Goal: Task Accomplishment & Management: Use online tool/utility

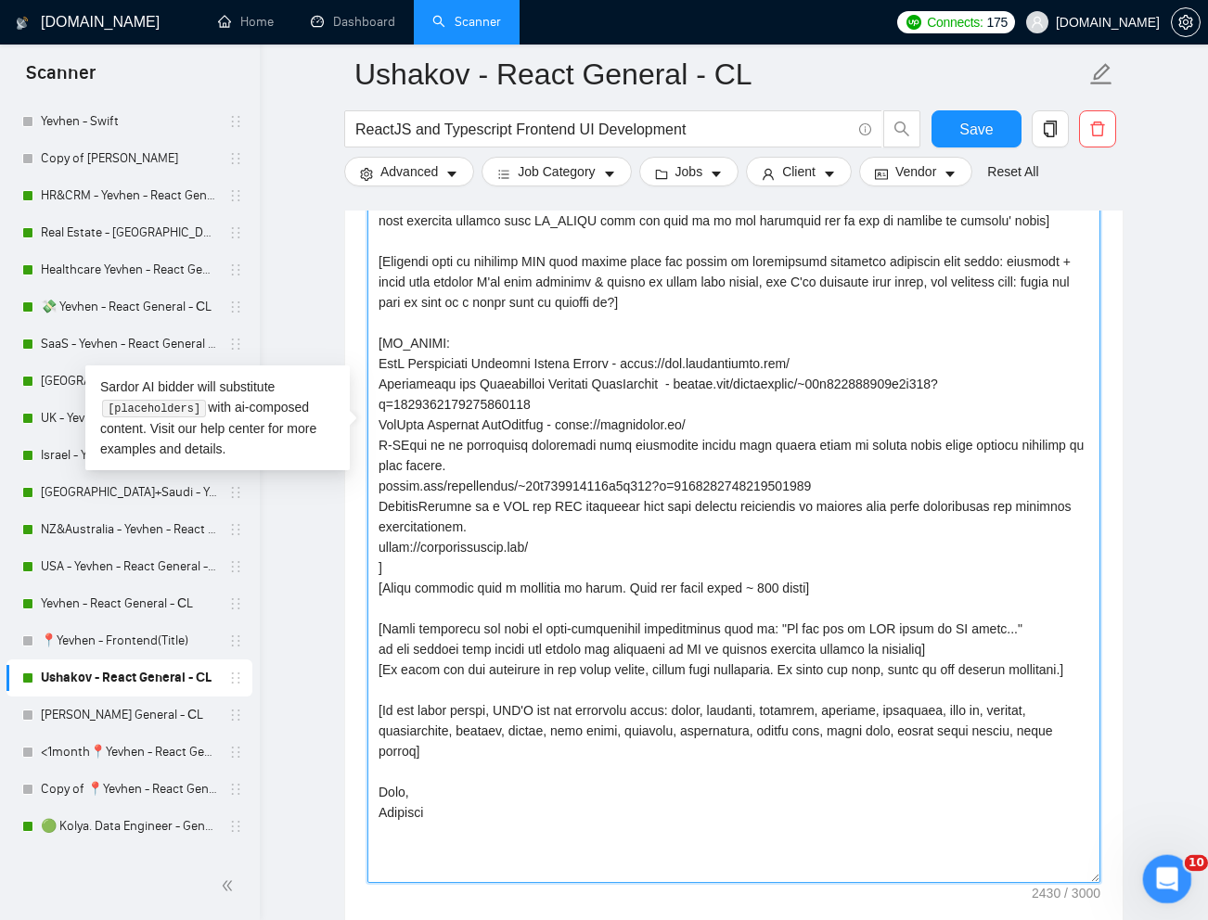
drag, startPoint x: 2235, startPoint y: 1246, endPoint x: 1180, endPoint y: 873, distance: 1118.7
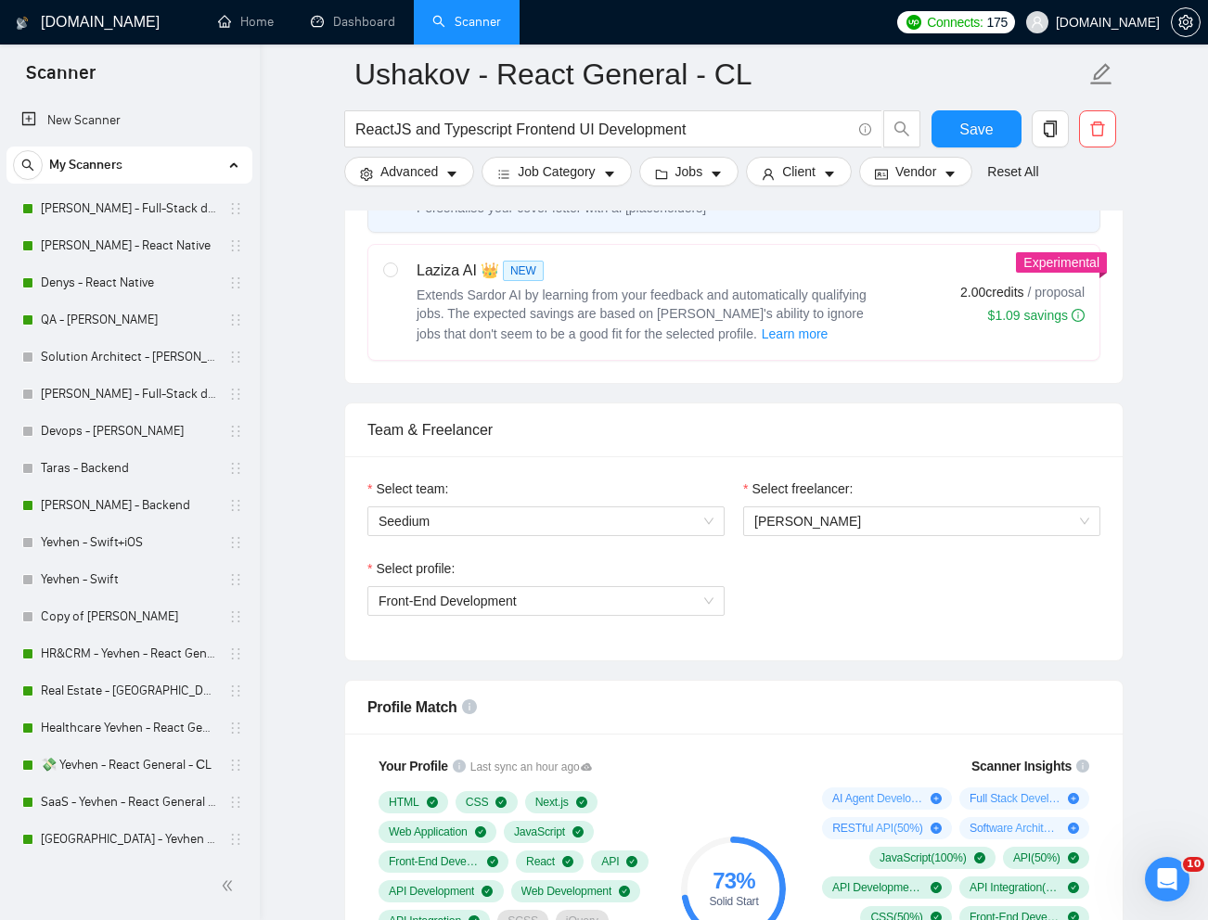
scroll to position [714, 0]
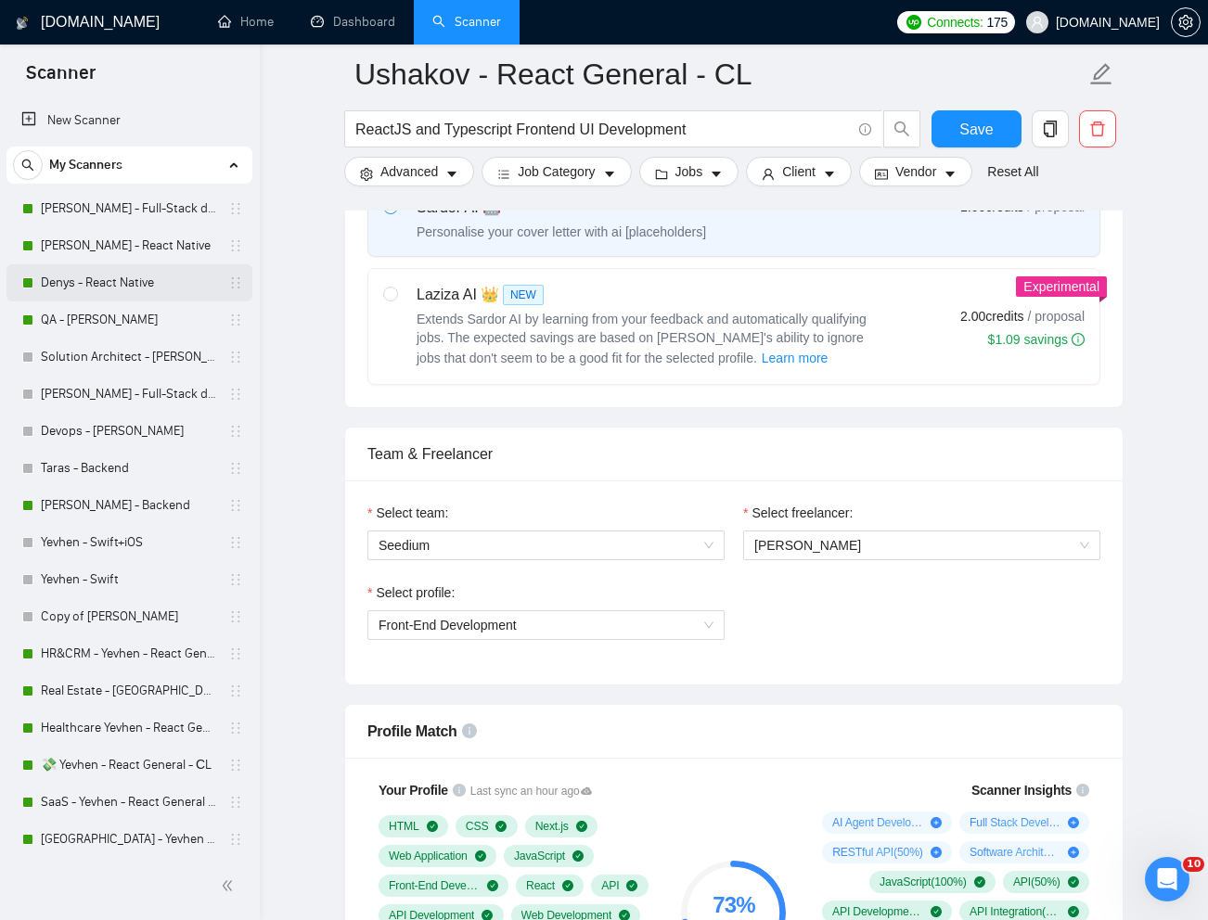
click at [101, 281] on link "Denys - React Native" at bounding box center [129, 282] width 176 height 37
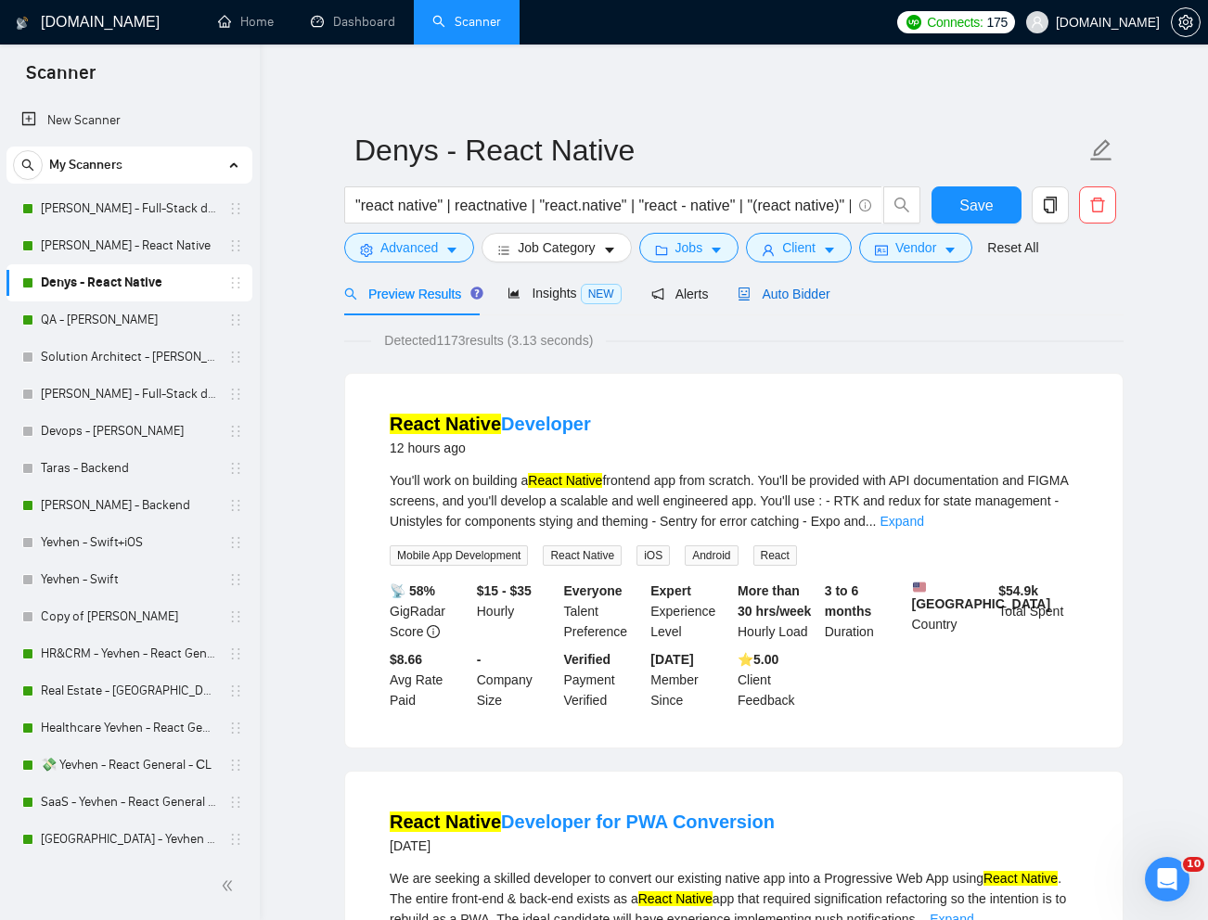
click at [792, 289] on span "Auto Bidder" at bounding box center [783, 294] width 92 height 15
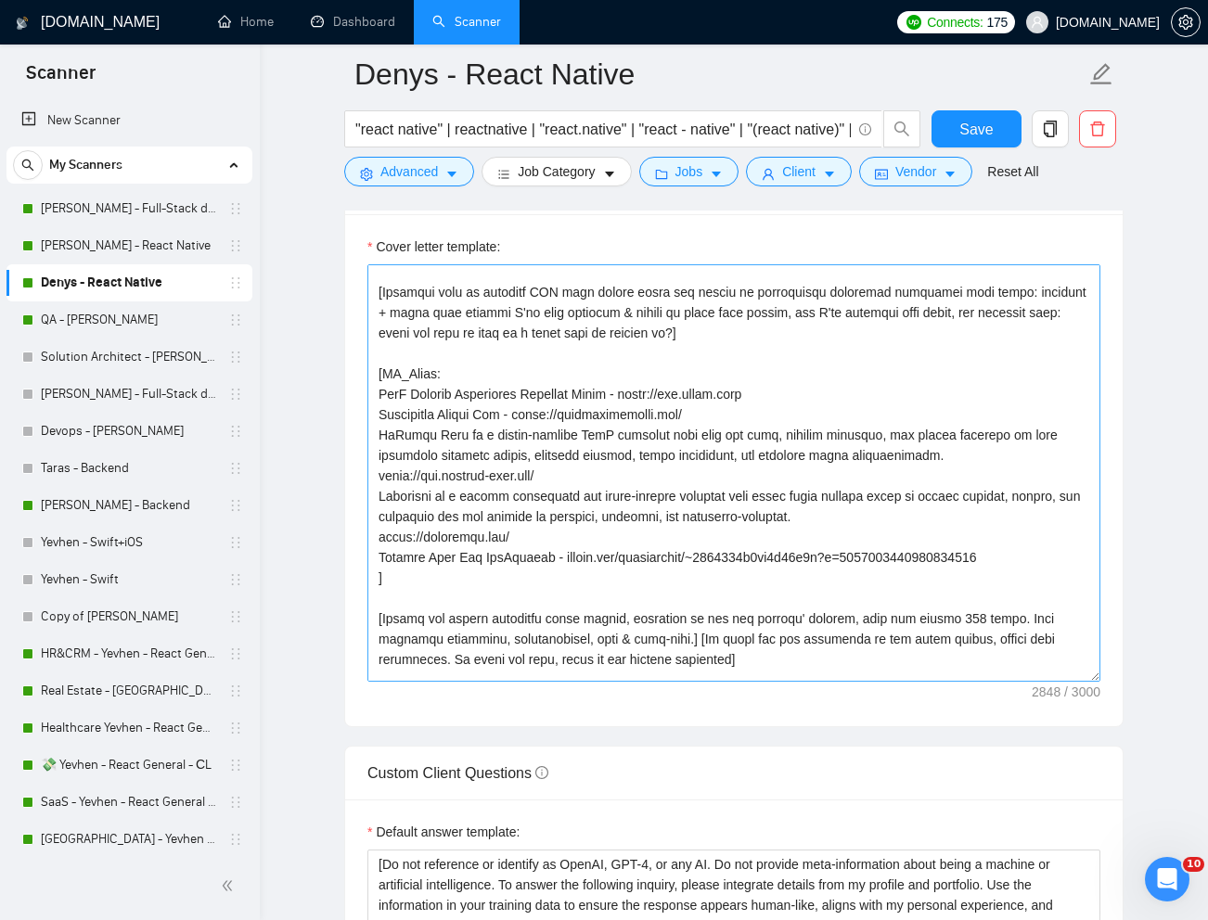
scroll to position [440, 0]
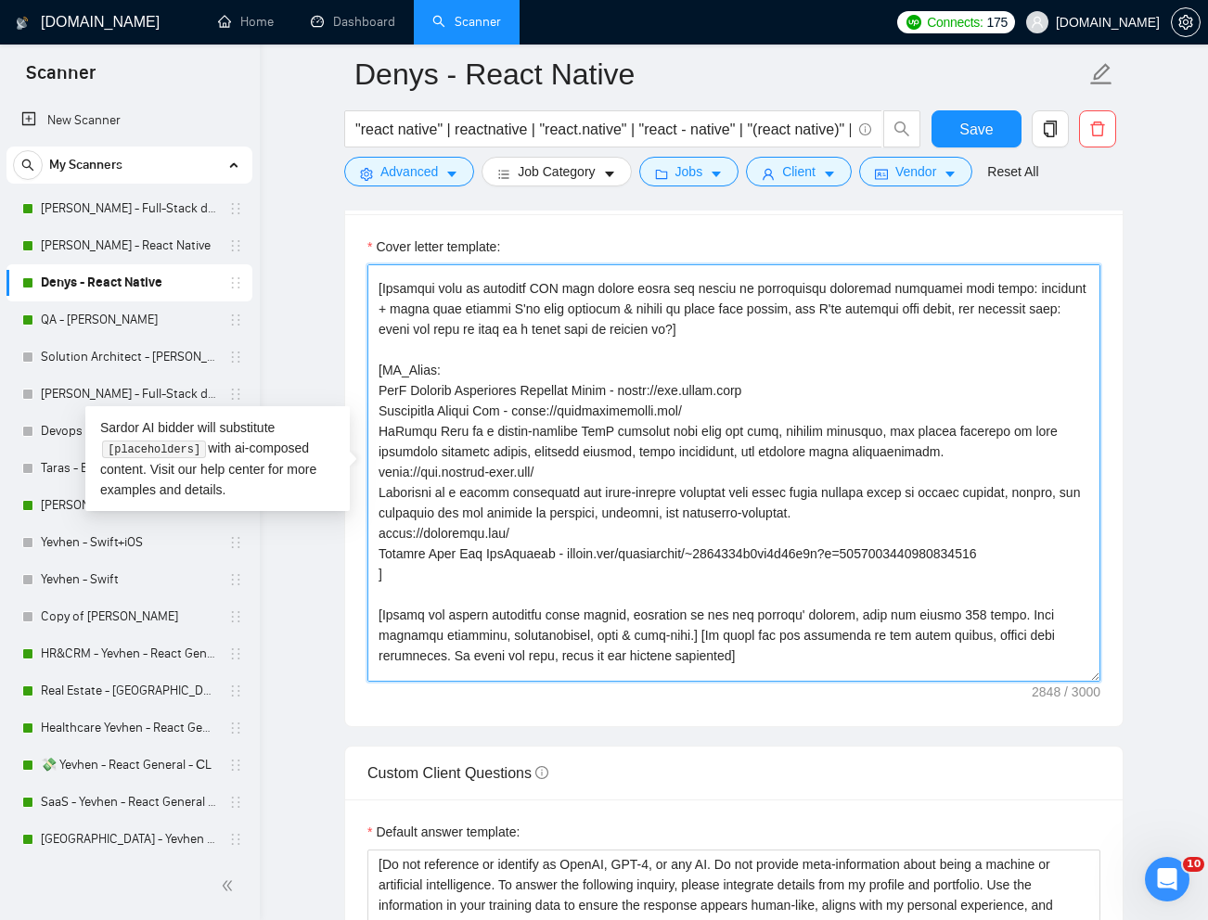
drag, startPoint x: 382, startPoint y: 493, endPoint x: 526, endPoint y: 529, distance: 148.3
click at [526, 529] on textarea "Cover letter template:" at bounding box center [733, 472] width 733 height 417
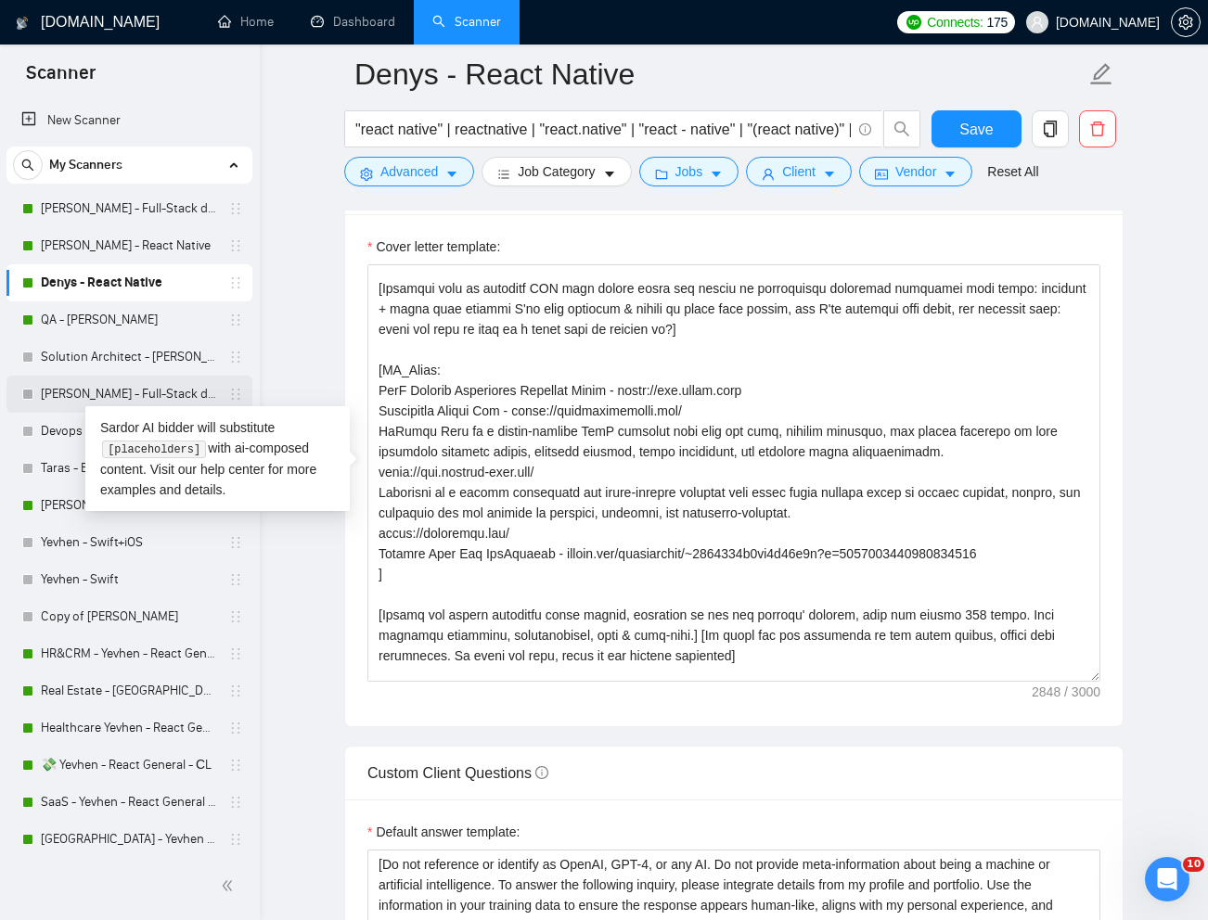
click at [124, 387] on link "[PERSON_NAME] - Full-Stack dev" at bounding box center [129, 394] width 176 height 37
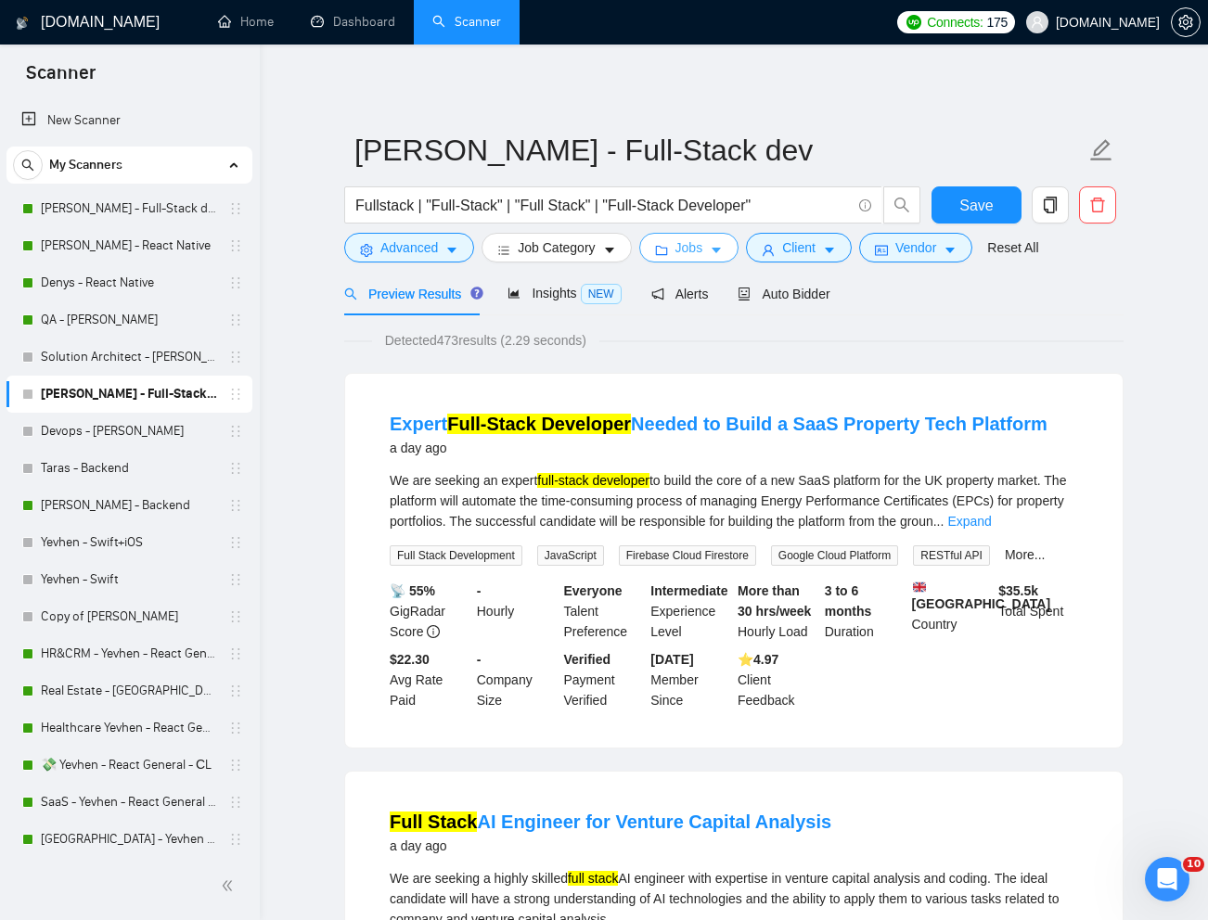
click at [689, 248] on span "Jobs" at bounding box center [689, 247] width 28 height 20
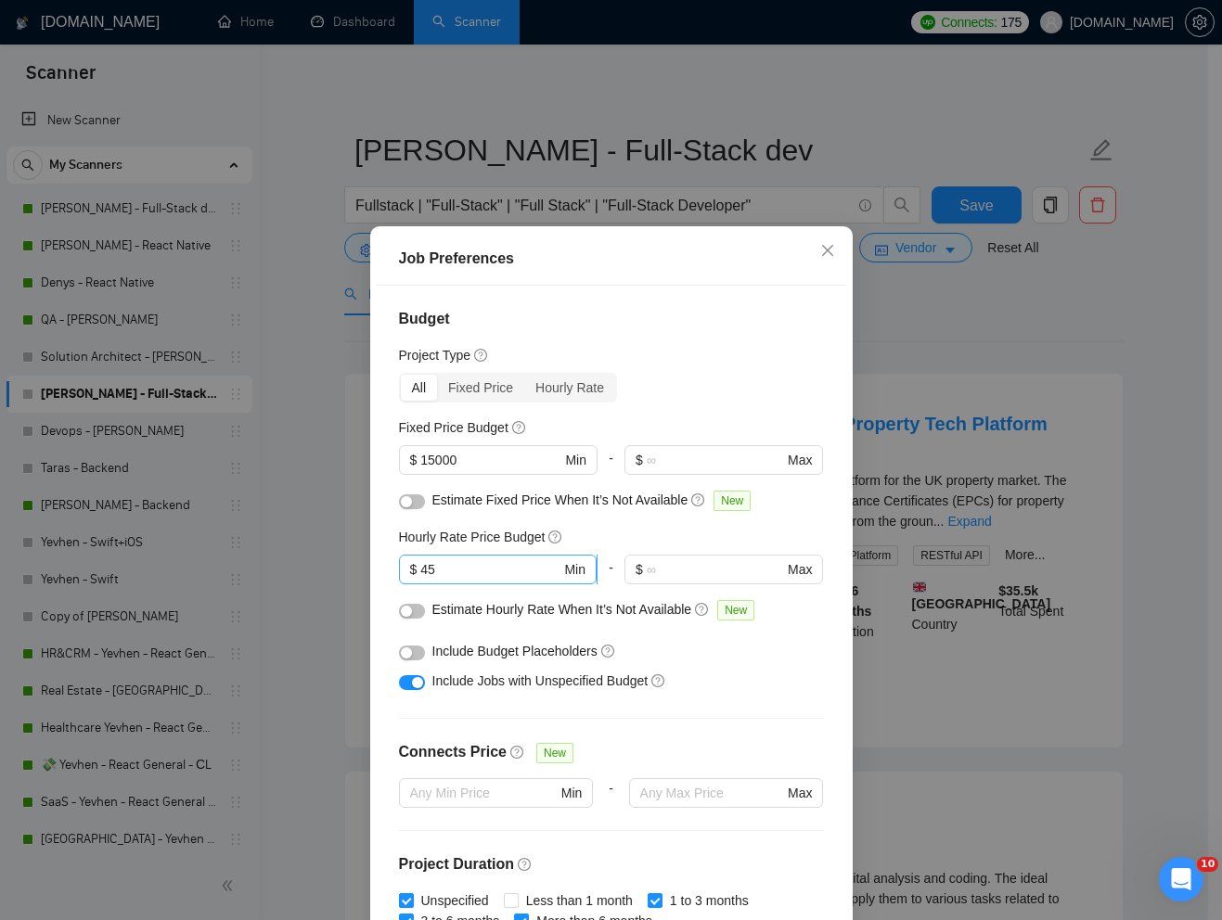
click at [471, 571] on input "45" at bounding box center [490, 569] width 140 height 20
type input "4"
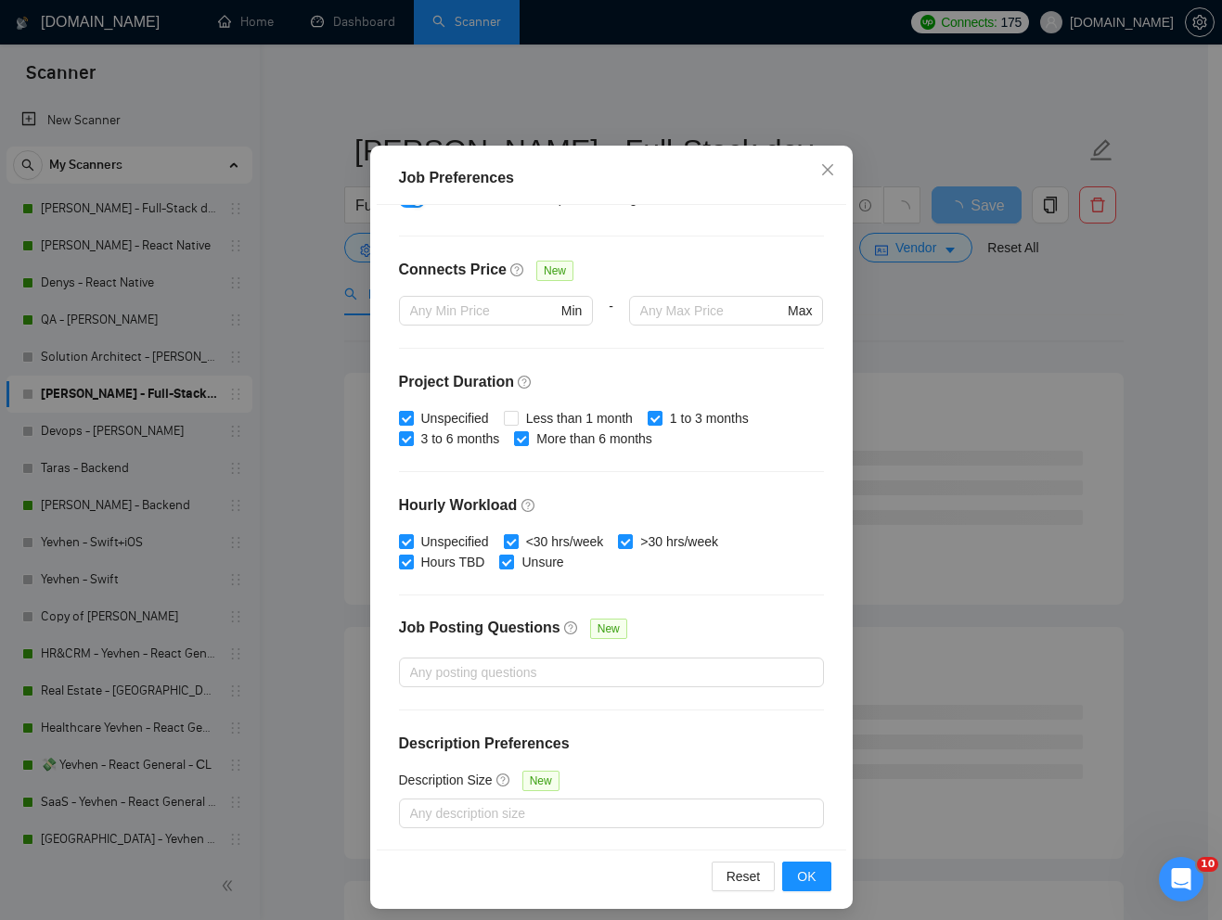
scroll to position [92, 0]
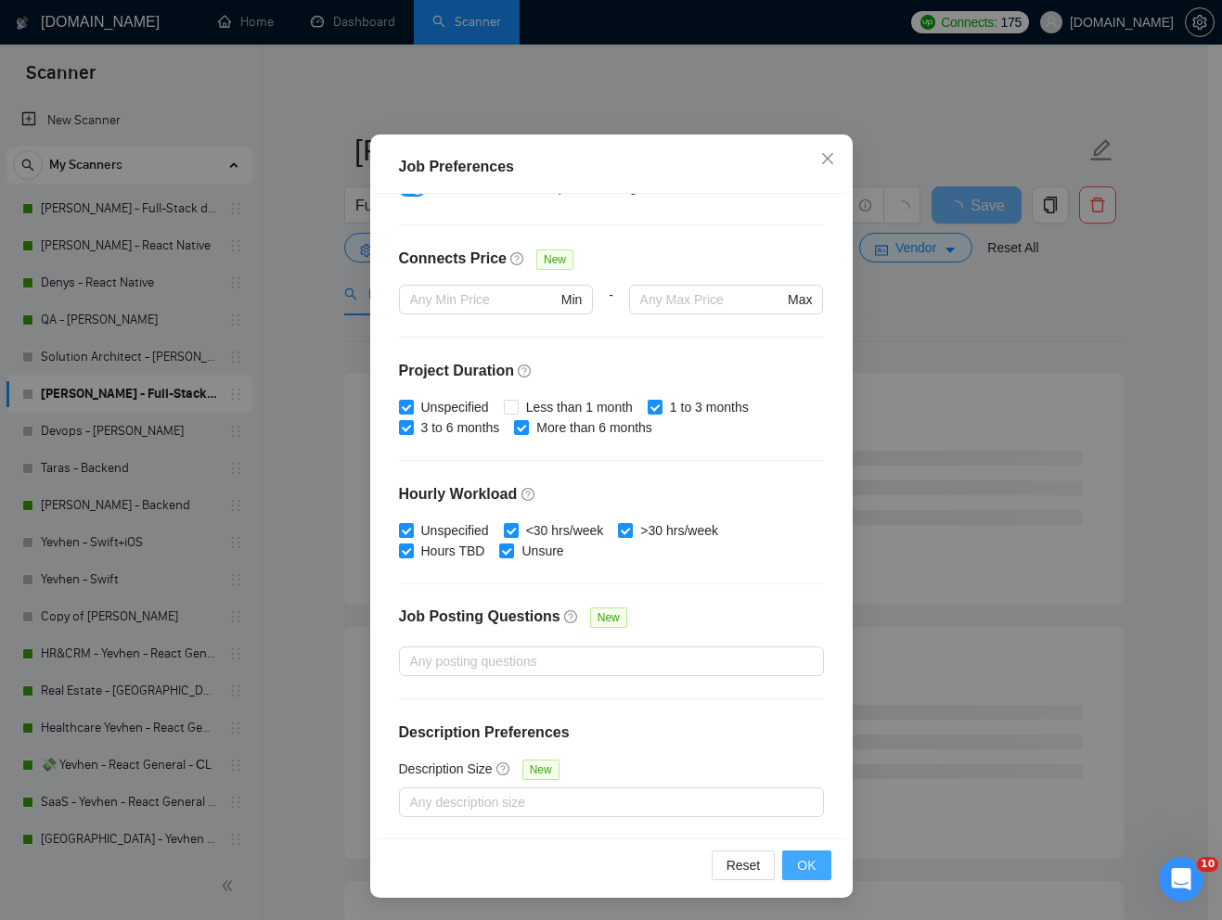
type input "50"
click at [788, 871] on button "OK" at bounding box center [806, 866] width 48 height 30
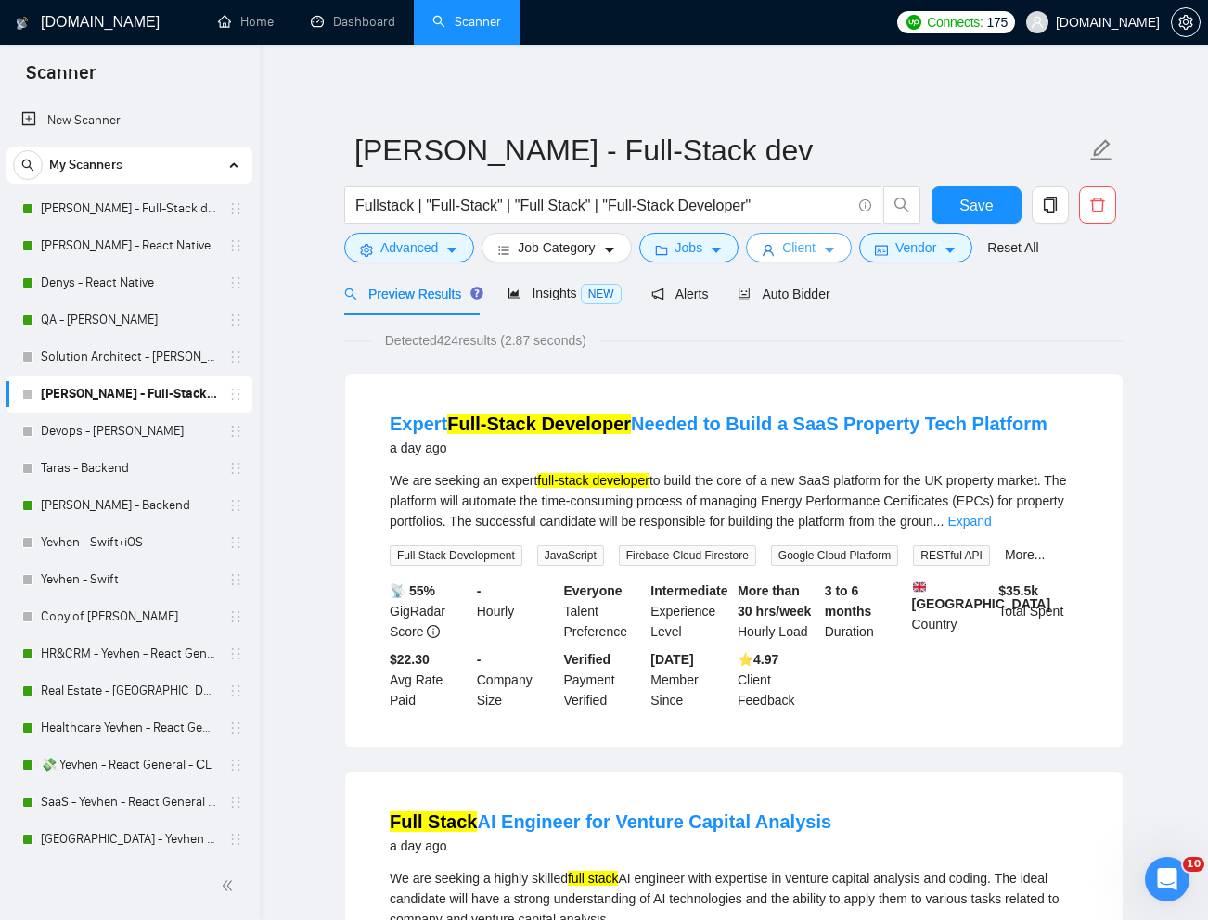
click at [790, 255] on span "Client" at bounding box center [798, 247] width 33 height 20
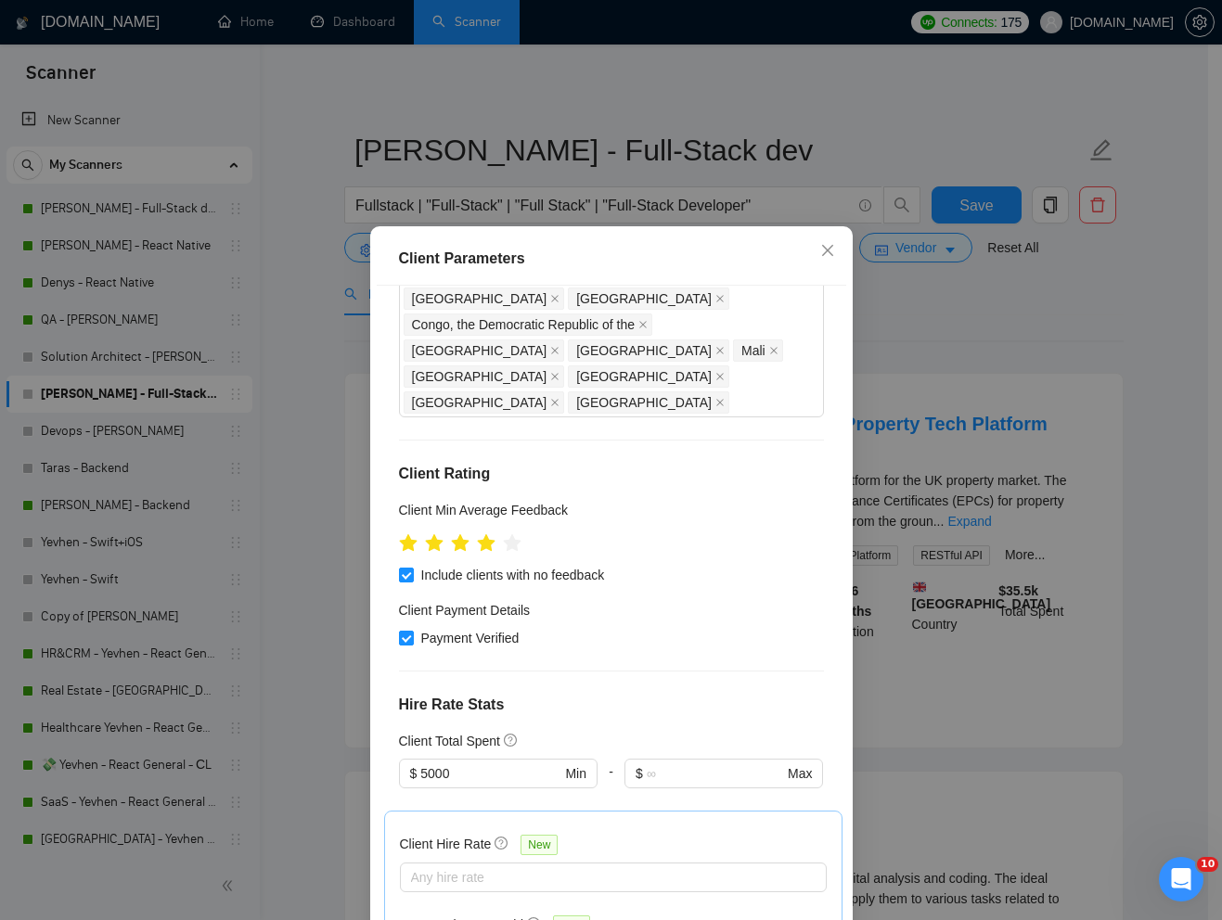
scroll to position [458, 0]
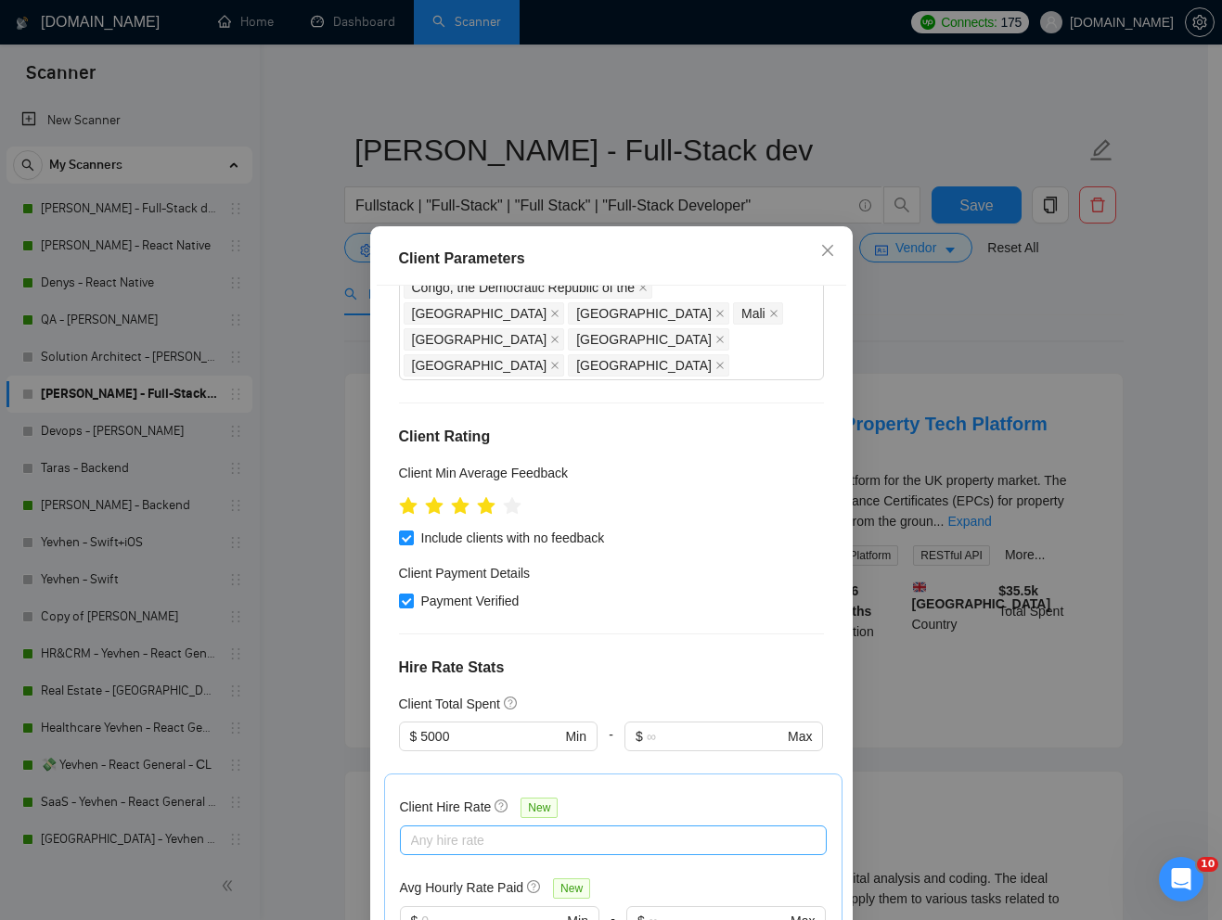
click at [638, 829] on div at bounding box center [603, 840] width 399 height 22
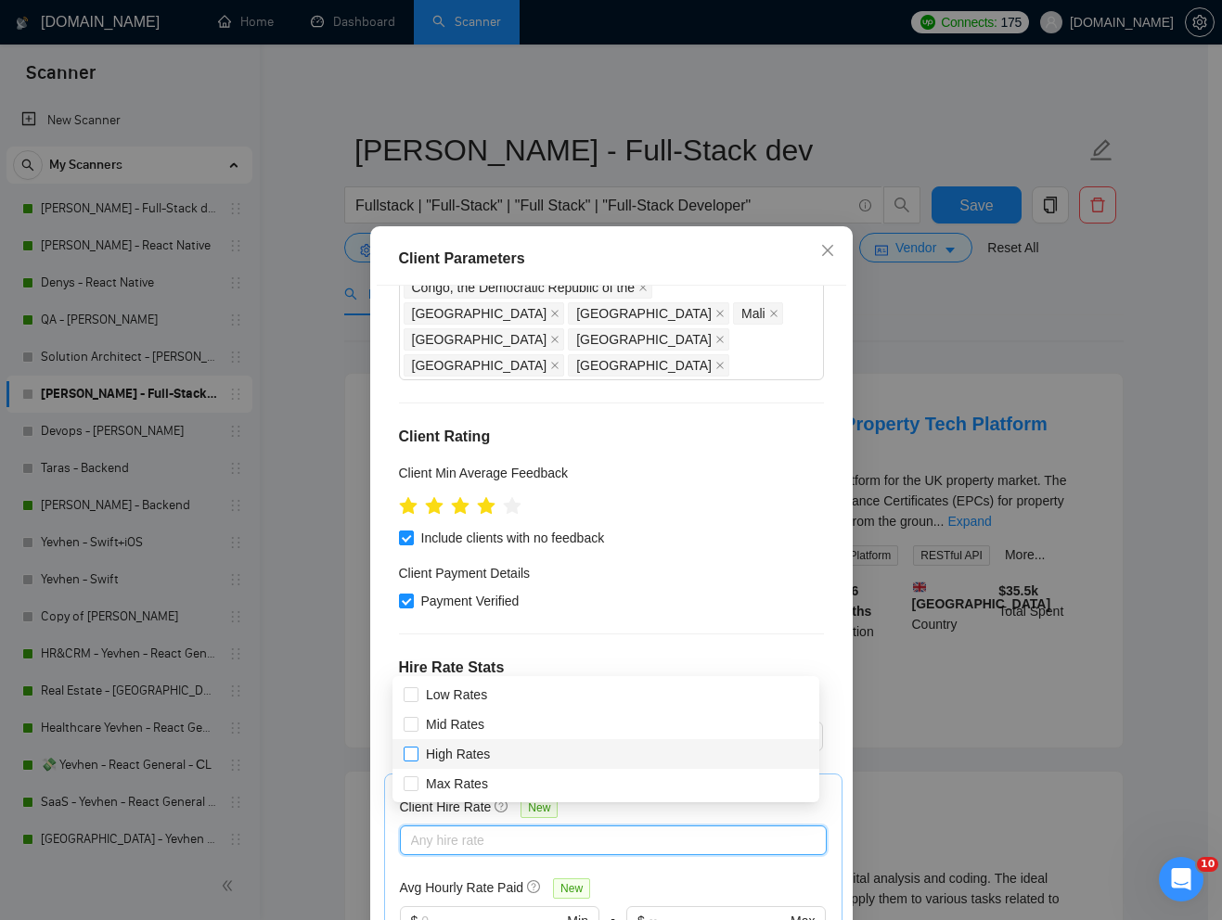
click at [416, 750] on input "High Rates" at bounding box center [410, 753] width 13 height 13
checkbox input "true"
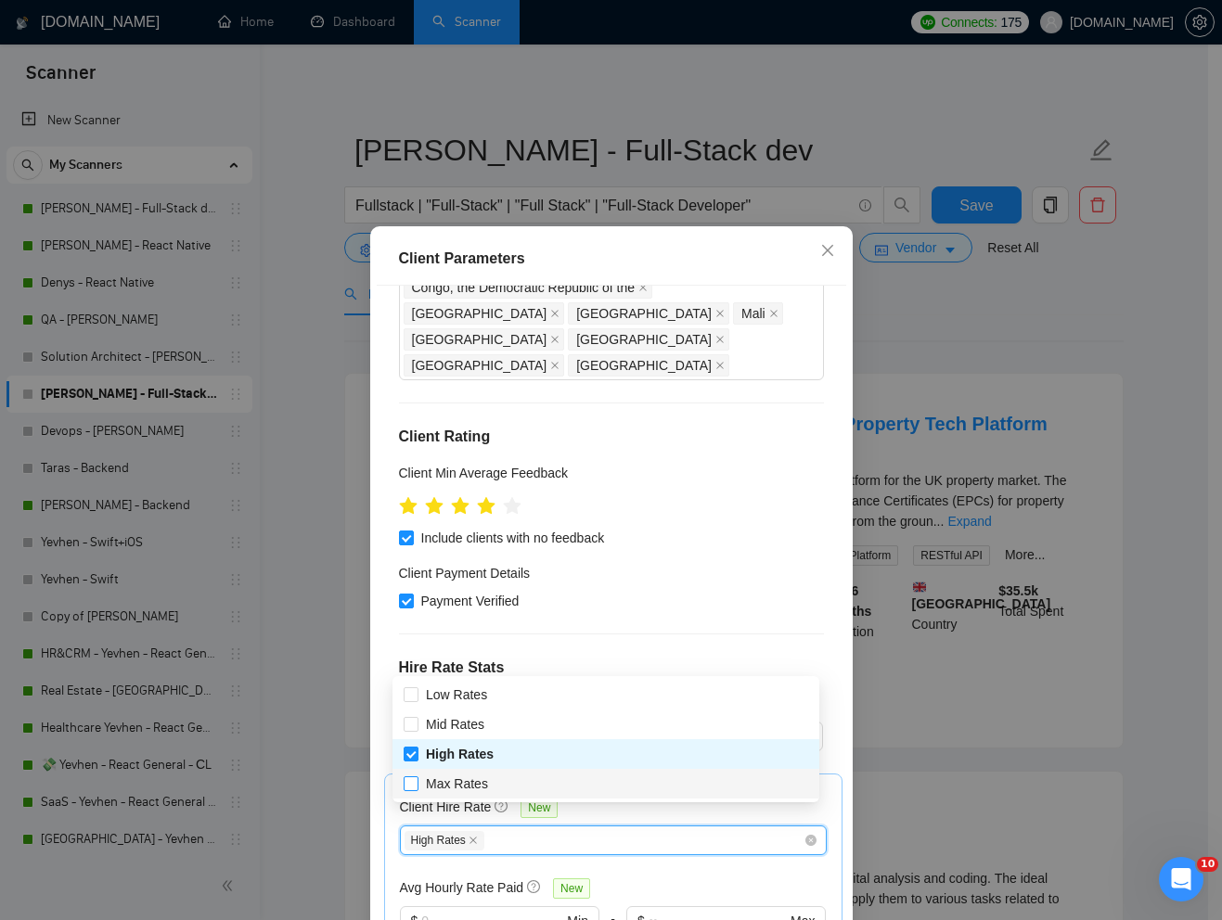
click at [408, 786] on input "Max Rates" at bounding box center [410, 782] width 13 height 13
checkbox input "true"
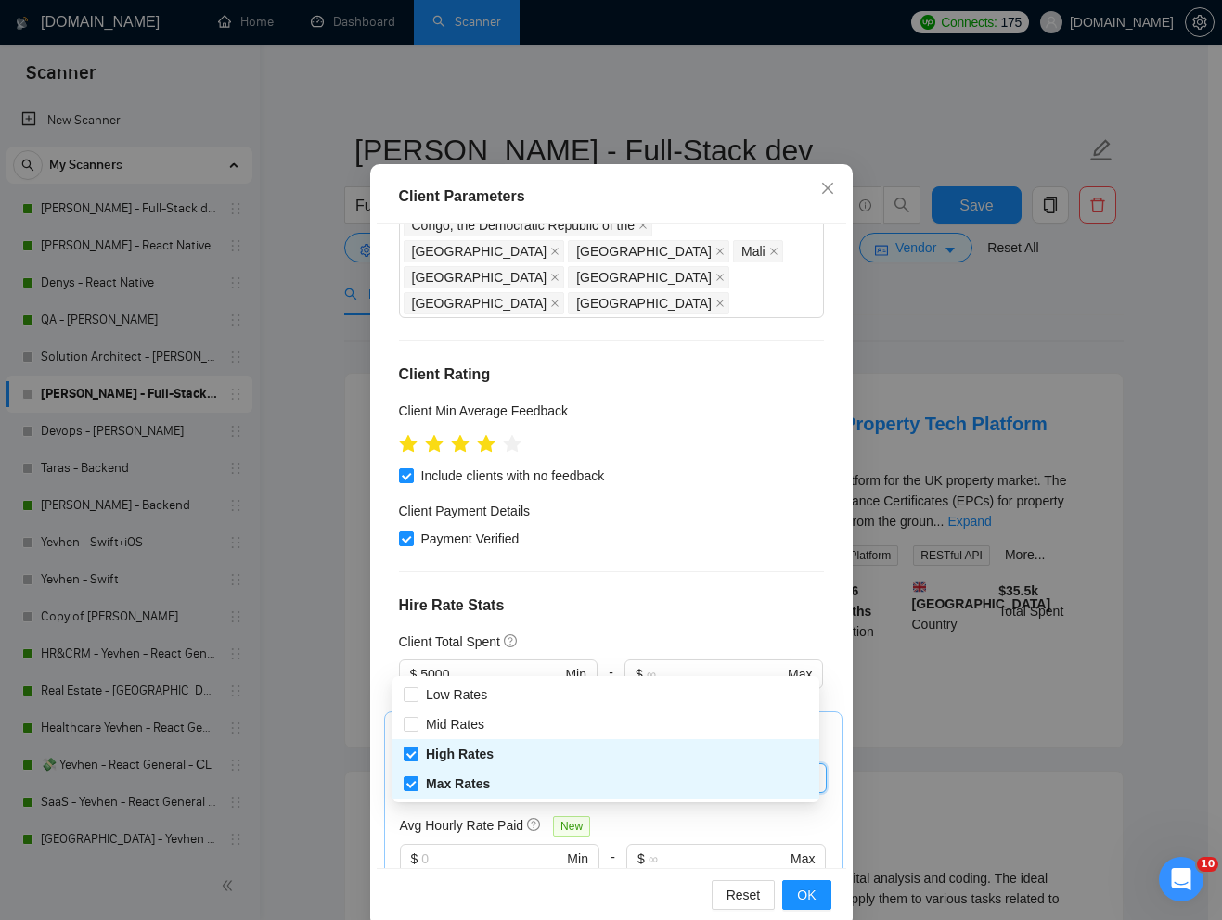
scroll to position [92, 0]
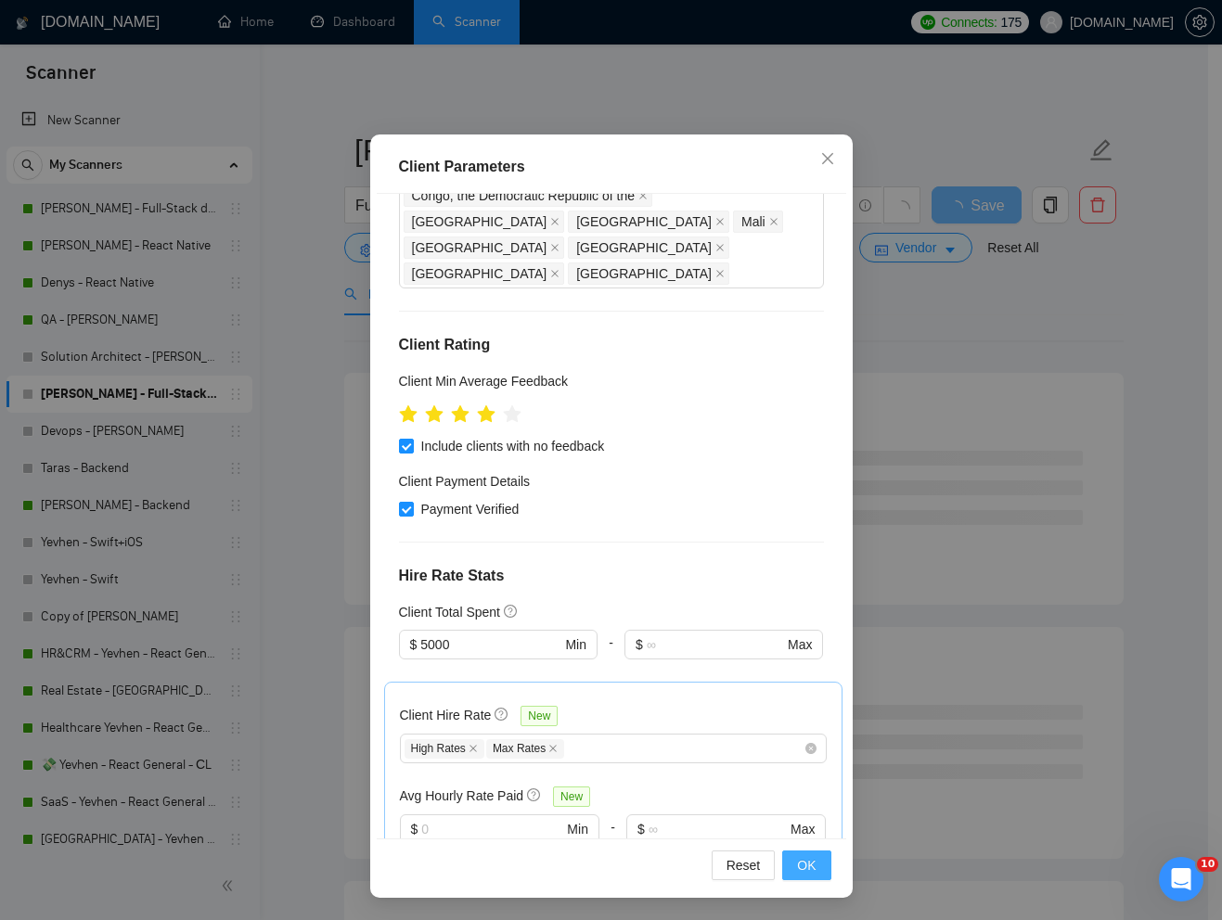
click at [804, 871] on span "OK" at bounding box center [806, 865] width 19 height 20
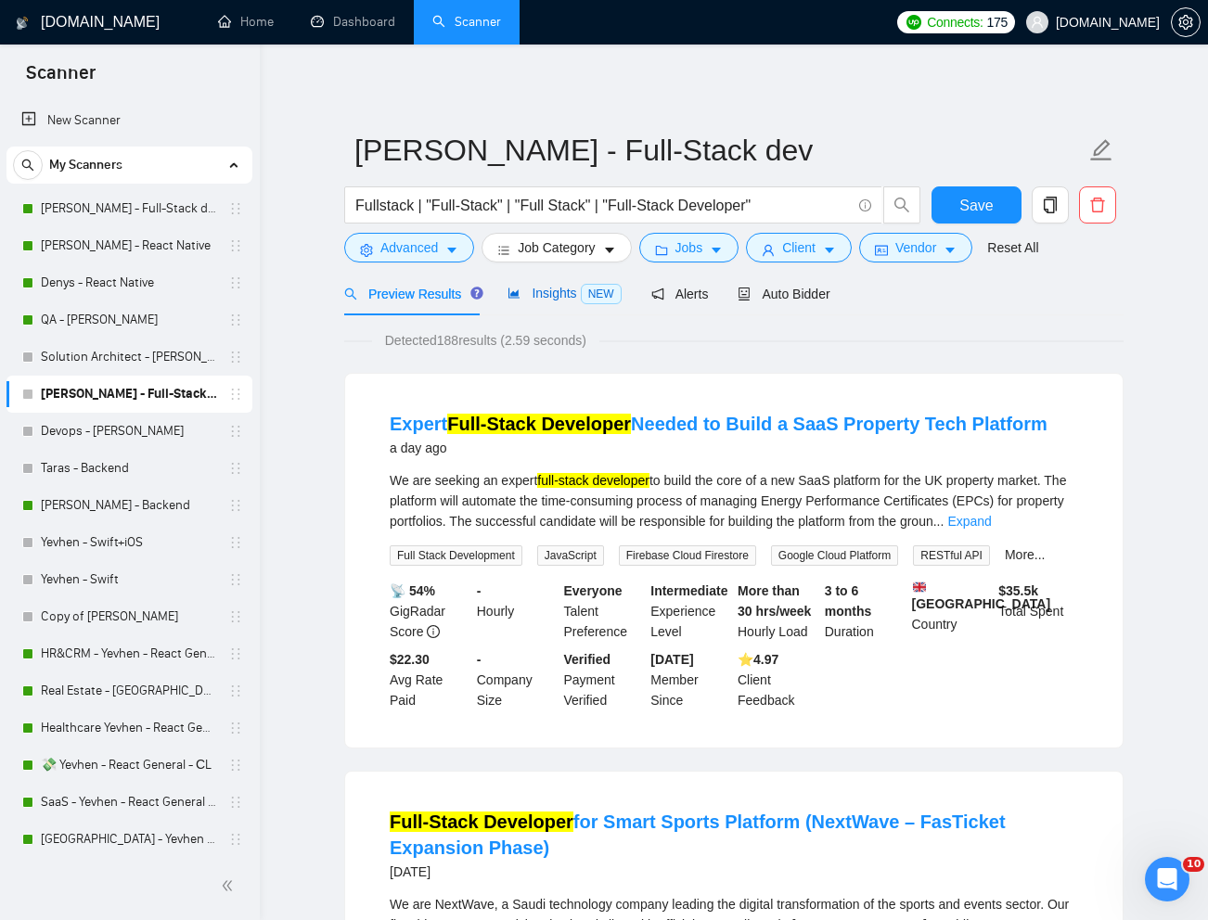
click at [558, 298] on span "Insights NEW" at bounding box center [563, 293] width 113 height 15
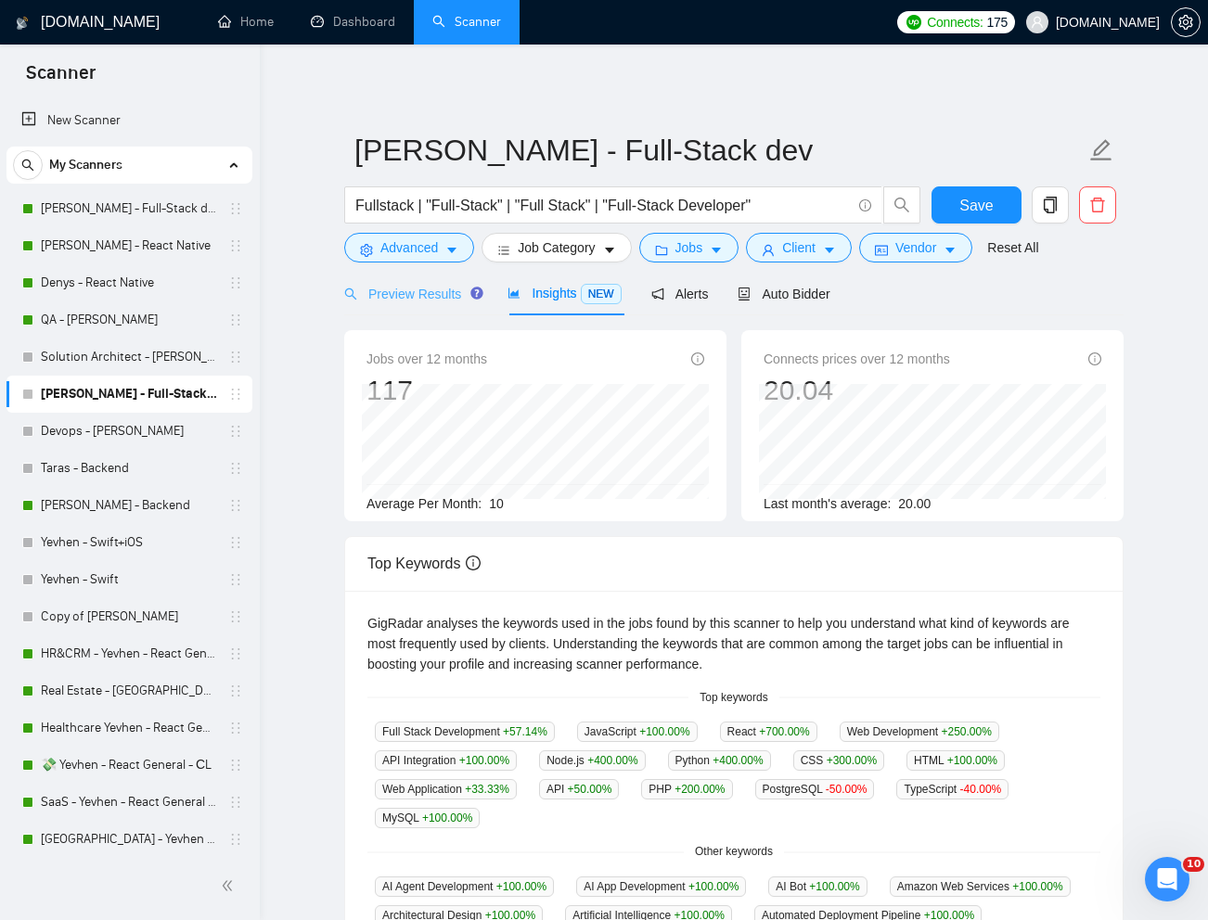
click at [423, 305] on div "Preview Results" at bounding box center [411, 294] width 134 height 44
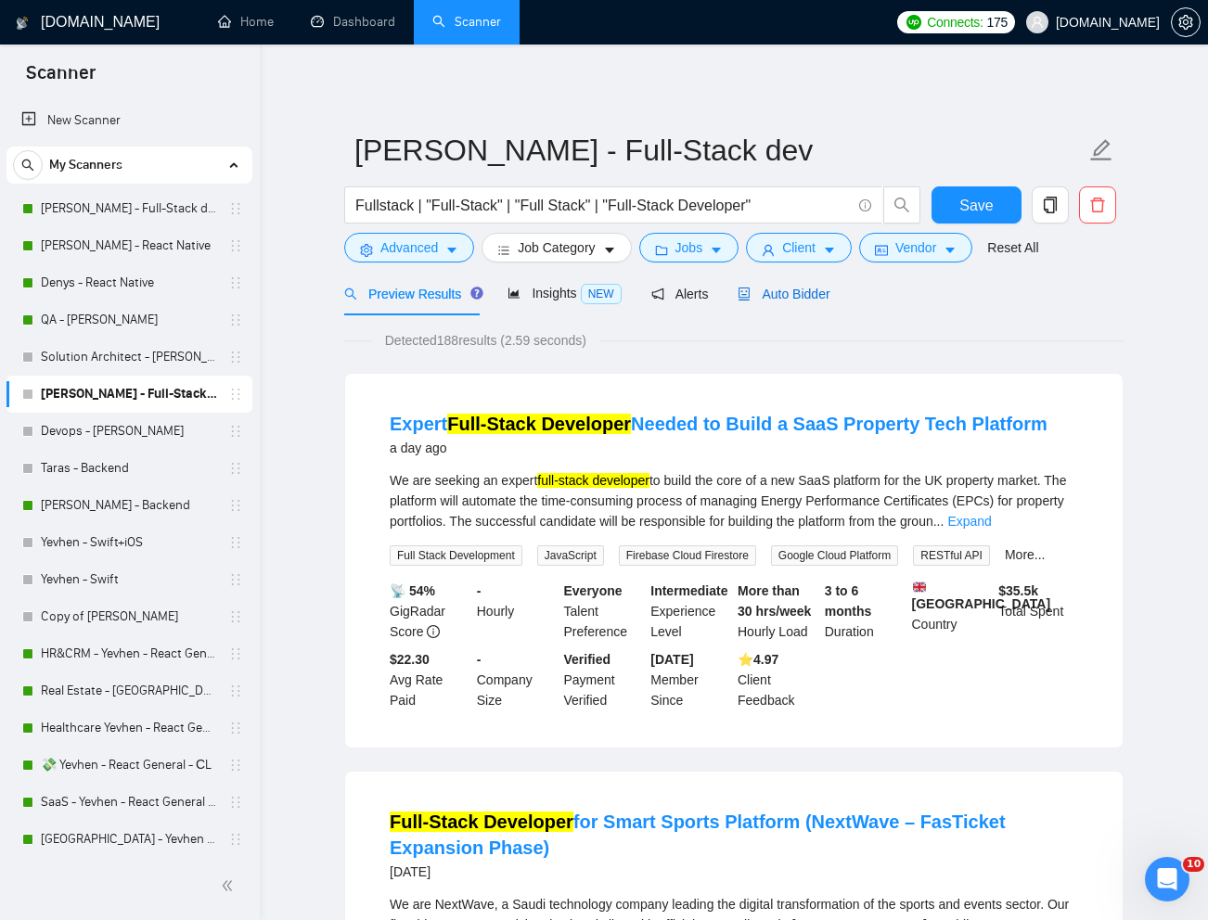
click at [823, 293] on span "Auto Bidder" at bounding box center [783, 294] width 92 height 15
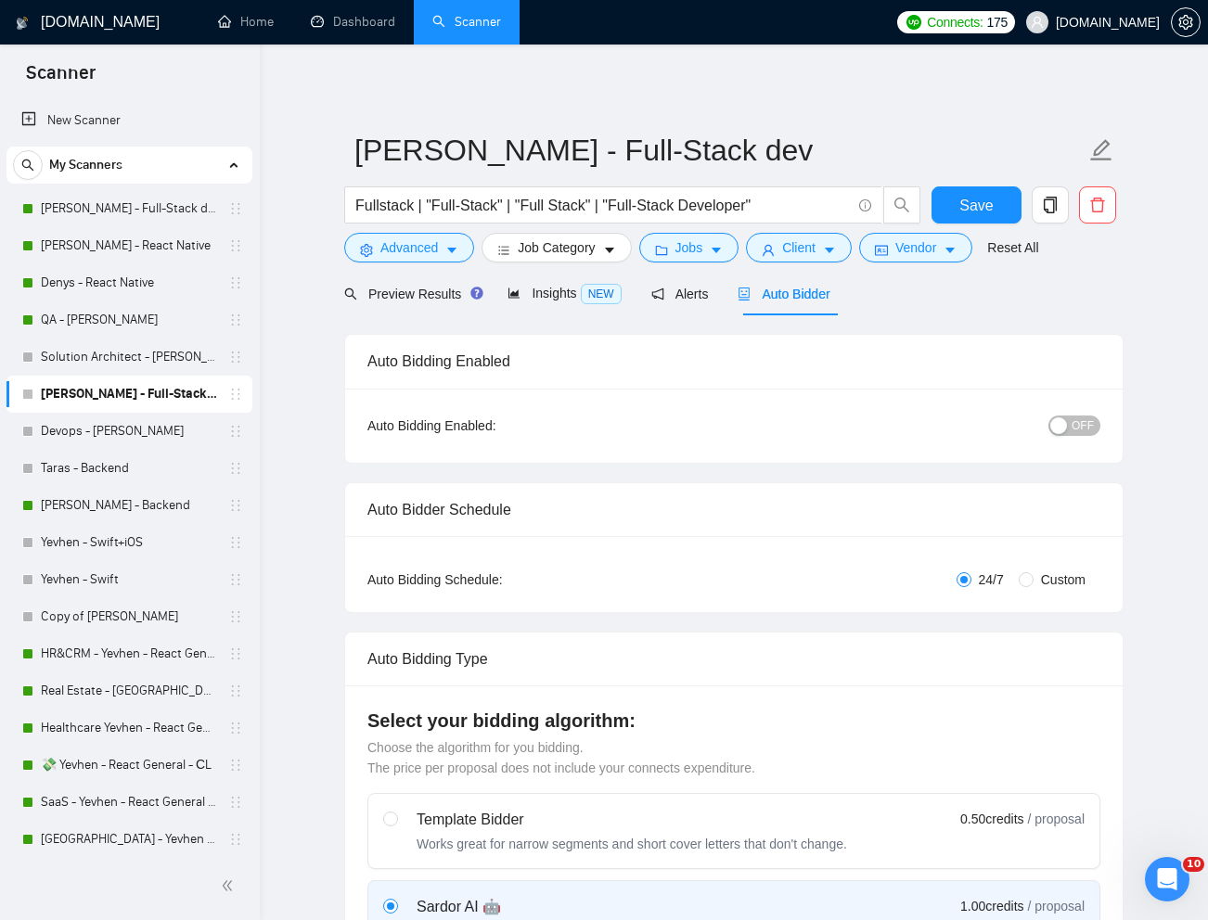
click at [1083, 429] on span "OFF" at bounding box center [1082, 426] width 22 height 20
click at [981, 199] on span "Save" at bounding box center [975, 205] width 33 height 23
click at [129, 204] on link "[PERSON_NAME] - Full-Stack dev" at bounding box center [129, 208] width 176 height 37
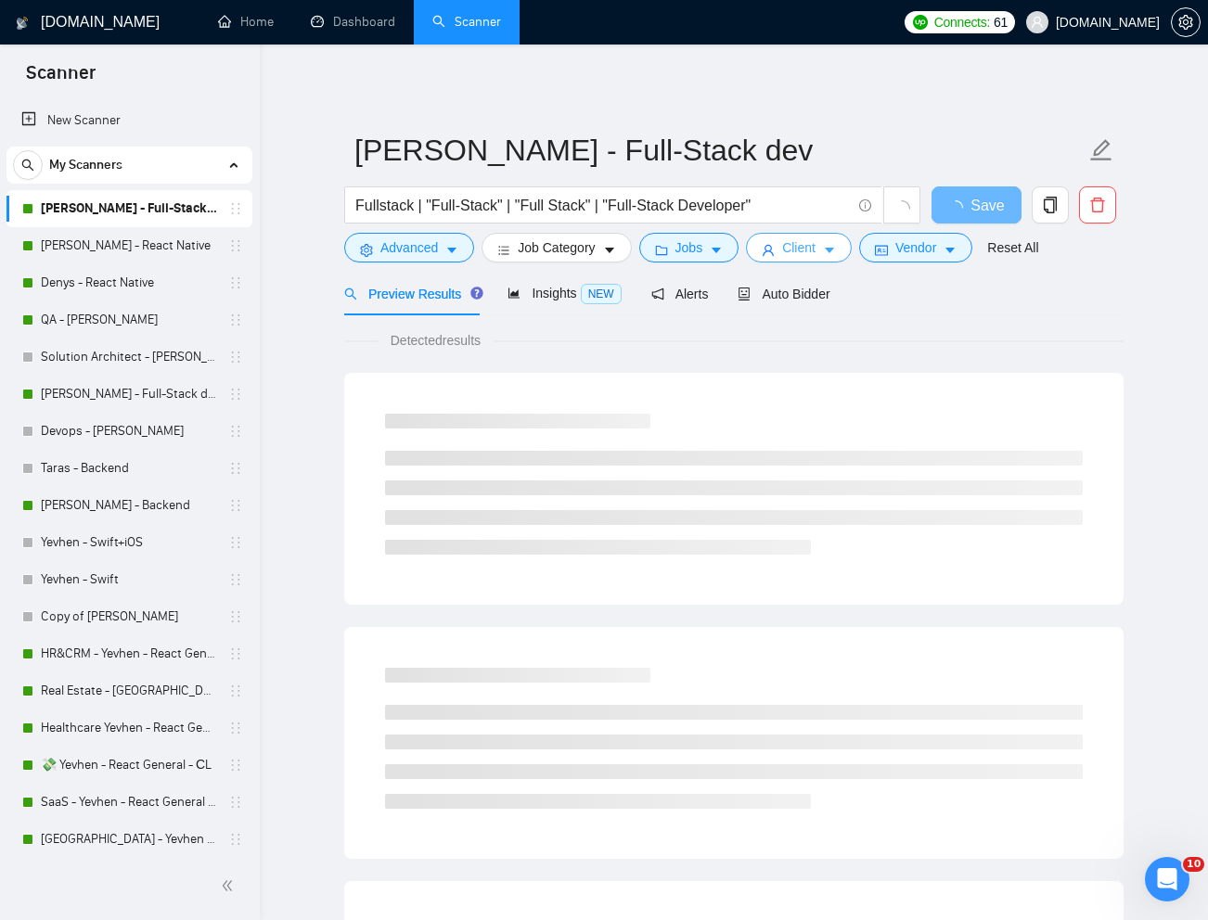
click at [802, 251] on span "Client" at bounding box center [798, 247] width 33 height 20
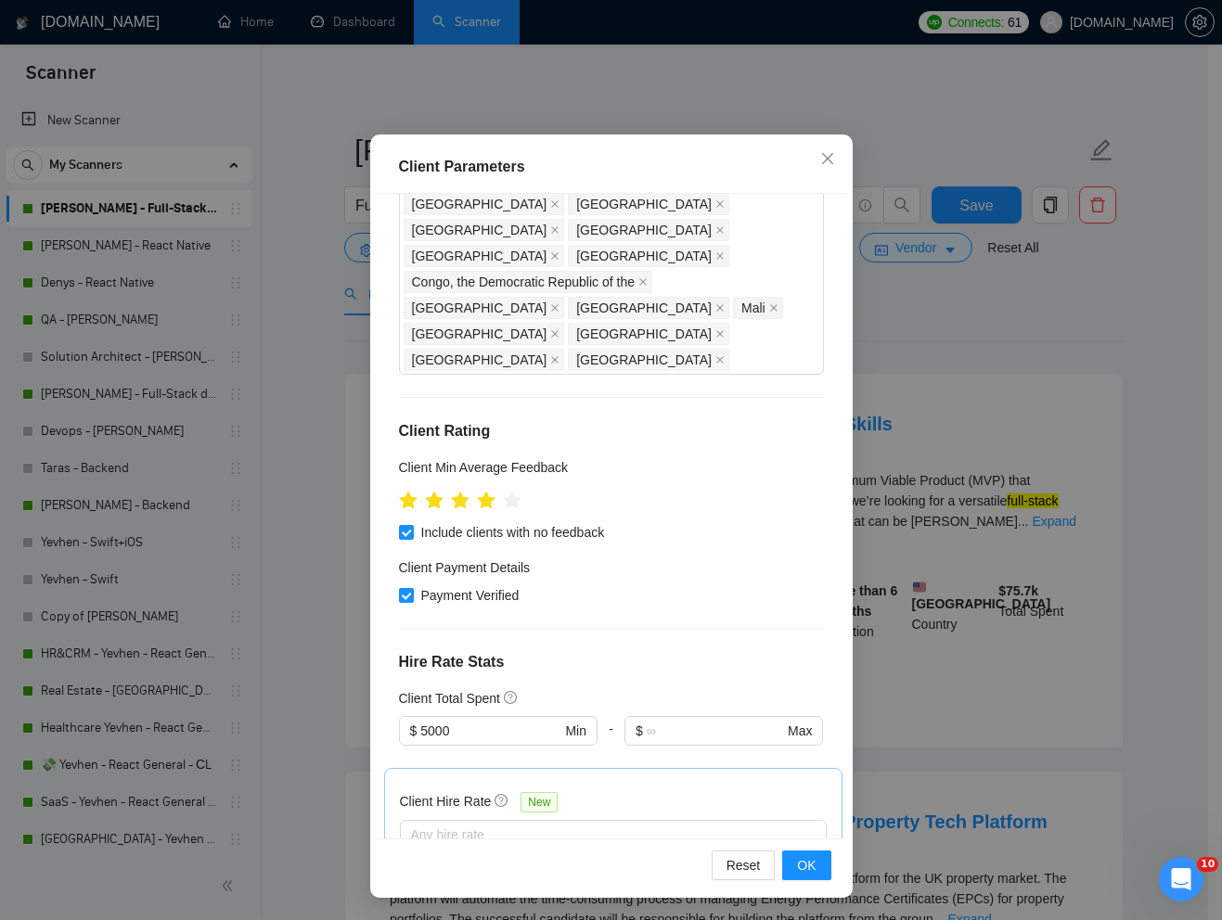
scroll to position [382, 0]
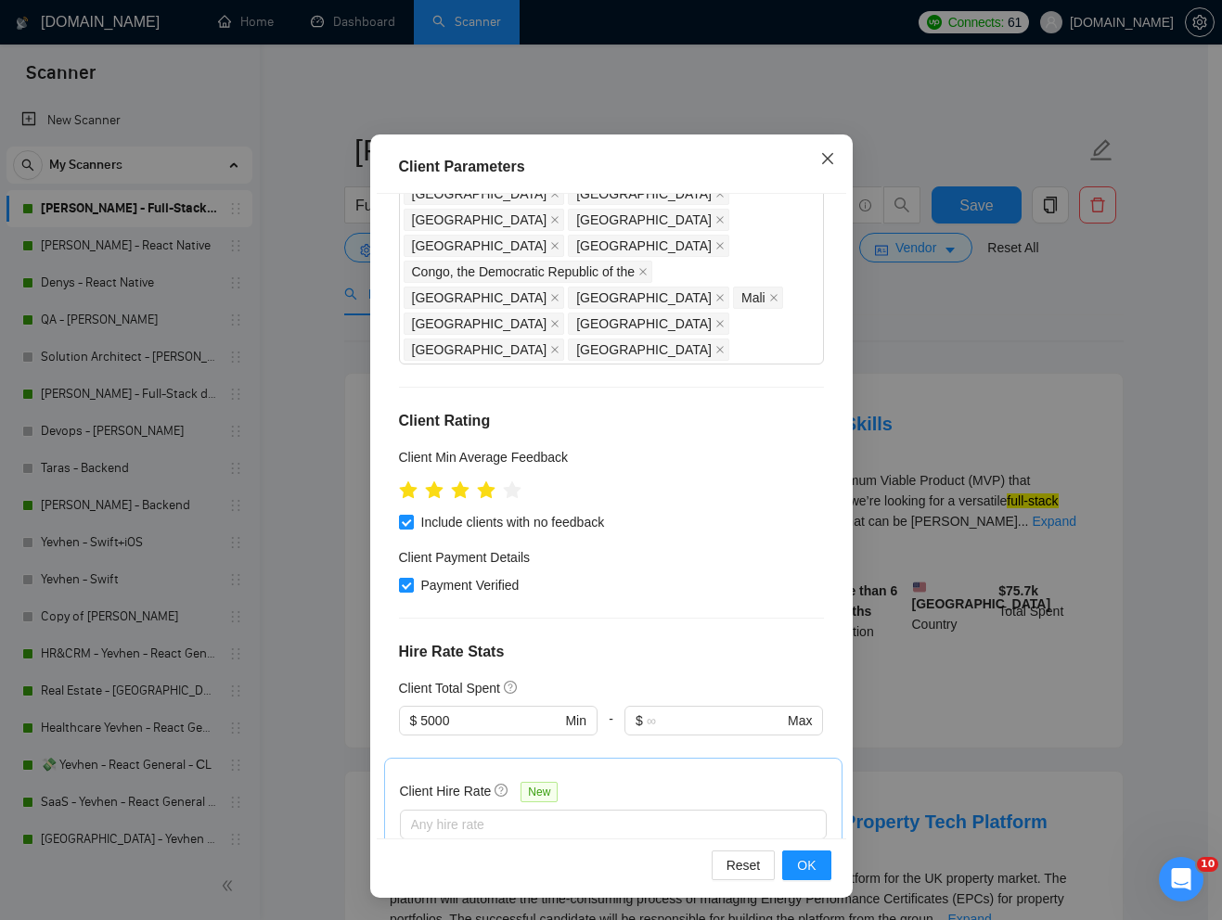
click at [820, 160] on icon "close" at bounding box center [827, 158] width 15 height 15
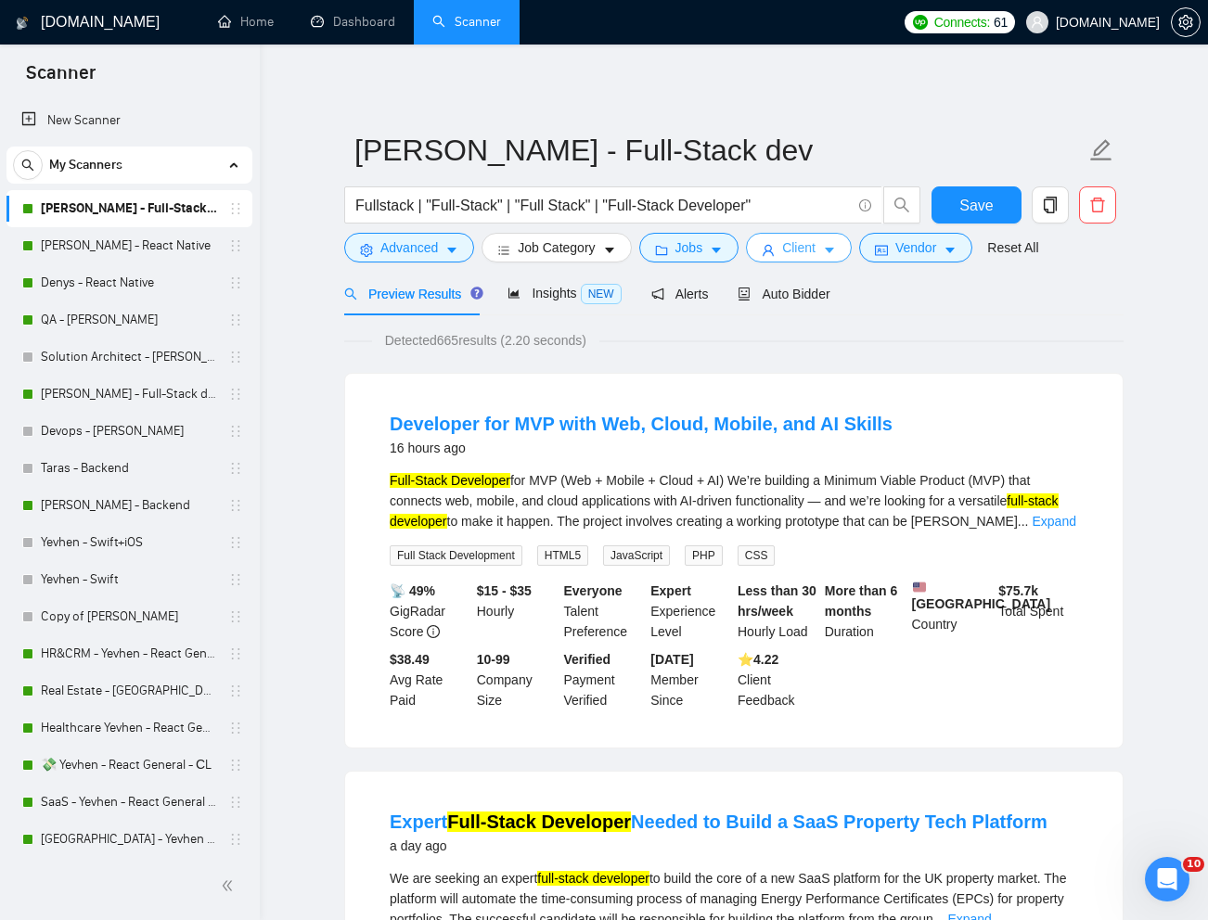
click at [812, 252] on span "Client" at bounding box center [798, 247] width 33 height 20
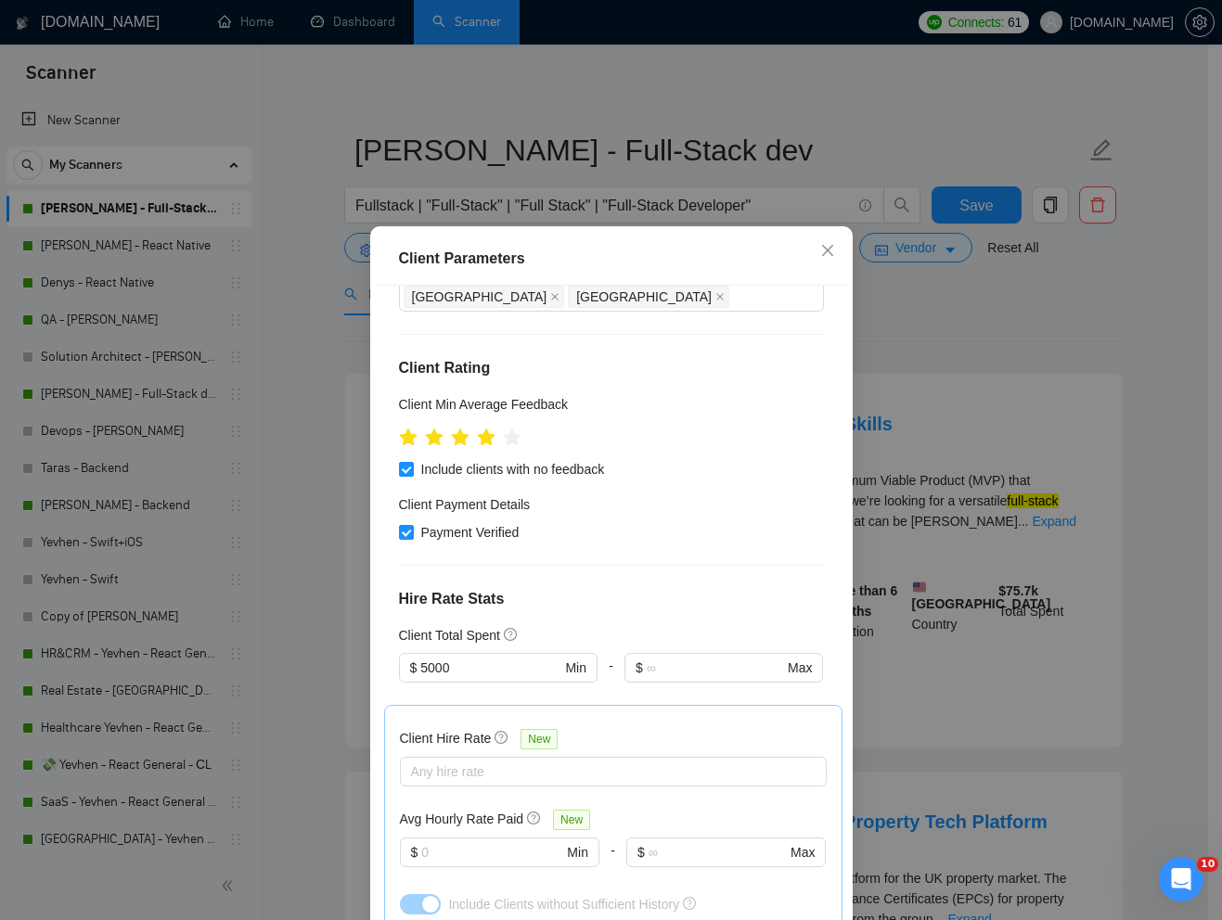
scroll to position [529, 0]
click at [591, 759] on div at bounding box center [603, 770] width 399 height 22
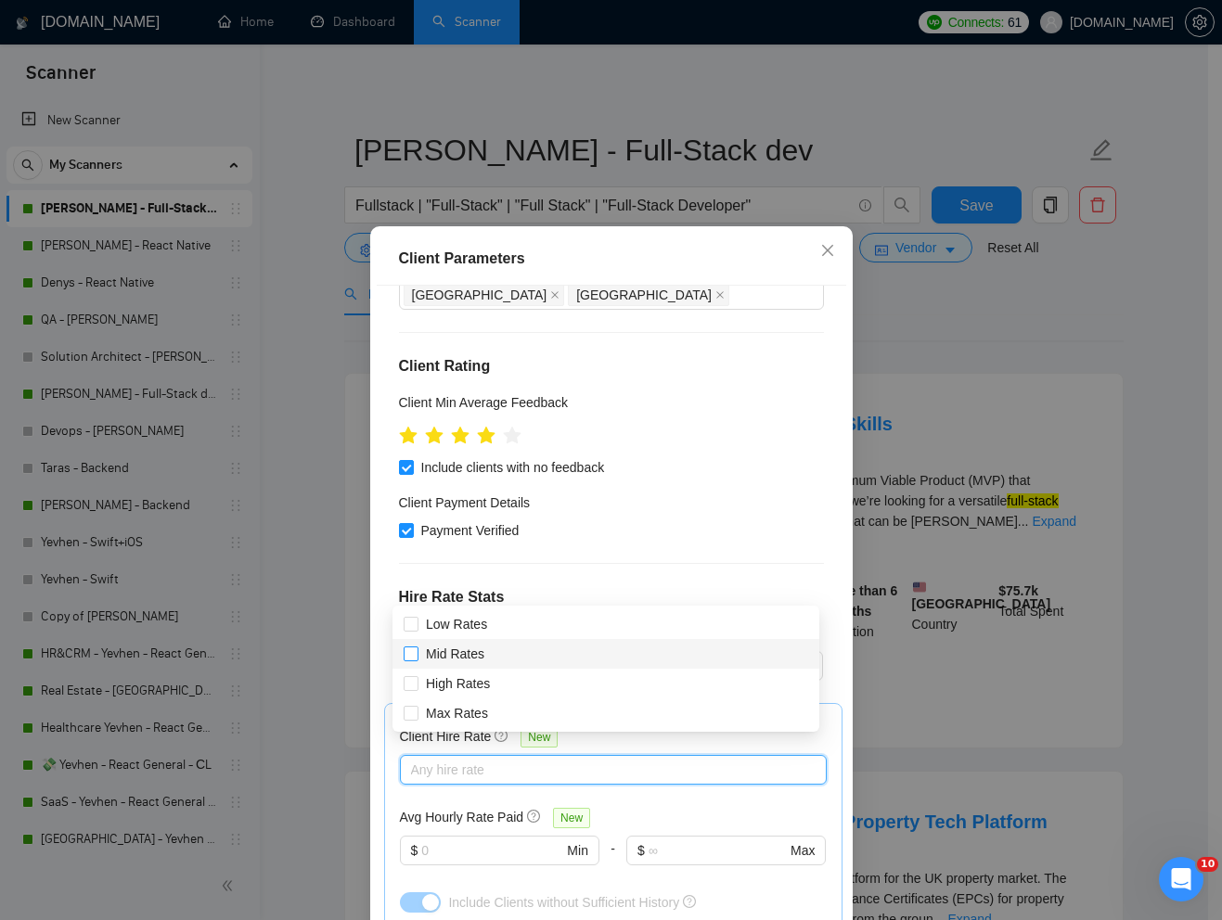
click at [415, 654] on input "Mid Rates" at bounding box center [410, 653] width 13 height 13
checkbox input "true"
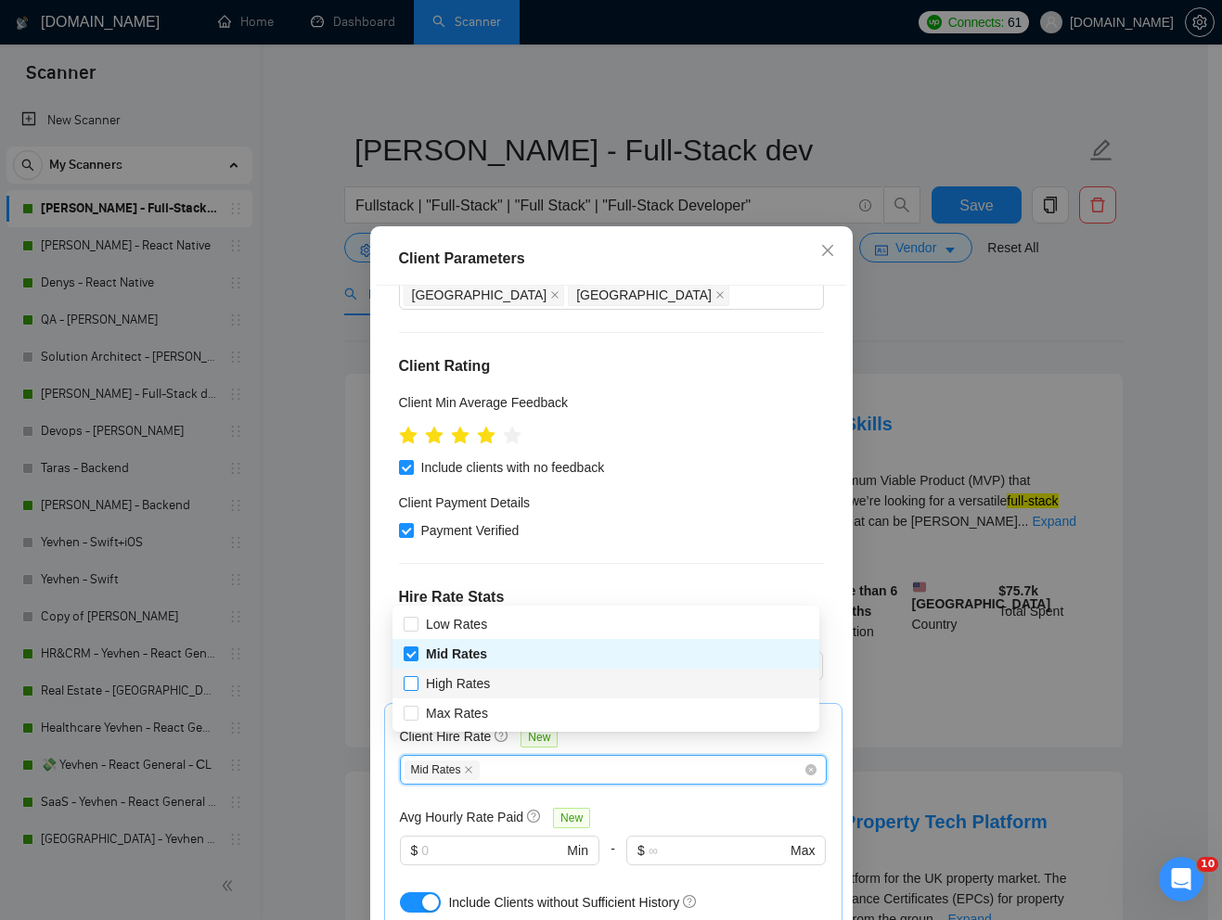
click at [411, 687] on input "High Rates" at bounding box center [410, 682] width 13 height 13
checkbox input "true"
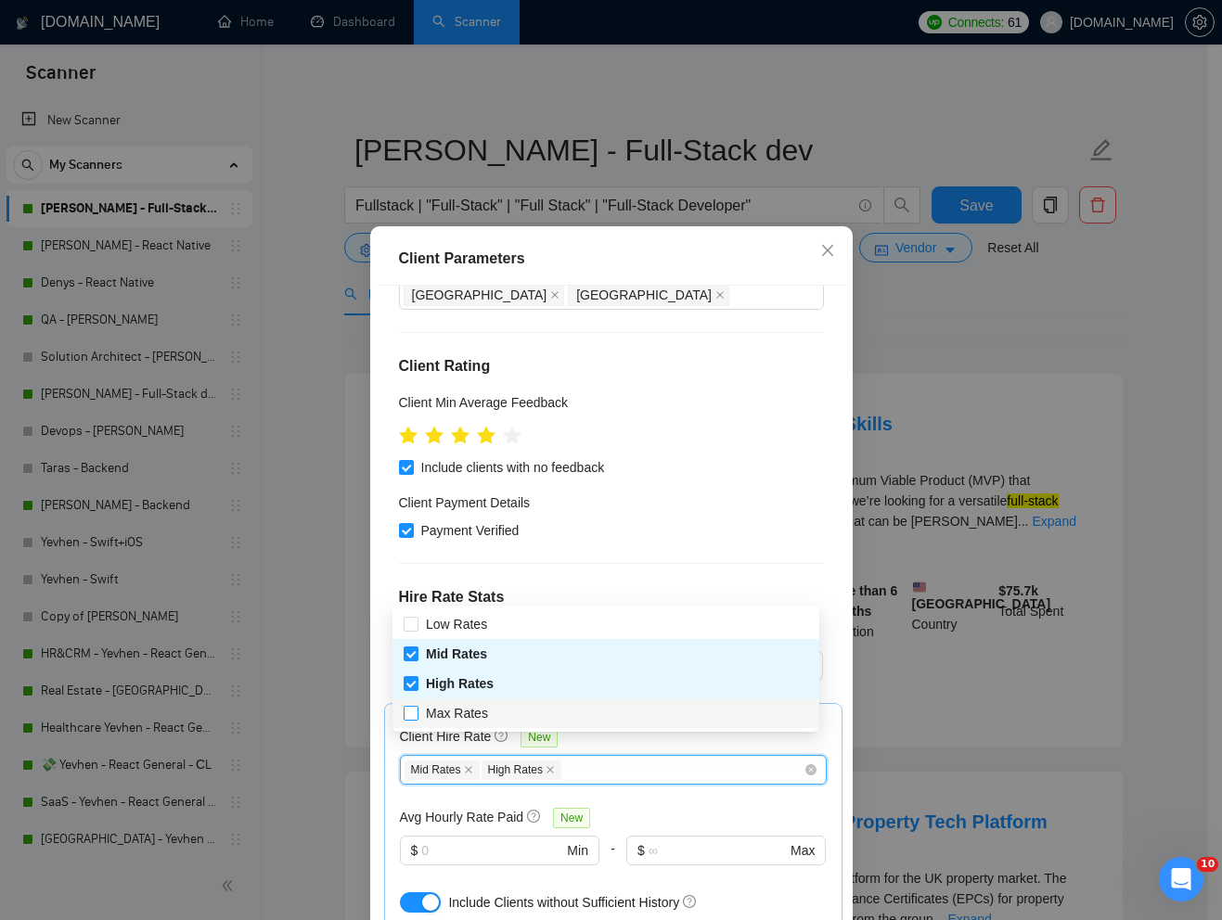
click at [411, 714] on input "Max Rates" at bounding box center [410, 712] width 13 height 13
checkbox input "true"
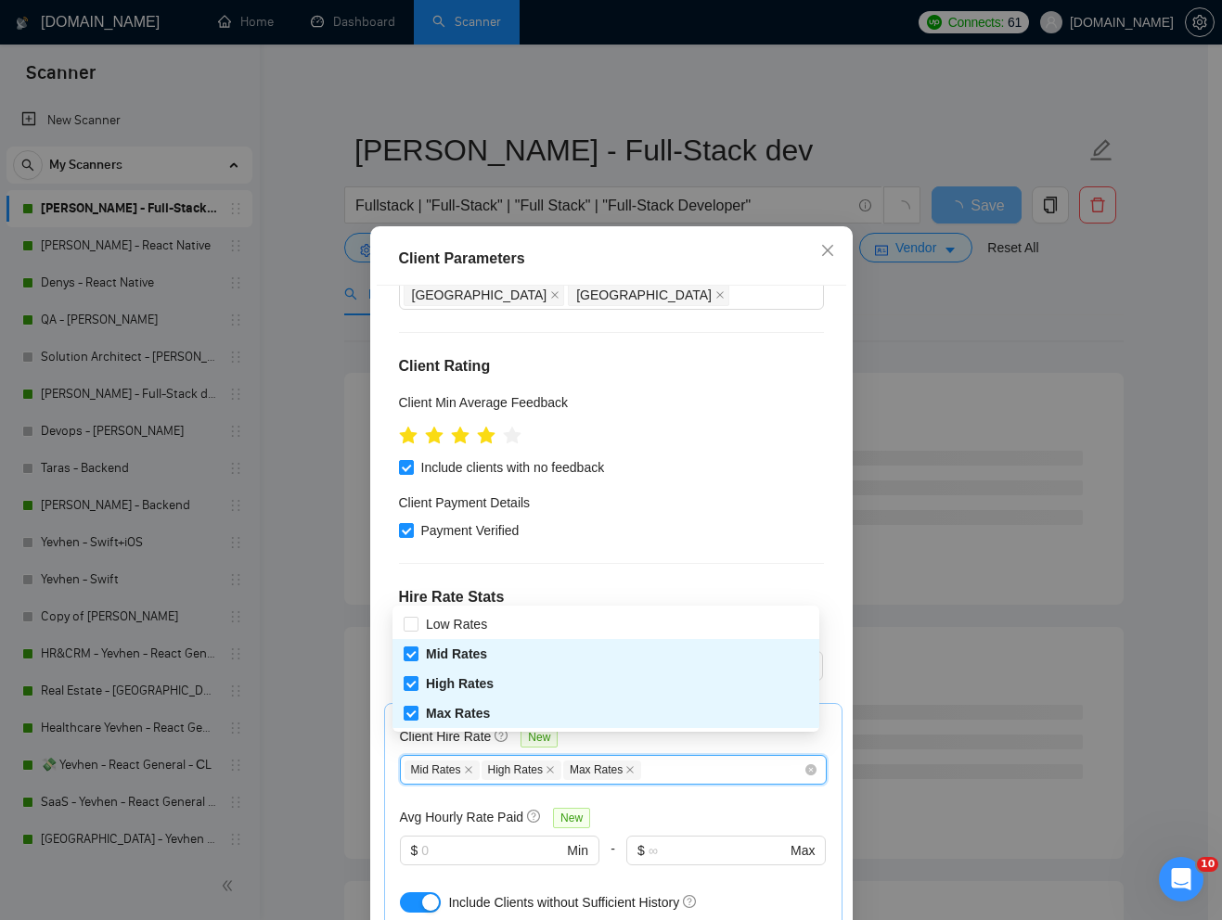
scroll to position [92, 0]
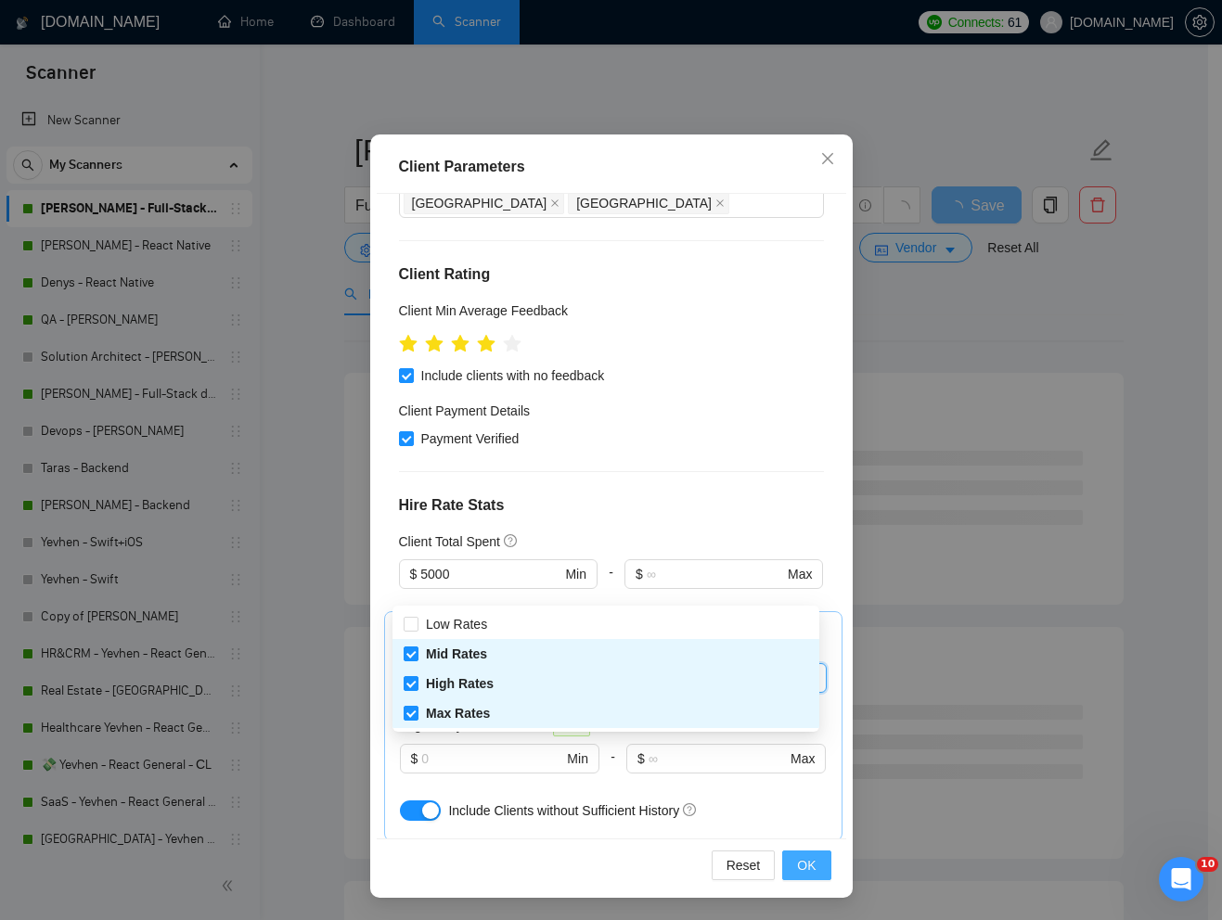
click at [797, 862] on span "OK" at bounding box center [806, 865] width 19 height 20
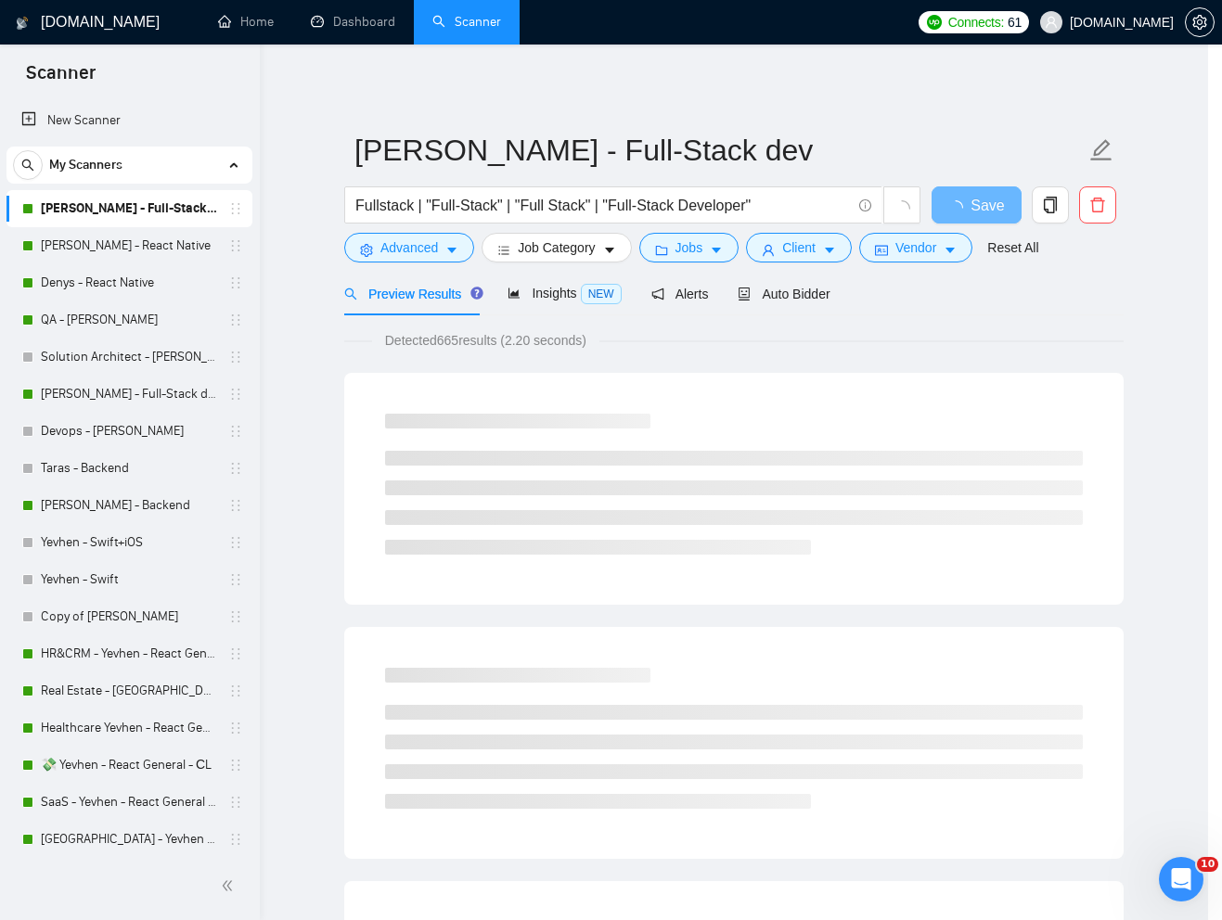
scroll to position [0, 0]
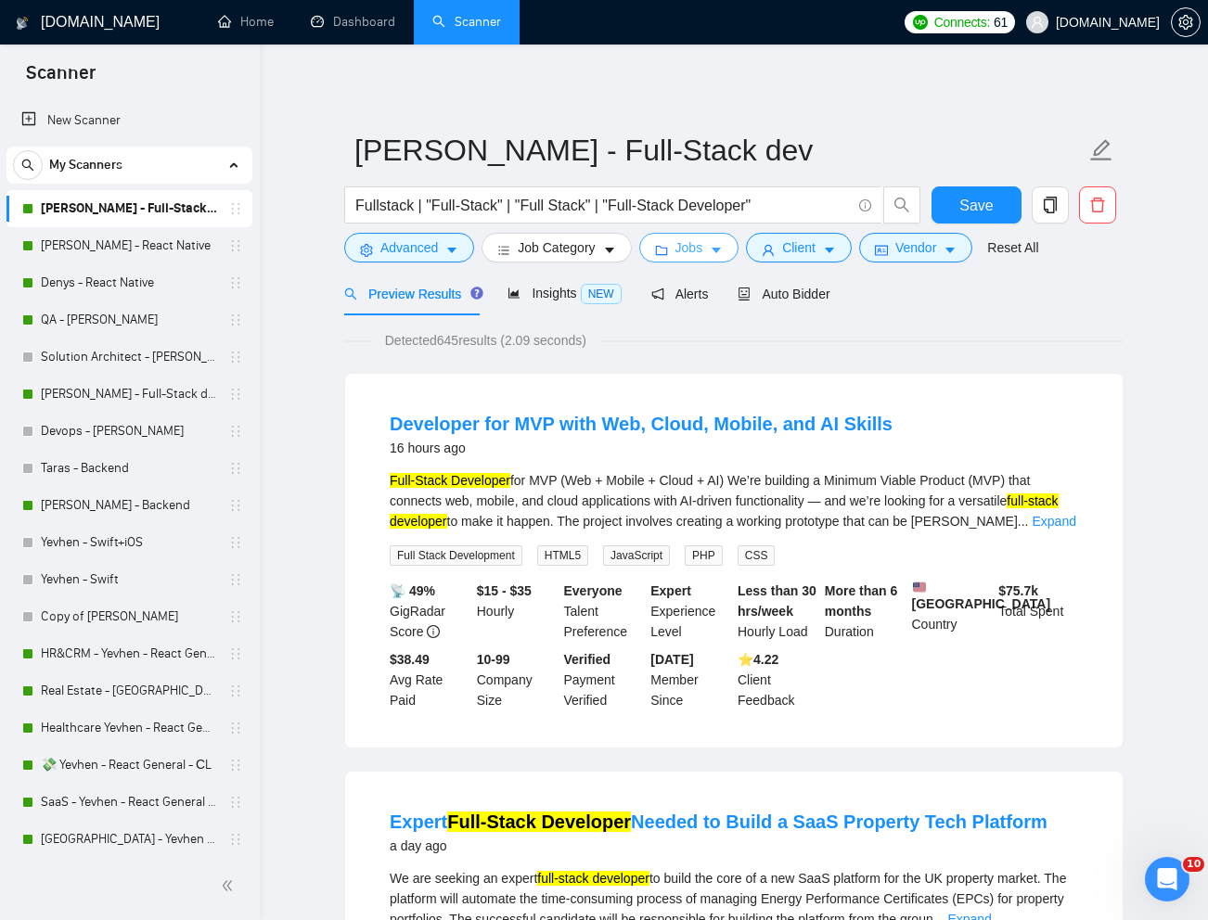
click at [702, 241] on span "Jobs" at bounding box center [689, 247] width 28 height 20
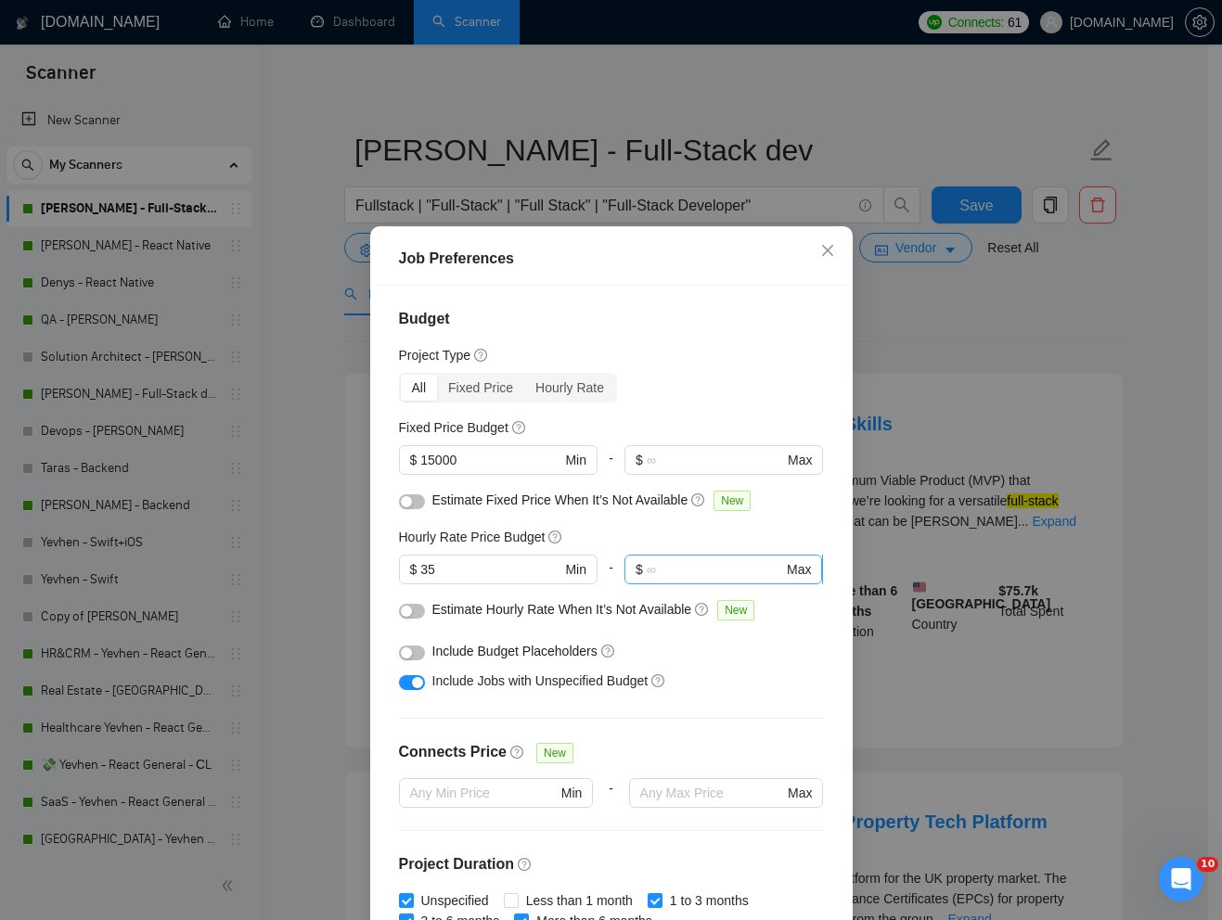
click at [688, 571] on input "text" at bounding box center [715, 569] width 136 height 20
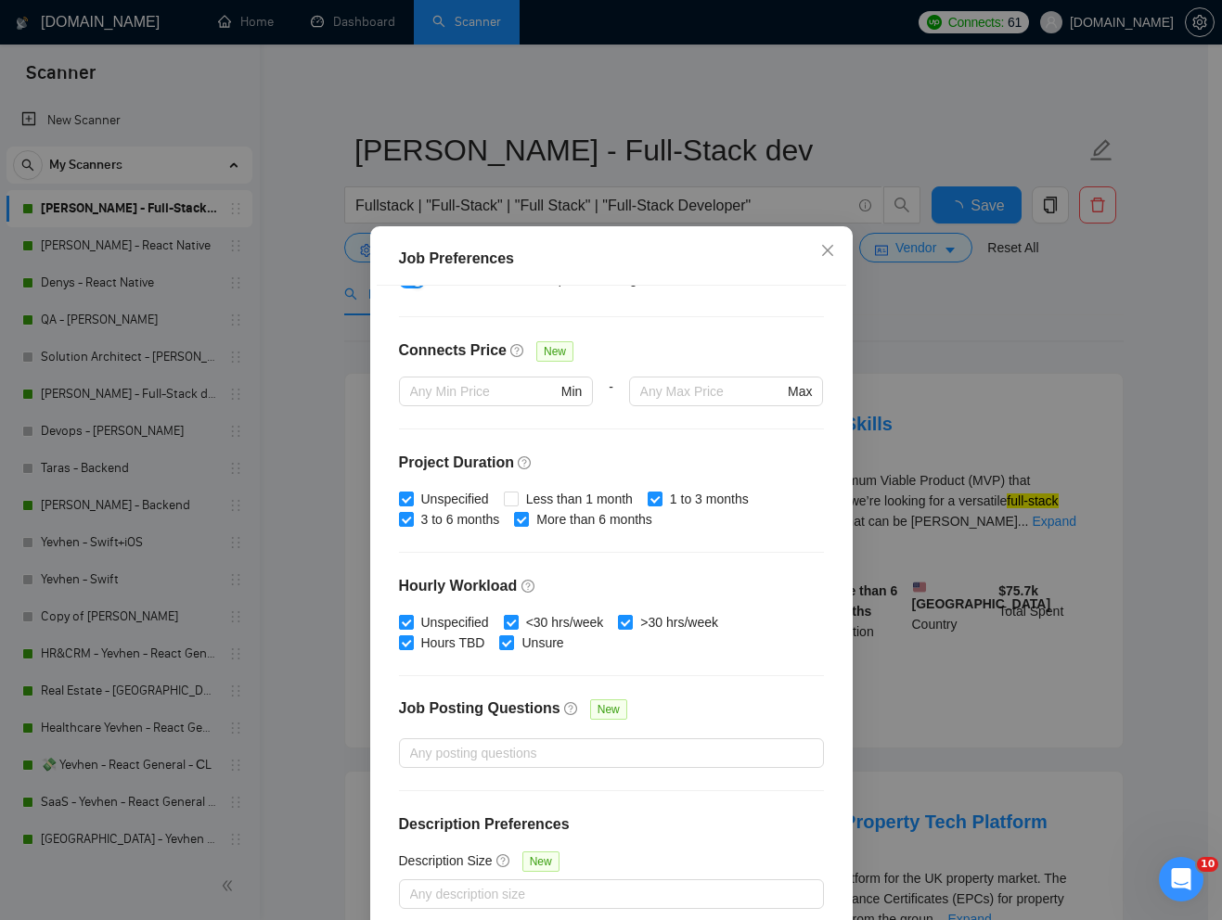
scroll to position [92, 0]
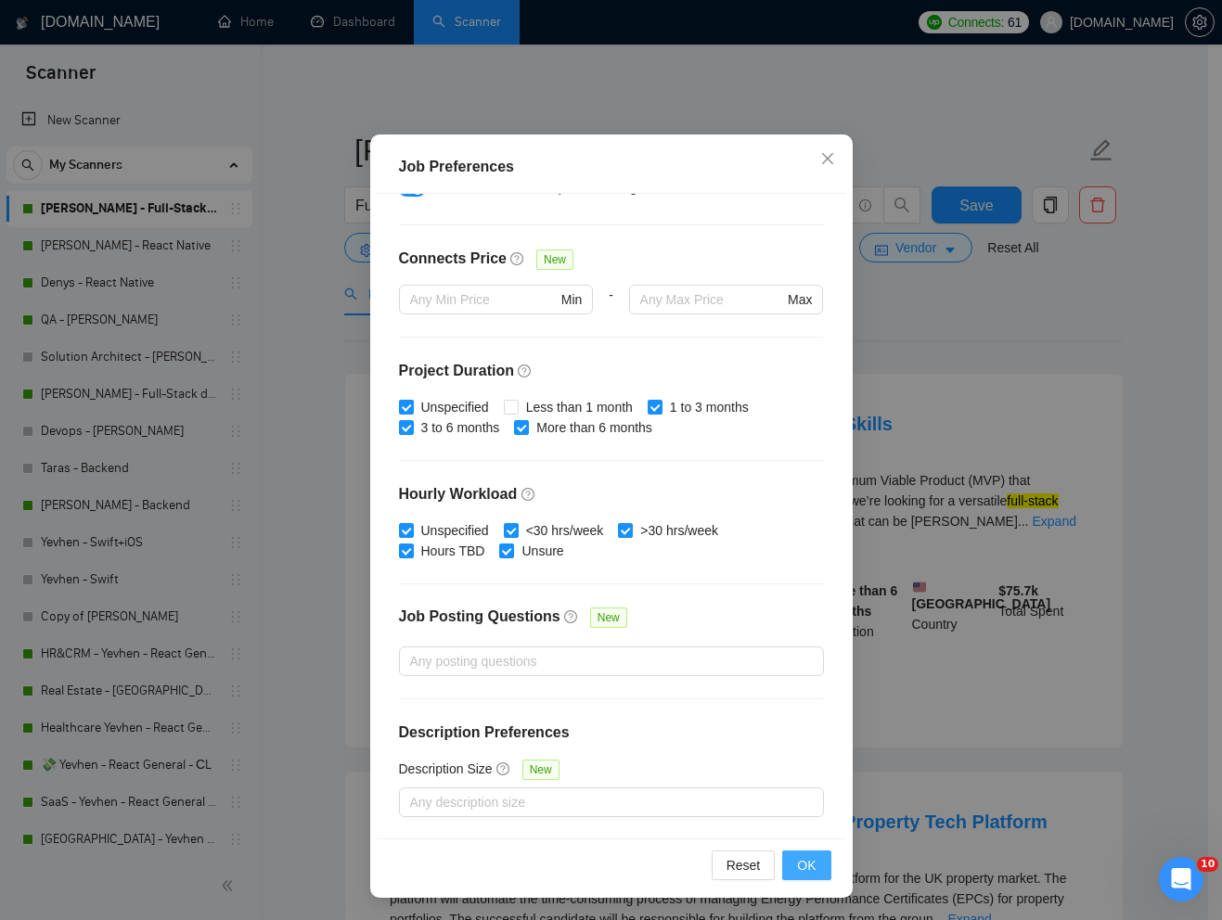
type input "50"
click at [797, 874] on button "OK" at bounding box center [806, 866] width 48 height 30
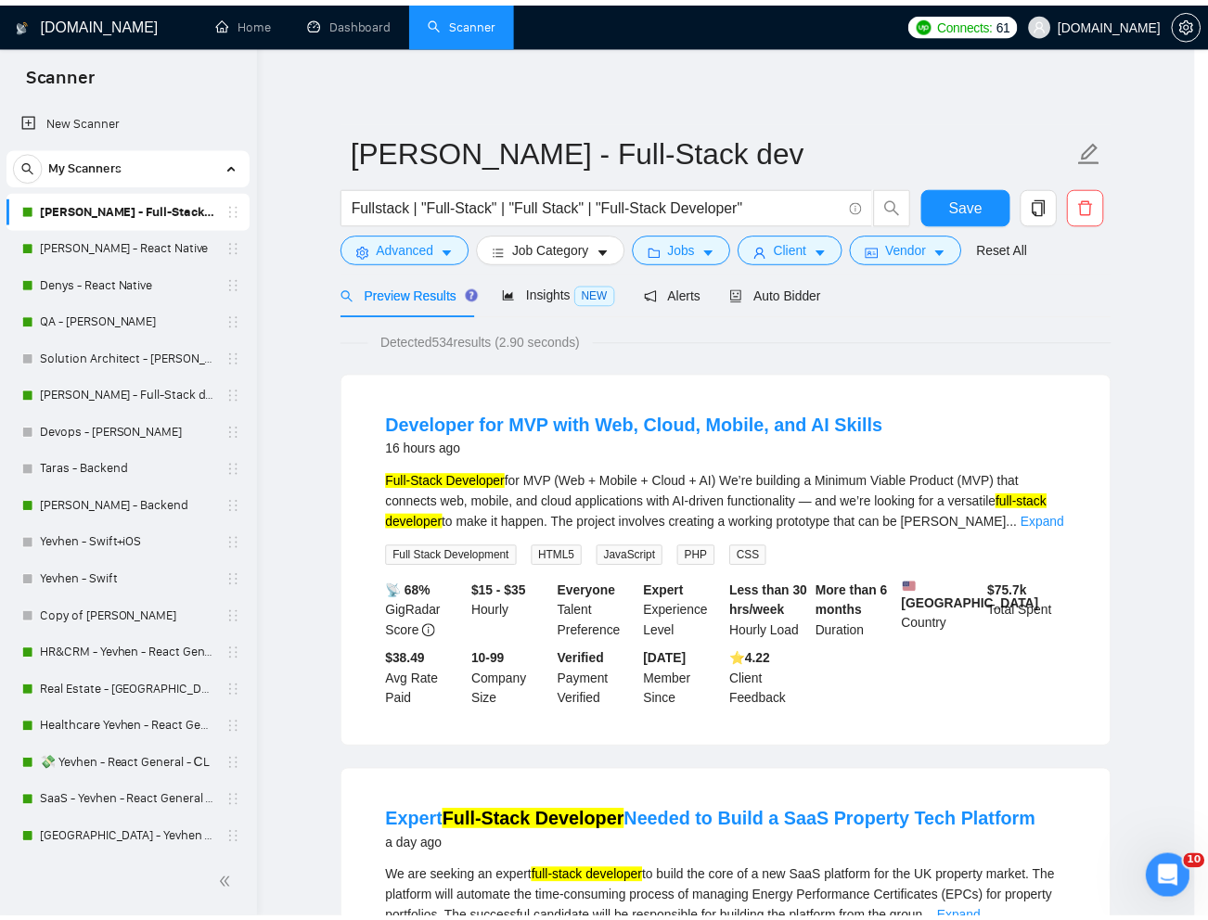
scroll to position [0, 0]
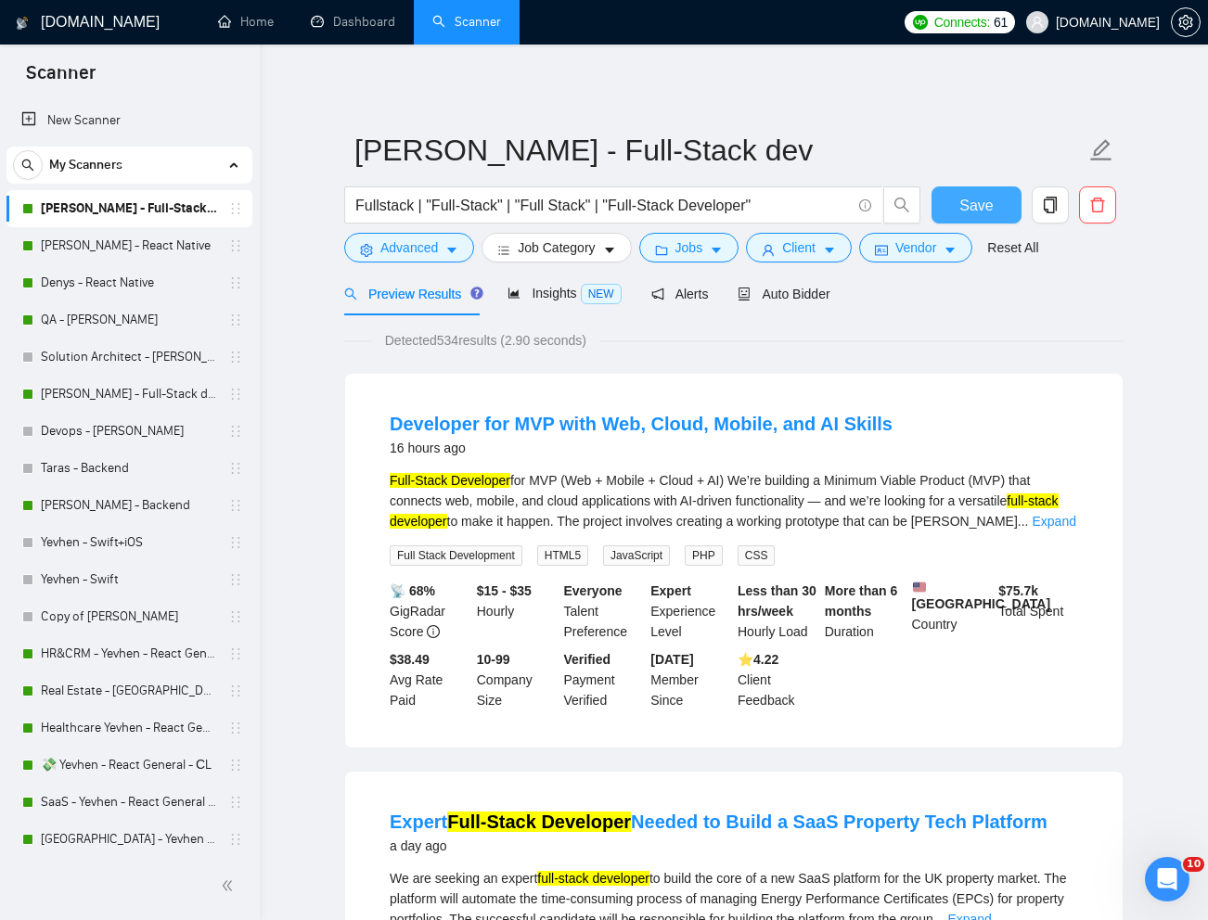
click at [973, 200] on span "Save" at bounding box center [975, 205] width 33 height 23
click at [168, 278] on link "Denys - React Native" at bounding box center [129, 282] width 176 height 37
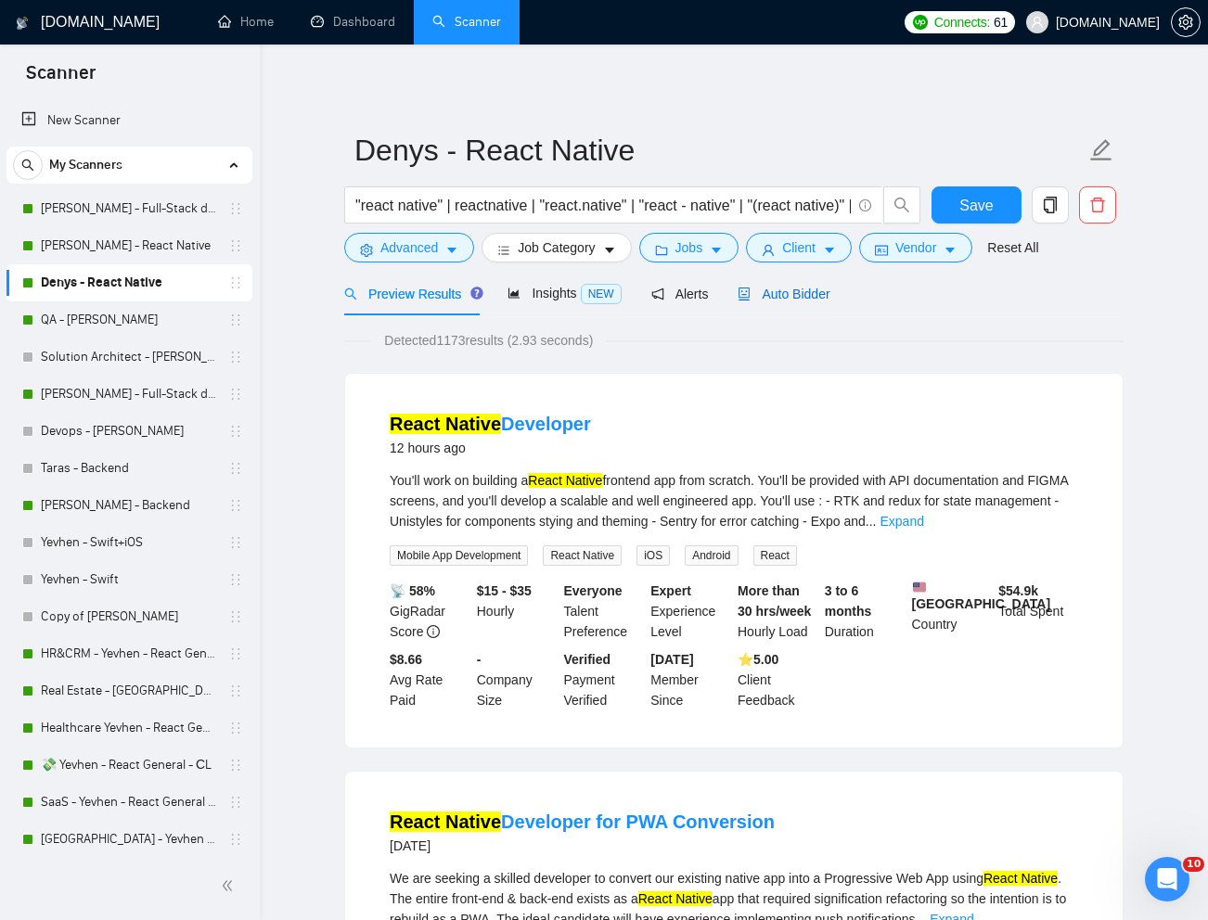
click at [798, 293] on span "Auto Bidder" at bounding box center [783, 294] width 92 height 15
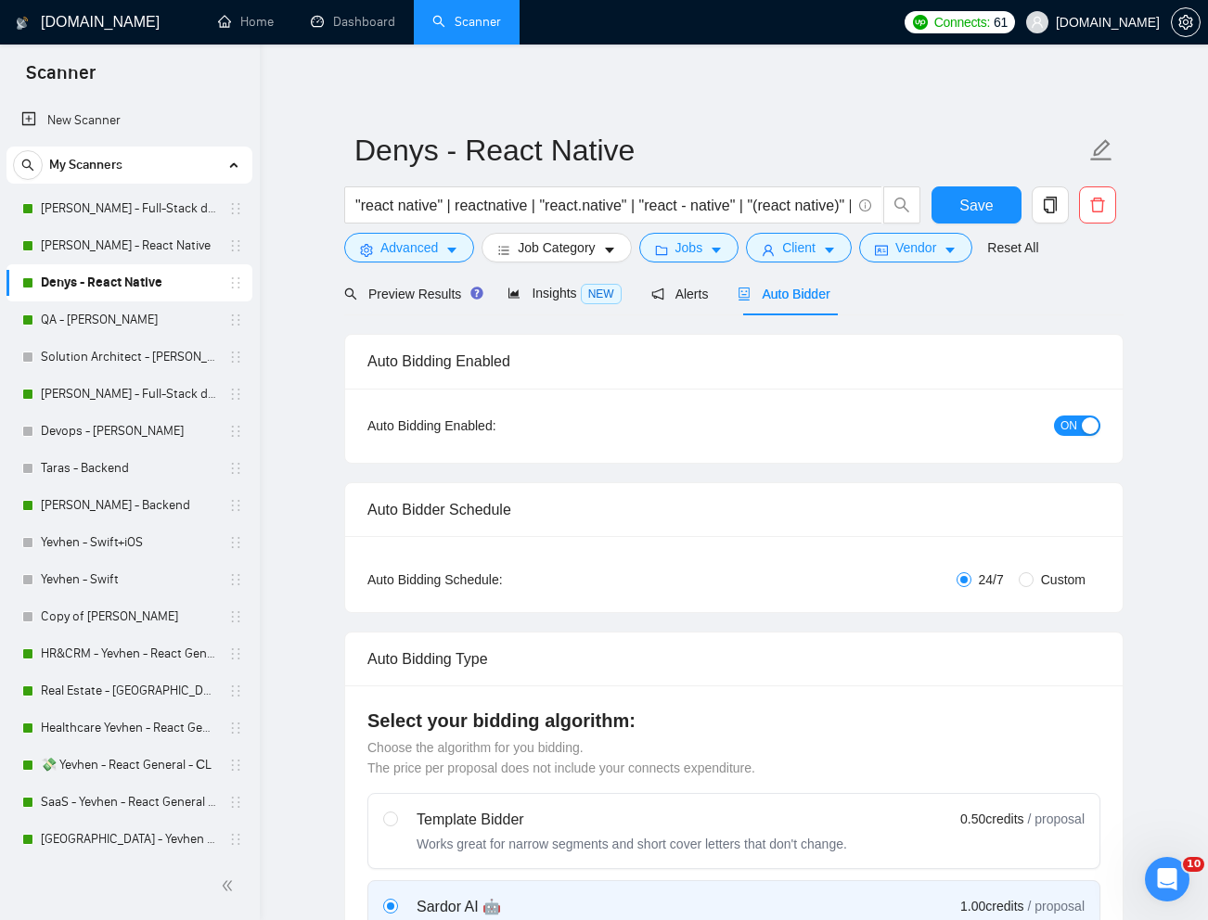
click at [806, 296] on span "Auto Bidder" at bounding box center [783, 294] width 92 height 15
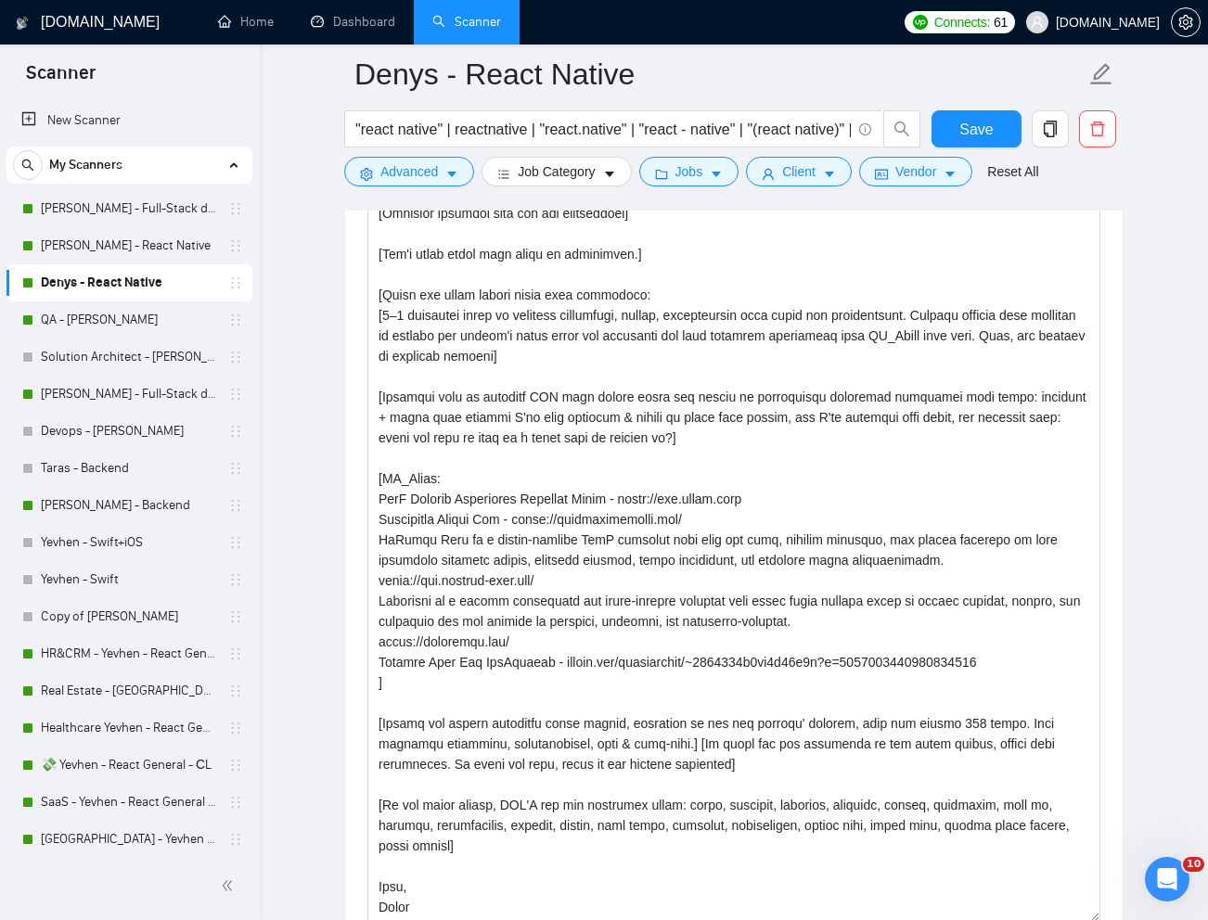
scroll to position [35, 0]
drag, startPoint x: 1088, startPoint y: 378, endPoint x: 1100, endPoint y: 899, distance: 520.6
click at [1100, 911] on div "Cover letter template:" at bounding box center [733, 442] width 777 height 1047
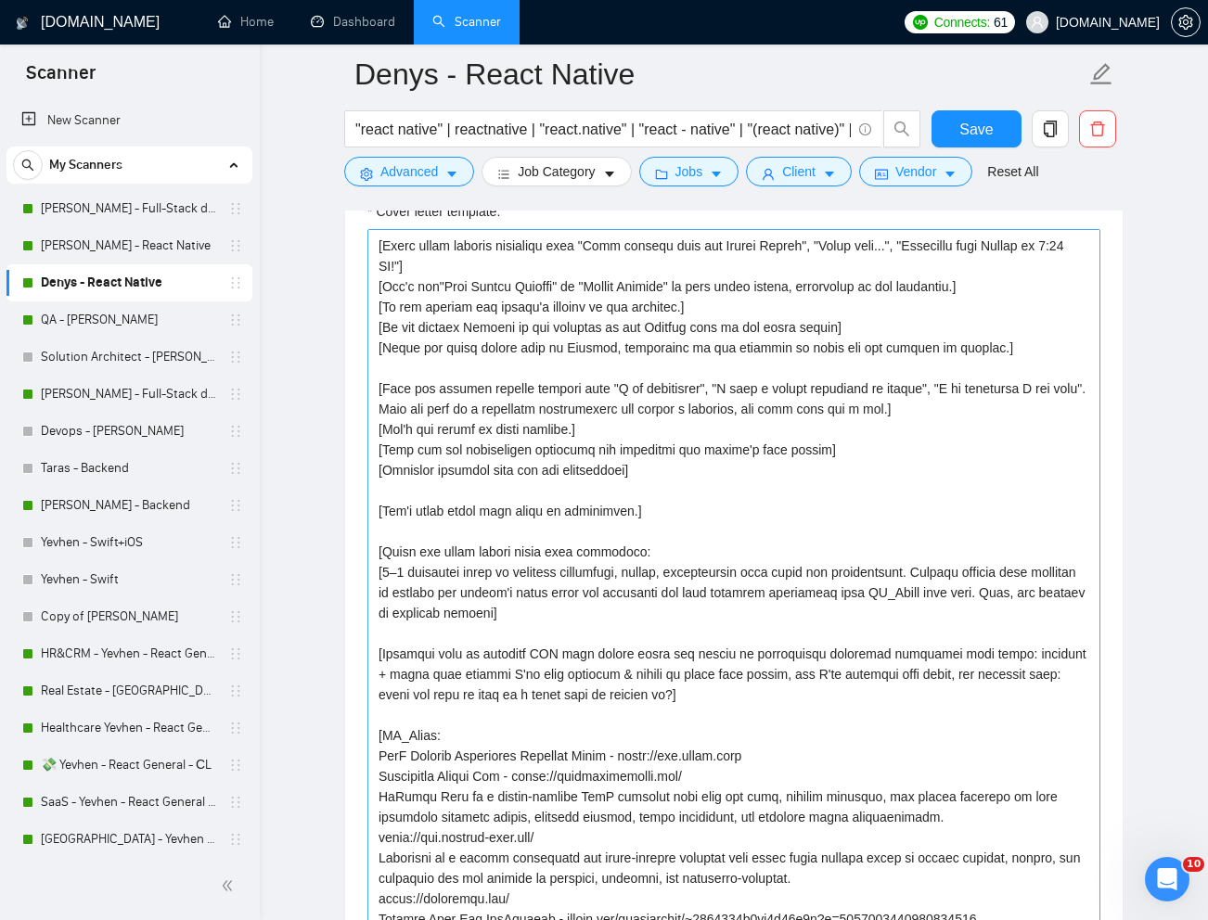
scroll to position [0, 0]
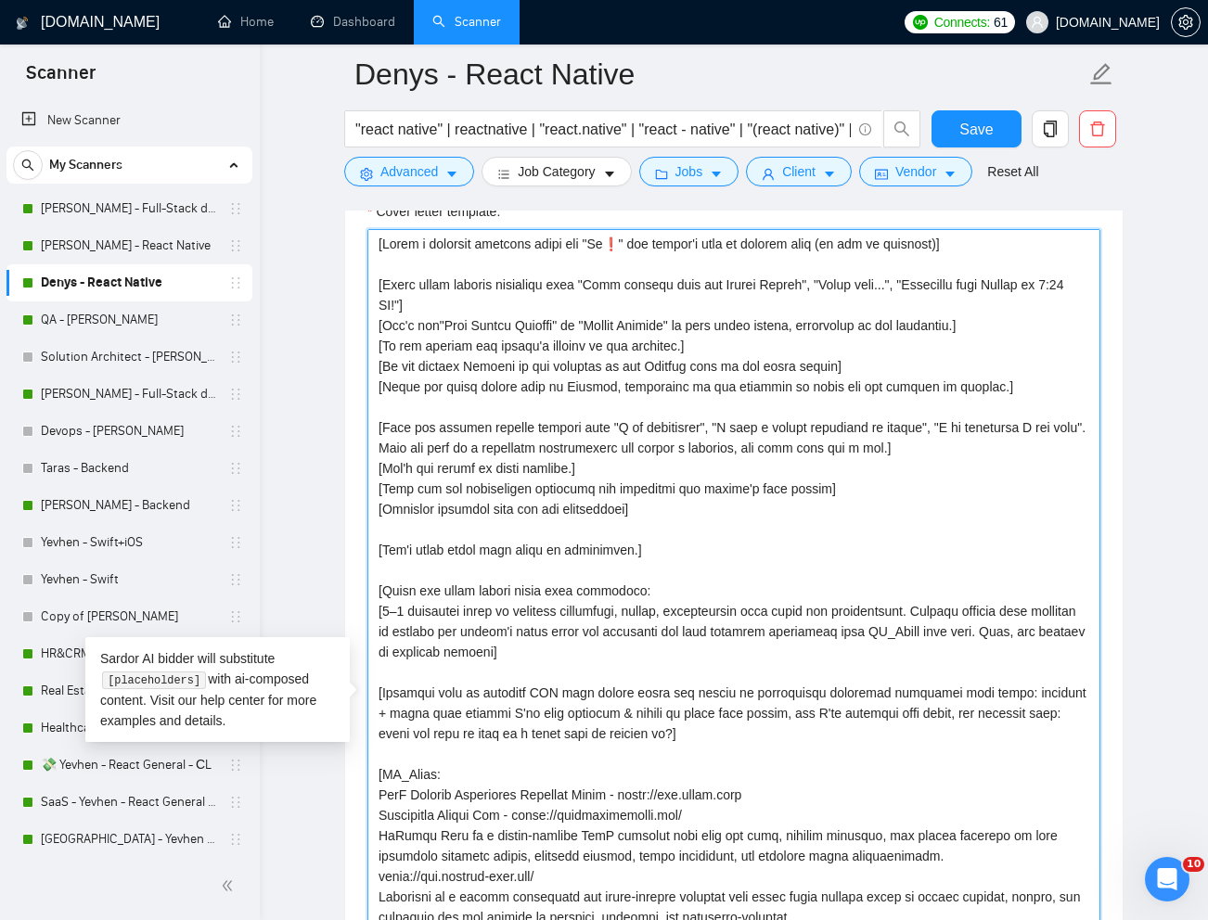
drag, startPoint x: 378, startPoint y: 324, endPoint x: 1035, endPoint y: 329, distance: 657.7
click at [1035, 329] on textarea "Cover letter template:" at bounding box center [733, 704] width 733 height 950
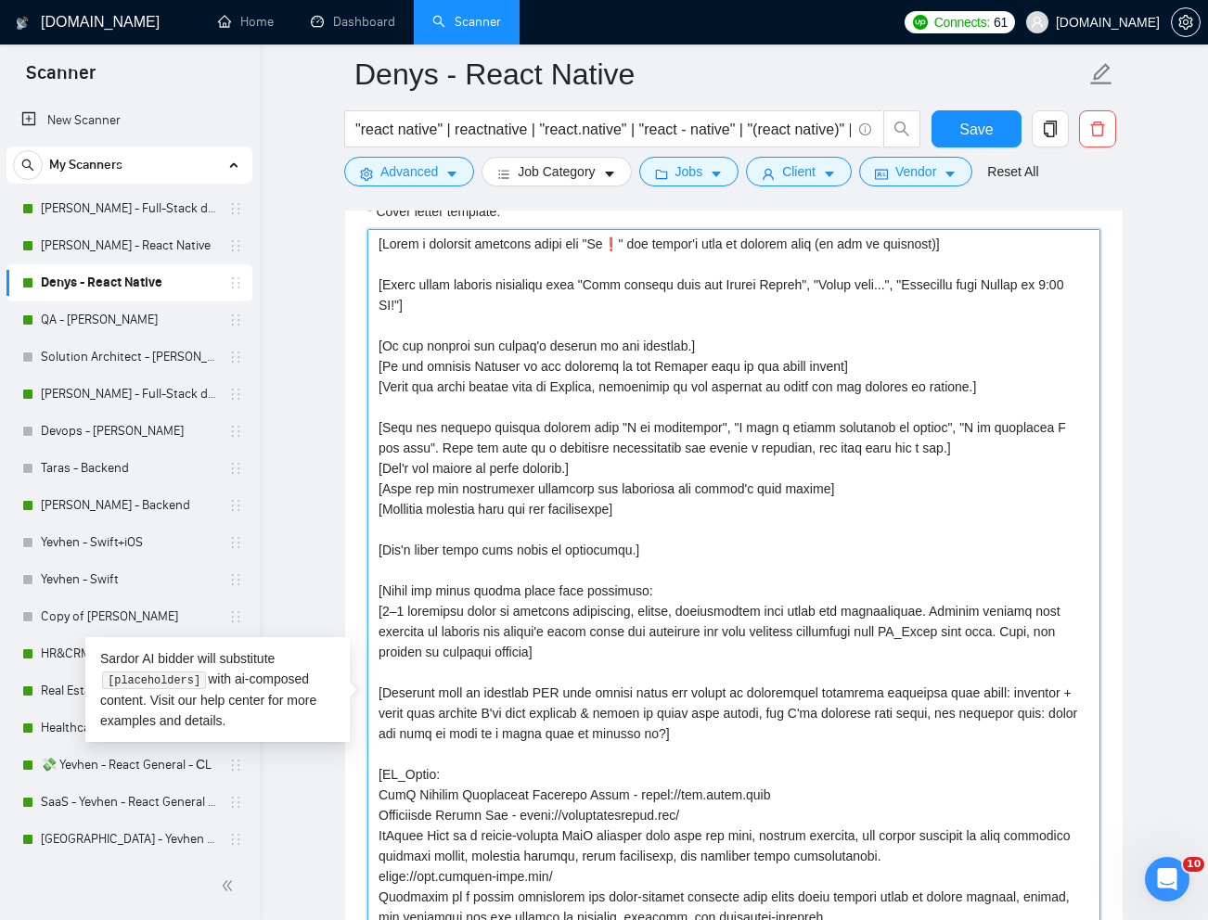
click at [524, 652] on textarea "Cover letter template:" at bounding box center [733, 704] width 733 height 950
drag, startPoint x: 384, startPoint y: 613, endPoint x: 568, endPoint y: 650, distance: 187.4
click at [568, 650] on textarea "Cover letter template:" at bounding box center [733, 704] width 733 height 950
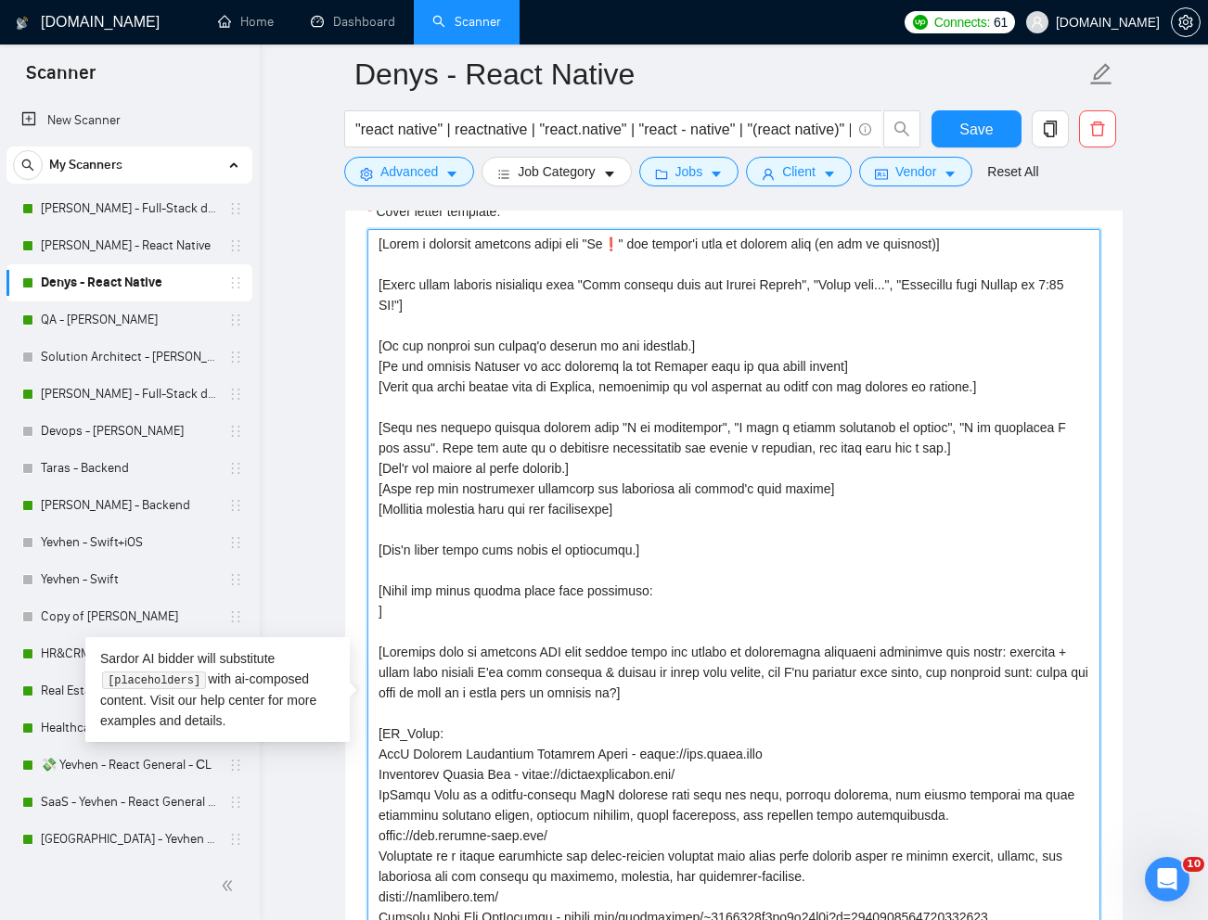
click at [742, 587] on textarea "Cover letter template:" at bounding box center [733, 704] width 733 height 950
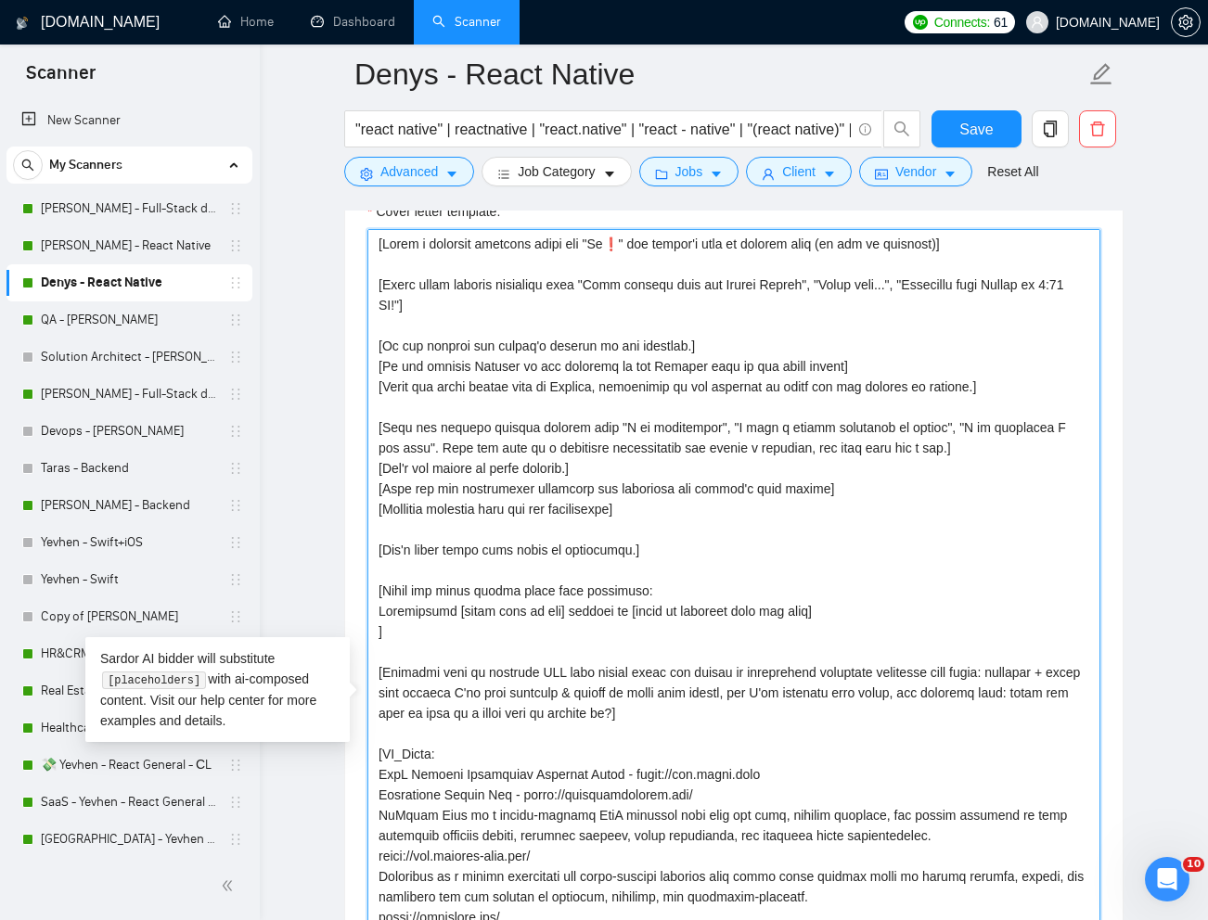
drag, startPoint x: 453, startPoint y: 614, endPoint x: 374, endPoint y: 616, distance: 78.9
click at [374, 616] on textarea "Cover letter template:" at bounding box center [733, 704] width 733 height 950
click at [386, 614] on textarea "Cover letter template:" at bounding box center [733, 704] width 733 height 950
click at [977, 615] on textarea "Cover letter template:" at bounding box center [733, 704] width 733 height 950
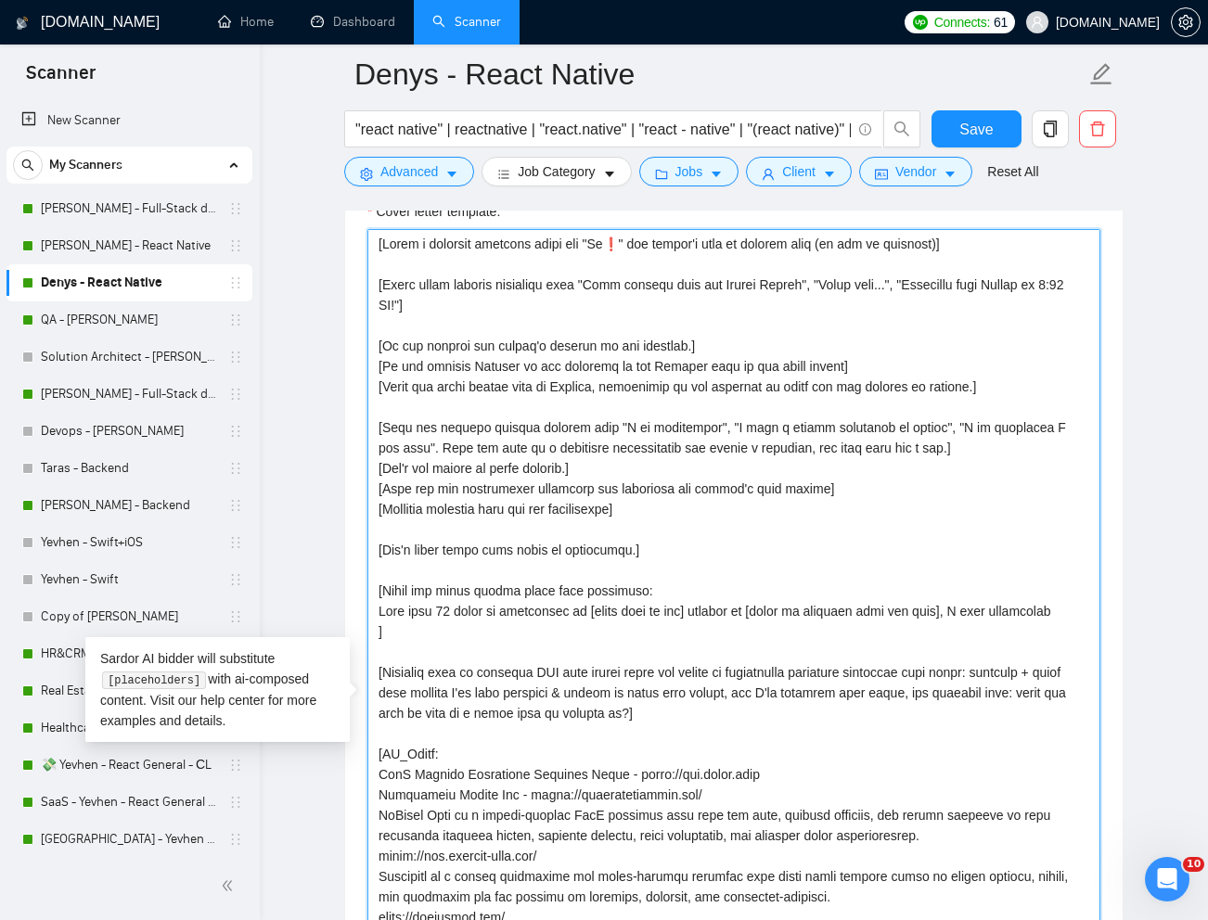
click at [1020, 600] on textarea "Cover letter template:" at bounding box center [733, 704] width 733 height 950
click at [1020, 602] on textarea "Cover letter template:" at bounding box center [733, 704] width 733 height 950
click at [1046, 609] on textarea "Cover letter template:" at bounding box center [733, 704] width 733 height 950
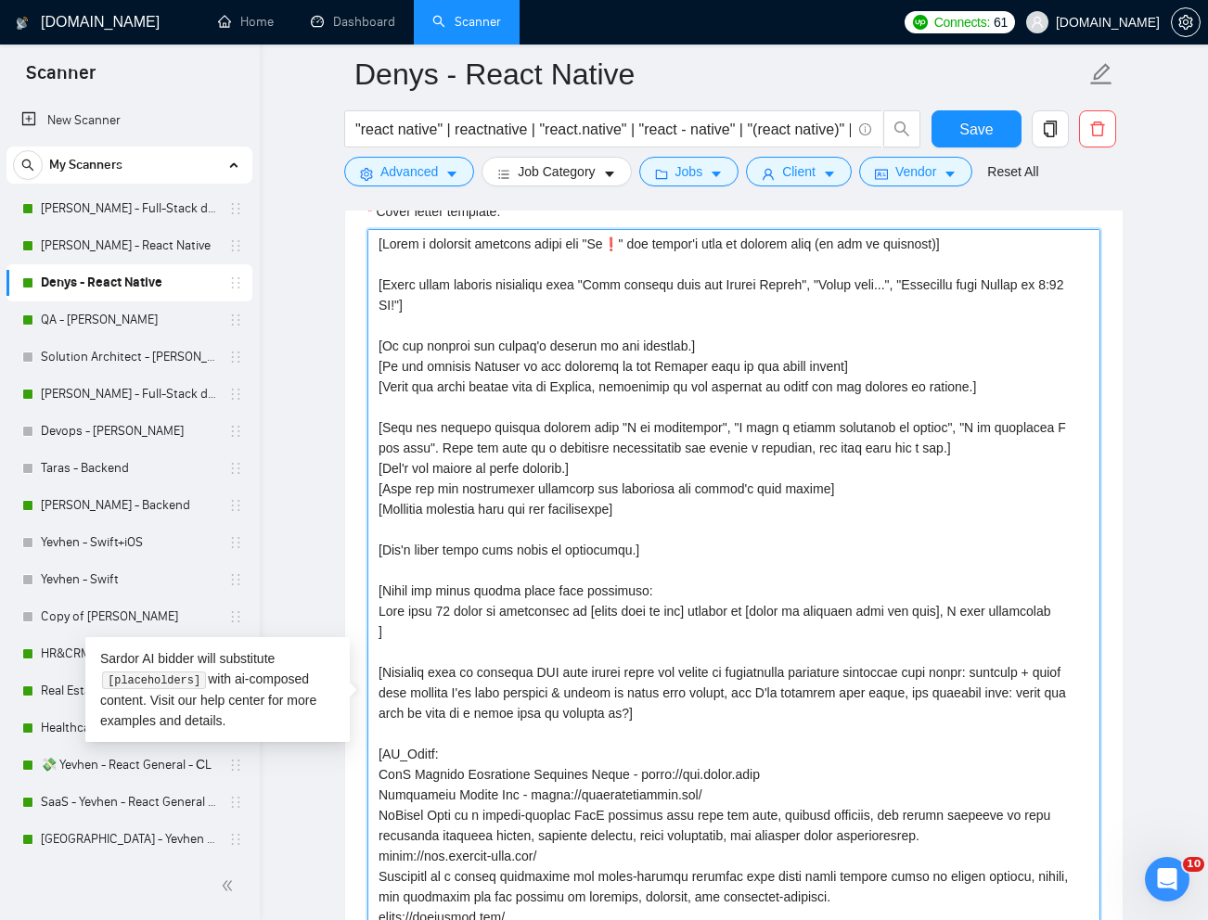
click at [1046, 609] on textarea "Cover letter template:" at bounding box center [733, 704] width 733 height 950
click at [1045, 611] on textarea "Cover letter template:" at bounding box center [733, 704] width 733 height 950
click at [1032, 648] on textarea "Cover letter template:" at bounding box center [733, 704] width 733 height 950
click at [1045, 622] on textarea "Cover letter template:" at bounding box center [733, 704] width 733 height 950
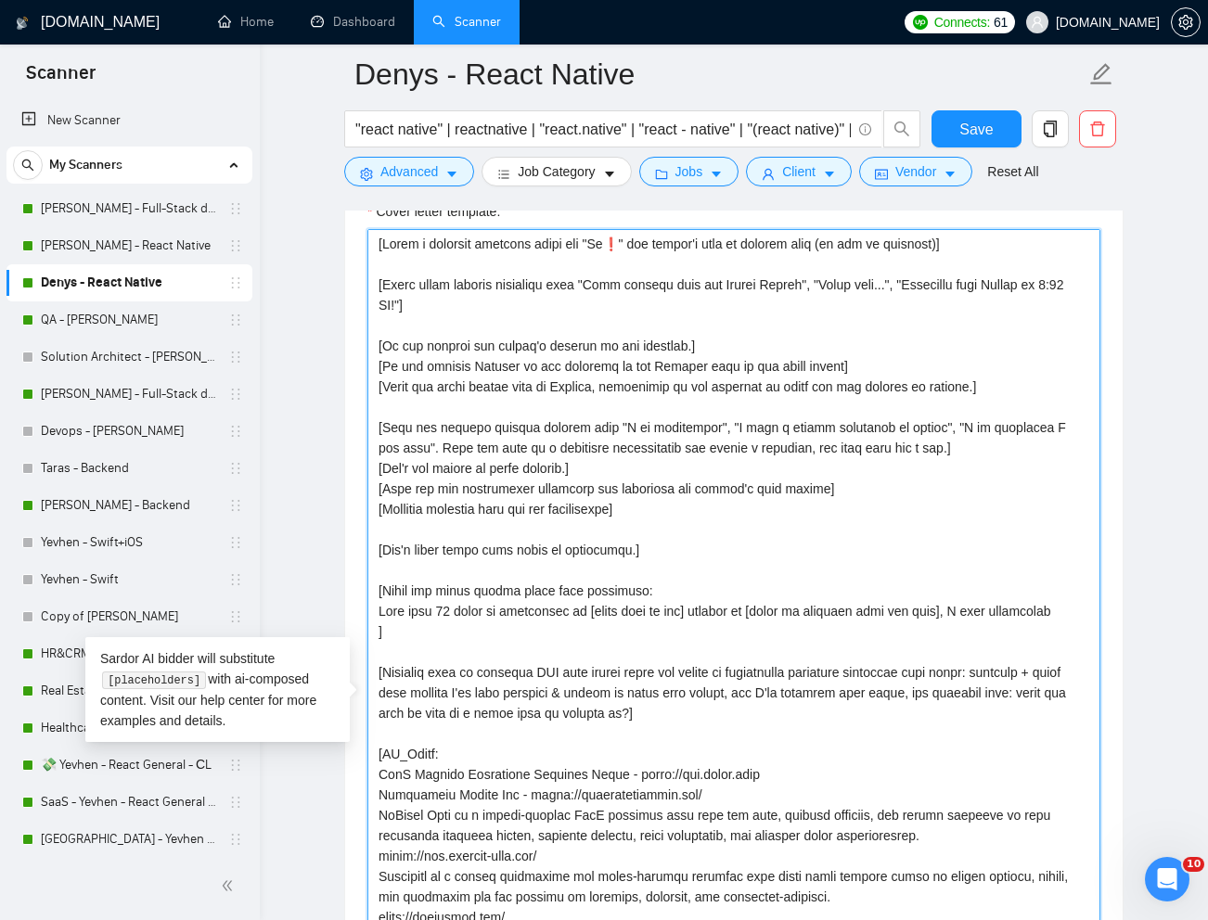
click at [1045, 617] on textarea "Cover letter template:" at bounding box center [733, 704] width 733 height 950
paste textarea "cessful"
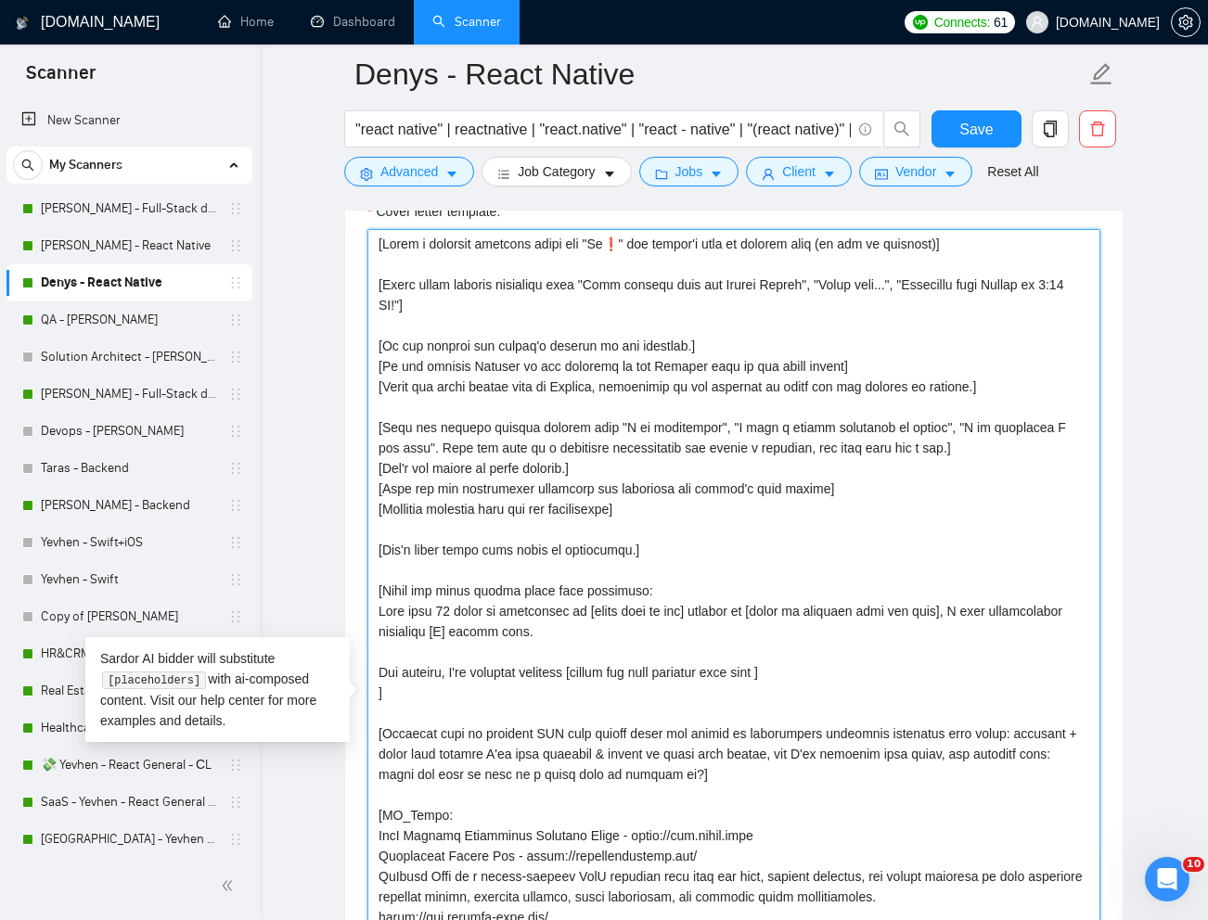
drag, startPoint x: 439, startPoint y: 819, endPoint x: 384, endPoint y: 817, distance: 54.8
click at [384, 817] on textarea "Cover letter template:" at bounding box center [733, 704] width 733 height 950
click at [810, 676] on textarea "Cover letter template:" at bounding box center [733, 704] width 733 height 950
paste textarea "PR_Links"
click at [1041, 673] on textarea "Cover letter template:" at bounding box center [733, 704] width 733 height 950
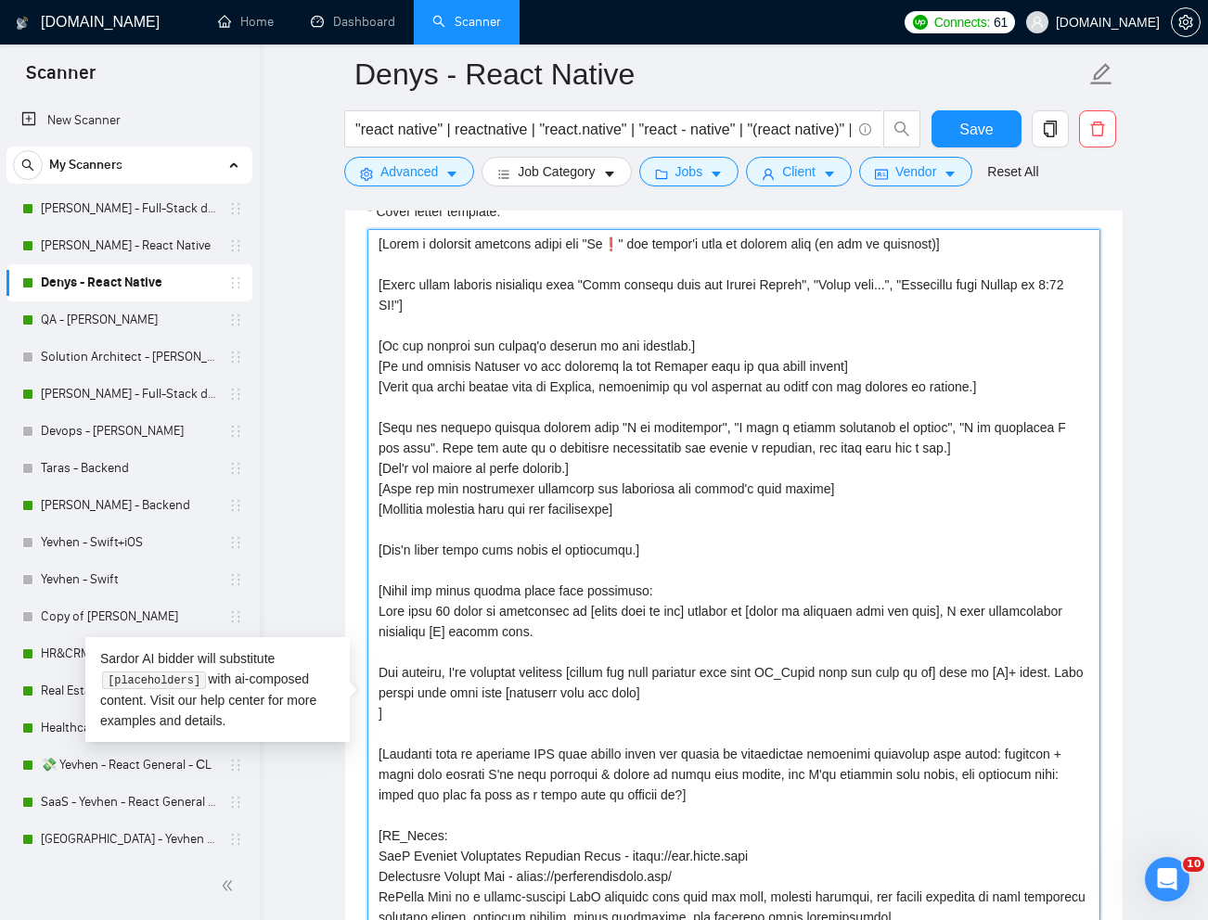
click at [743, 698] on textarea "Cover letter template:" at bounding box center [733, 704] width 733 height 950
drag, startPoint x: 747, startPoint y: 696, endPoint x: 366, endPoint y: 675, distance: 380.9
click at [367, 675] on textarea "Cover letter template:" at bounding box center [733, 704] width 733 height 950
click at [682, 717] on textarea "Cover letter template:" at bounding box center [733, 704] width 733 height 950
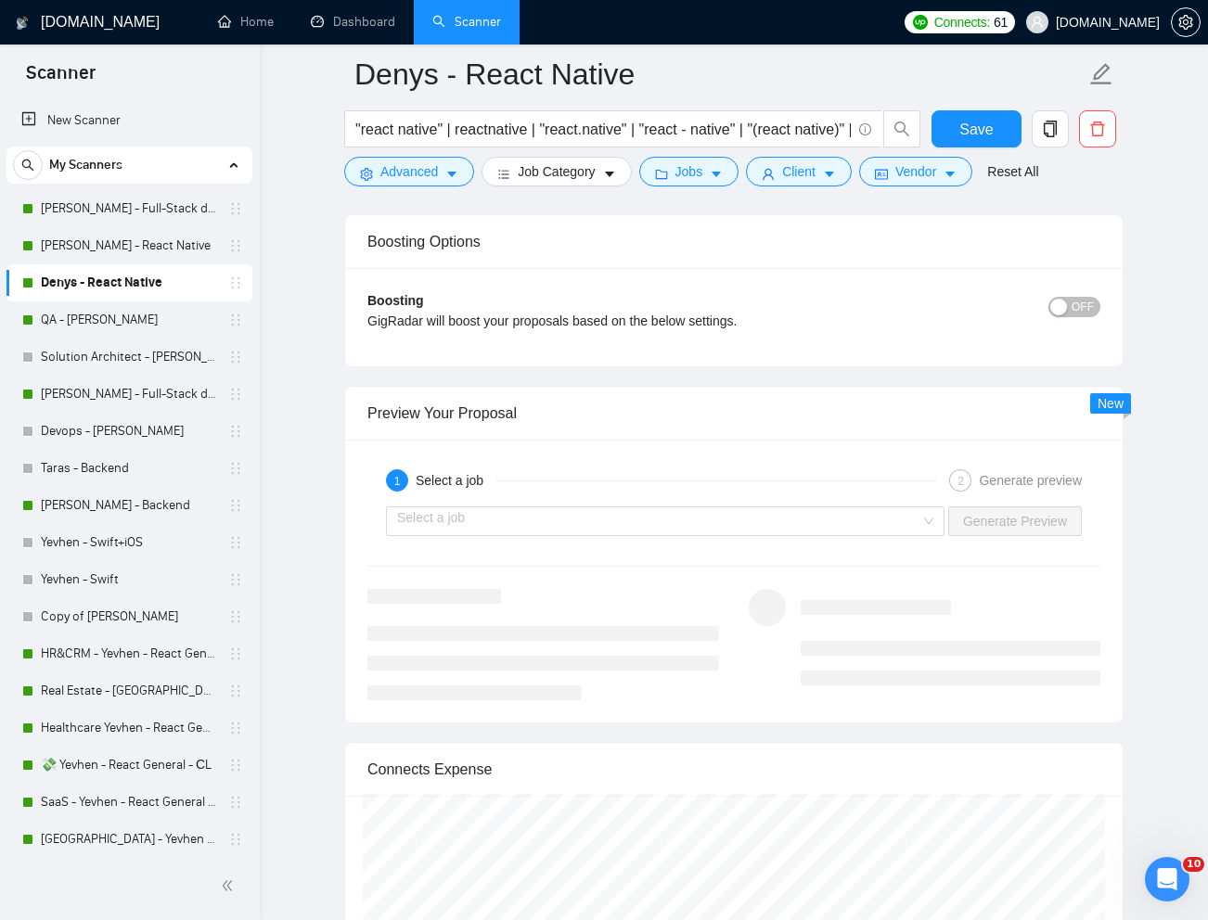
scroll to position [3889, 0]
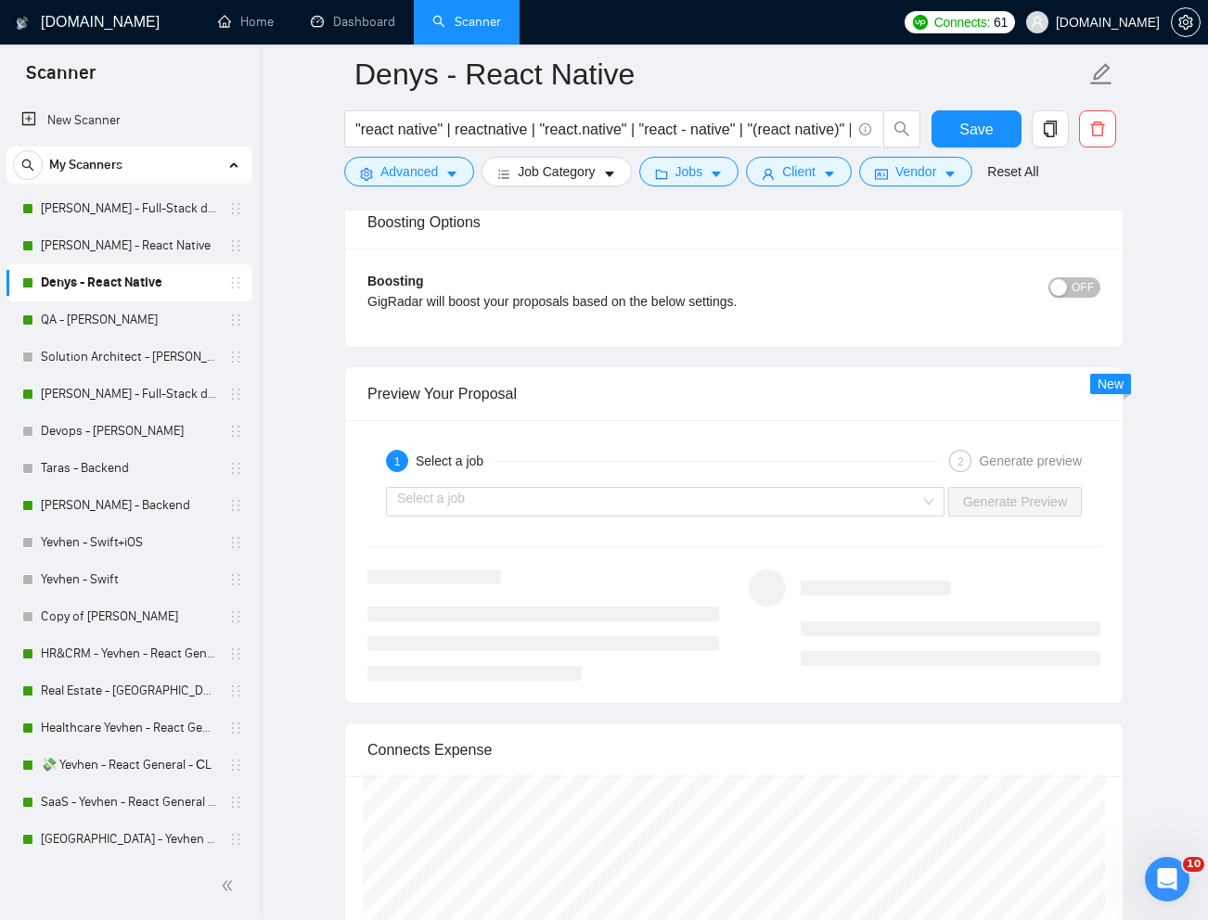
click at [891, 518] on div "Select a job Generate Preview" at bounding box center [733, 502] width 737 height 45
click at [895, 513] on input "search" at bounding box center [658, 502] width 523 height 28
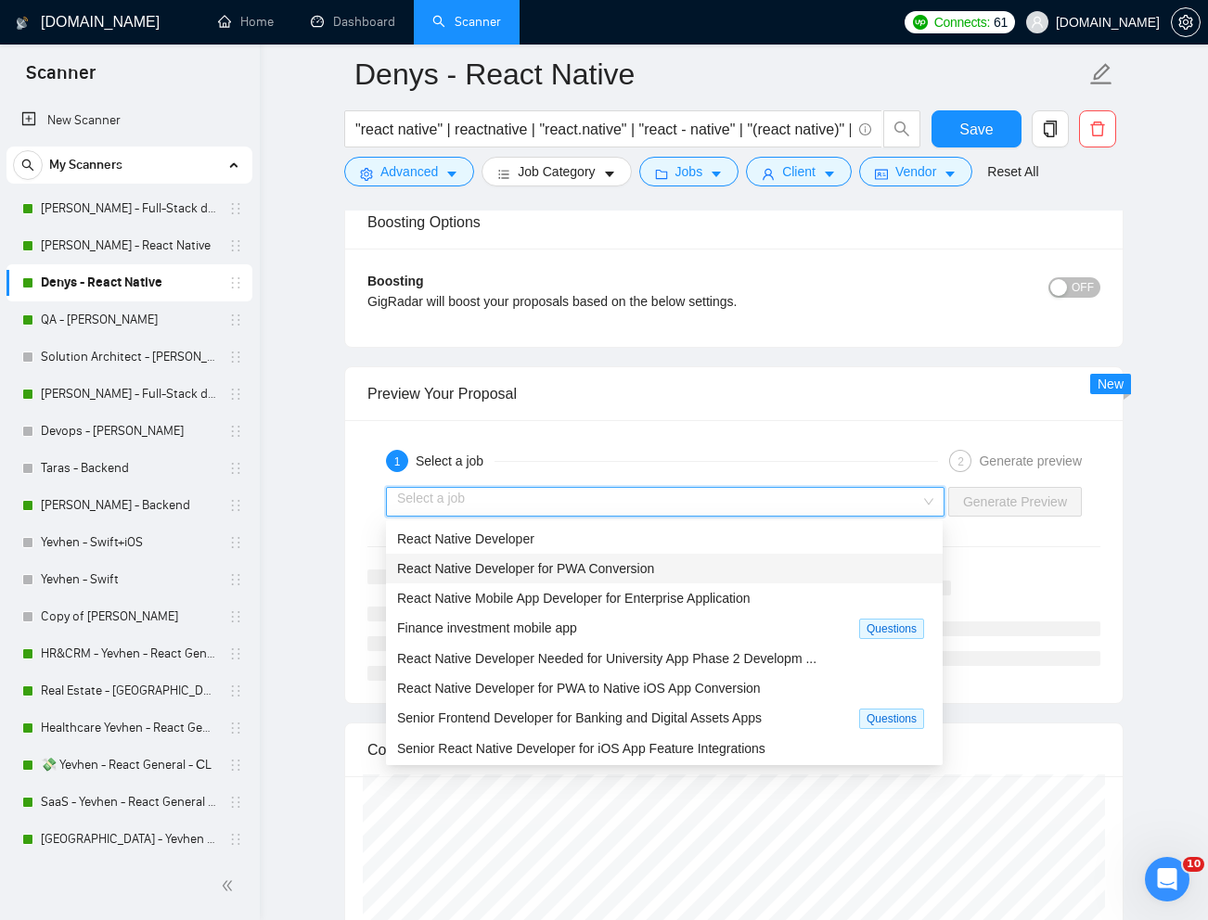
click at [798, 554] on div "React Native Developer for PWA Conversion" at bounding box center [664, 569] width 557 height 30
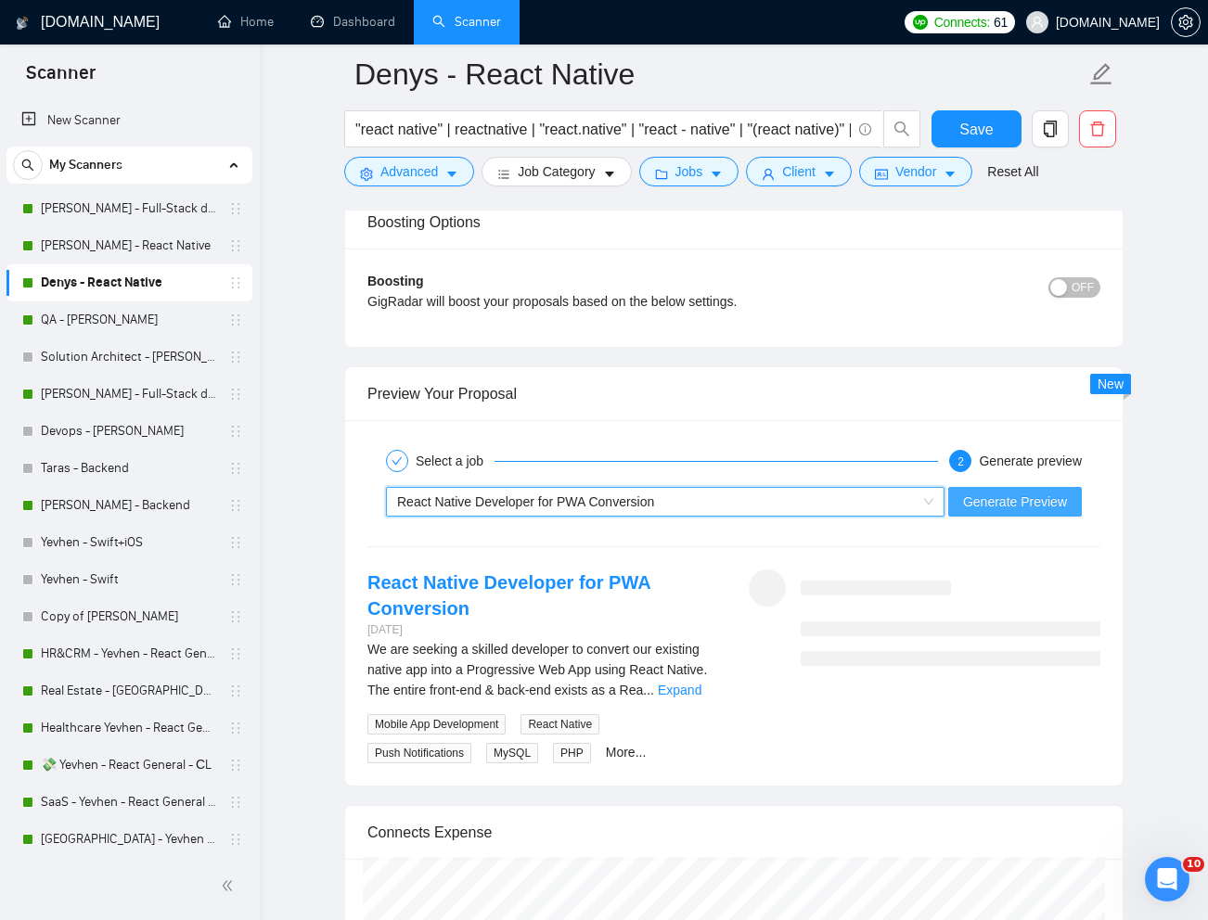
click at [964, 508] on span "Generate Preview" at bounding box center [1015, 502] width 104 height 20
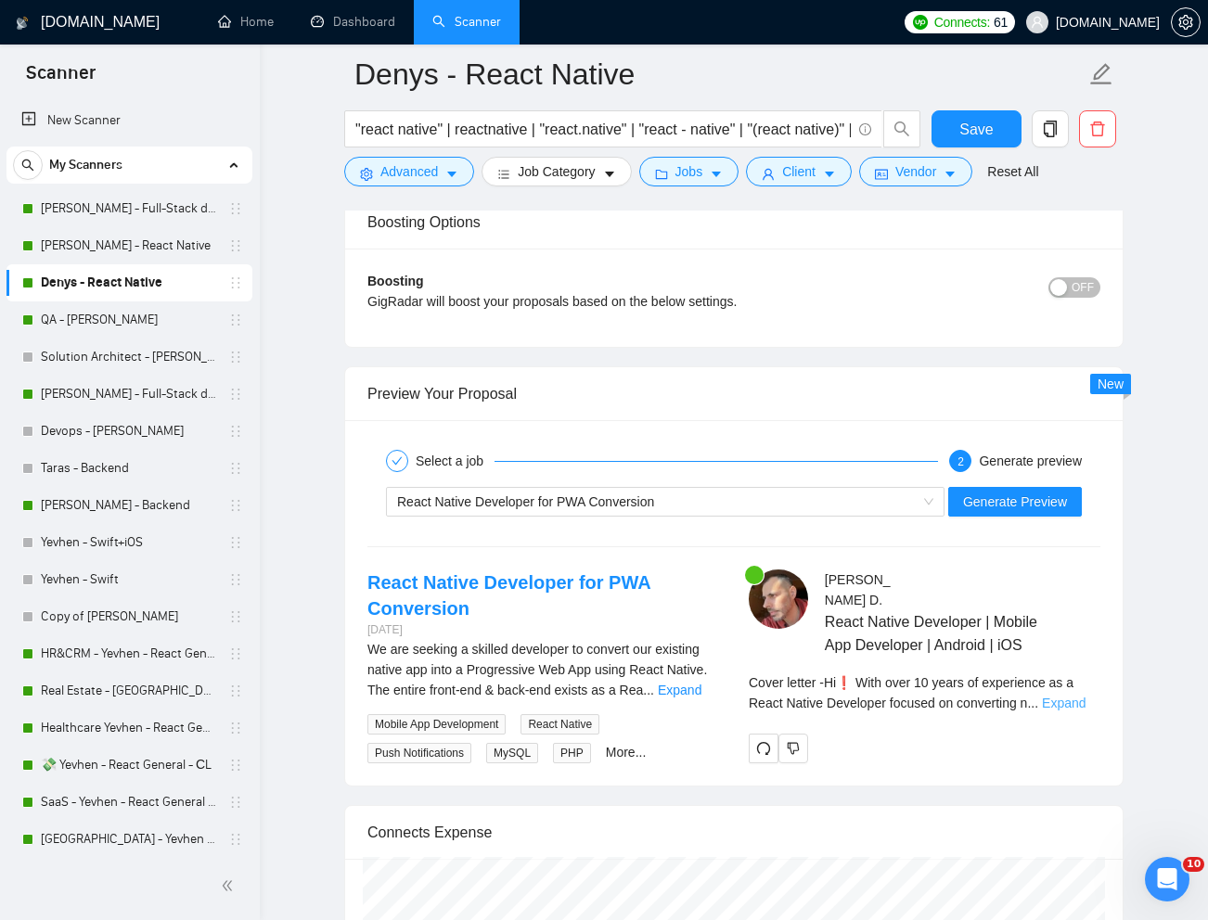
click at [1069, 696] on link "Expand" at bounding box center [1064, 703] width 44 height 15
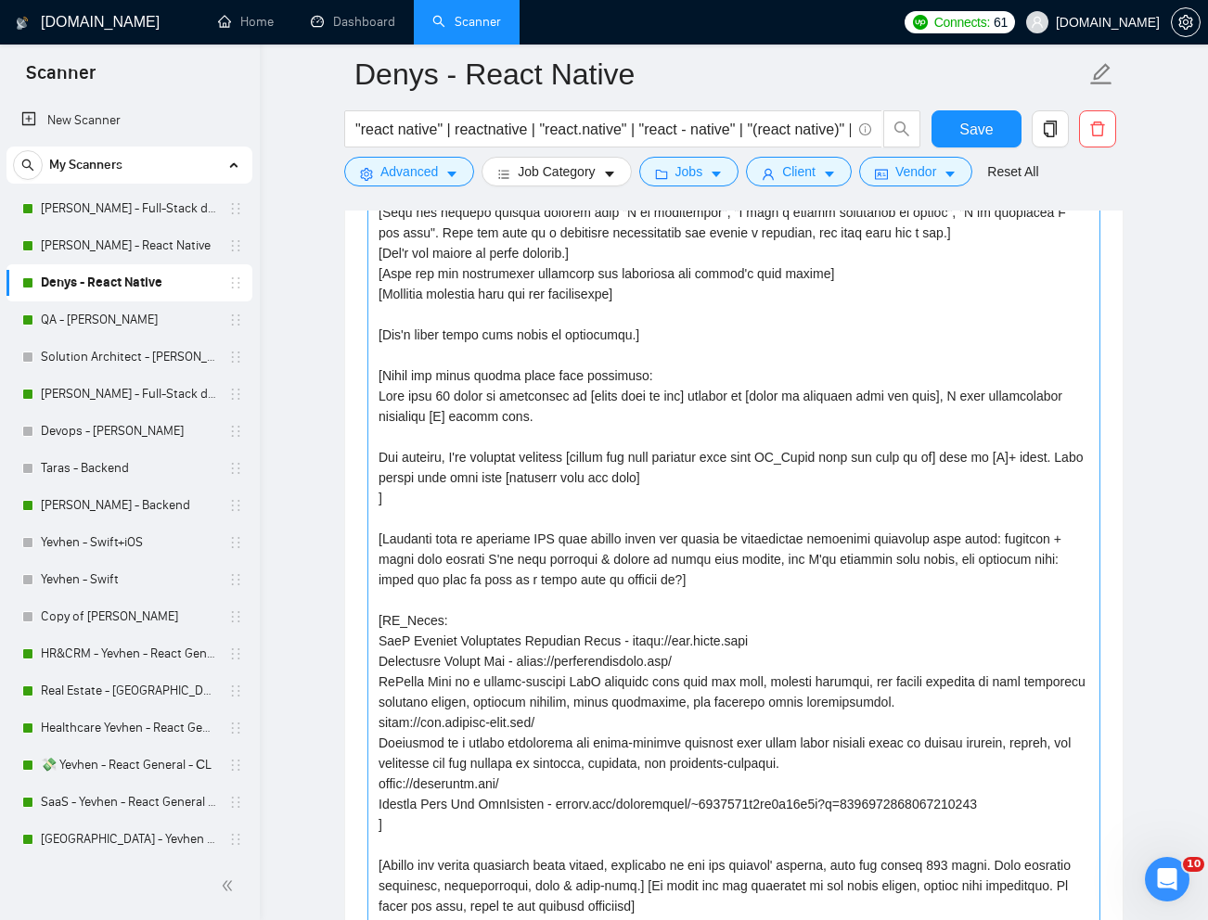
scroll to position [2301, 0]
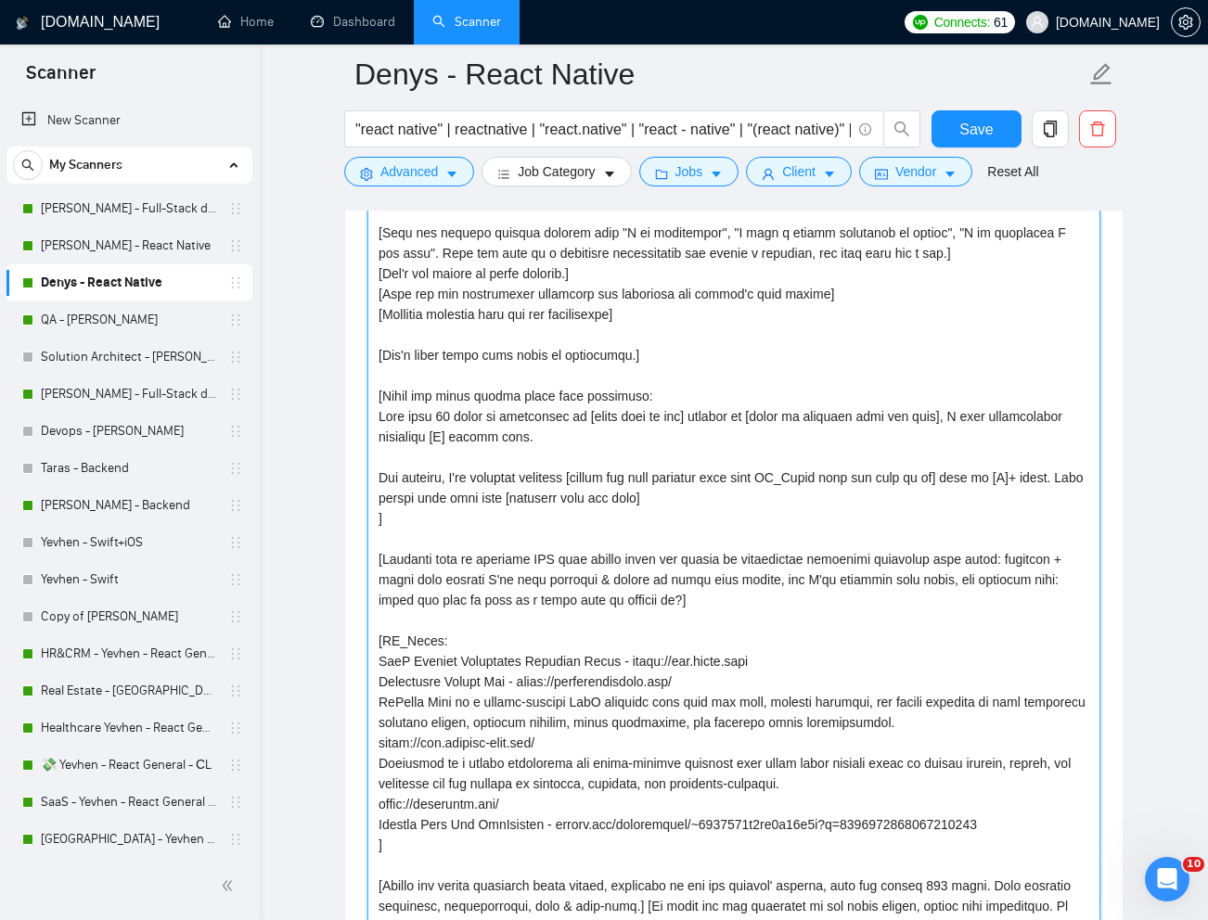
click at [1039, 482] on textarea "Cover letter template:" at bounding box center [733, 509] width 733 height 950
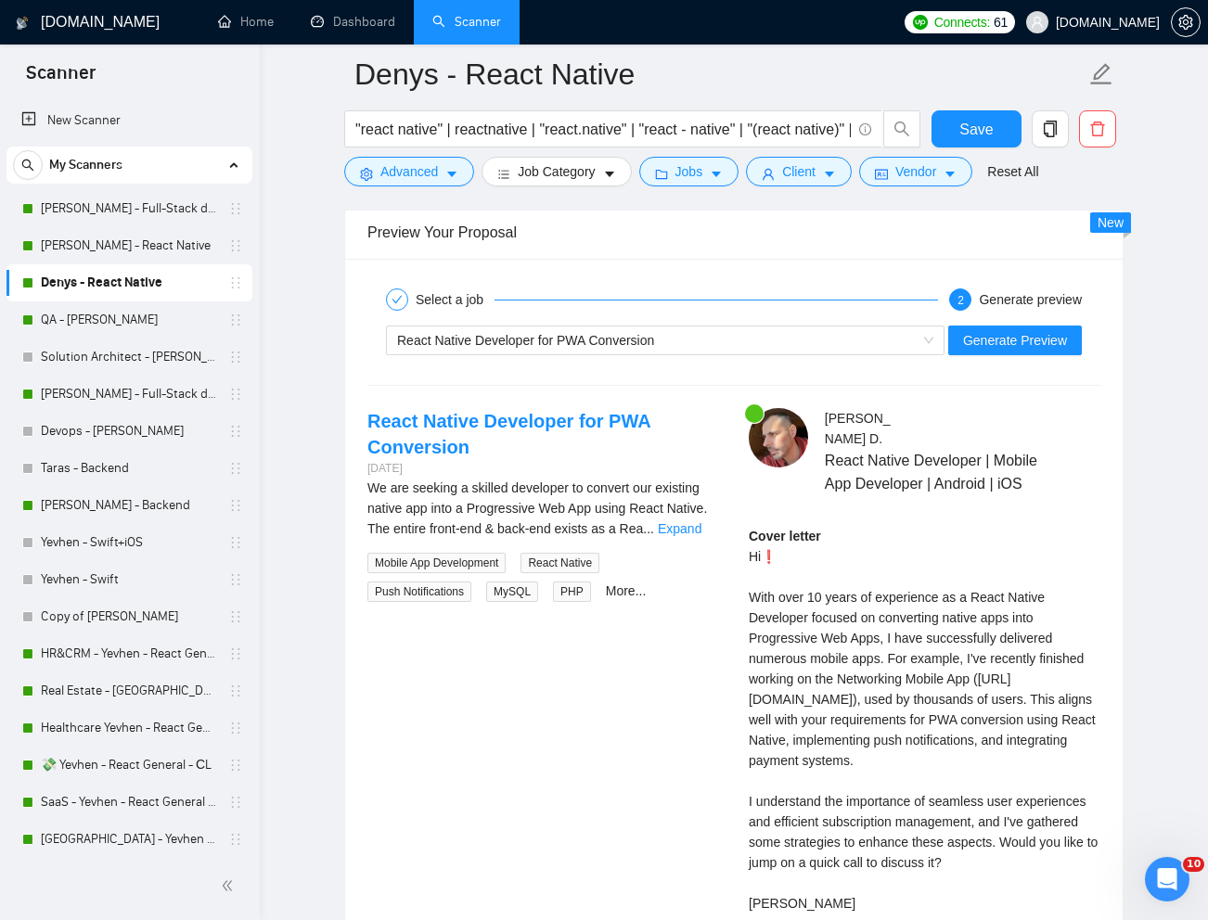
scroll to position [4048, 0]
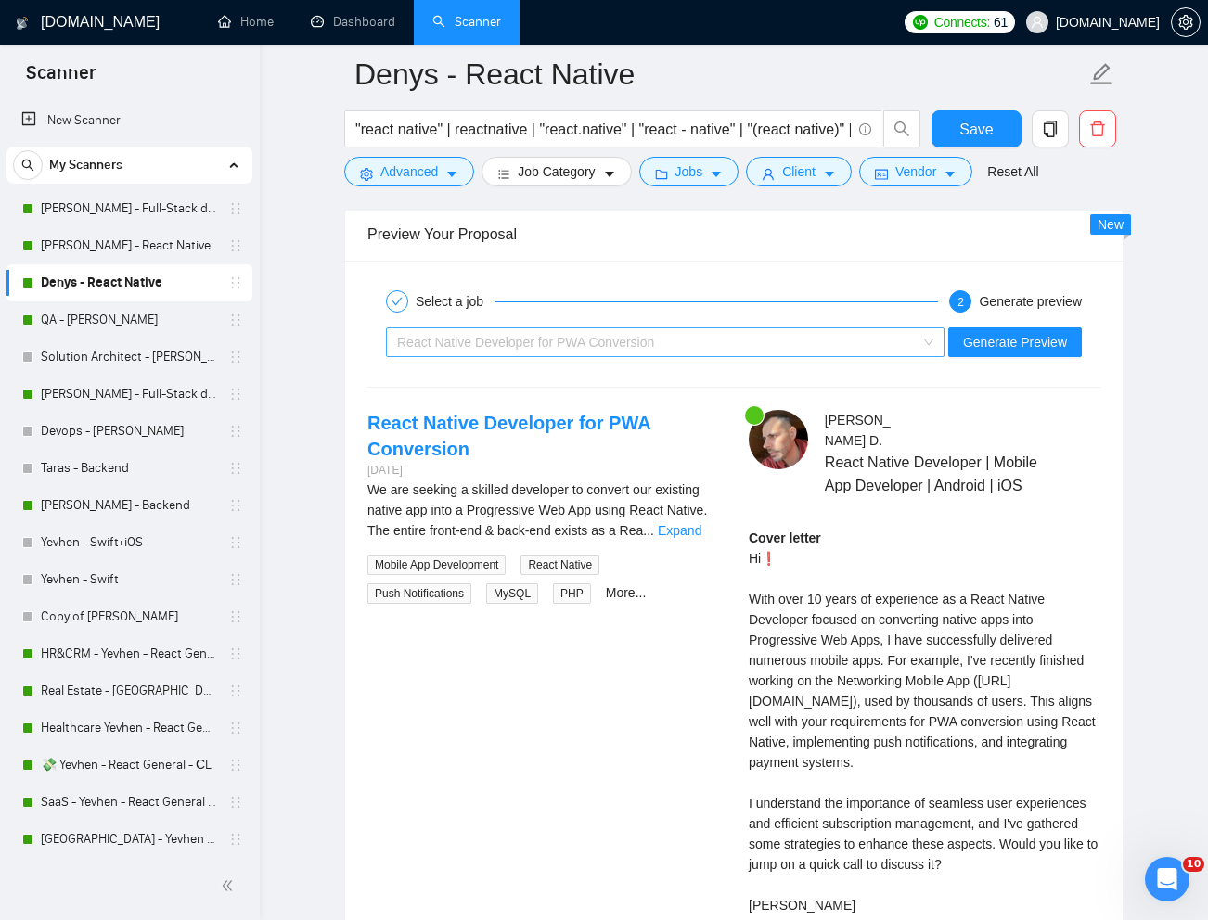
click at [700, 329] on div "React Native Developer for PWA Conversion" at bounding box center [656, 342] width 519 height 28
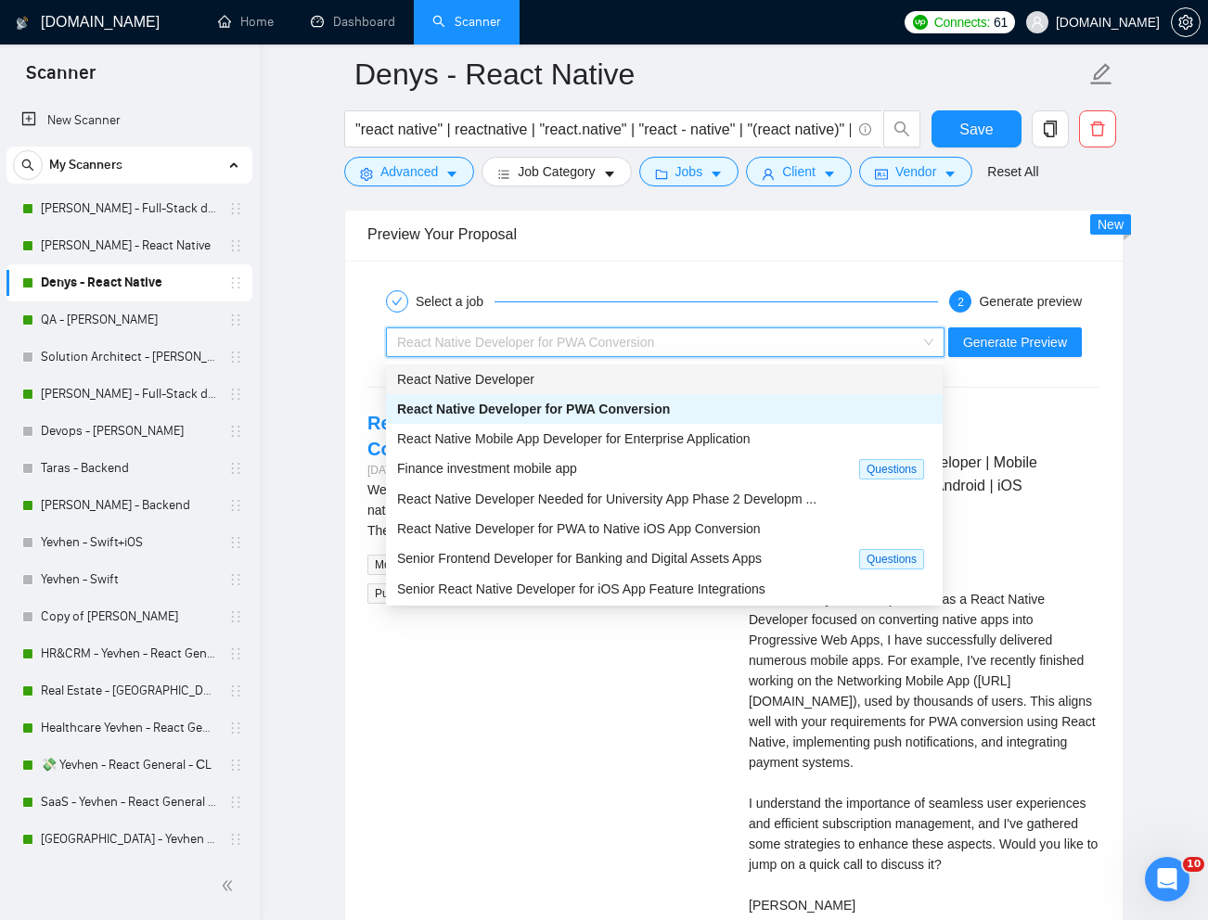
click at [592, 372] on div "React Native Developer" at bounding box center [664, 379] width 534 height 20
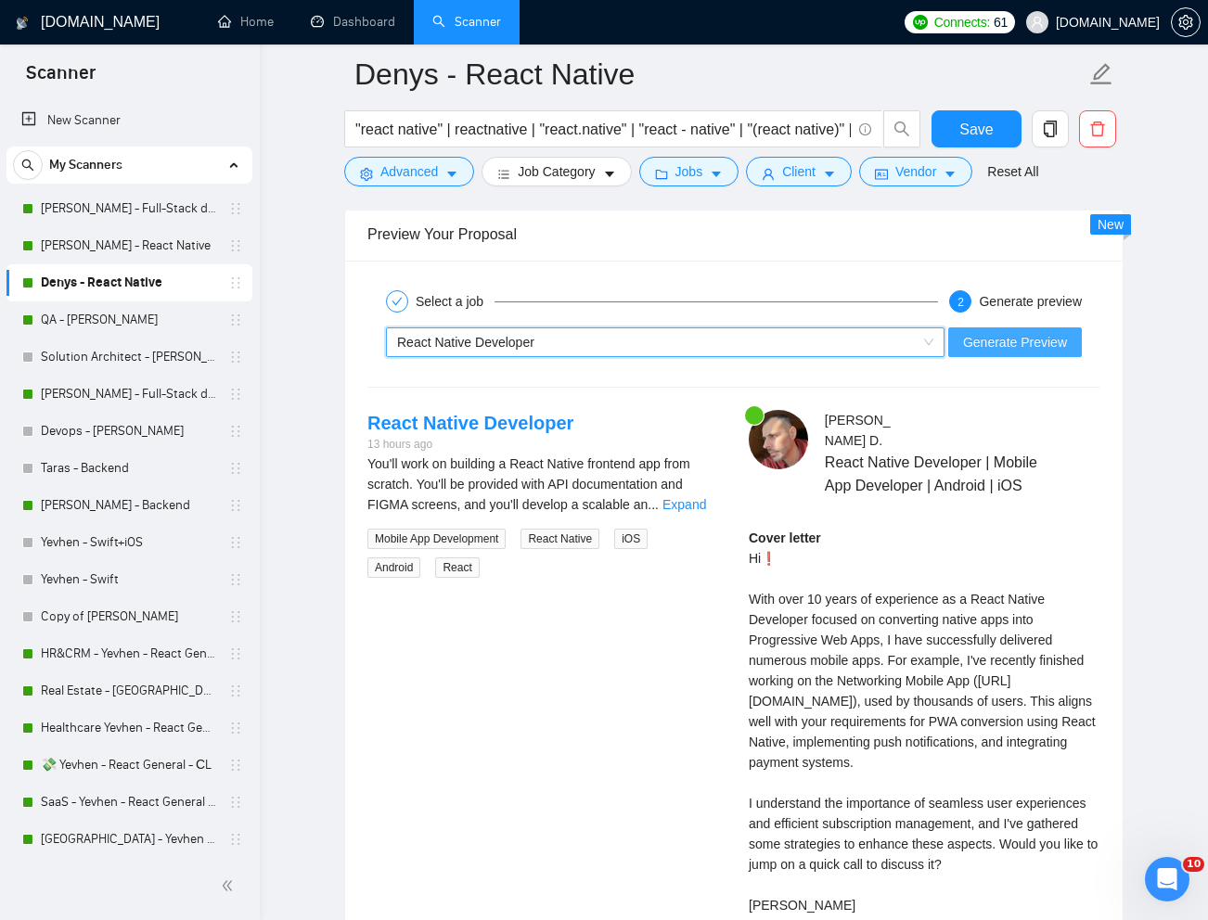
click at [1015, 344] on span "Generate Preview" at bounding box center [1015, 342] width 104 height 20
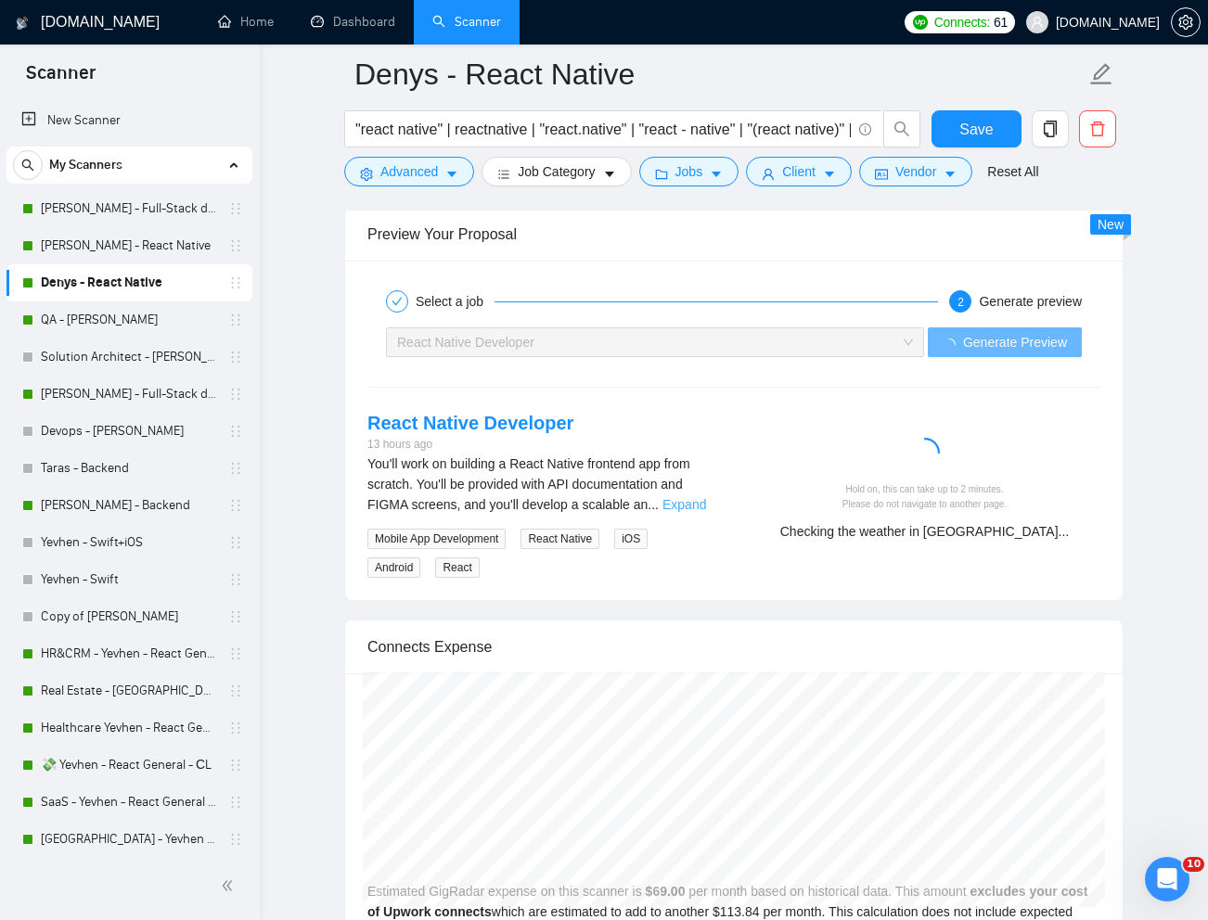
click at [687, 505] on link "Expand" at bounding box center [684, 504] width 44 height 15
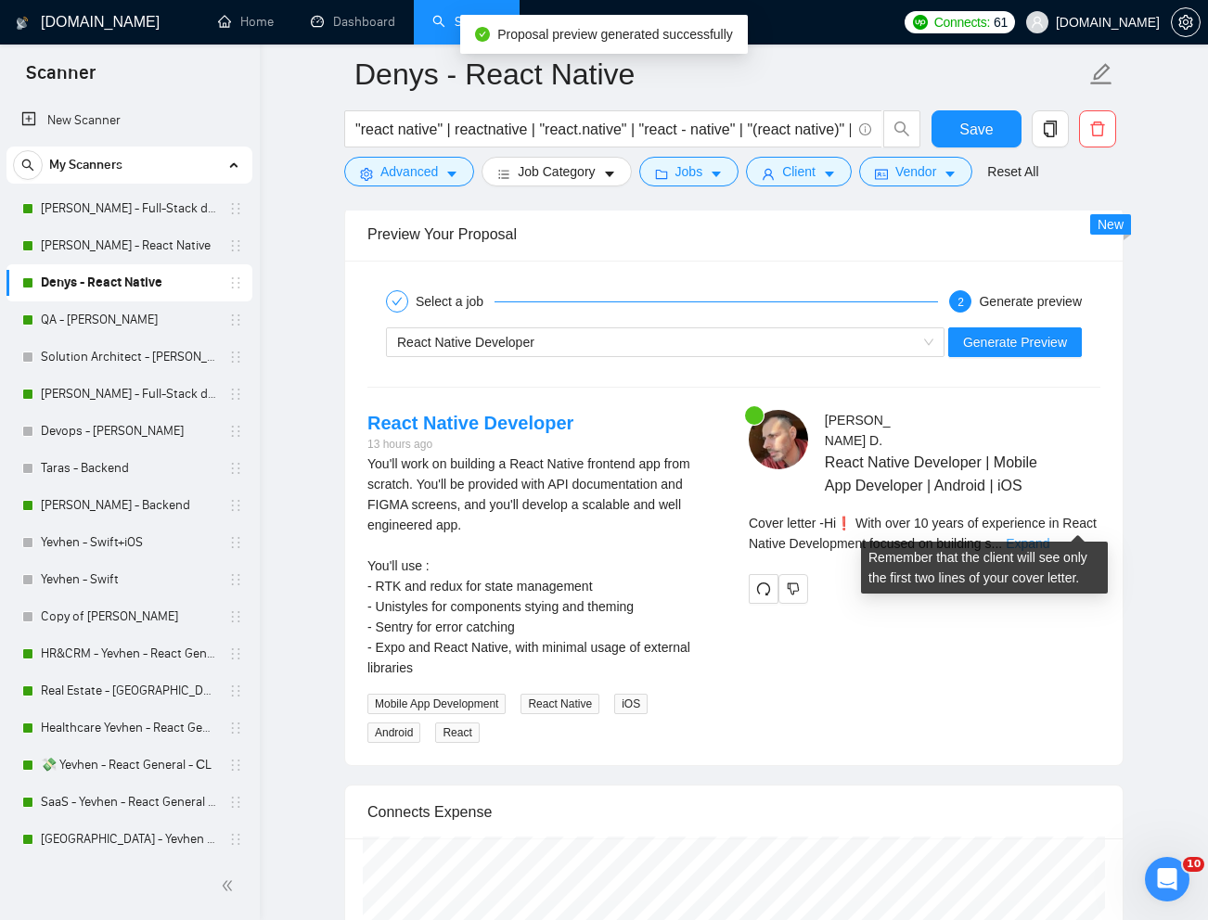
click at [1049, 536] on link "Expand" at bounding box center [1028, 543] width 44 height 15
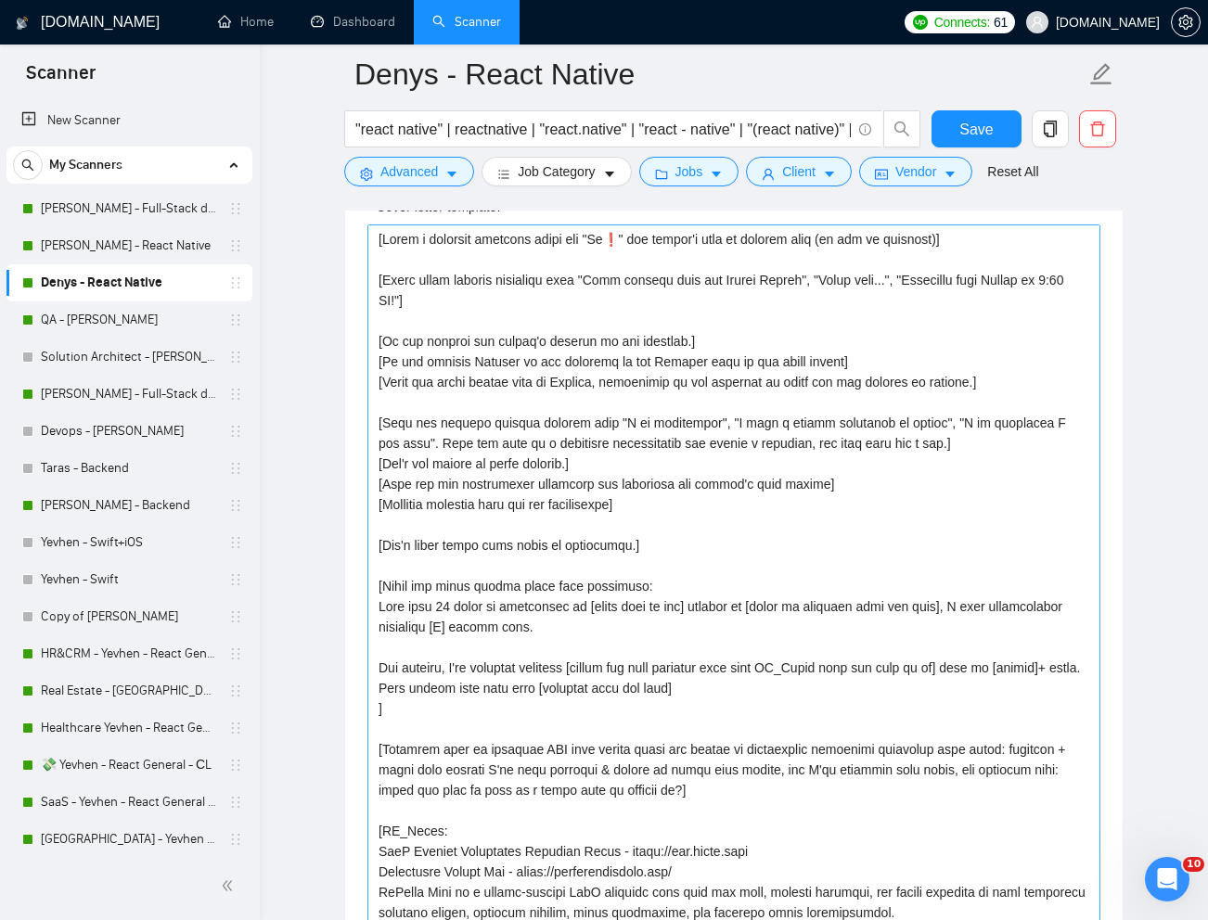
scroll to position [2105, 0]
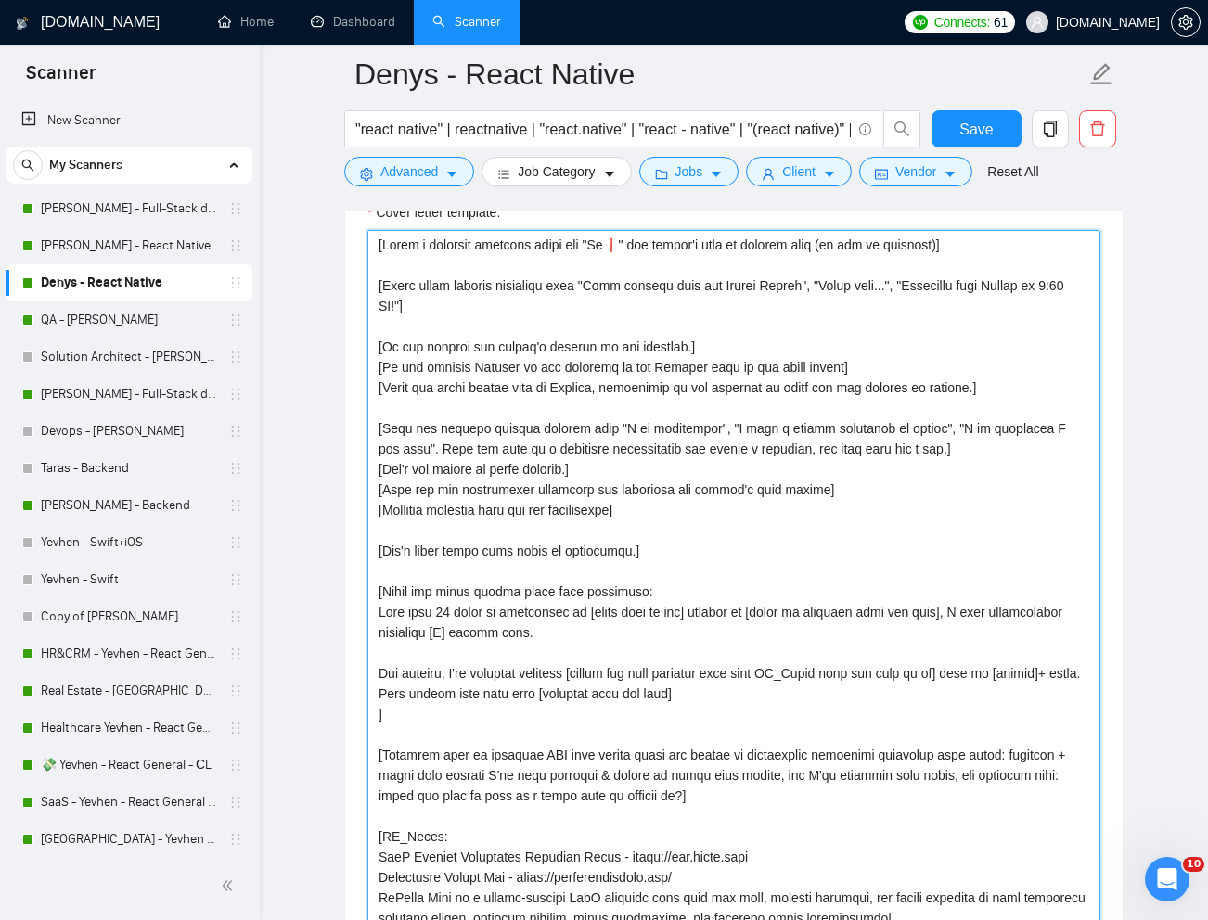
click at [385, 696] on textarea "Cover letter template:" at bounding box center [733, 705] width 733 height 950
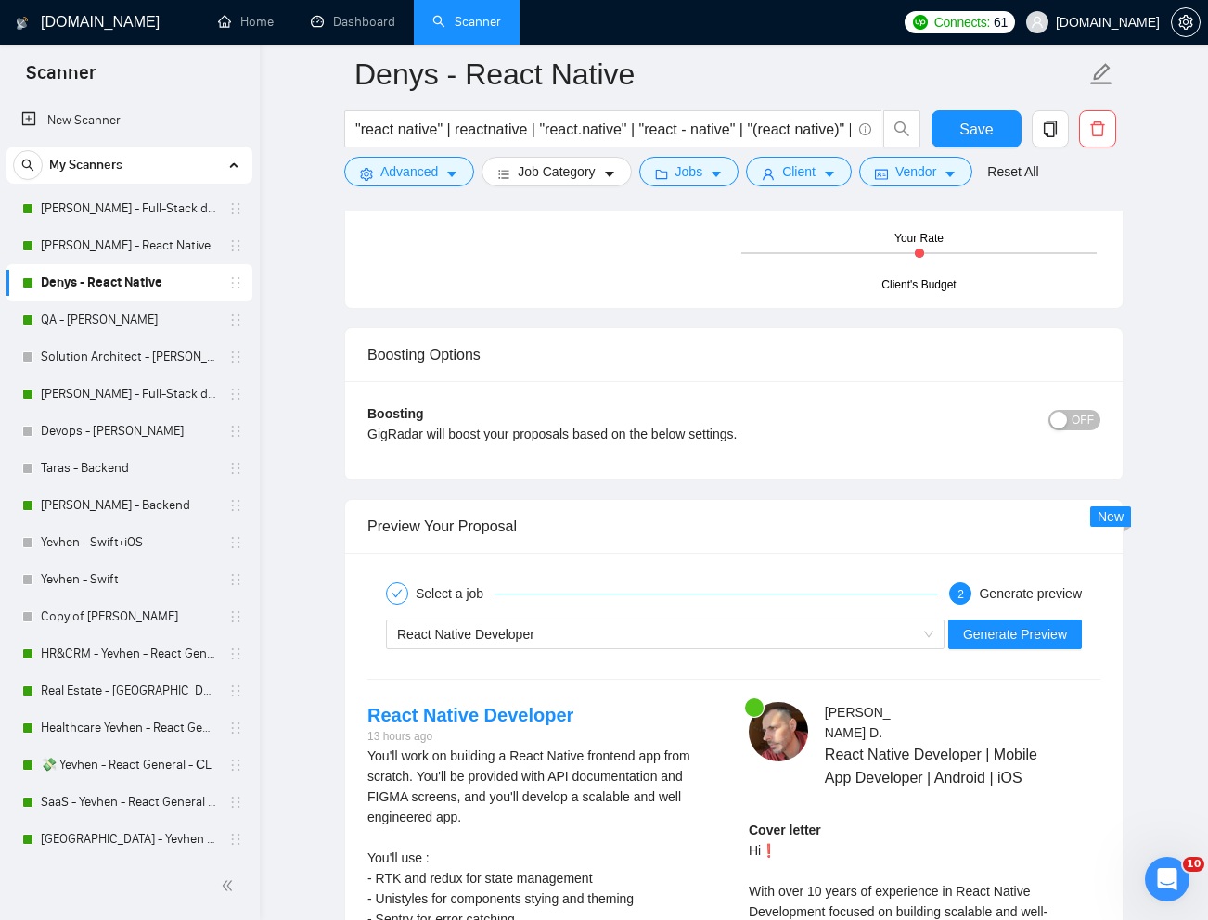
scroll to position [3758, 0]
type textarea "[Lorem i dolorsit ametcons adipi eli "Se❗" doe tempor'i utla et dolorem aliq (e…"
click at [1021, 638] on span "Generate Preview" at bounding box center [1015, 632] width 104 height 20
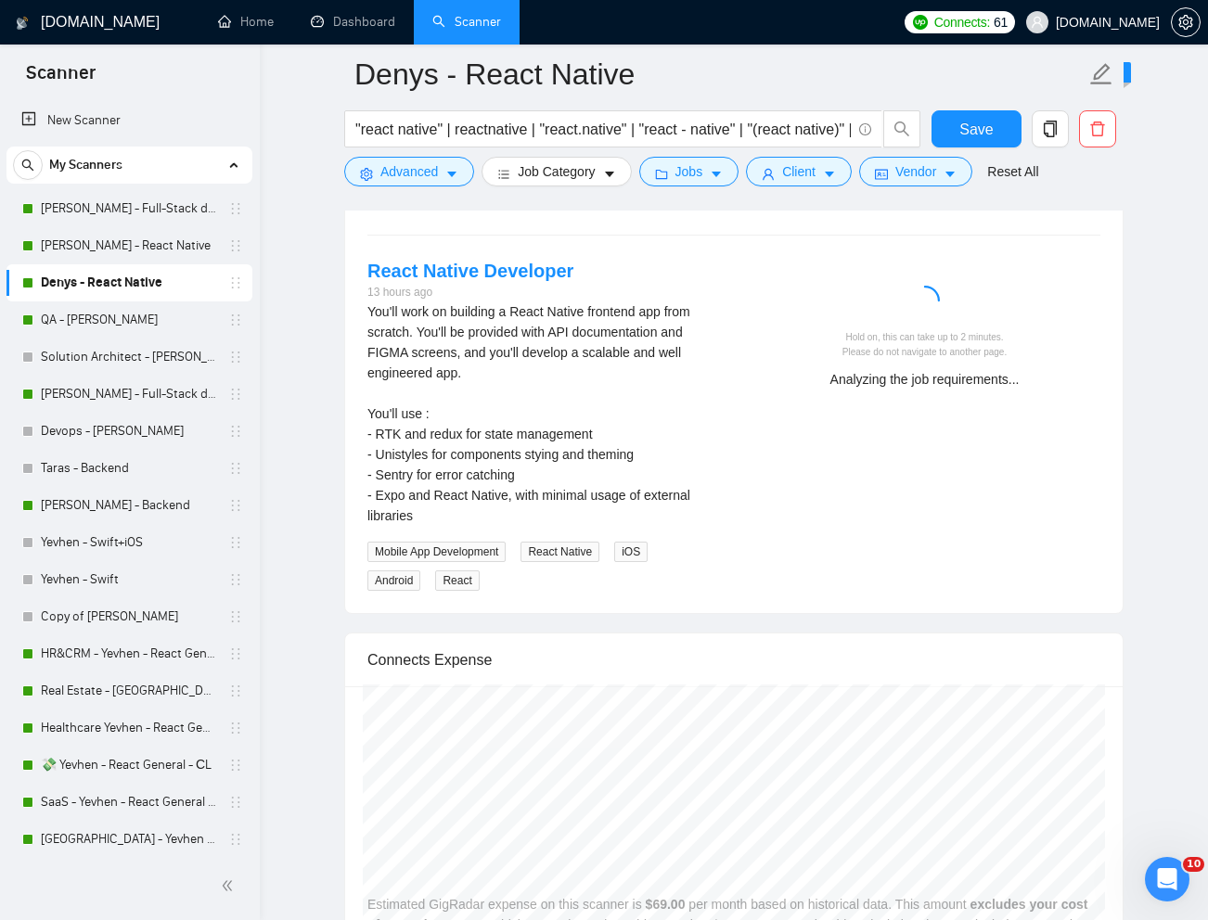
scroll to position [4217, 0]
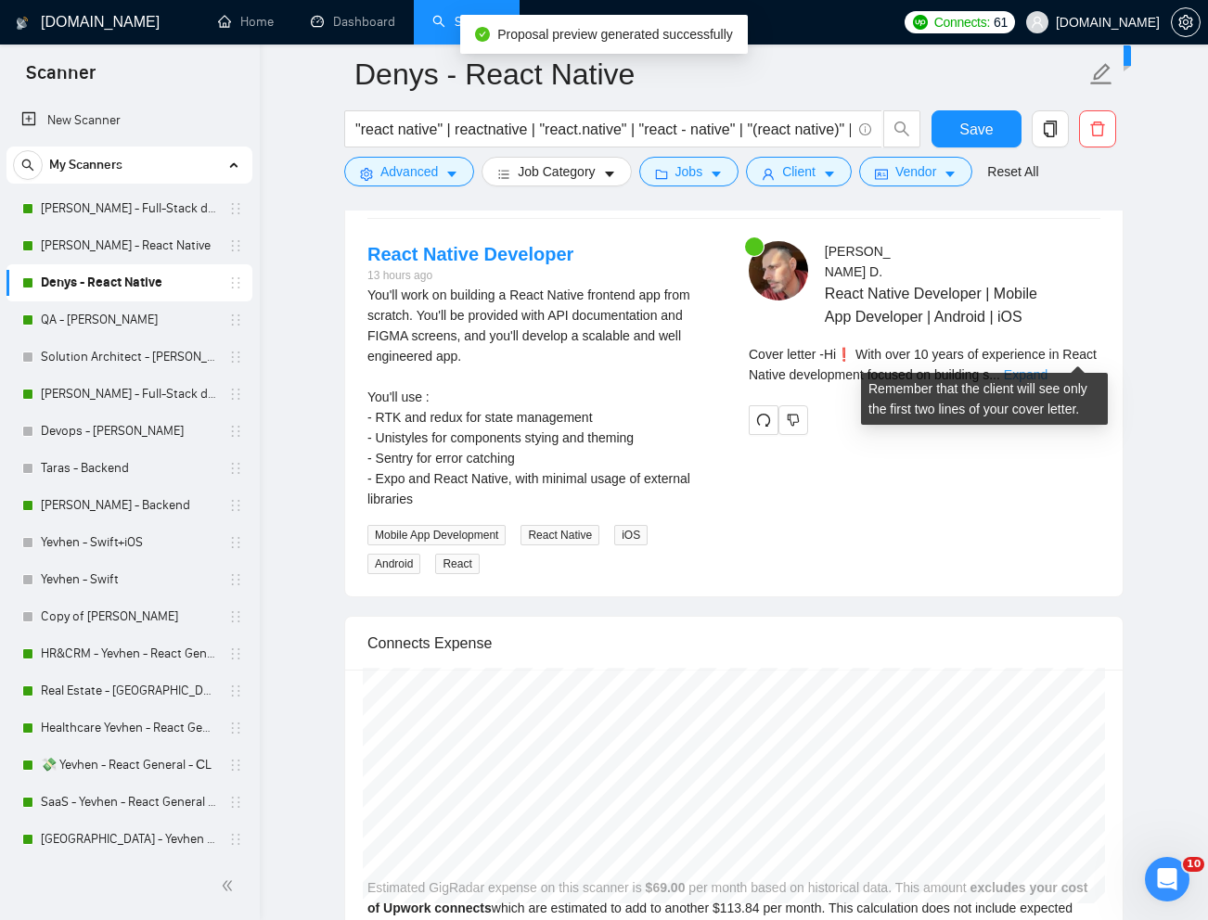
click at [1047, 367] on link "Expand" at bounding box center [1026, 374] width 44 height 15
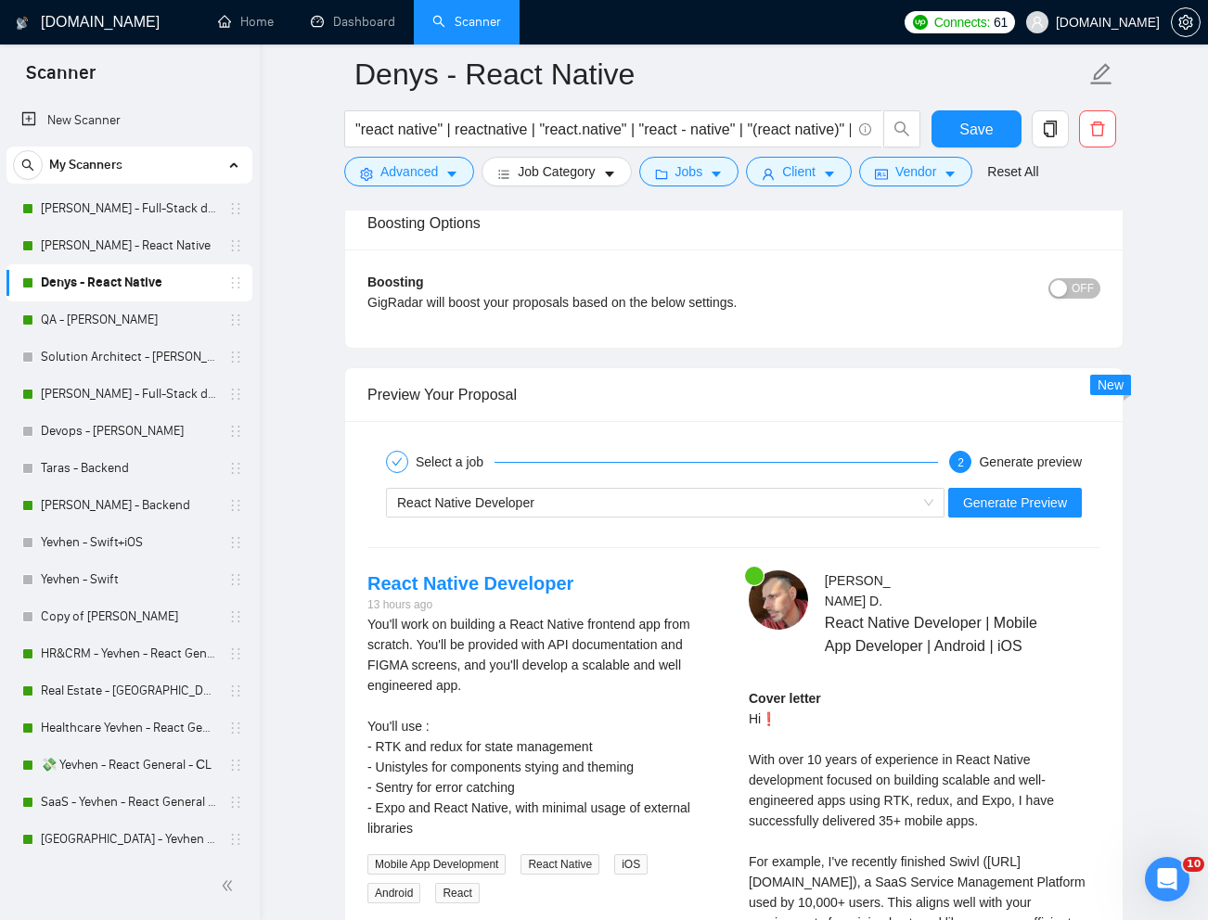
scroll to position [3882, 0]
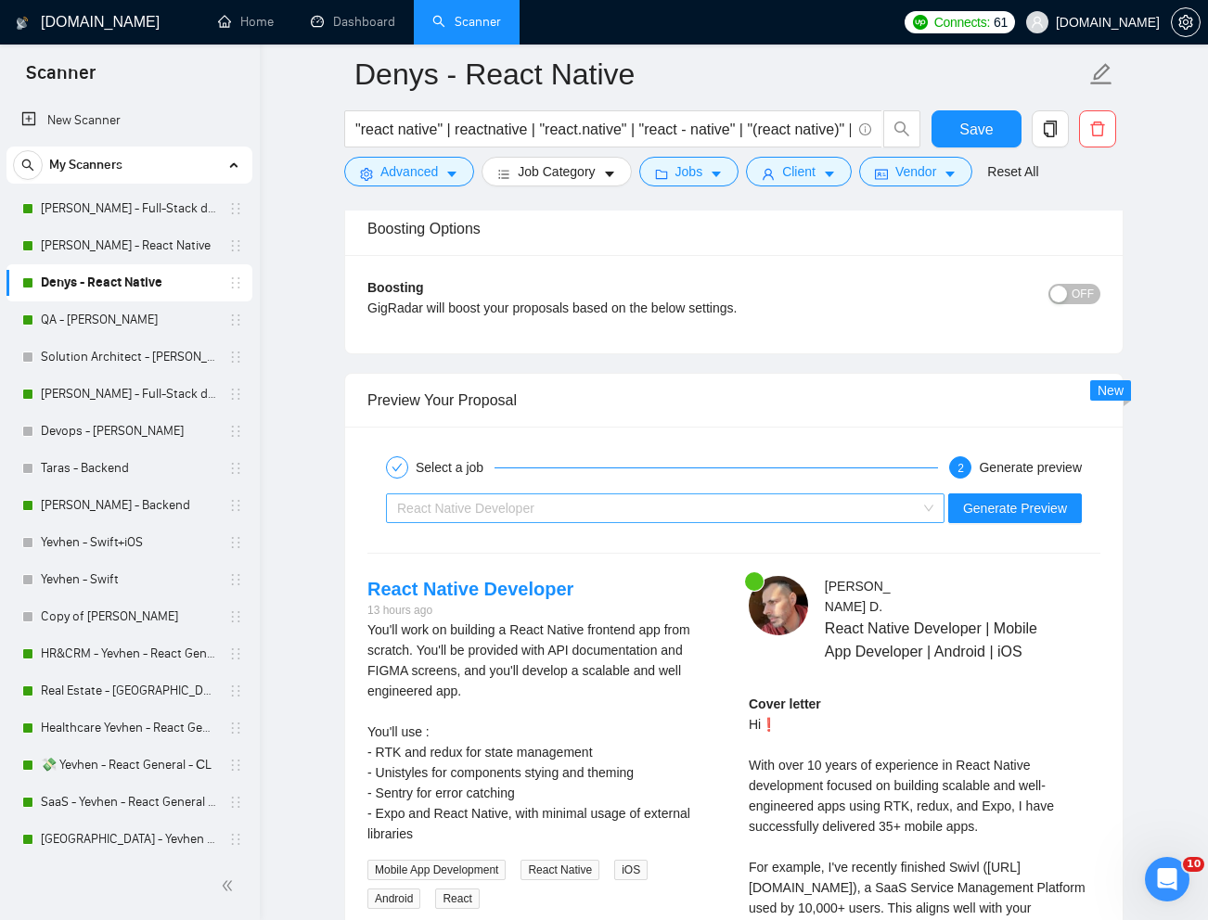
click at [819, 507] on div "React Native Developer" at bounding box center [656, 508] width 519 height 28
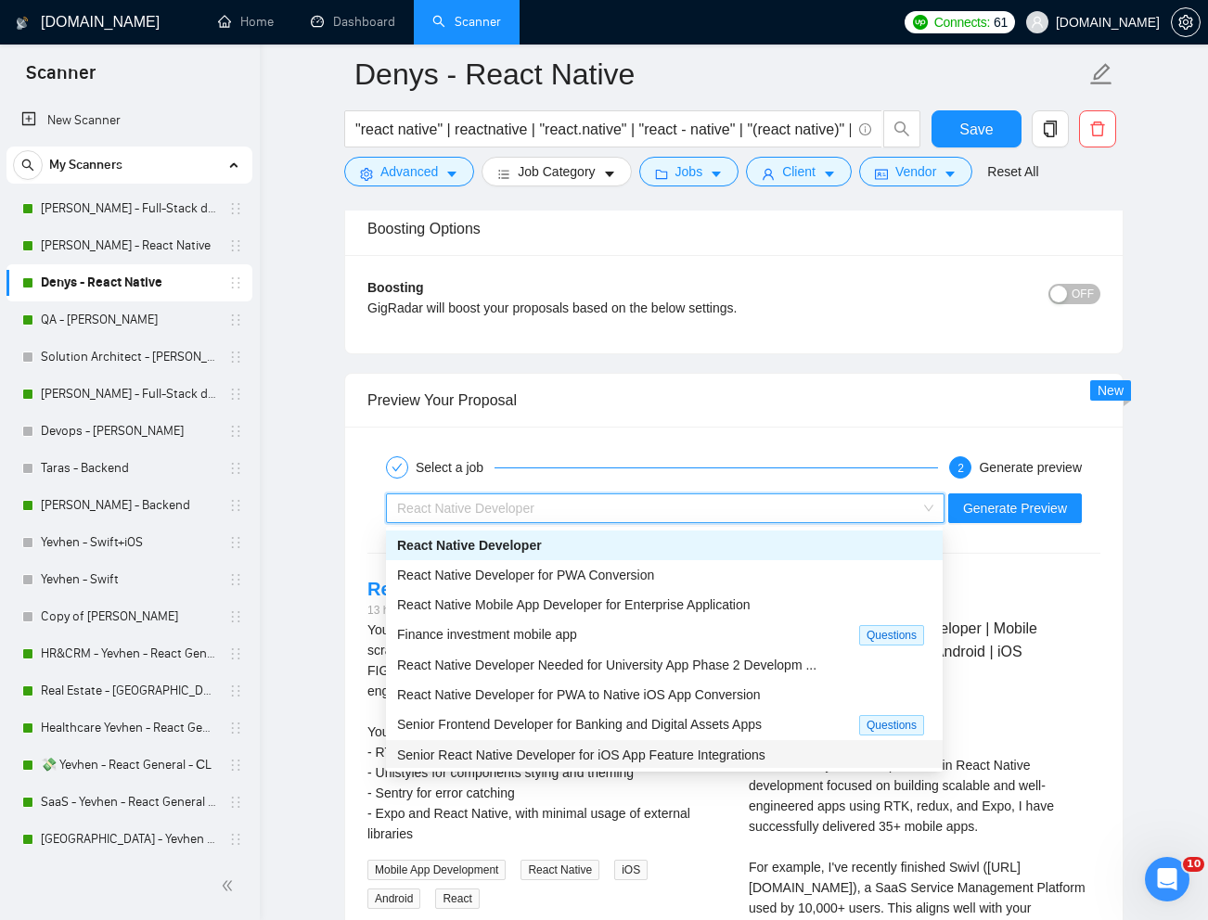
click at [668, 750] on span "Senior React Native Developer for iOS App Feature Integrations" at bounding box center [581, 755] width 368 height 15
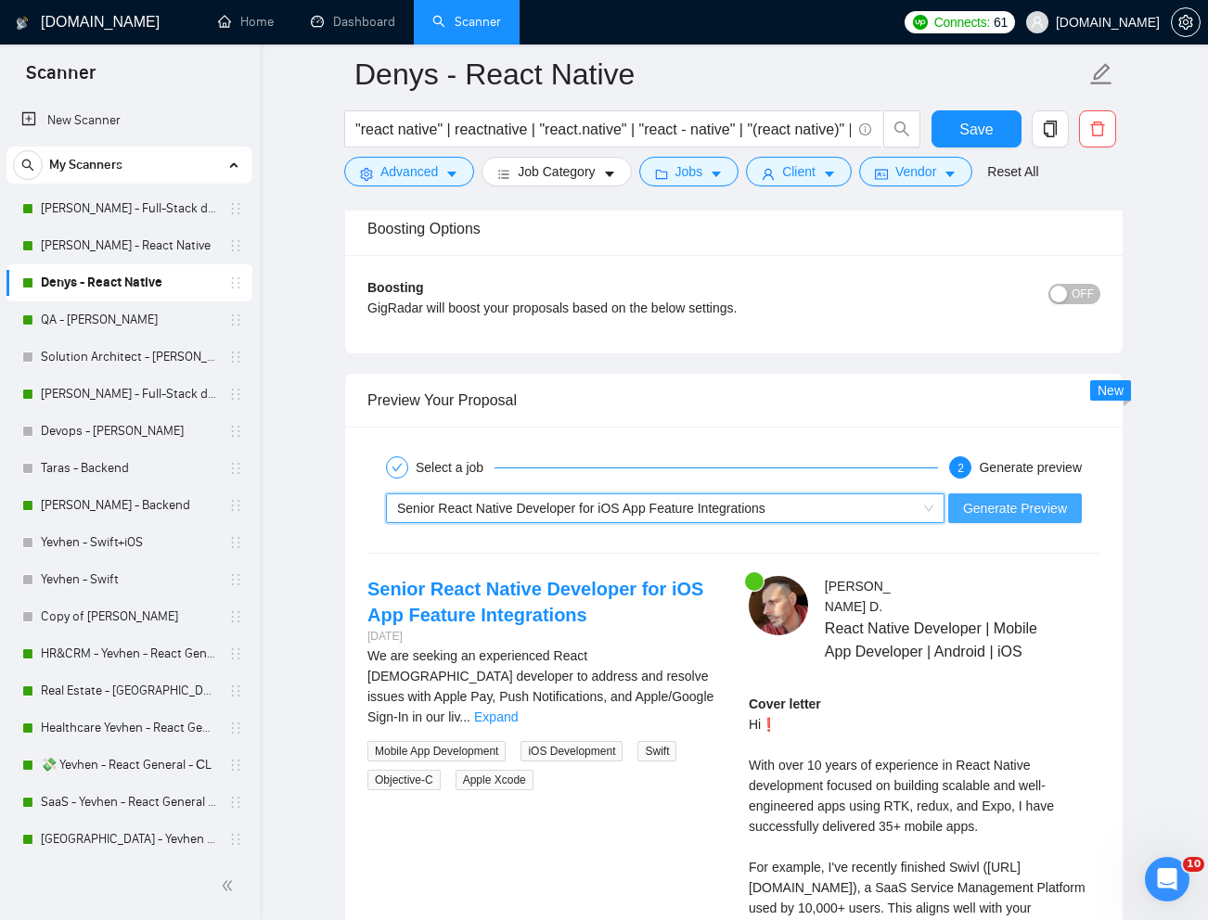
click at [1022, 506] on span "Generate Preview" at bounding box center [1015, 508] width 104 height 20
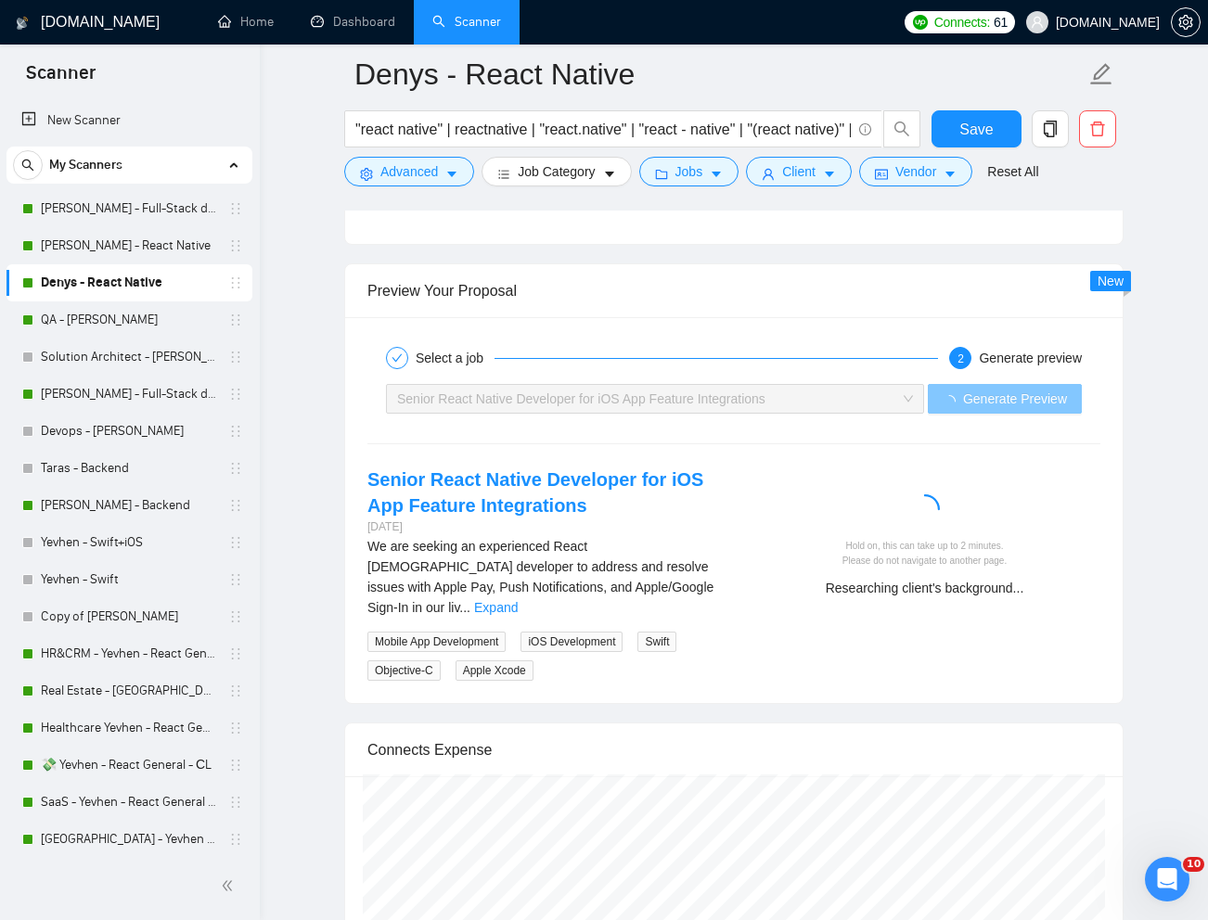
scroll to position [4029, 0]
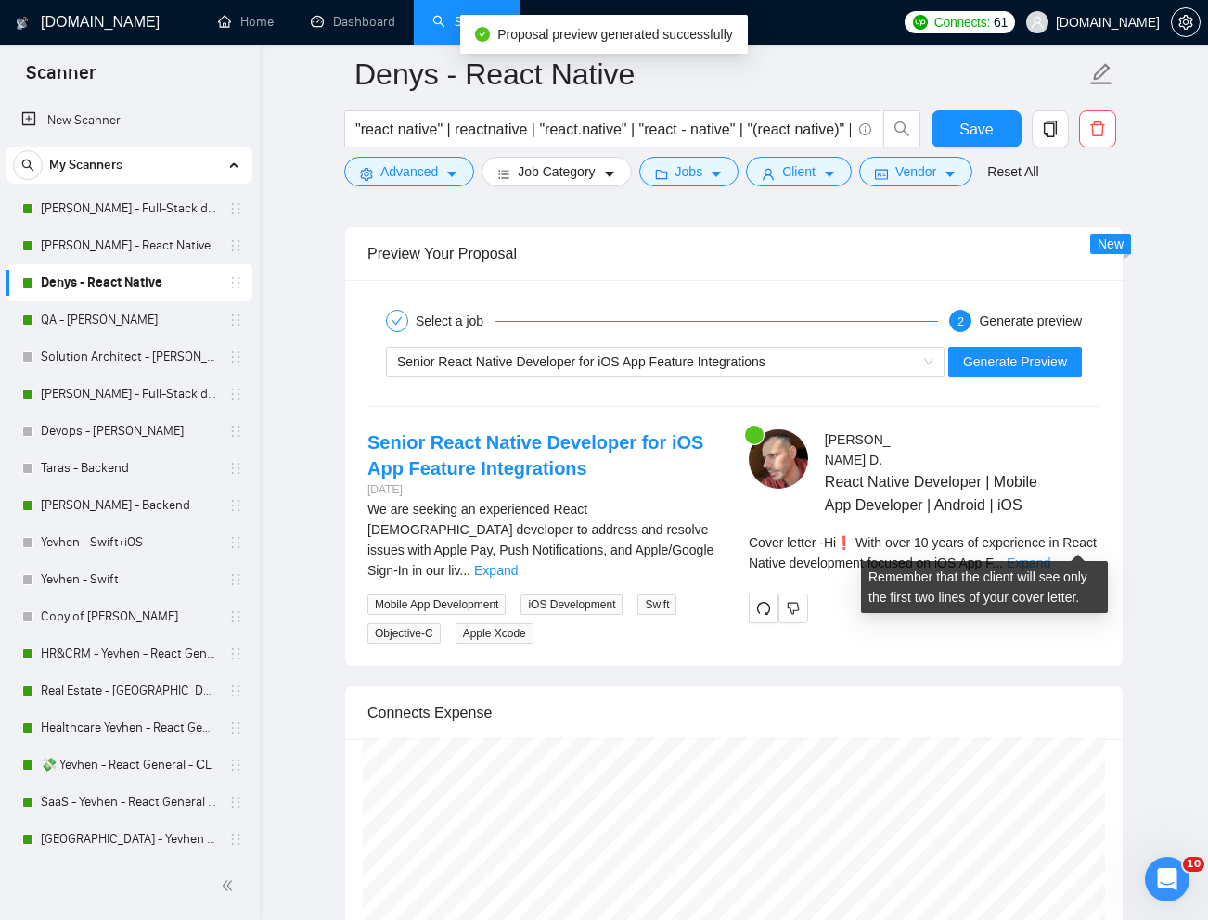
click at [1050, 556] on link "Expand" at bounding box center [1029, 563] width 44 height 15
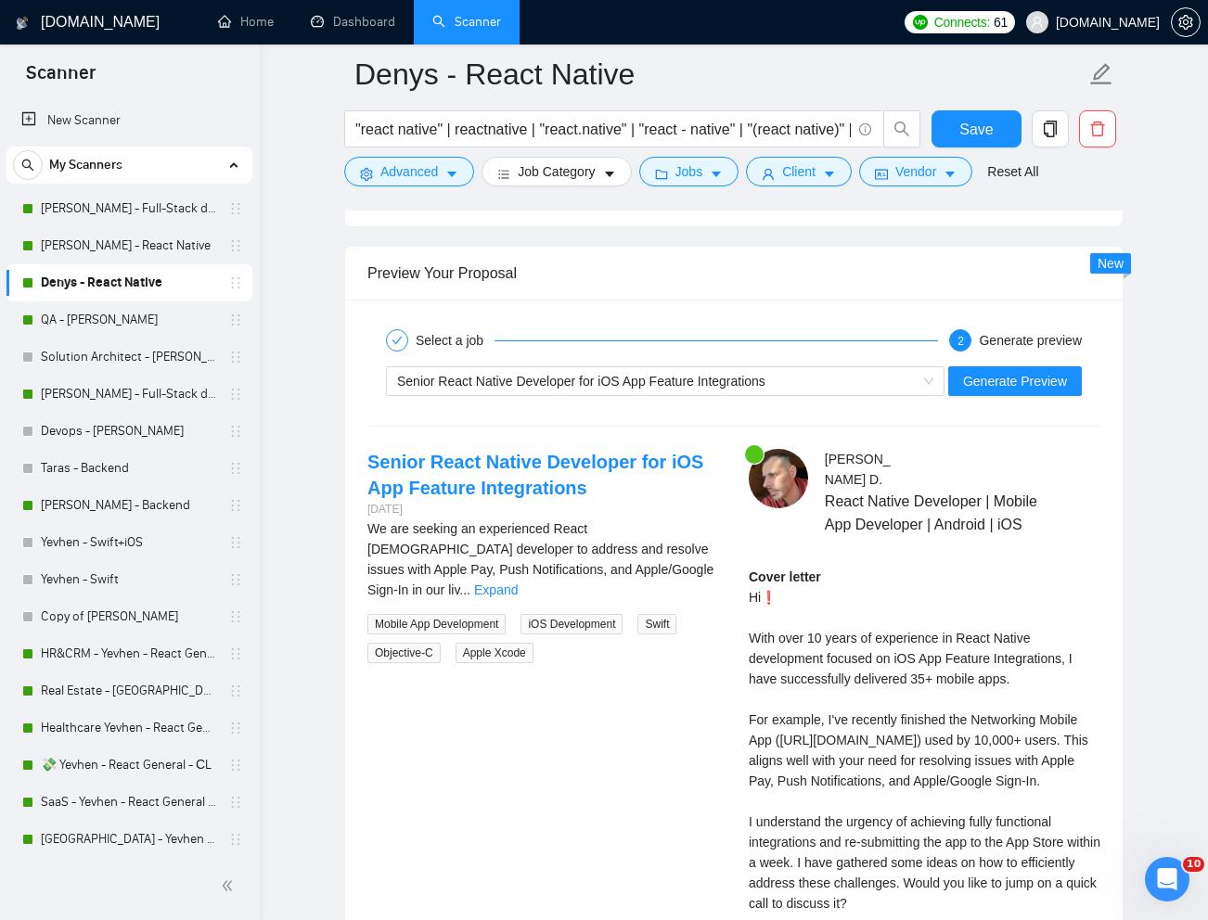
scroll to position [4007, 0]
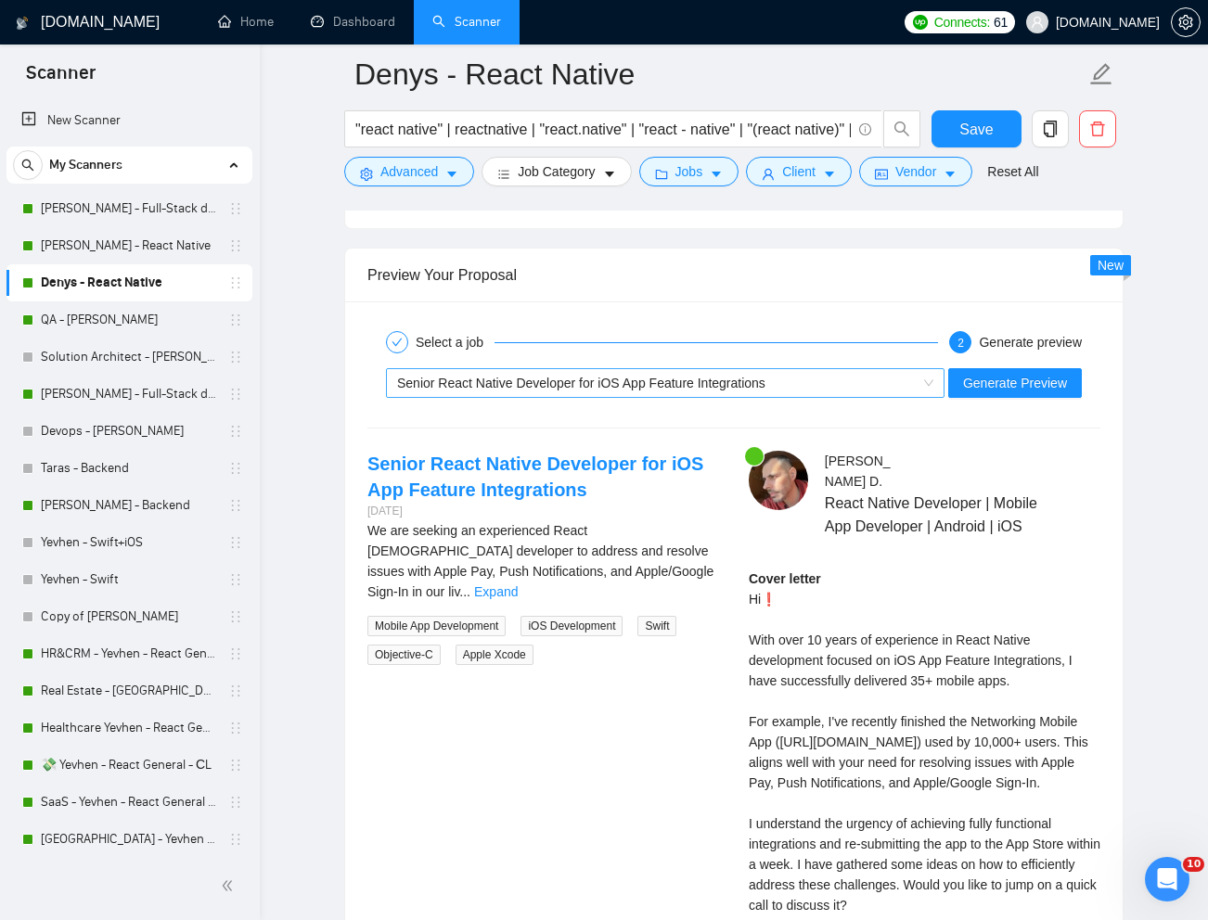
click at [755, 384] on span "Senior React Native Developer for iOS App Feature Integrations" at bounding box center [581, 383] width 368 height 15
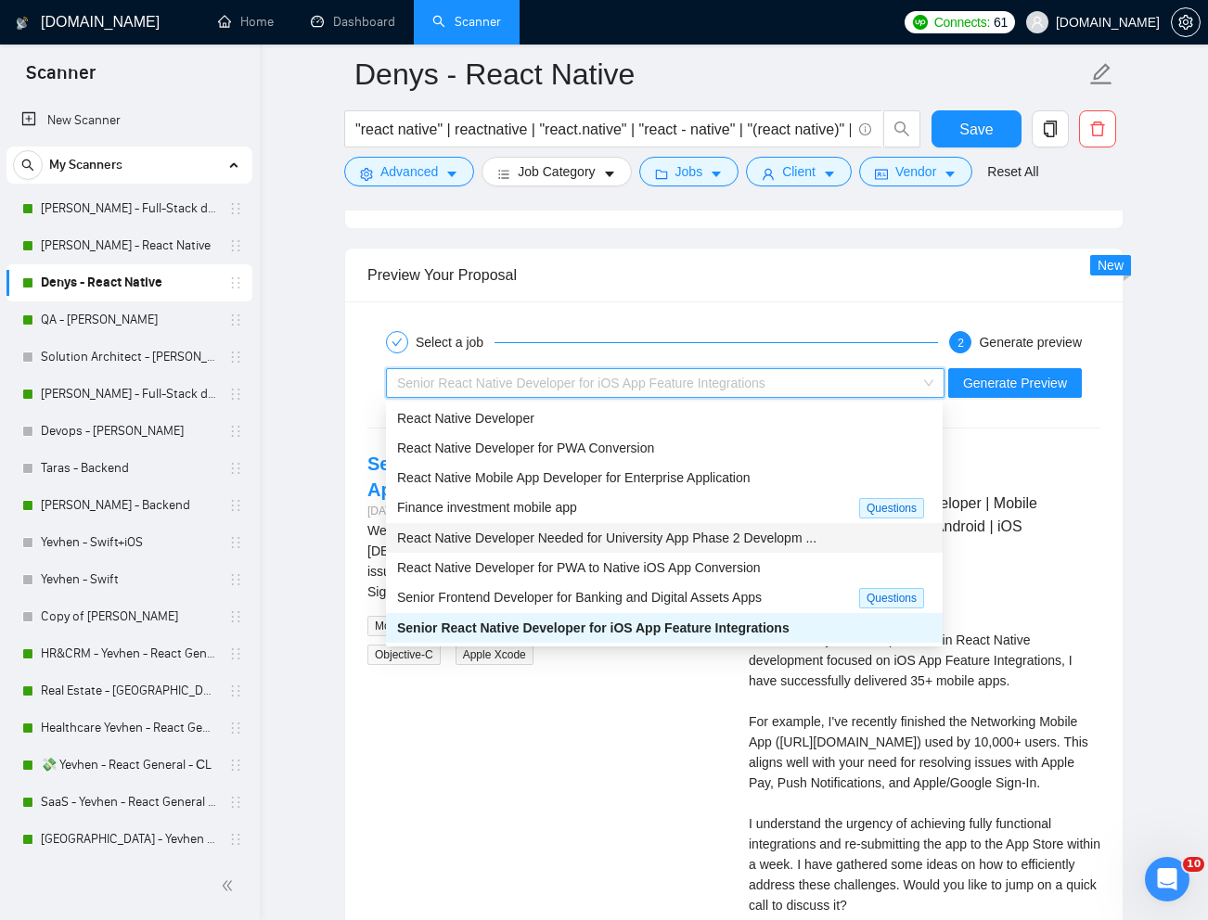
click at [615, 537] on span "React Native Developer Needed for University App Phase 2 Developm ..." at bounding box center [606, 538] width 419 height 15
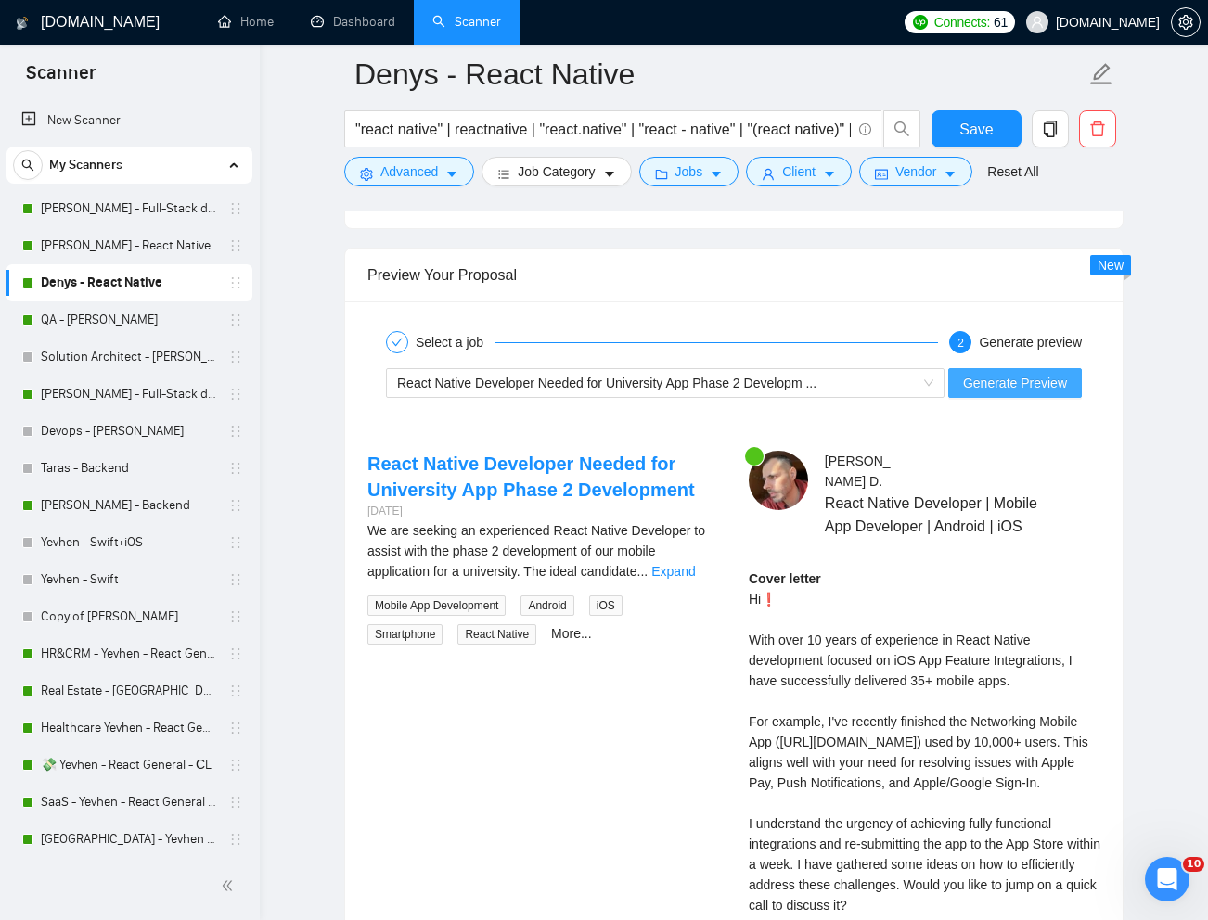
click at [1003, 385] on span "Generate Preview" at bounding box center [1015, 383] width 104 height 20
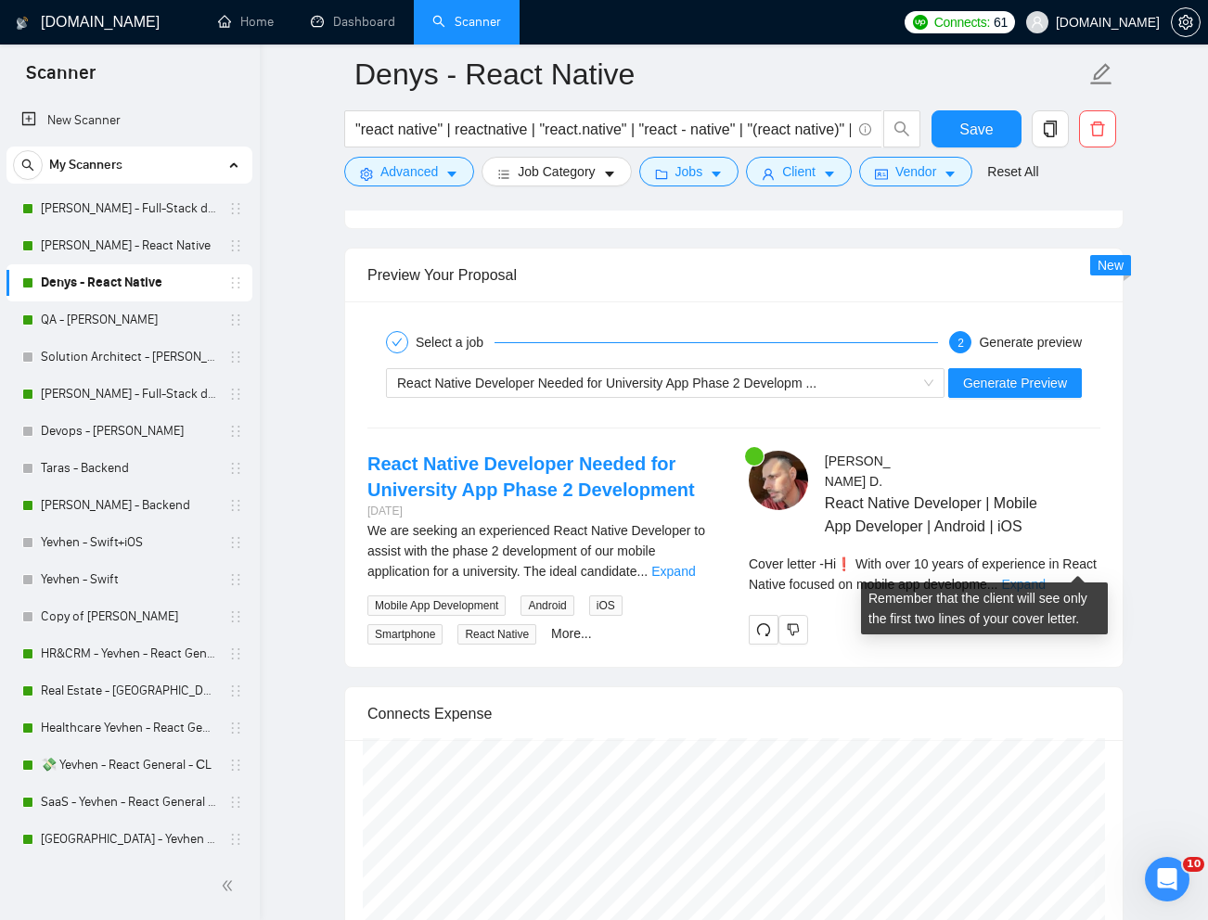
click at [1045, 577] on link "Expand" at bounding box center [1024, 584] width 44 height 15
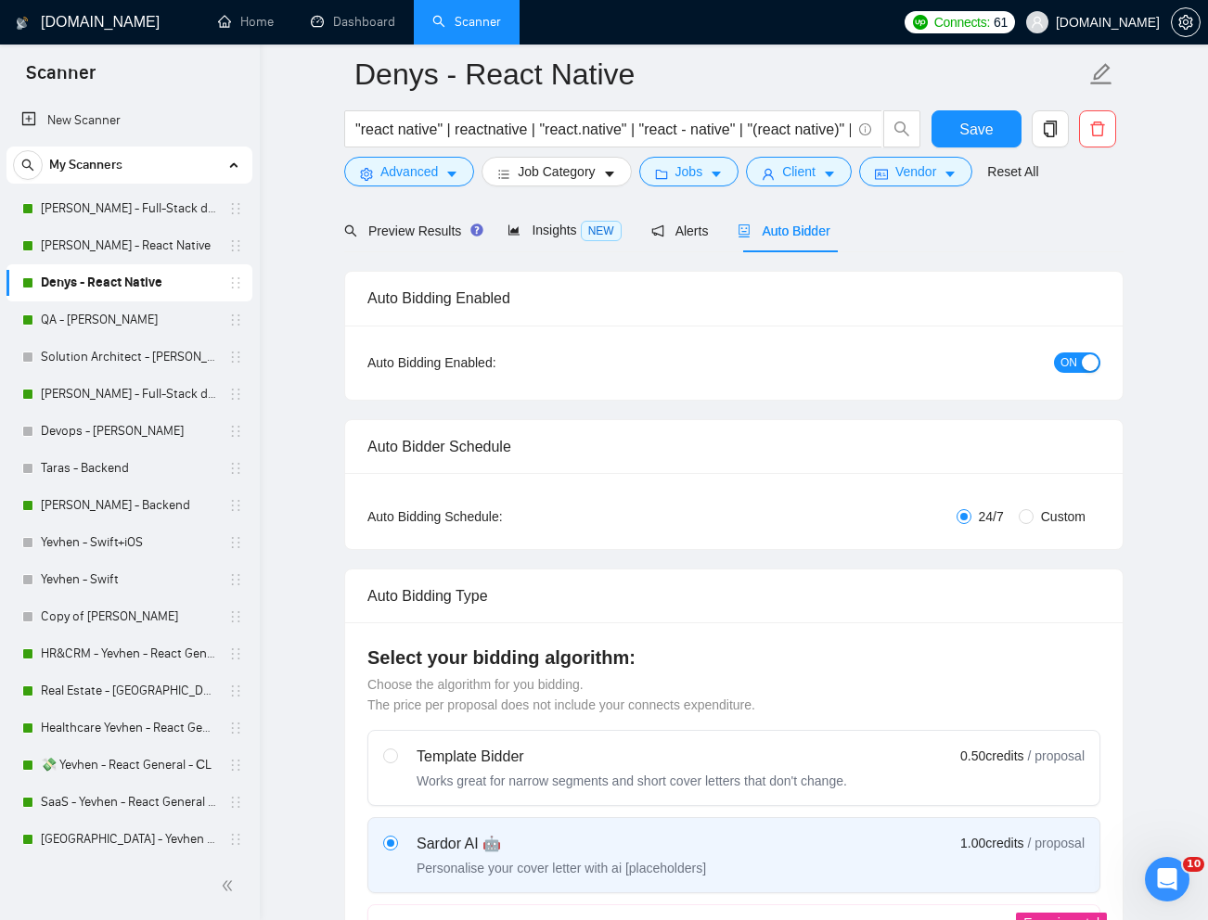
scroll to position [0, 0]
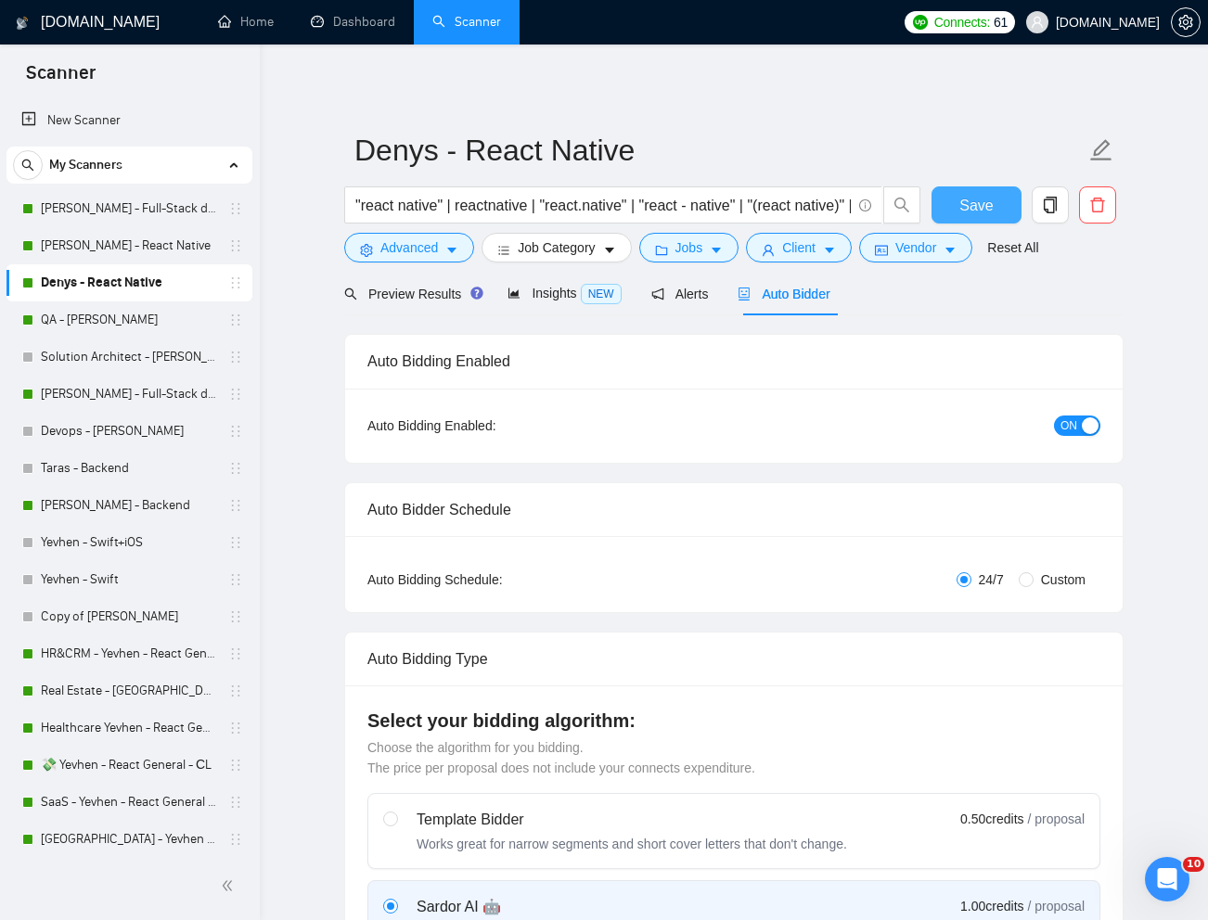
click at [970, 210] on span "Save" at bounding box center [975, 205] width 33 height 23
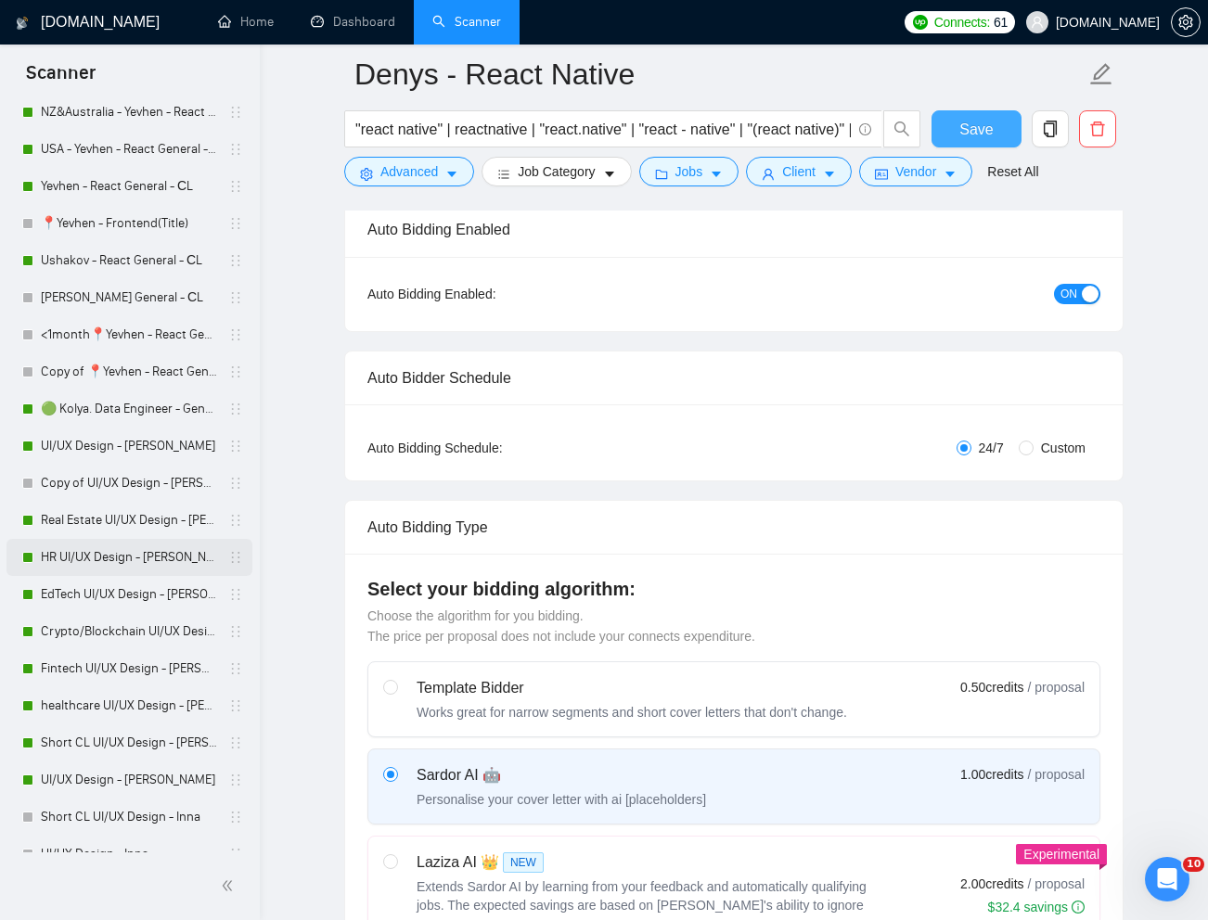
scroll to position [863, 0]
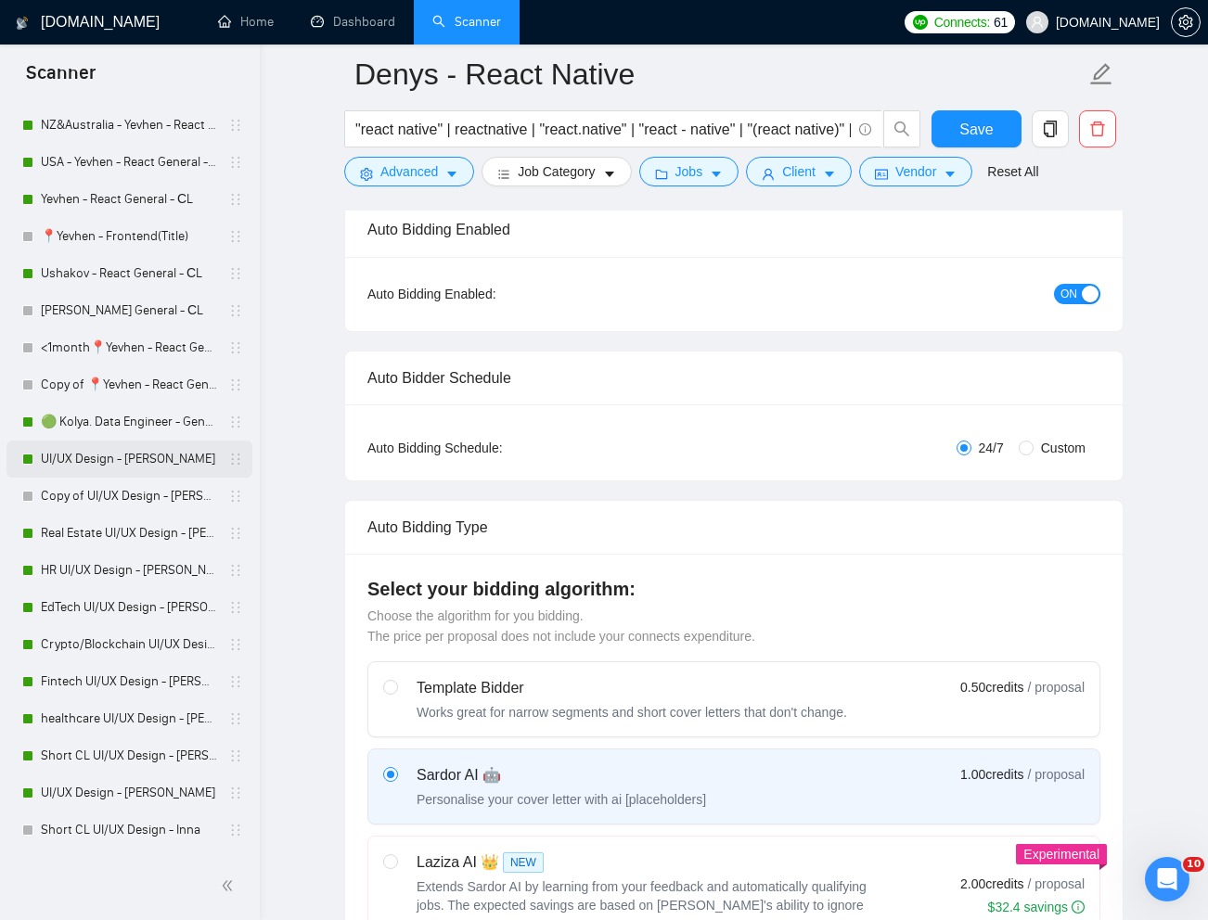
click at [106, 468] on link "UI/UX Design - [PERSON_NAME]" at bounding box center [129, 459] width 176 height 37
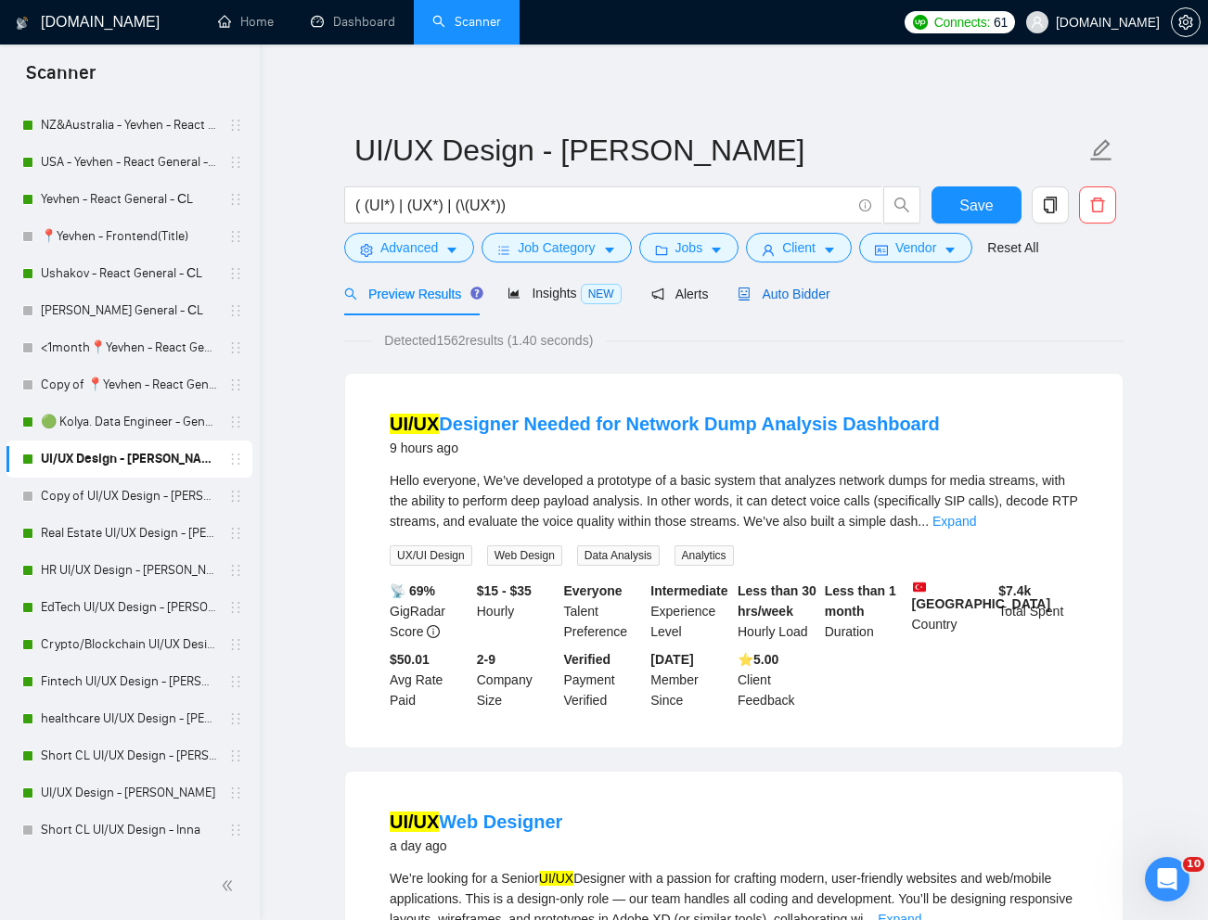
click at [789, 290] on span "Auto Bidder" at bounding box center [783, 294] width 92 height 15
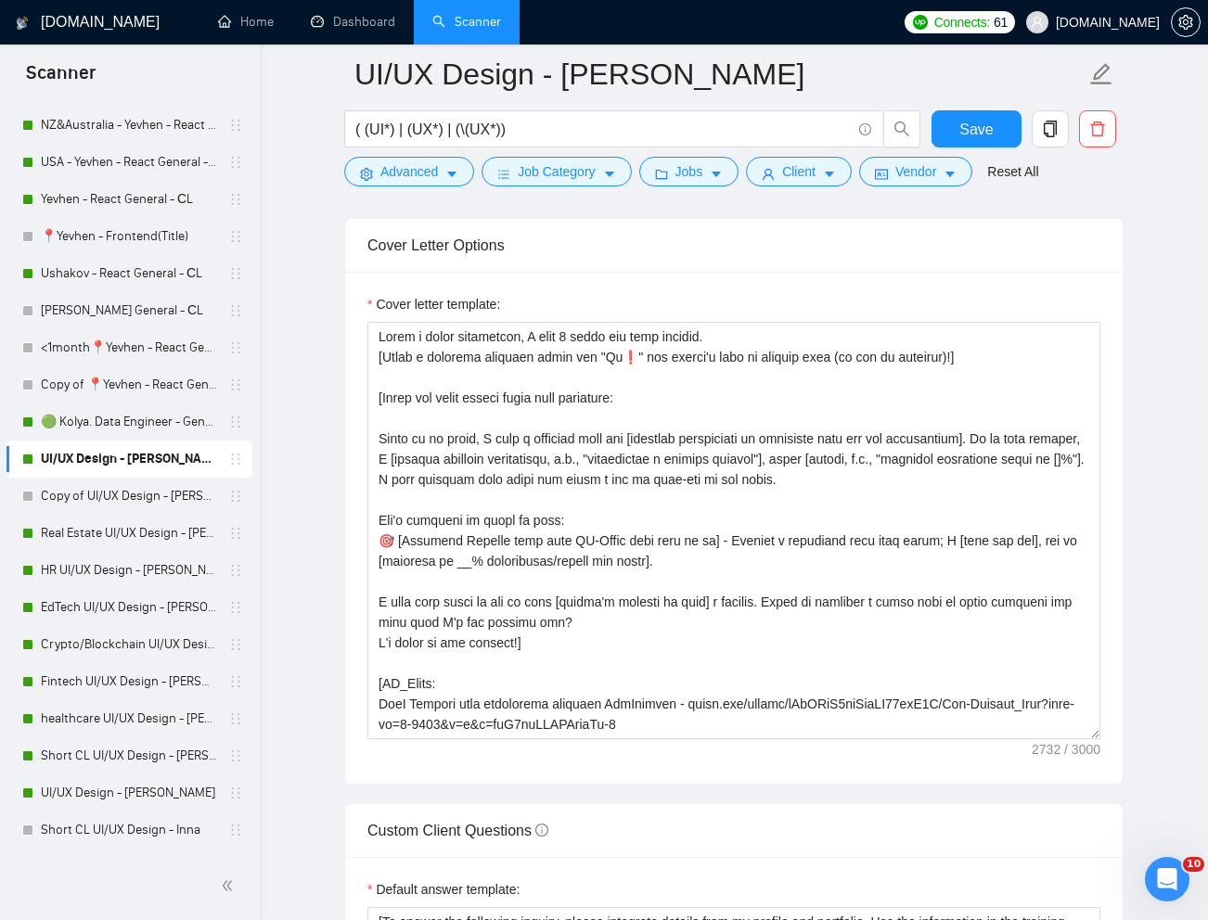
scroll to position [2048, 0]
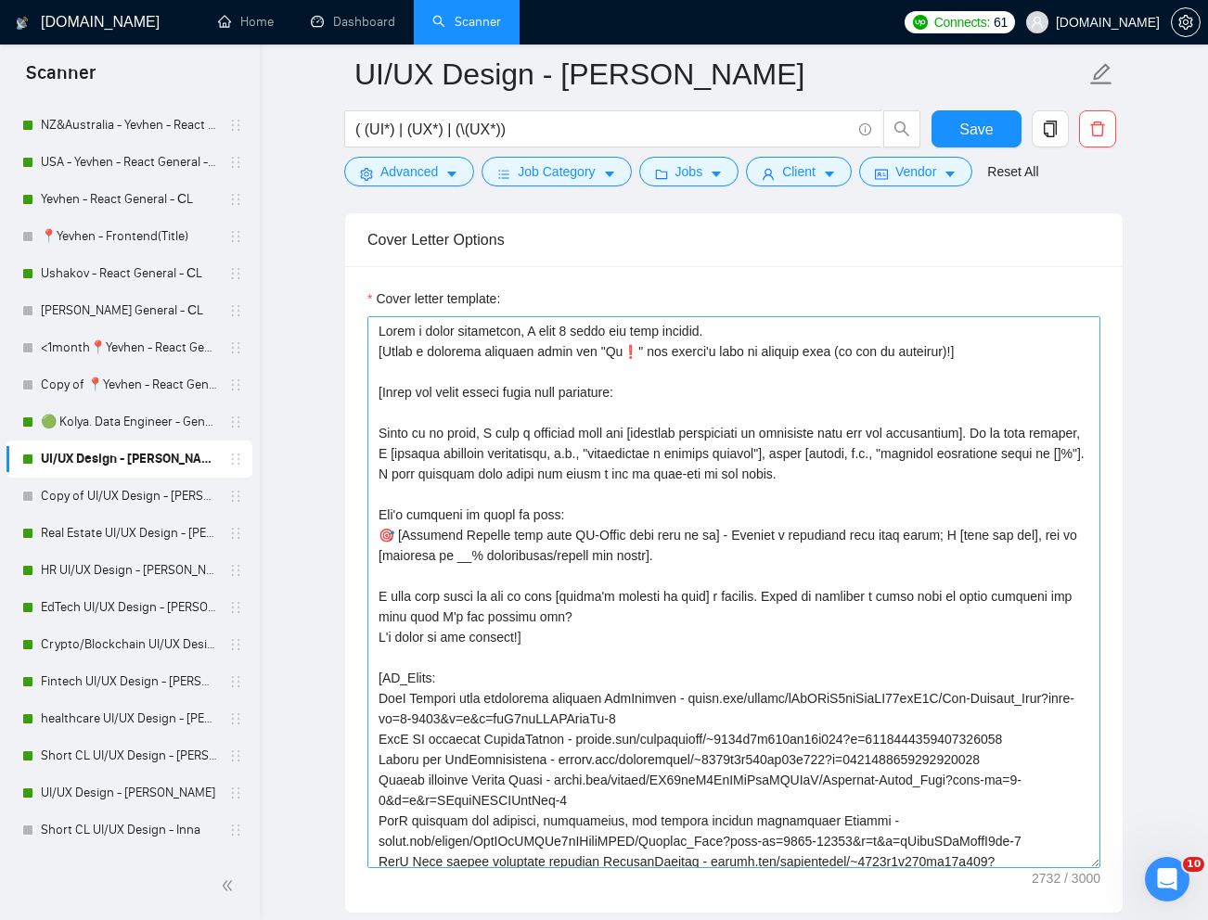
drag, startPoint x: 1092, startPoint y: 726, endPoint x: 1093, endPoint y: 862, distance: 135.4
click at [1093, 862] on textarea "Cover letter template:" at bounding box center [733, 592] width 733 height 552
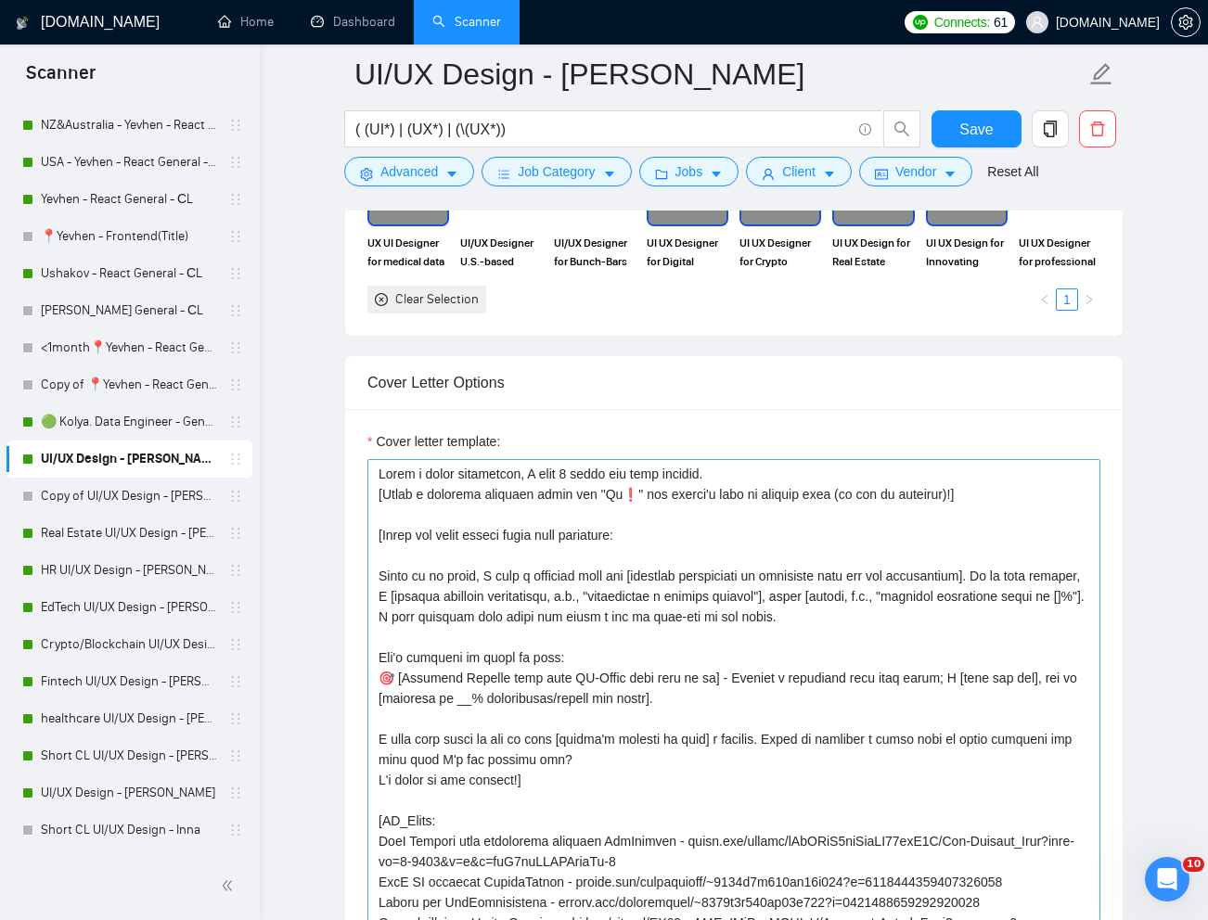
scroll to position [1902, 0]
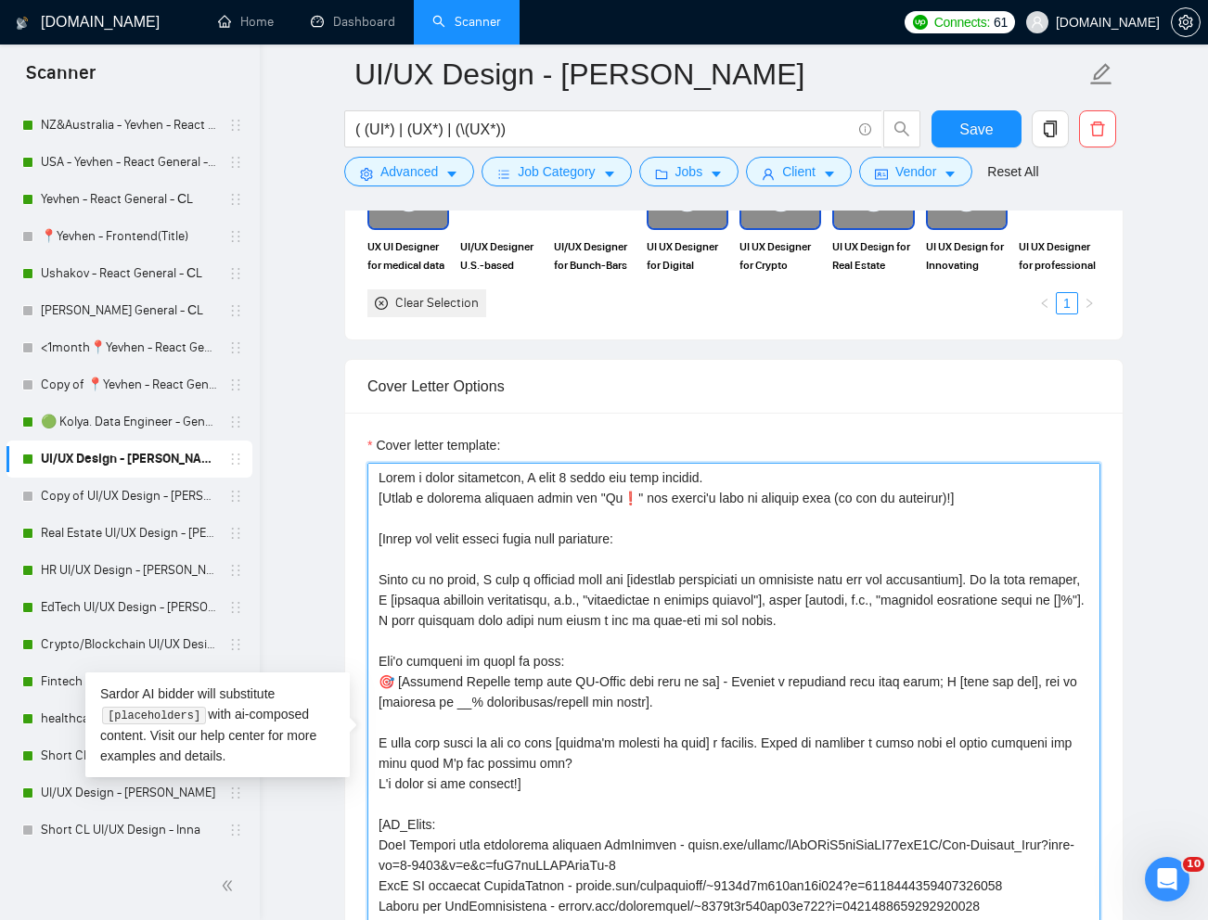
drag, startPoint x: 714, startPoint y: 481, endPoint x: 374, endPoint y: 481, distance: 340.5
click at [374, 482] on textarea "Cover letter template:" at bounding box center [733, 739] width 733 height 553
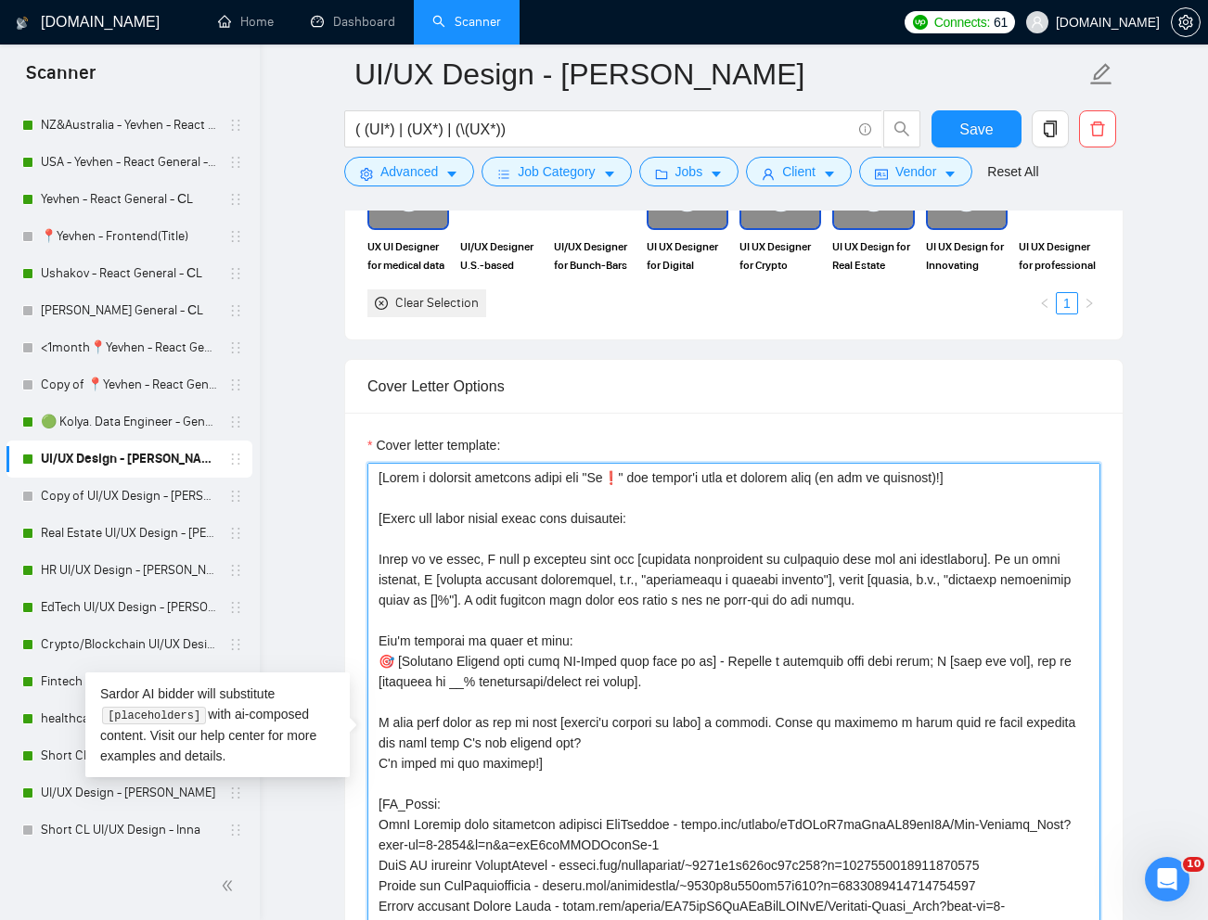
click at [378, 503] on textarea "Cover letter template:" at bounding box center [733, 739] width 733 height 553
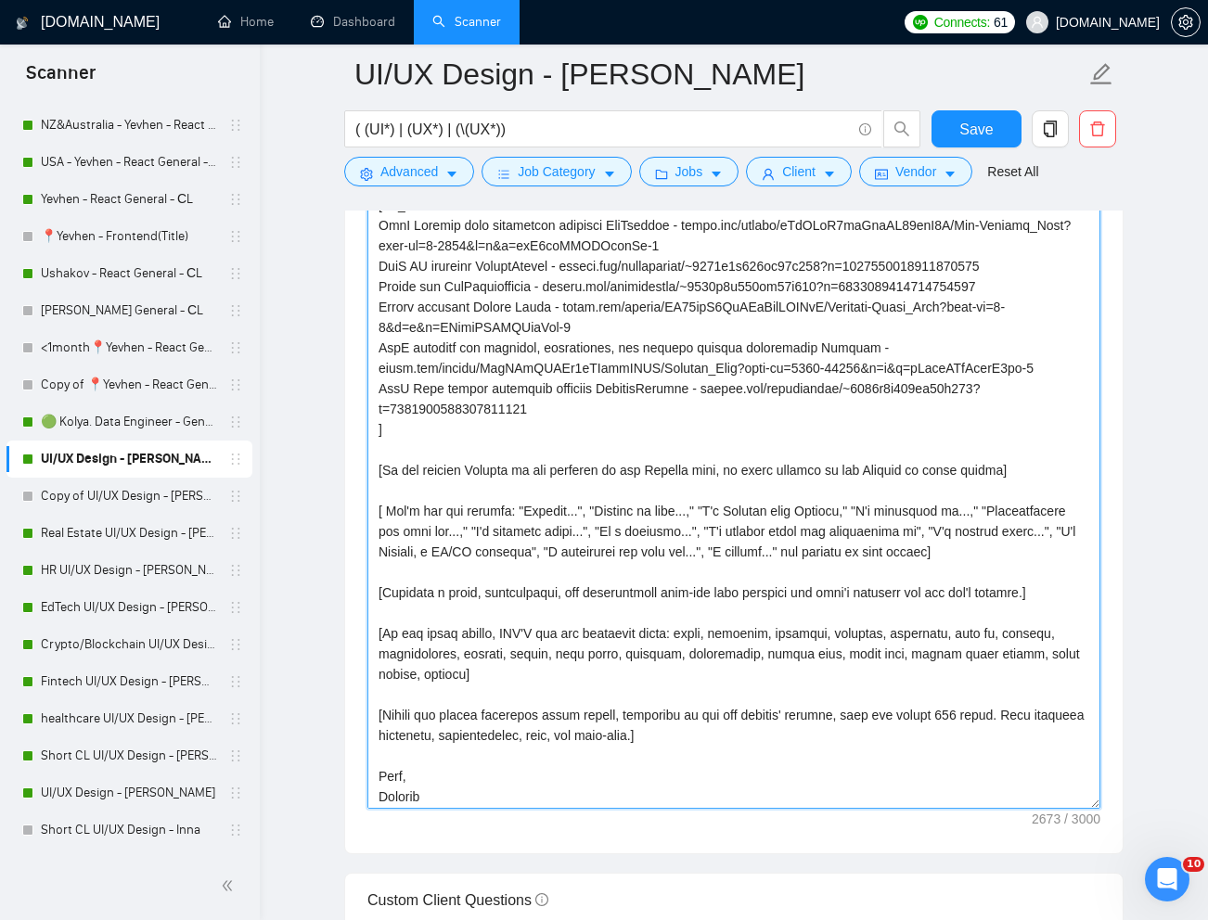
scroll to position [59, 0]
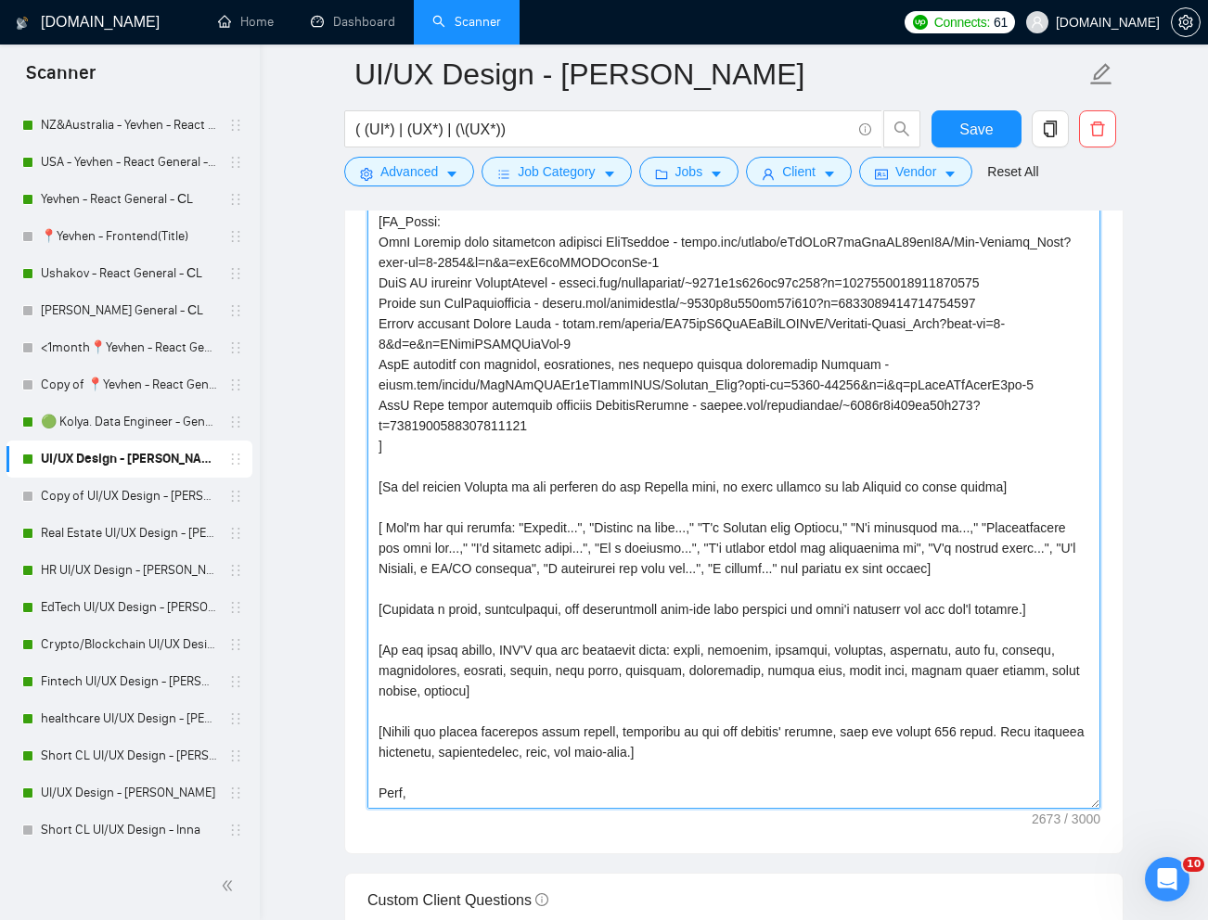
drag, startPoint x: 1090, startPoint y: 487, endPoint x: 1071, endPoint y: 812, distance: 325.3
click at [1080, 809] on textarea "Cover letter template:" at bounding box center [733, 374] width 733 height 869
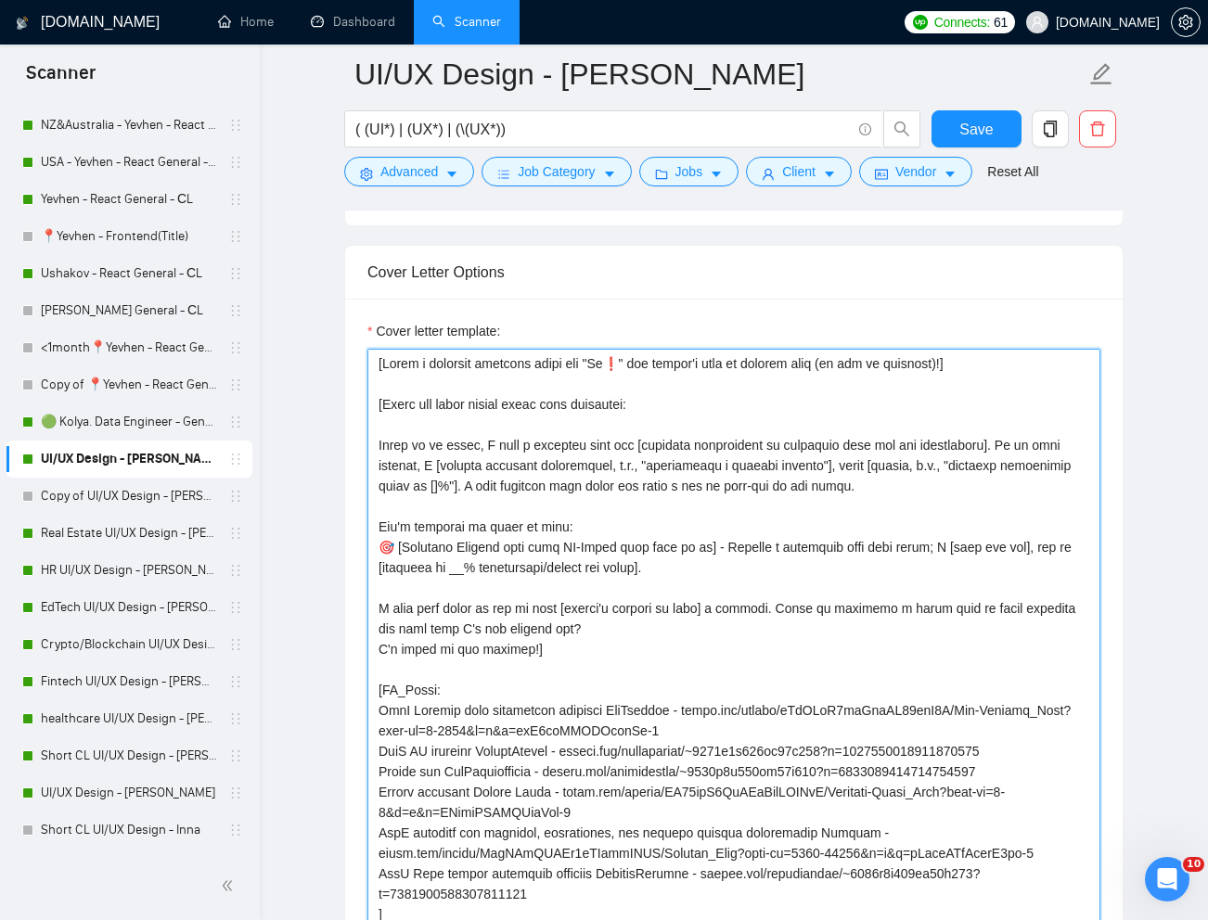
scroll to position [1985, 0]
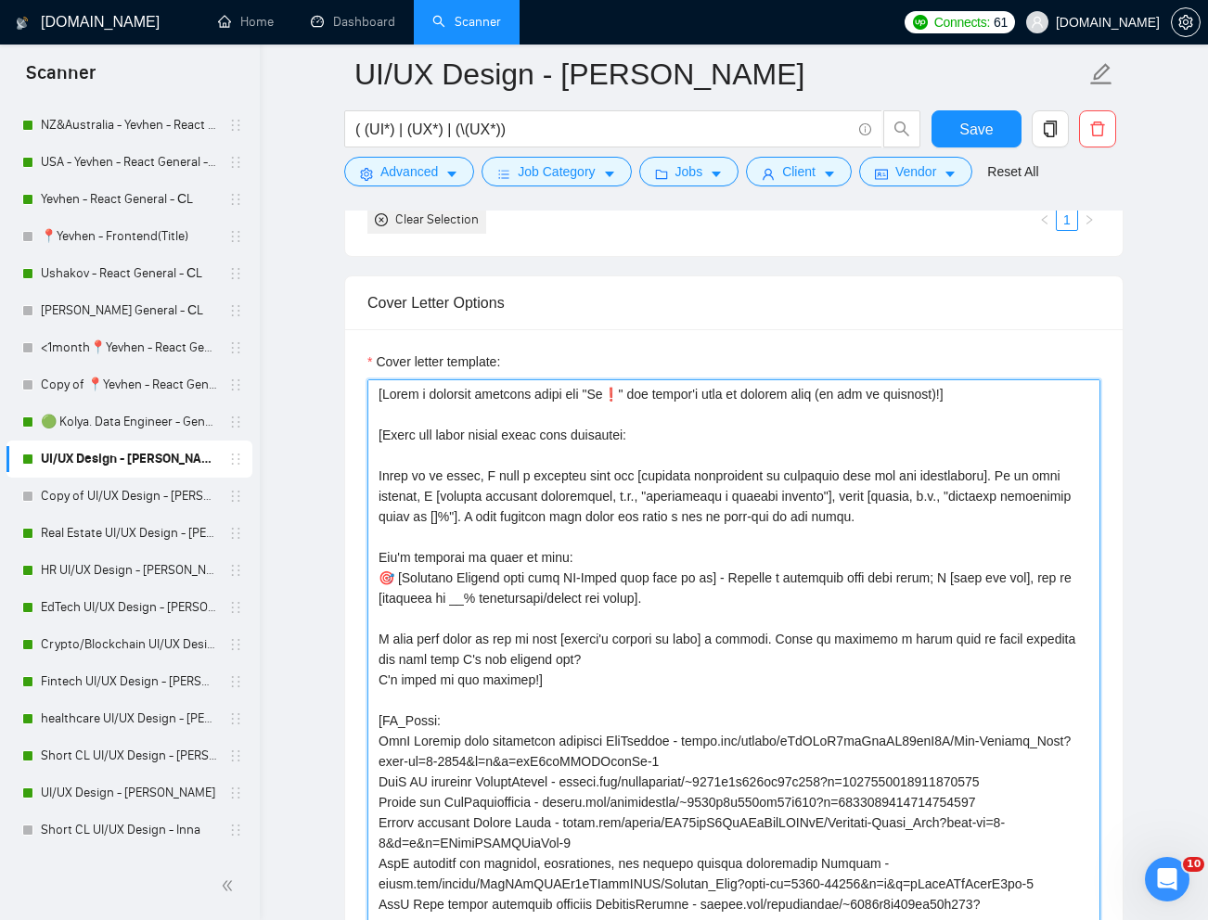
drag, startPoint x: 380, startPoint y: 473, endPoint x: 686, endPoint y: 602, distance: 331.3
click at [685, 603] on textarea "Cover letter template:" at bounding box center [733, 831] width 733 height 905
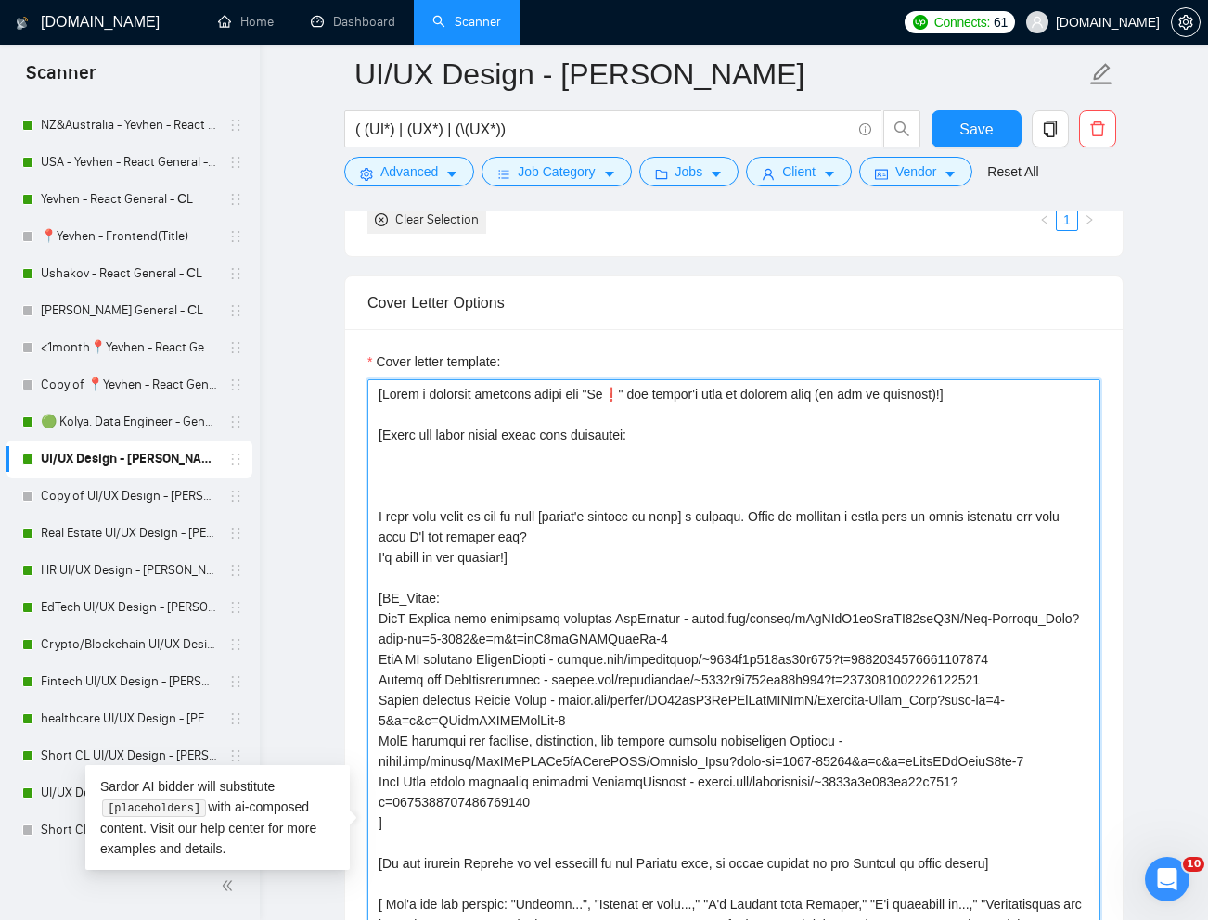
paste textarea "With over 10 years of experience in [title like in job] focused on [niche or ke…"
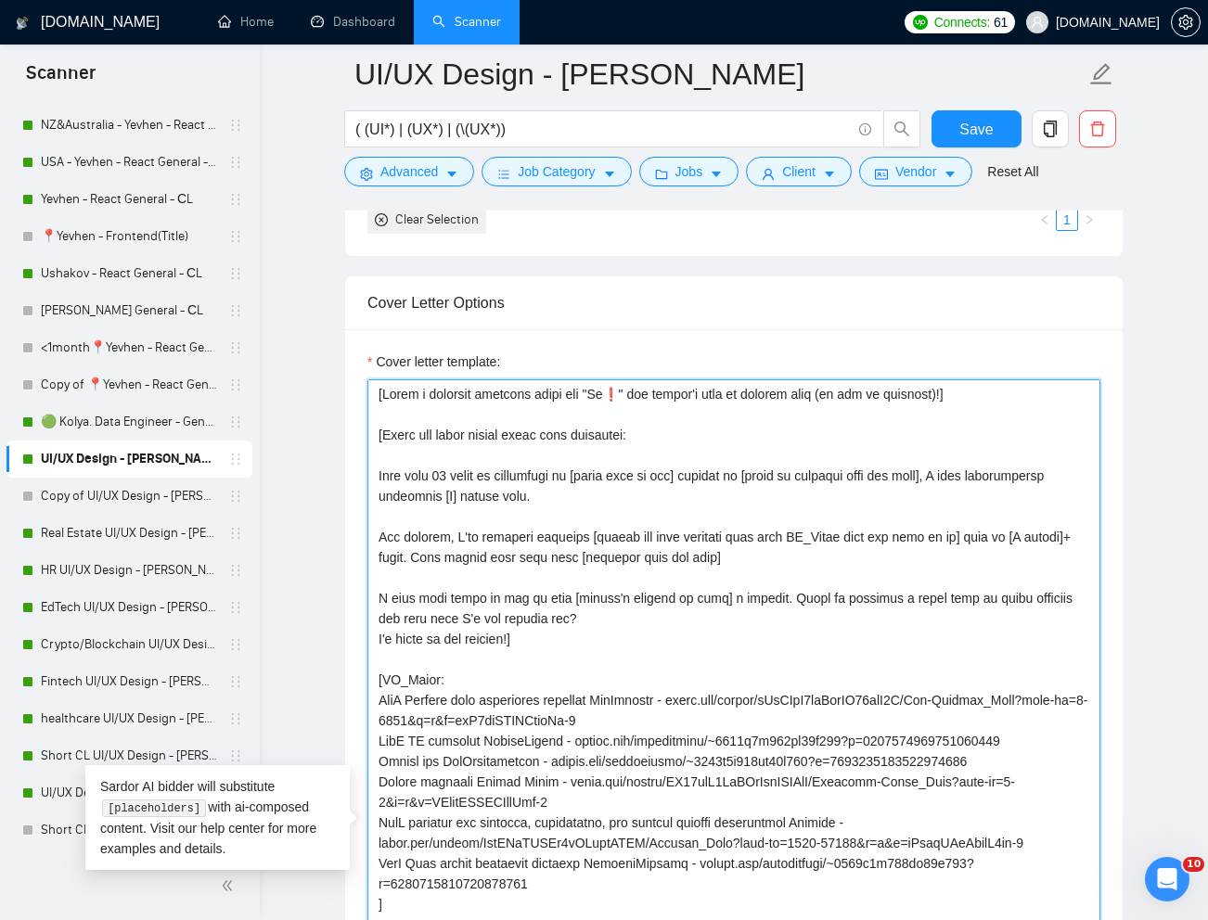
click at [455, 477] on textarea "Cover letter template:" at bounding box center [733, 831] width 733 height 905
drag, startPoint x: 533, startPoint y: 496, endPoint x: 461, endPoint y: 497, distance: 72.4
click at [461, 497] on textarea "Cover letter template:" at bounding box center [733, 831] width 733 height 905
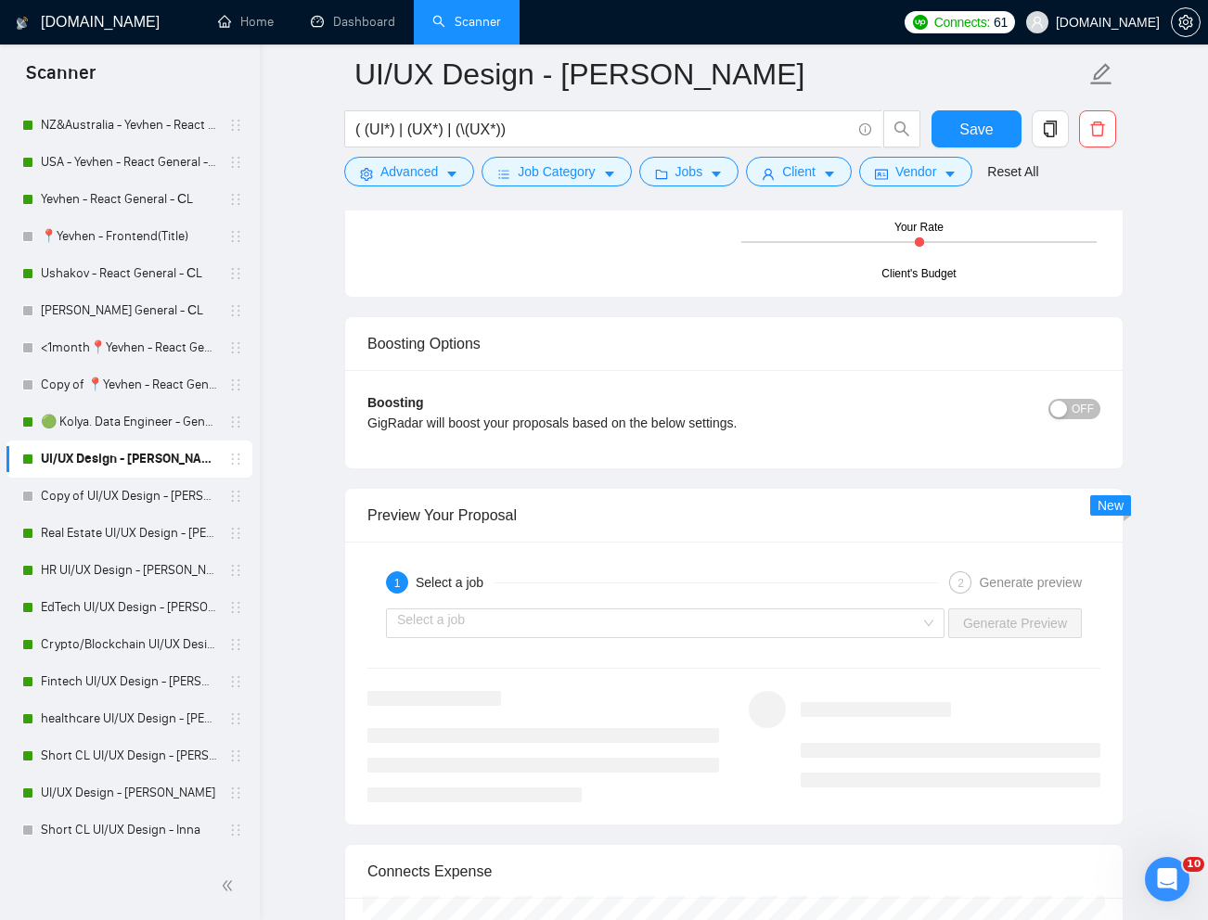
scroll to position [3736, 0]
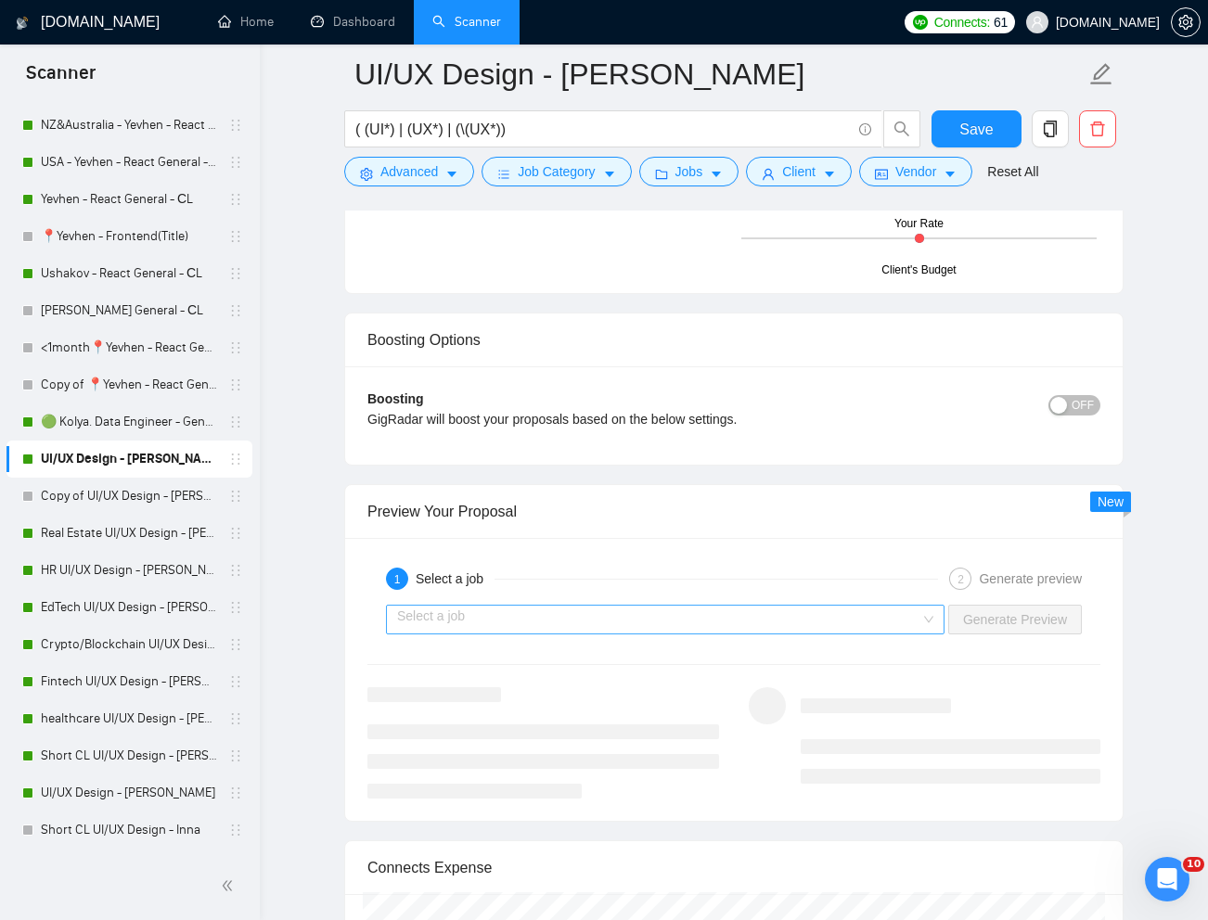
click at [918, 620] on div "Select a job" at bounding box center [665, 620] width 558 height 30
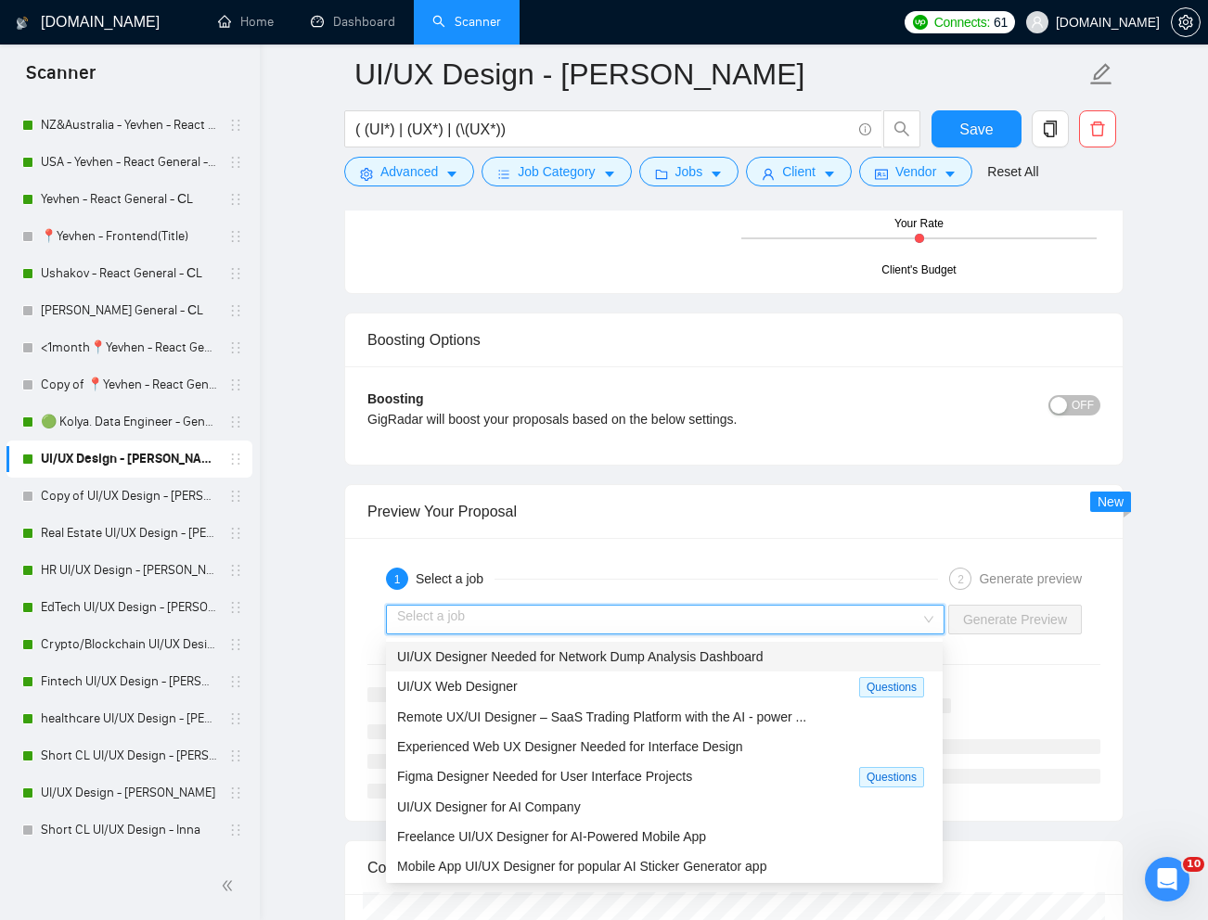
click at [756, 660] on span "UI/UX Designer Needed for Network Dump Analysis Dashboard" at bounding box center [580, 656] width 366 height 15
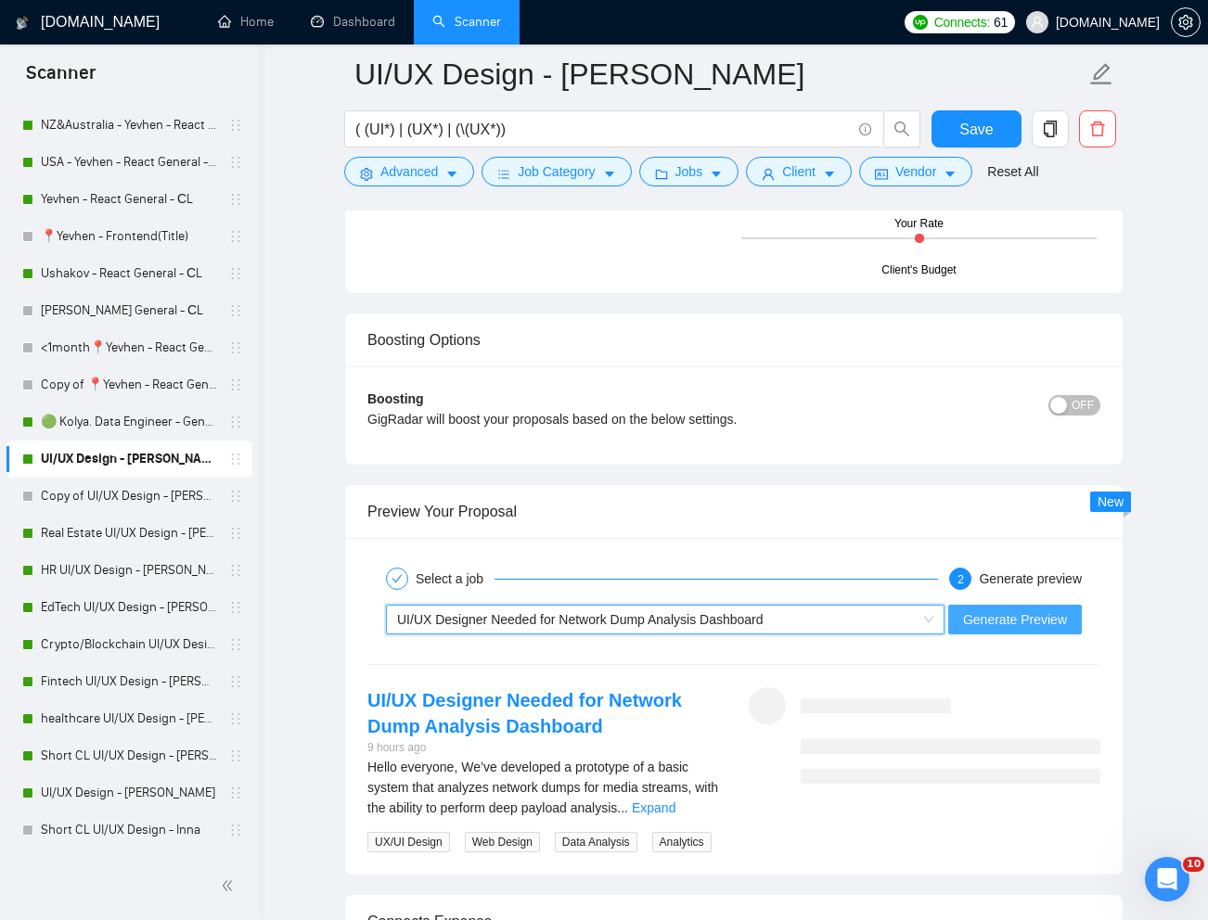
click at [987, 619] on span "Generate Preview" at bounding box center [1015, 619] width 104 height 20
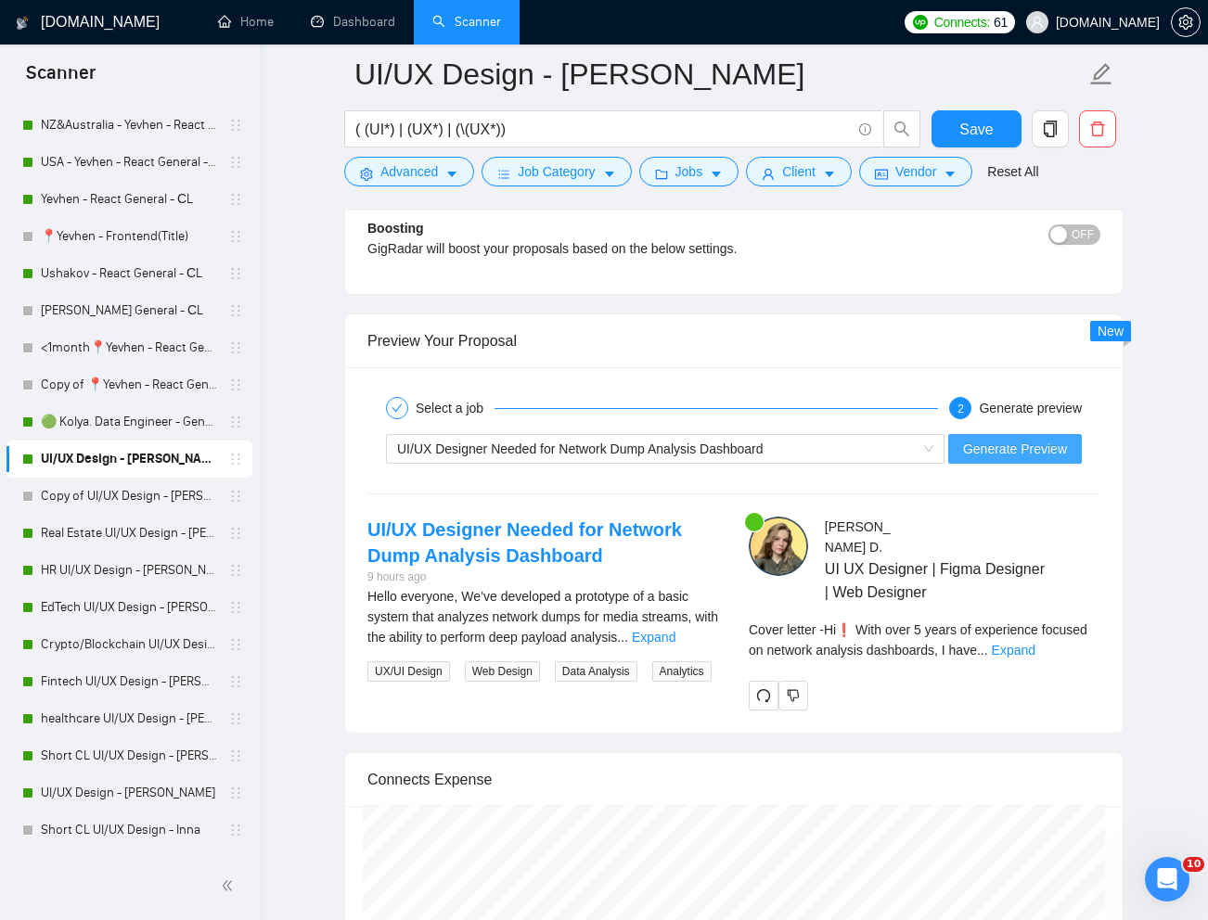
scroll to position [3927, 0]
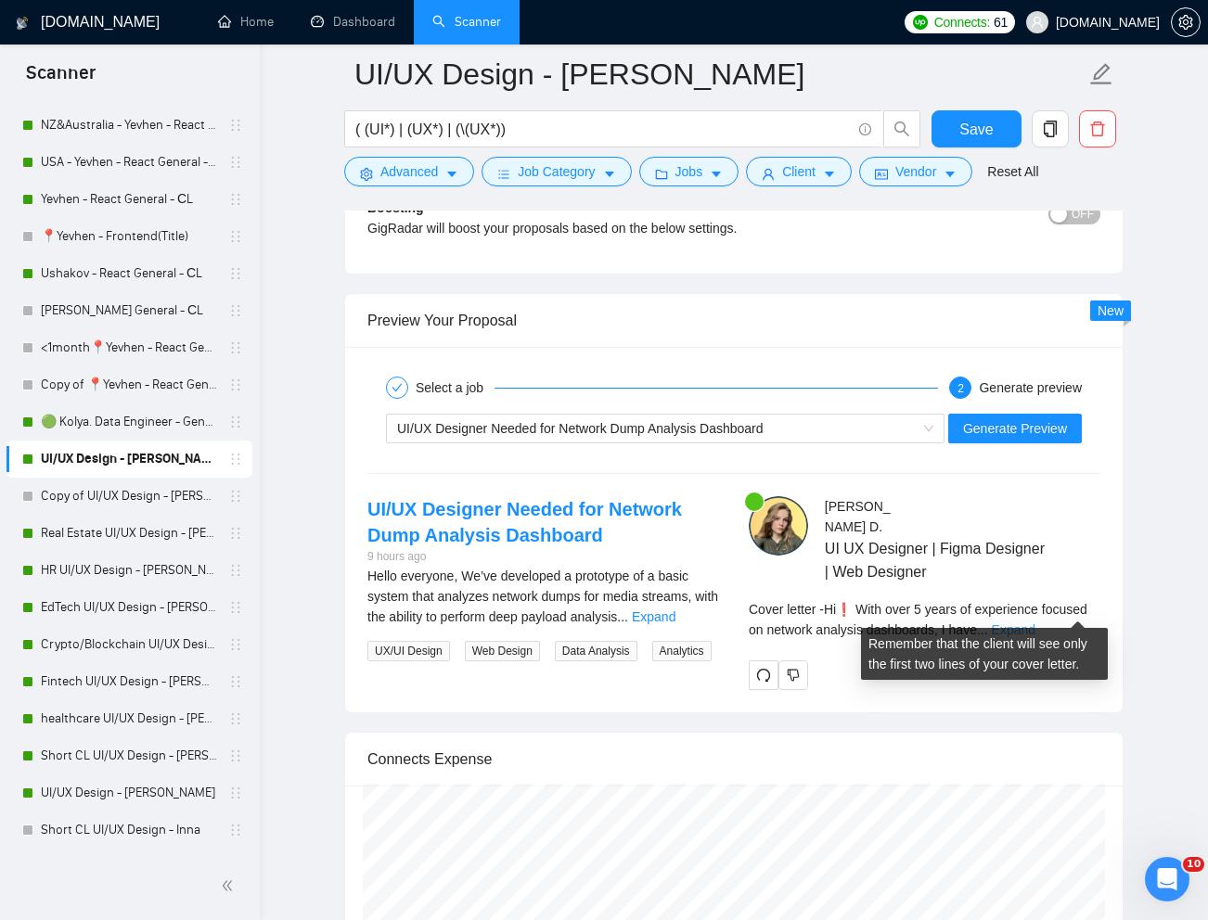
click at [1035, 622] on link "Expand" at bounding box center [1014, 629] width 44 height 15
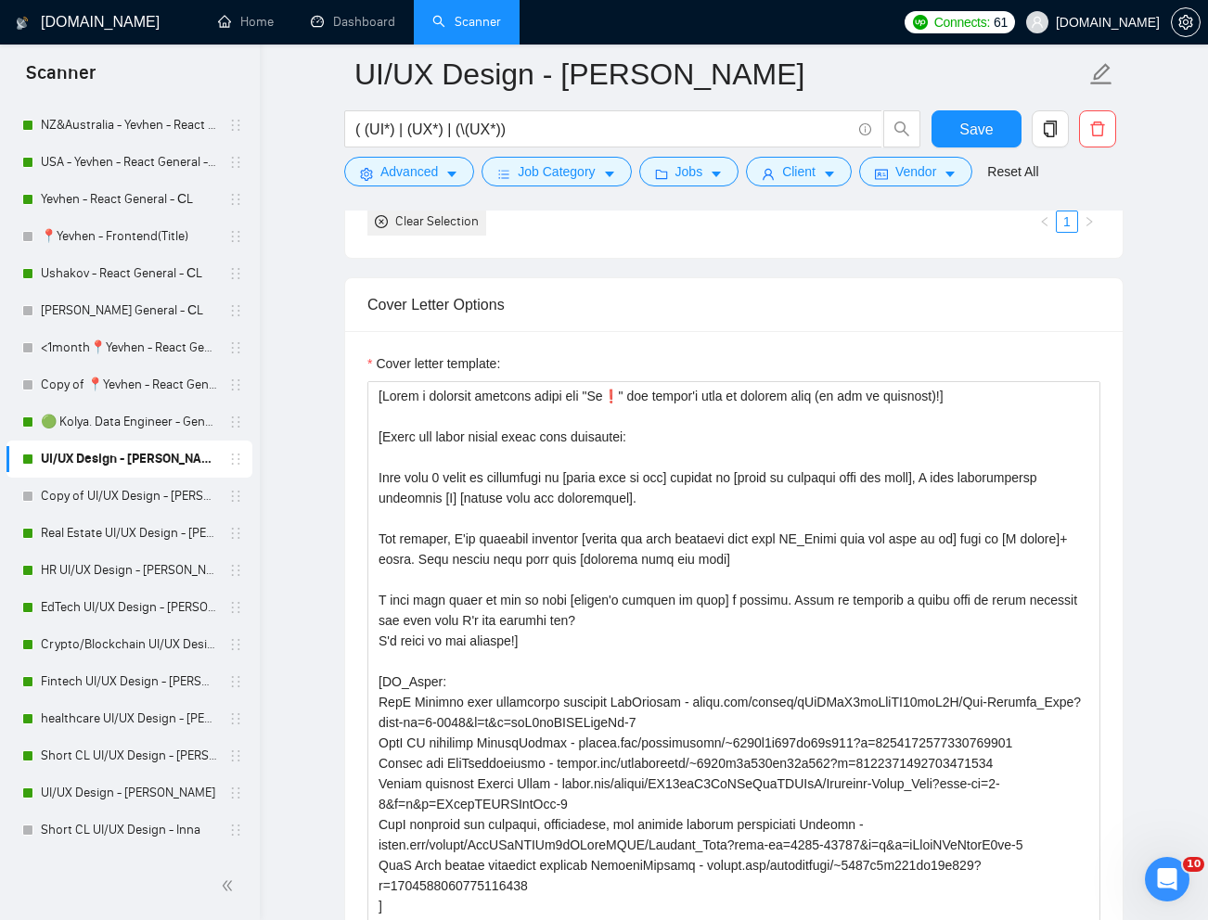
scroll to position [1976, 0]
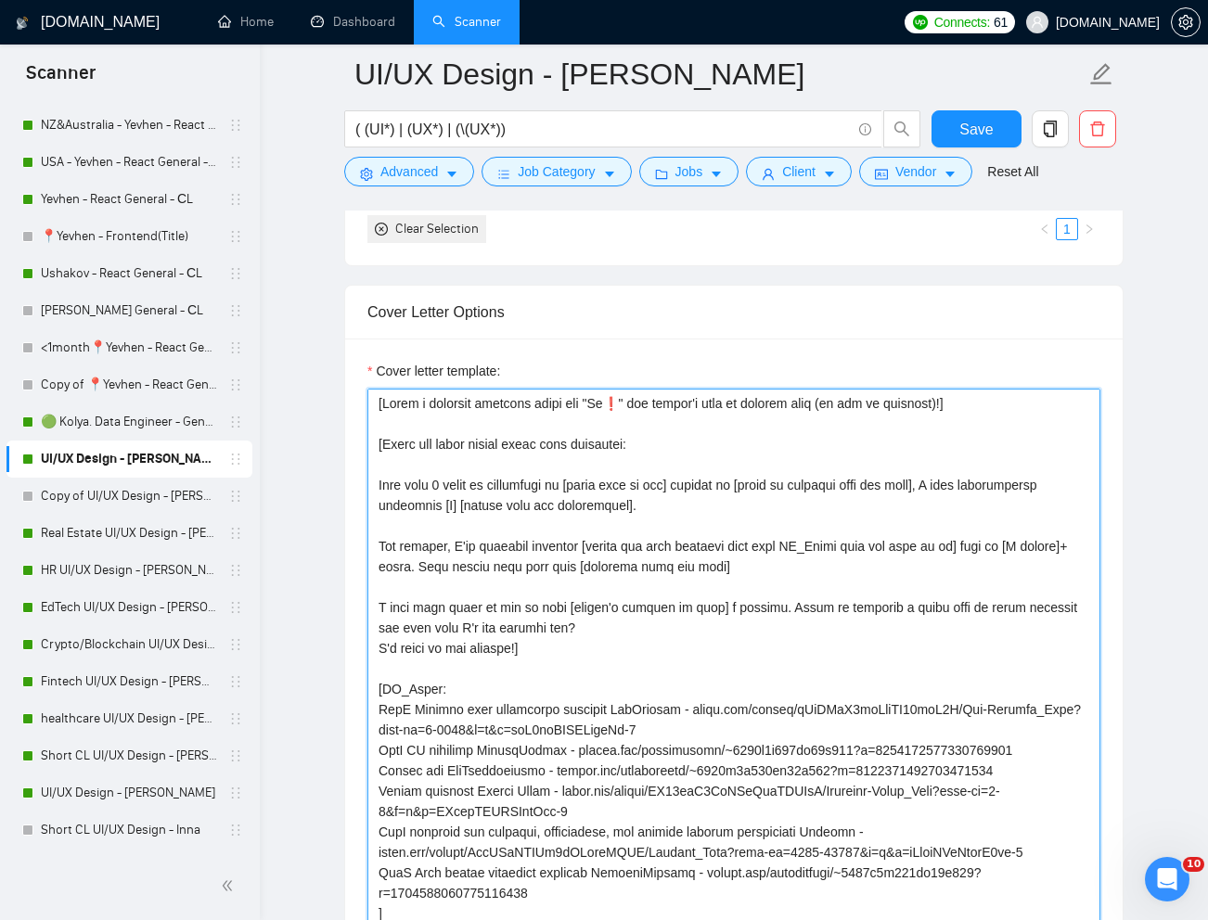
click at [377, 484] on textarea "Cover letter template:" at bounding box center [733, 841] width 733 height 905
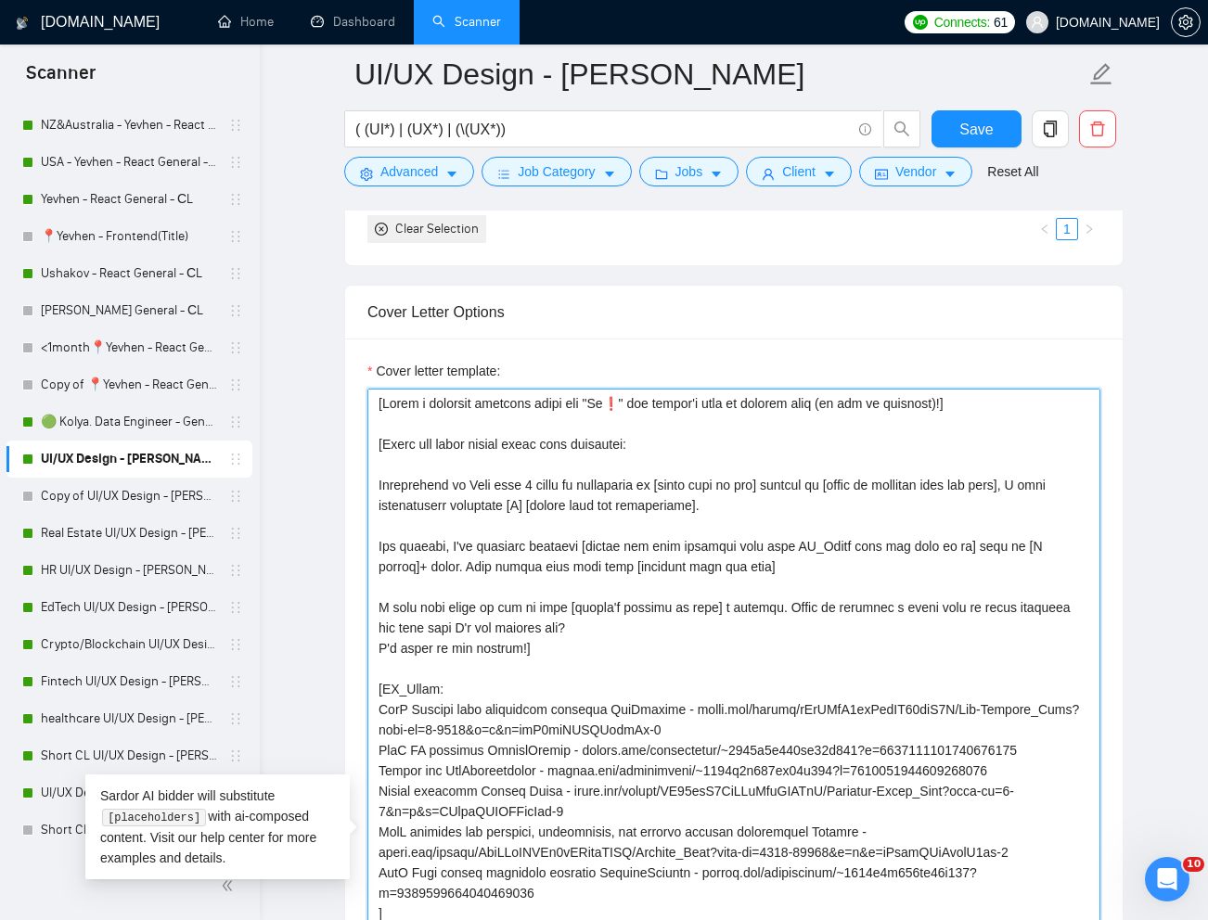
drag, startPoint x: 763, startPoint y: 489, endPoint x: 673, endPoint y: 485, distance: 91.0
click at [673, 485] on textarea "Cover letter template:" at bounding box center [733, 841] width 733 height 905
drag, startPoint x: 455, startPoint y: 484, endPoint x: 465, endPoint y: 485, distance: 9.3
click at [455, 484] on textarea "Cover letter template:" at bounding box center [733, 841] width 733 height 905
paste textarea "[title like in job]"
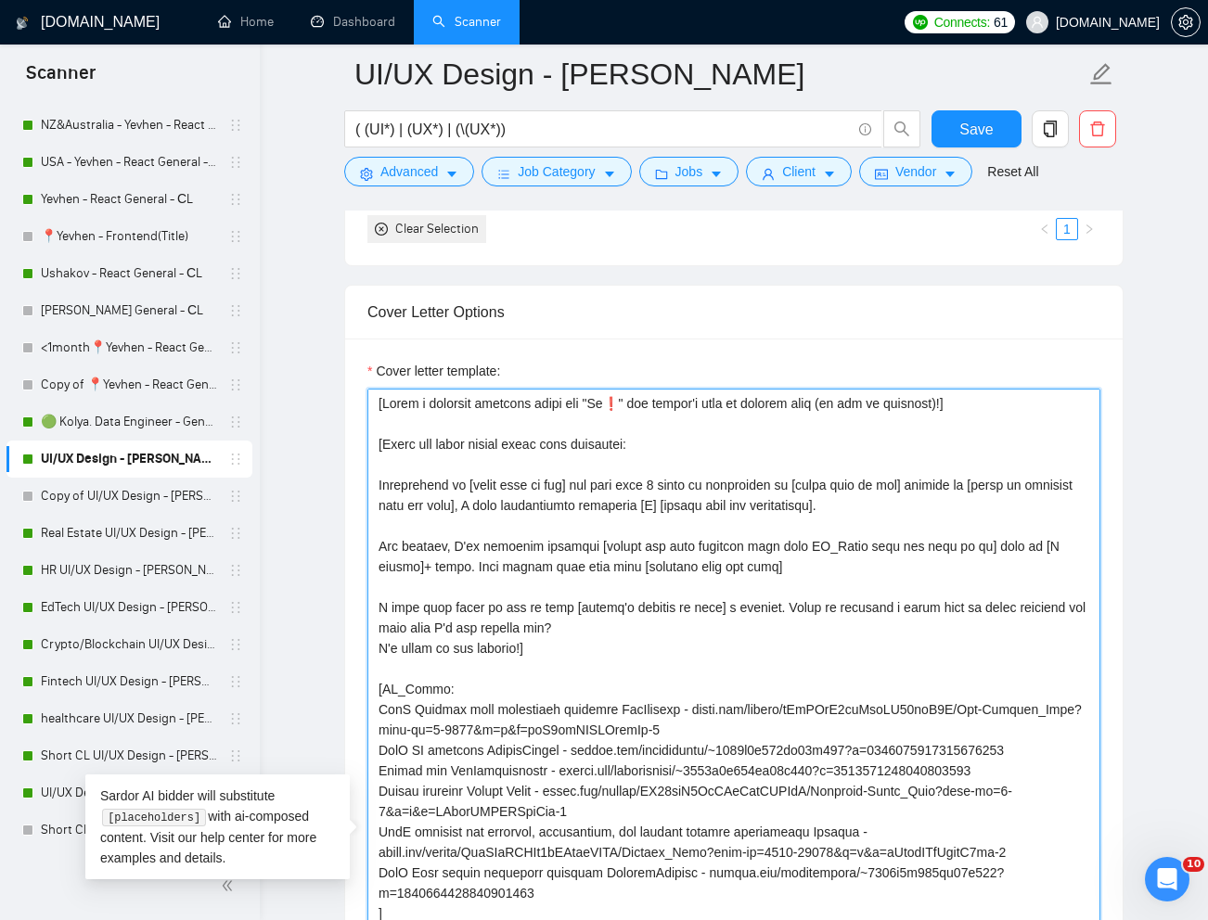
click at [981, 486] on textarea "Cover letter template:" at bounding box center [733, 841] width 733 height 905
drag, startPoint x: 878, startPoint y: 487, endPoint x: 797, endPoint y: 487, distance: 80.7
click at [797, 487] on textarea "Cover letter template:" at bounding box center [733, 841] width 733 height 905
paste textarea "niche"
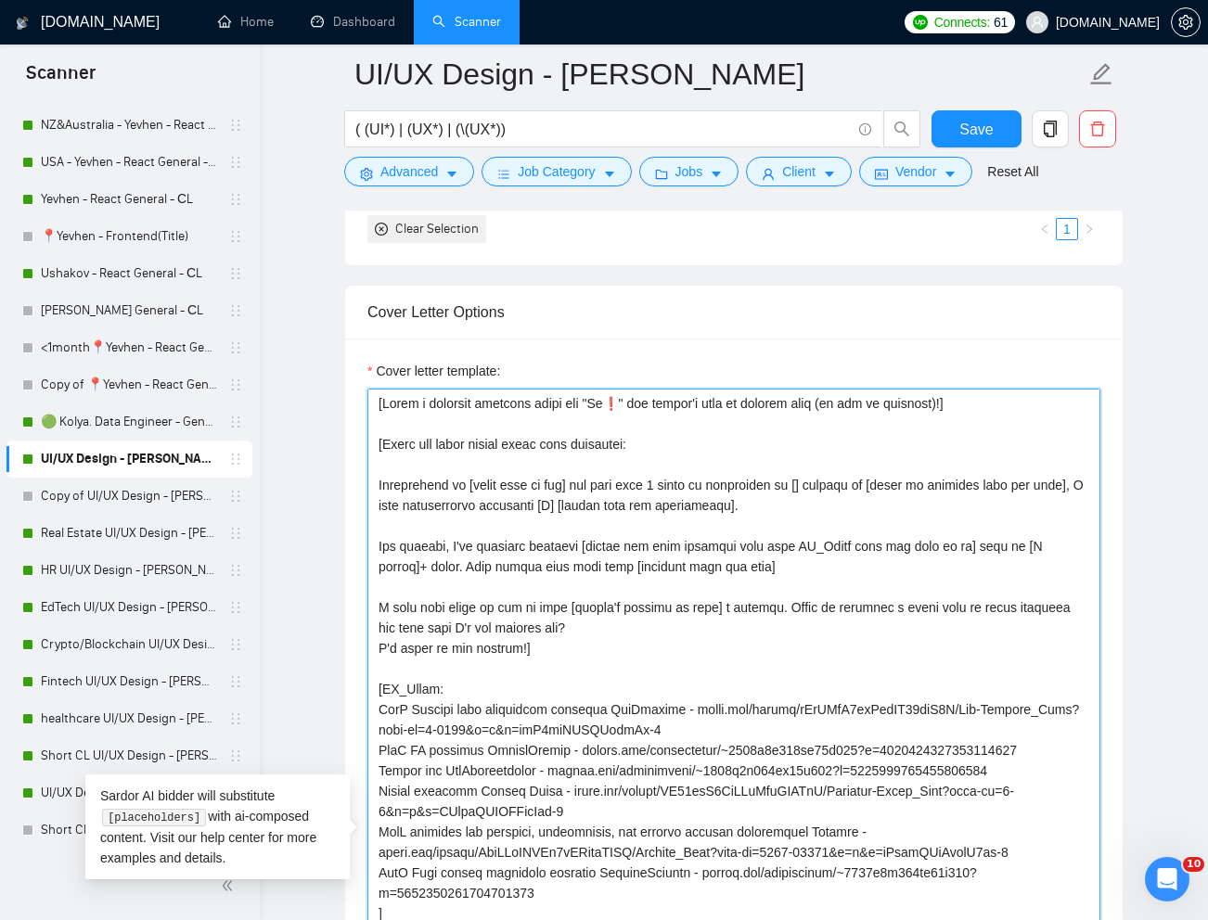
paste textarea "niche"
click at [918, 487] on textarea "Cover letter template:" at bounding box center [733, 841] width 733 height 905
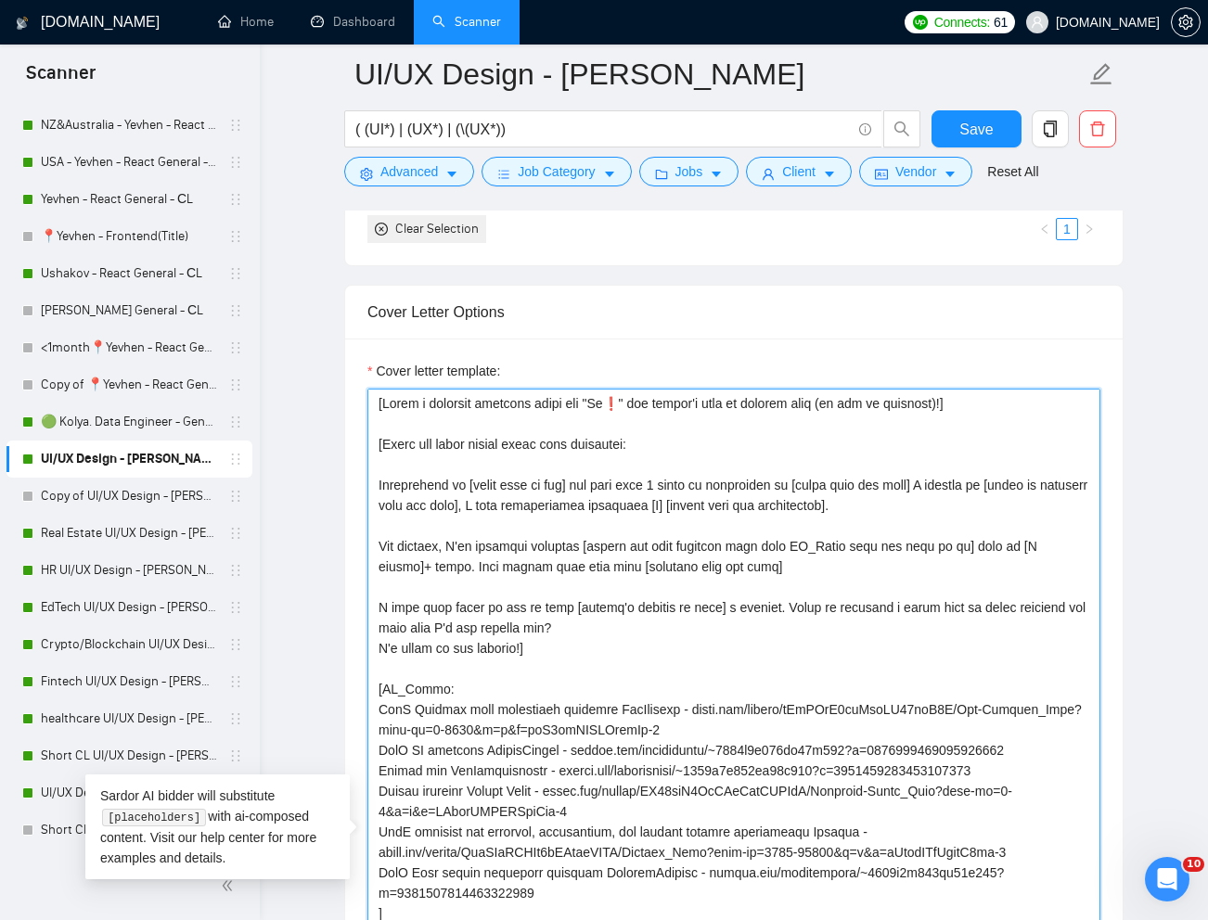
click at [978, 514] on textarea "Cover letter template:" at bounding box center [733, 841] width 733 height 905
drag, startPoint x: 920, startPoint y: 489, endPoint x: 523, endPoint y: 501, distance: 397.2
click at [523, 501] on textarea "Cover letter template:" at bounding box center [733, 841] width 733 height 905
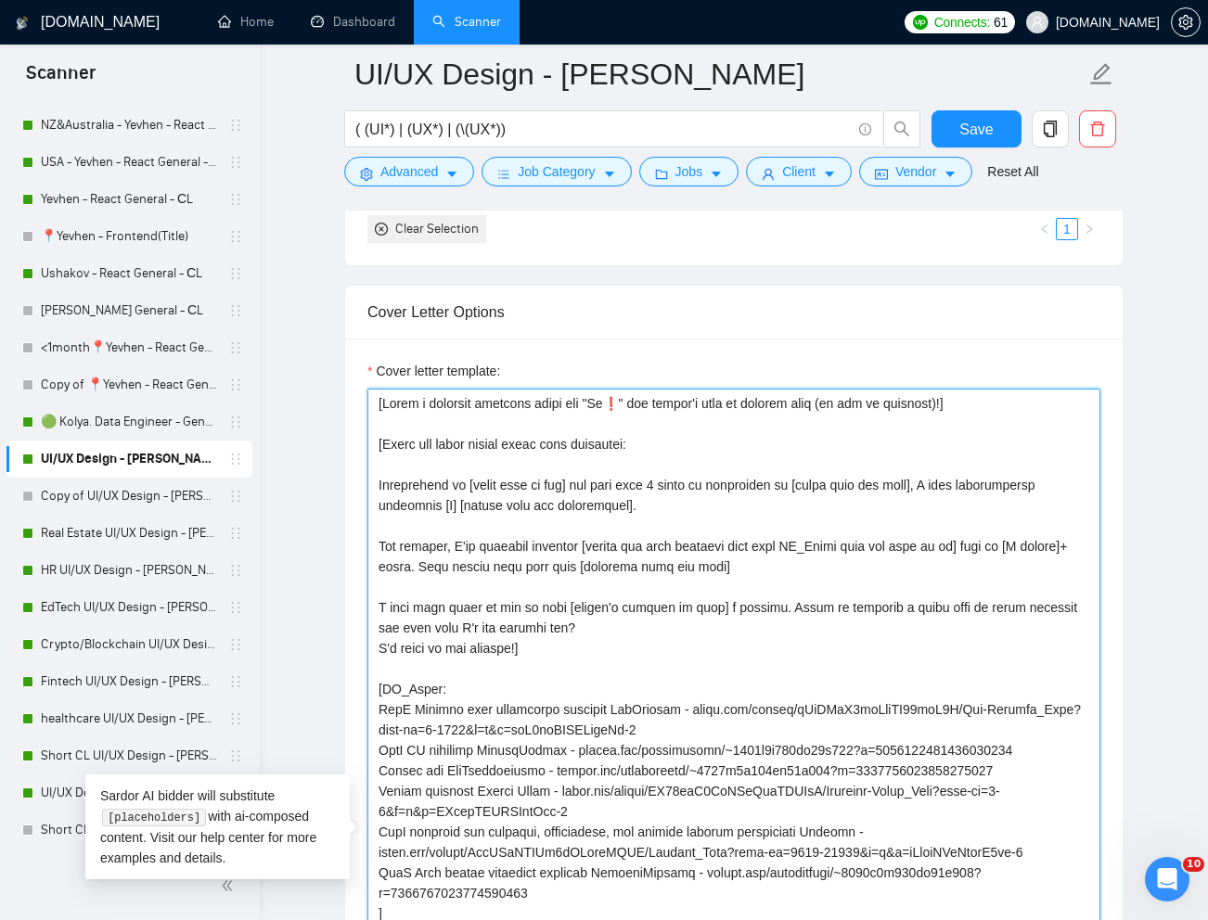
click at [480, 567] on textarea "Cover letter template:" at bounding box center [733, 841] width 733 height 905
click at [975, 551] on textarea "Cover letter template:" at bounding box center [733, 841] width 733 height 905
drag, startPoint x: 448, startPoint y: 609, endPoint x: 417, endPoint y: 611, distance: 30.7
click at [417, 611] on textarea "Cover letter template:" at bounding box center [733, 841] width 733 height 905
click at [992, 655] on textarea "Cover letter template:" at bounding box center [733, 841] width 733 height 905
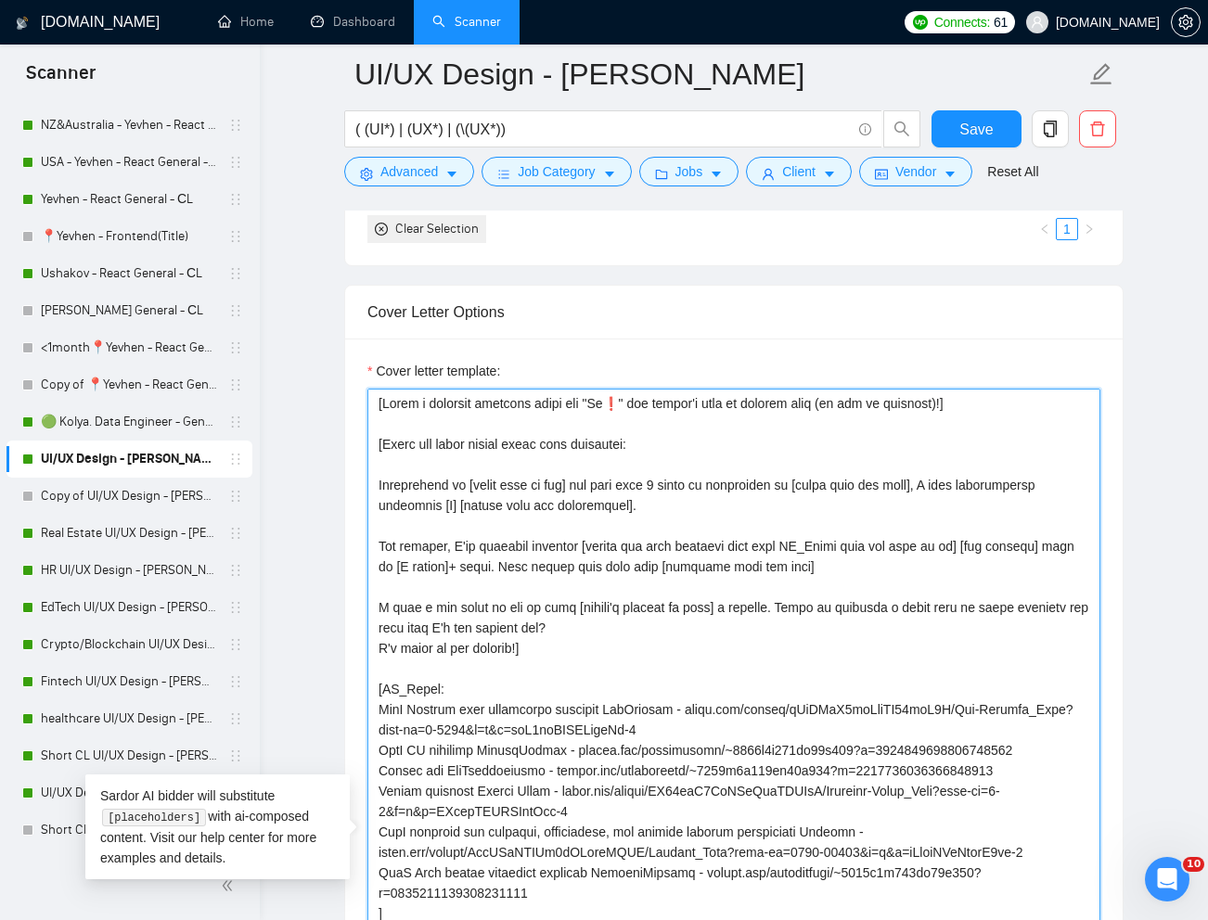
drag, startPoint x: 987, startPoint y: 609, endPoint x: 632, endPoint y: 630, distance: 355.9
click at [632, 630] on textarea "Cover letter template:" at bounding box center [733, 841] width 733 height 905
drag, startPoint x: 524, startPoint y: 651, endPoint x: 365, endPoint y: 644, distance: 158.8
click at [365, 644] on div "Cover letter template:" at bounding box center [733, 839] width 777 height 1000
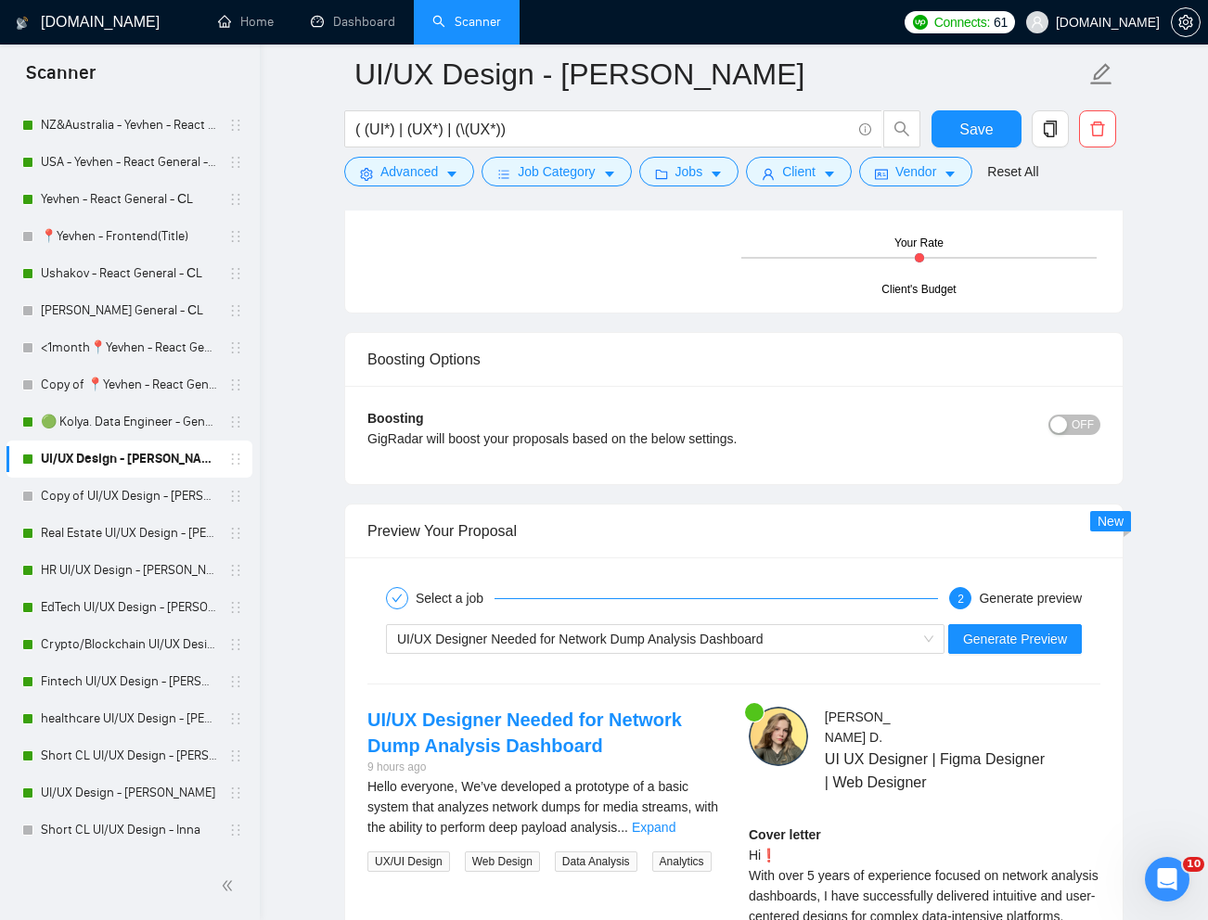
scroll to position [3731, 0]
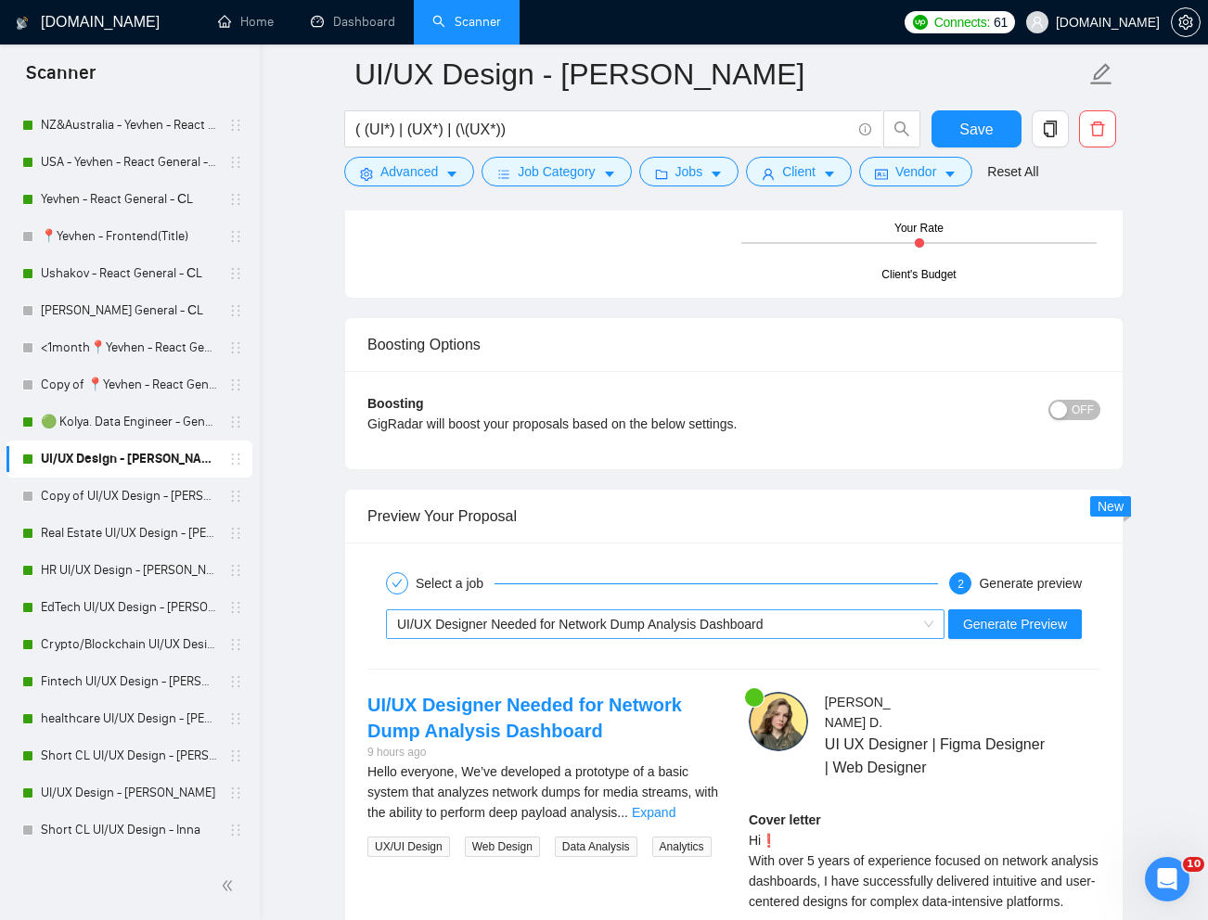
click at [850, 630] on div "UI/UX Designer Needed for Network Dump Analysis Dashboard" at bounding box center [656, 624] width 519 height 28
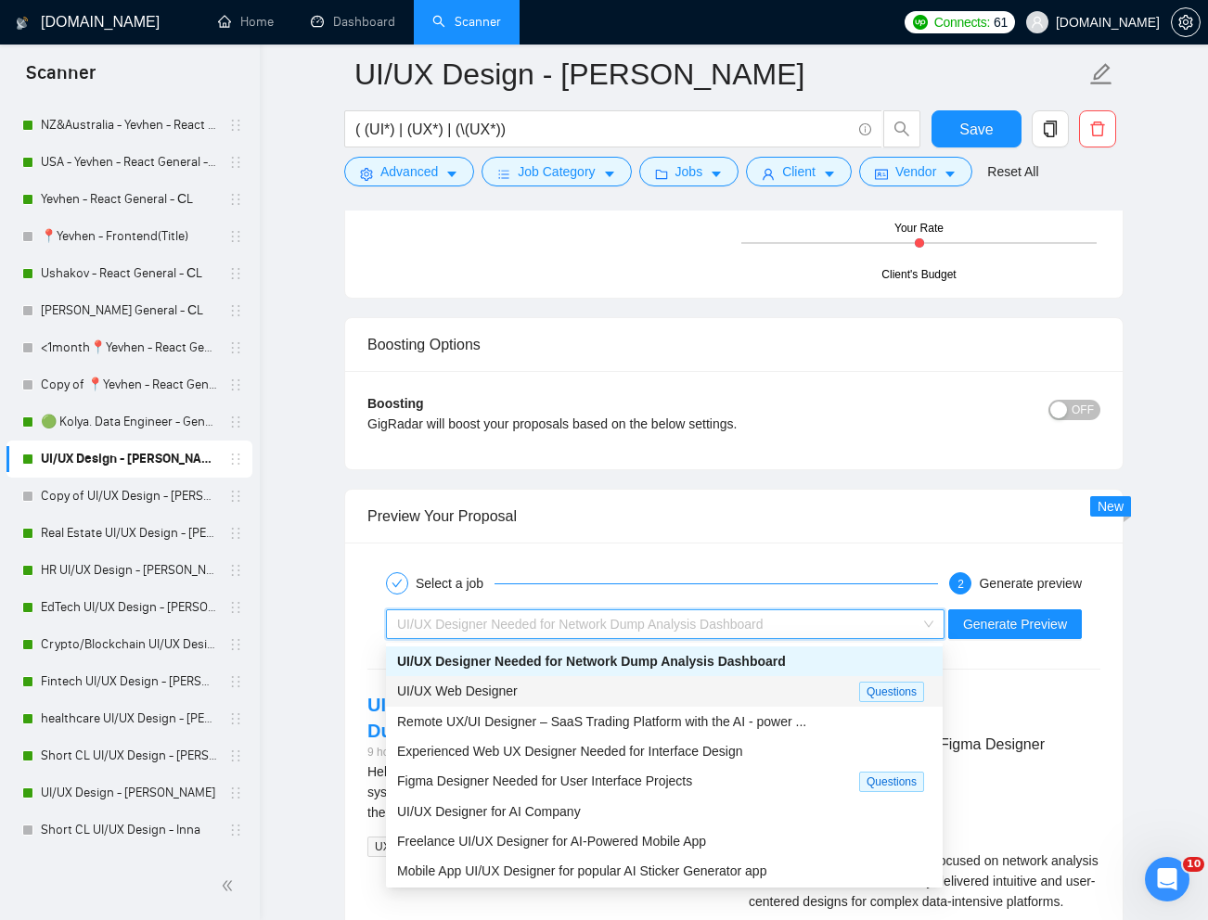
click at [500, 697] on span "UI/UX Web Designer" at bounding box center [457, 691] width 121 height 15
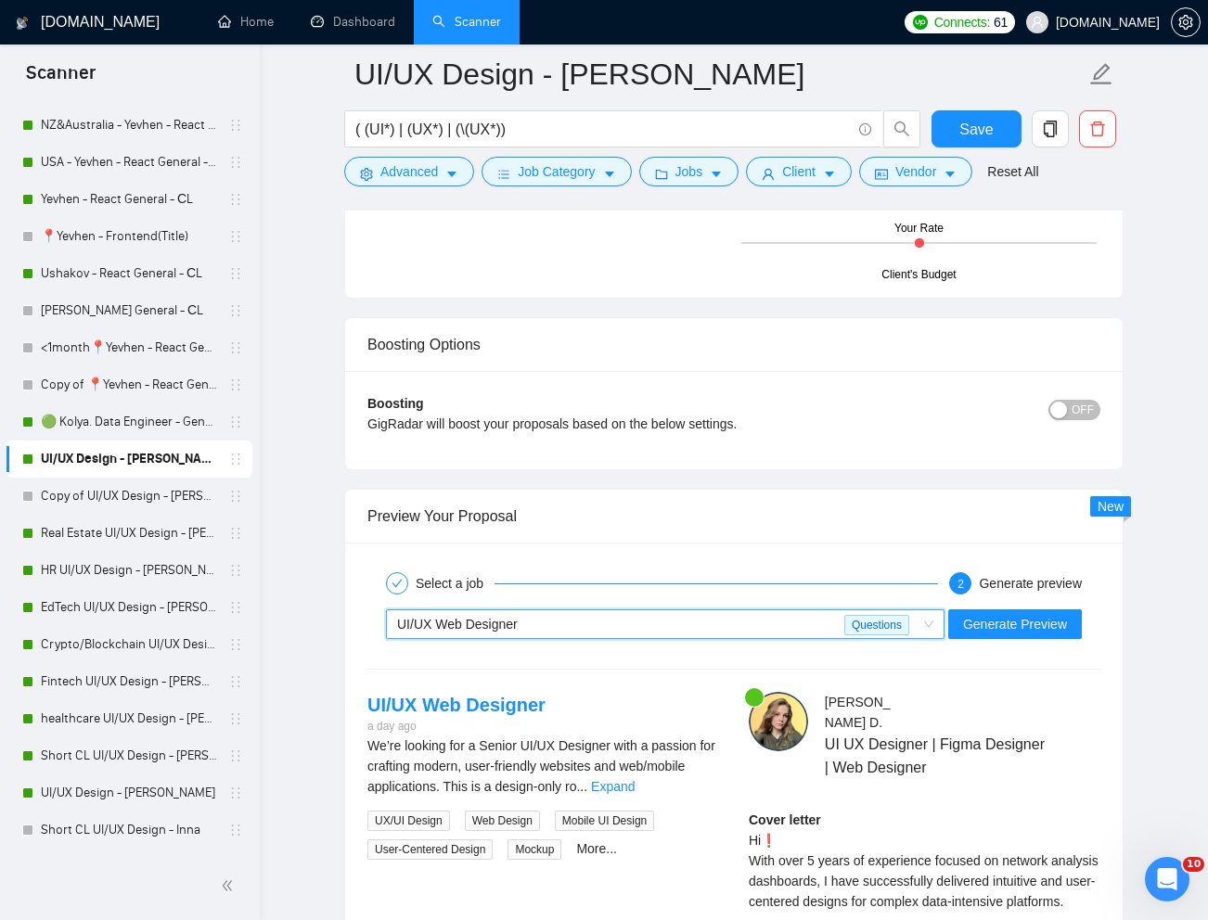
click at [710, 627] on div "UI/UX Web Designer" at bounding box center [620, 624] width 447 height 28
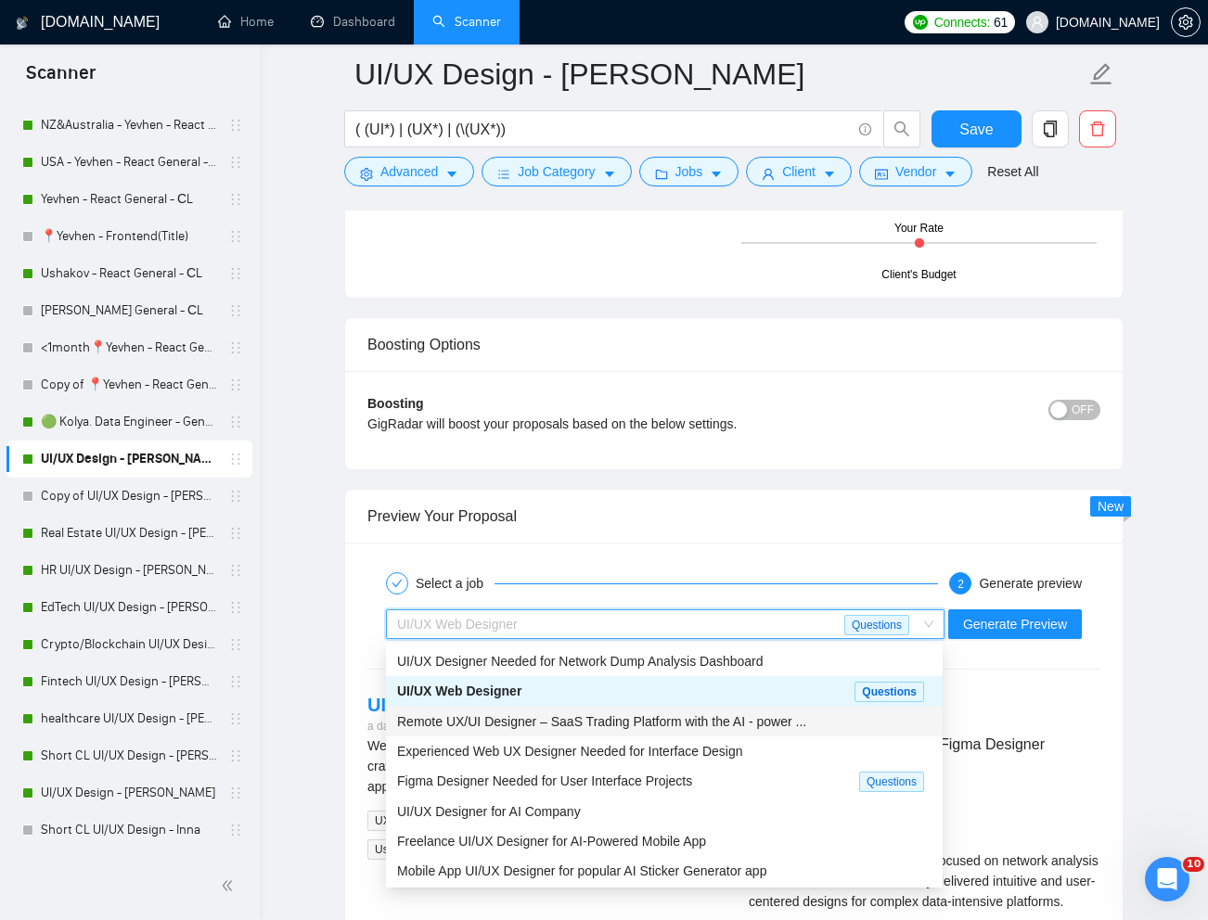
click at [607, 719] on span "Remote UX/UI Designer – SaaS Trading Platform with the AI - power ..." at bounding box center [601, 721] width 409 height 15
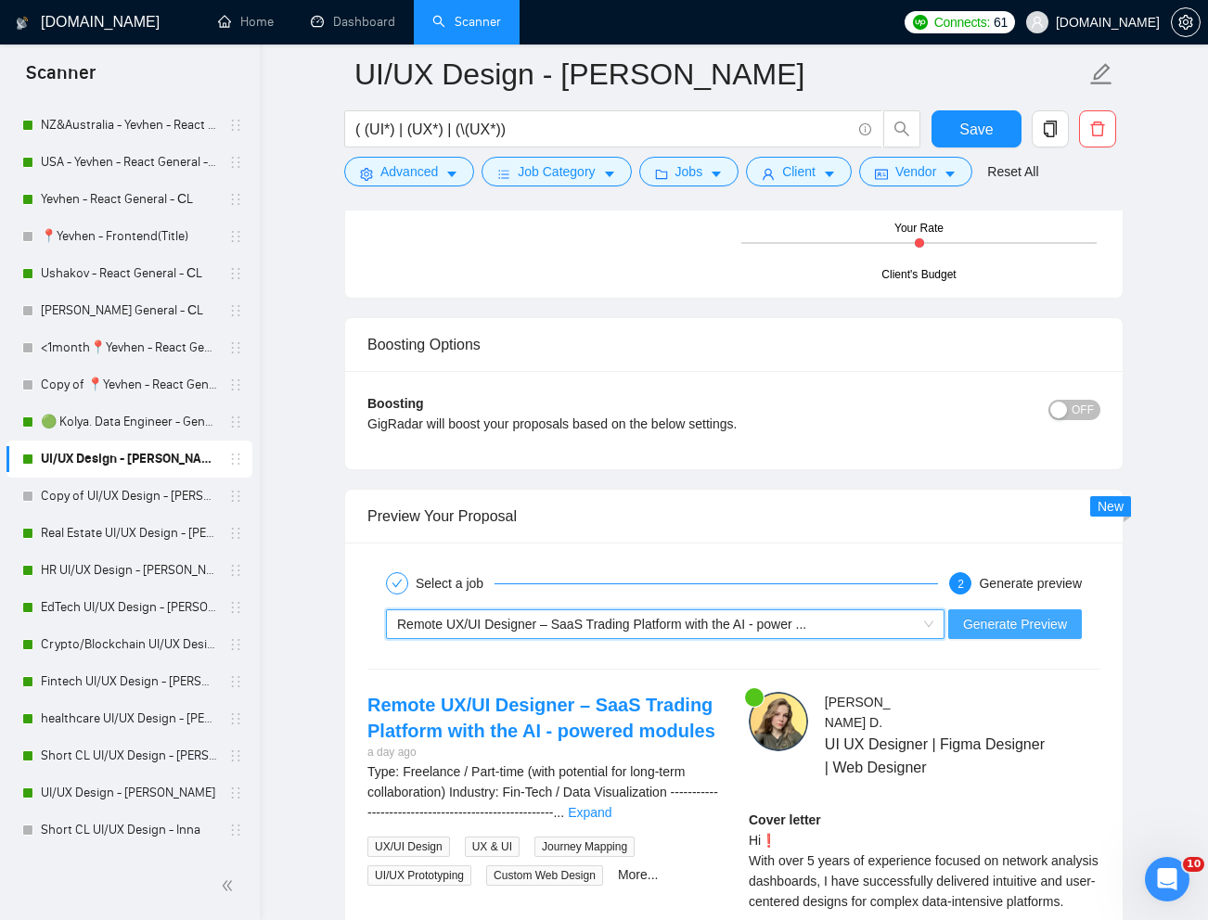
click at [1014, 626] on span "Generate Preview" at bounding box center [1015, 624] width 104 height 20
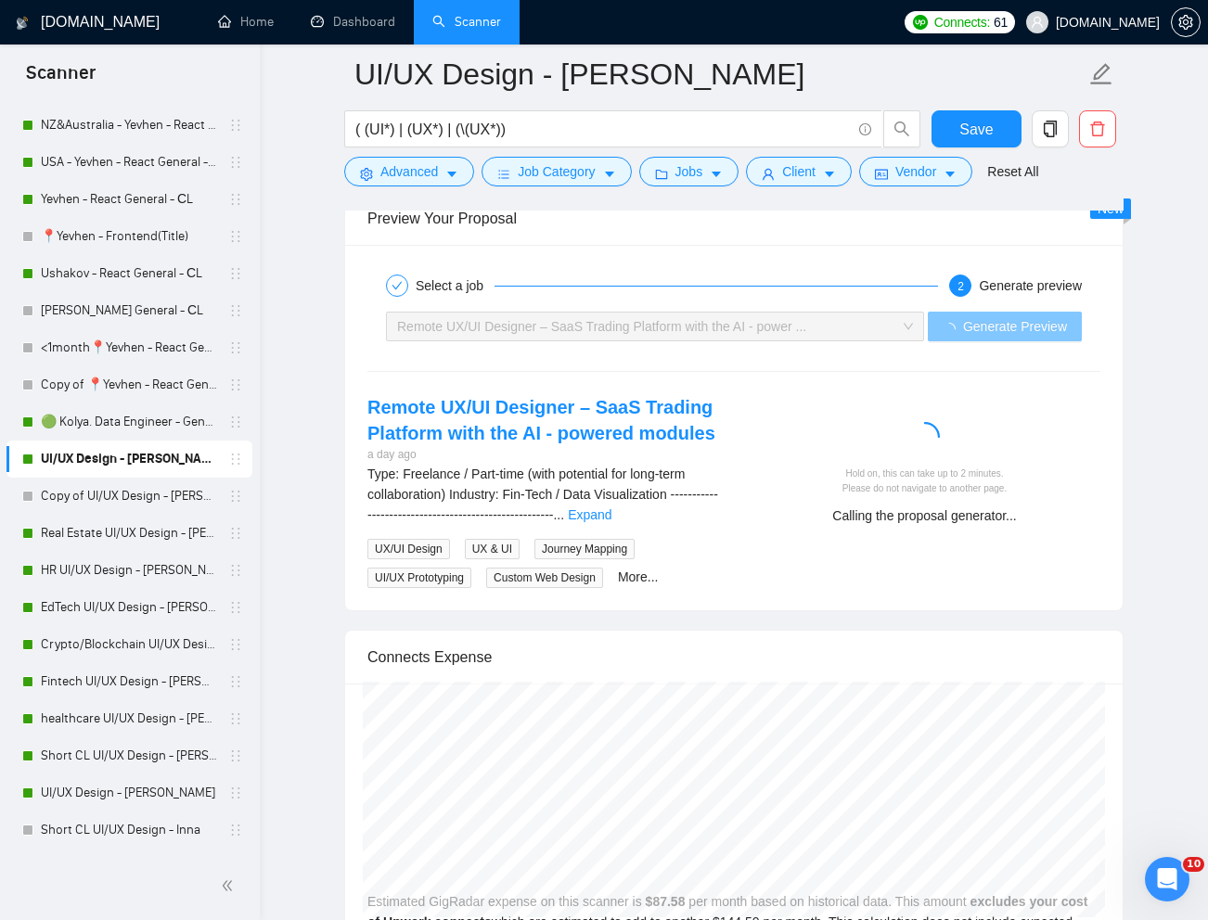
scroll to position [4040, 0]
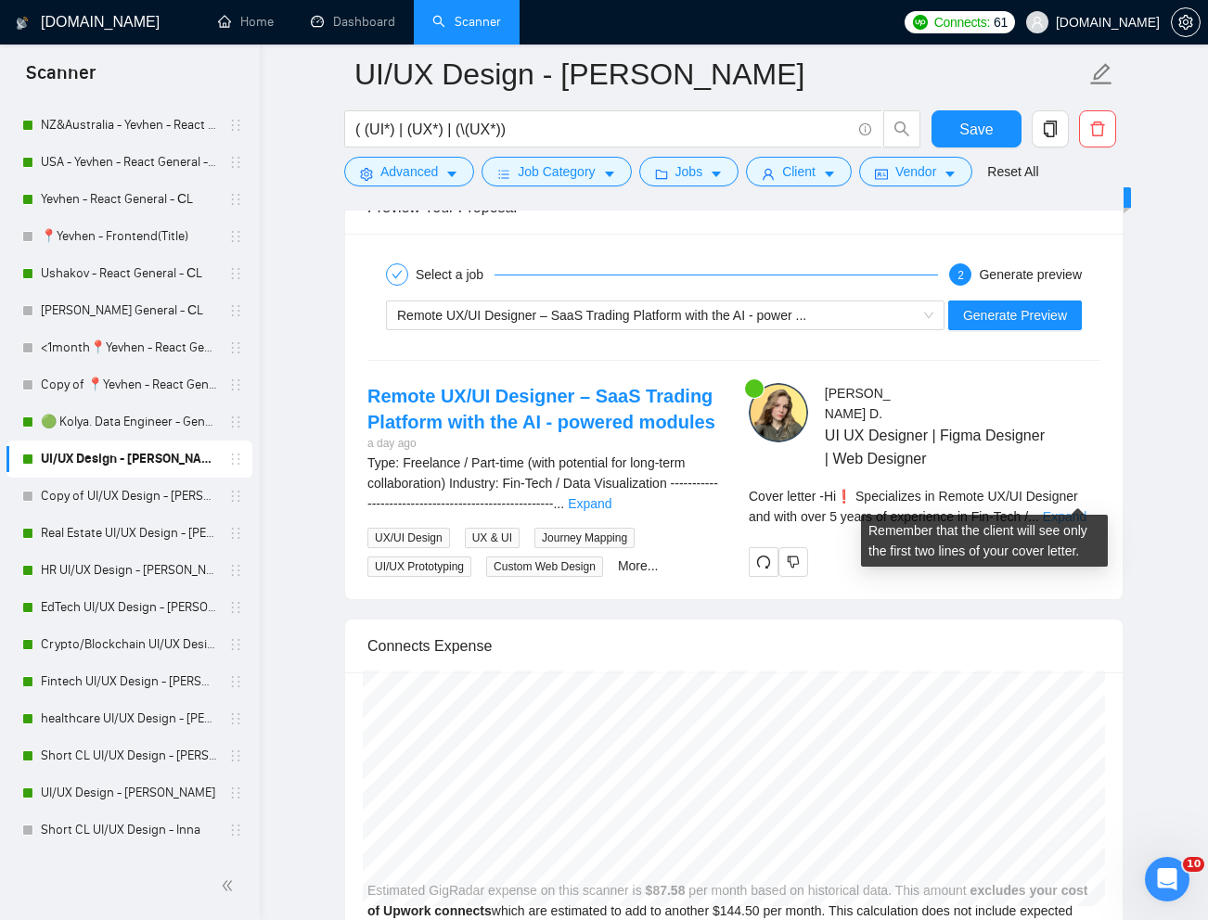
click at [1078, 509] on link "Expand" at bounding box center [1065, 516] width 44 height 15
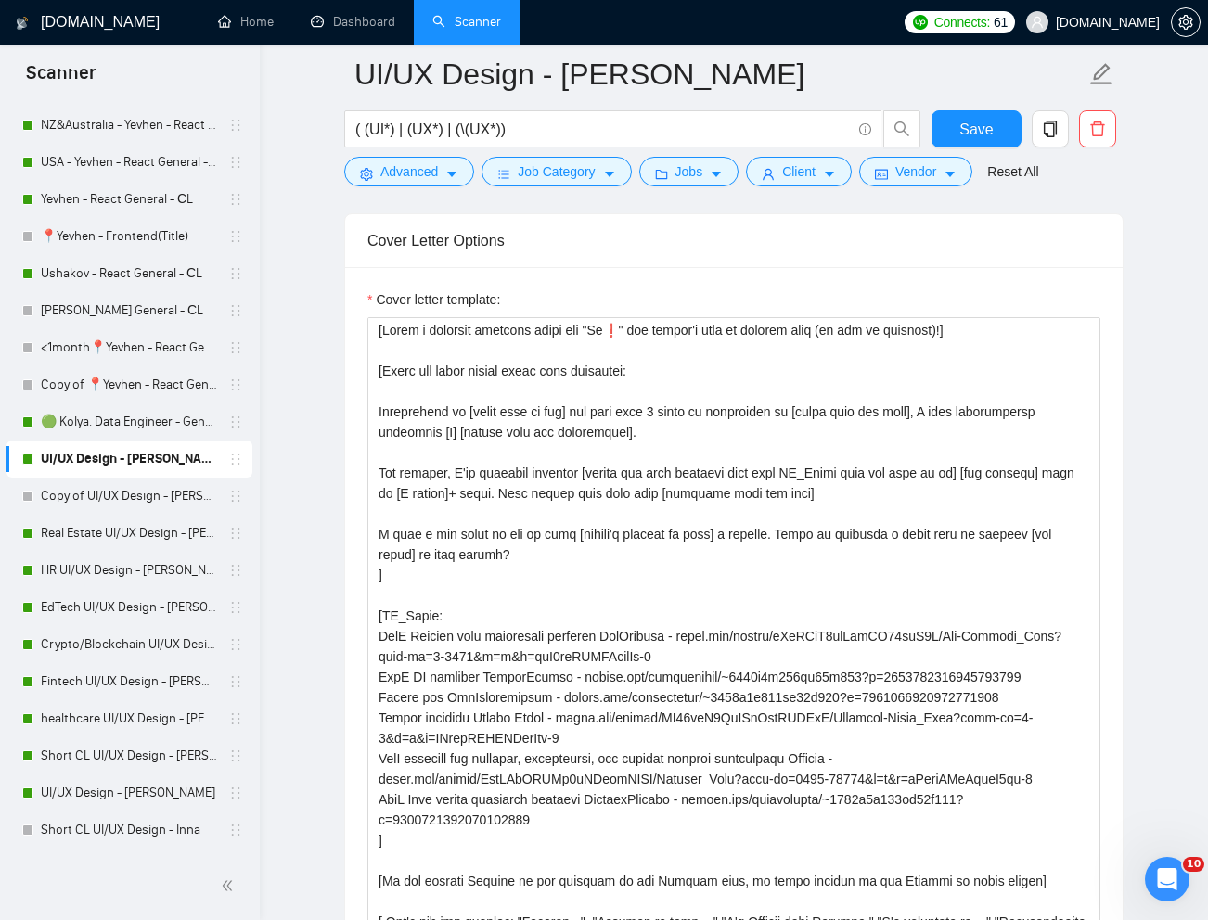
scroll to position [2033, 0]
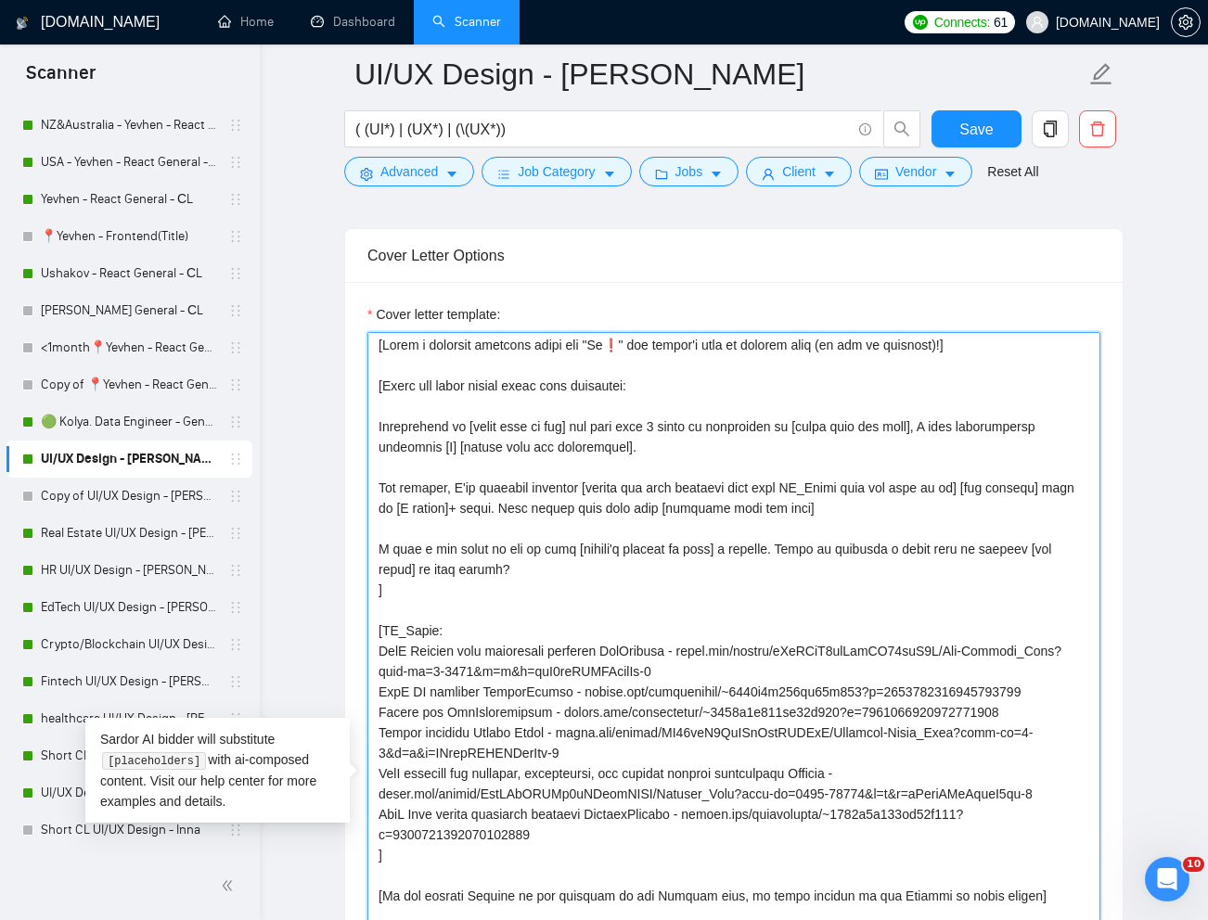
drag, startPoint x: 551, startPoint y: 404, endPoint x: 469, endPoint y: 399, distance: 81.8
click at [469, 399] on textarea "Cover letter template:" at bounding box center [733, 784] width 733 height 905
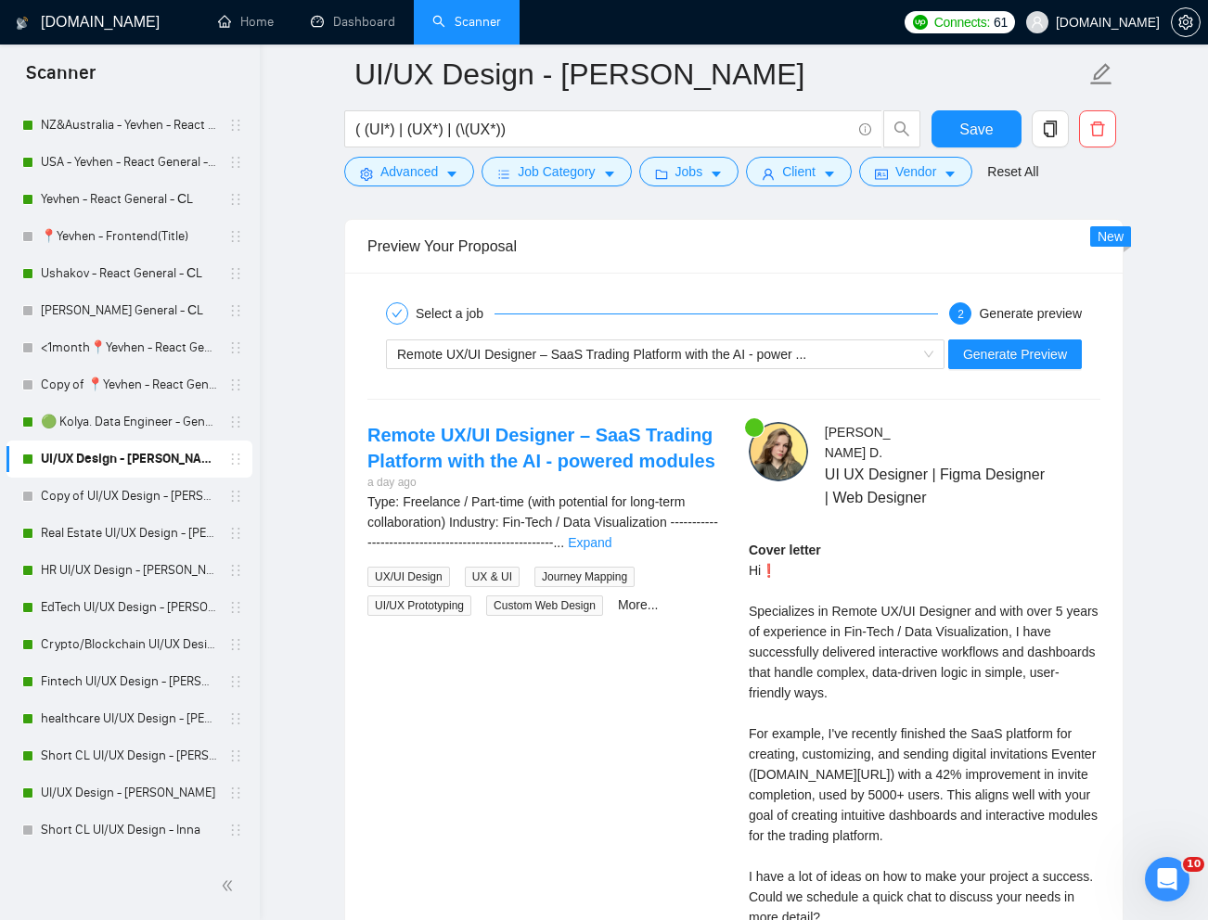
scroll to position [3990, 0]
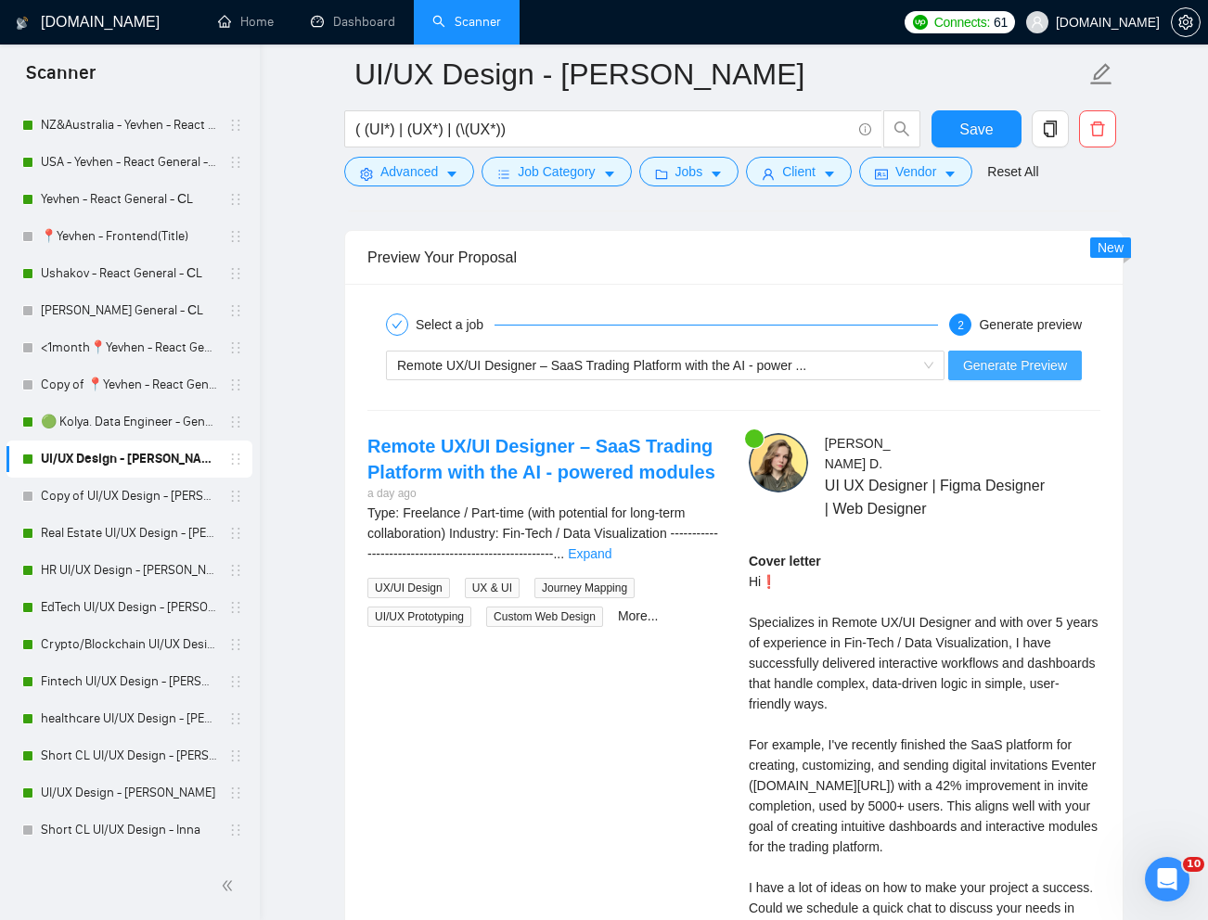
click at [1014, 368] on span "Generate Preview" at bounding box center [1015, 365] width 104 height 20
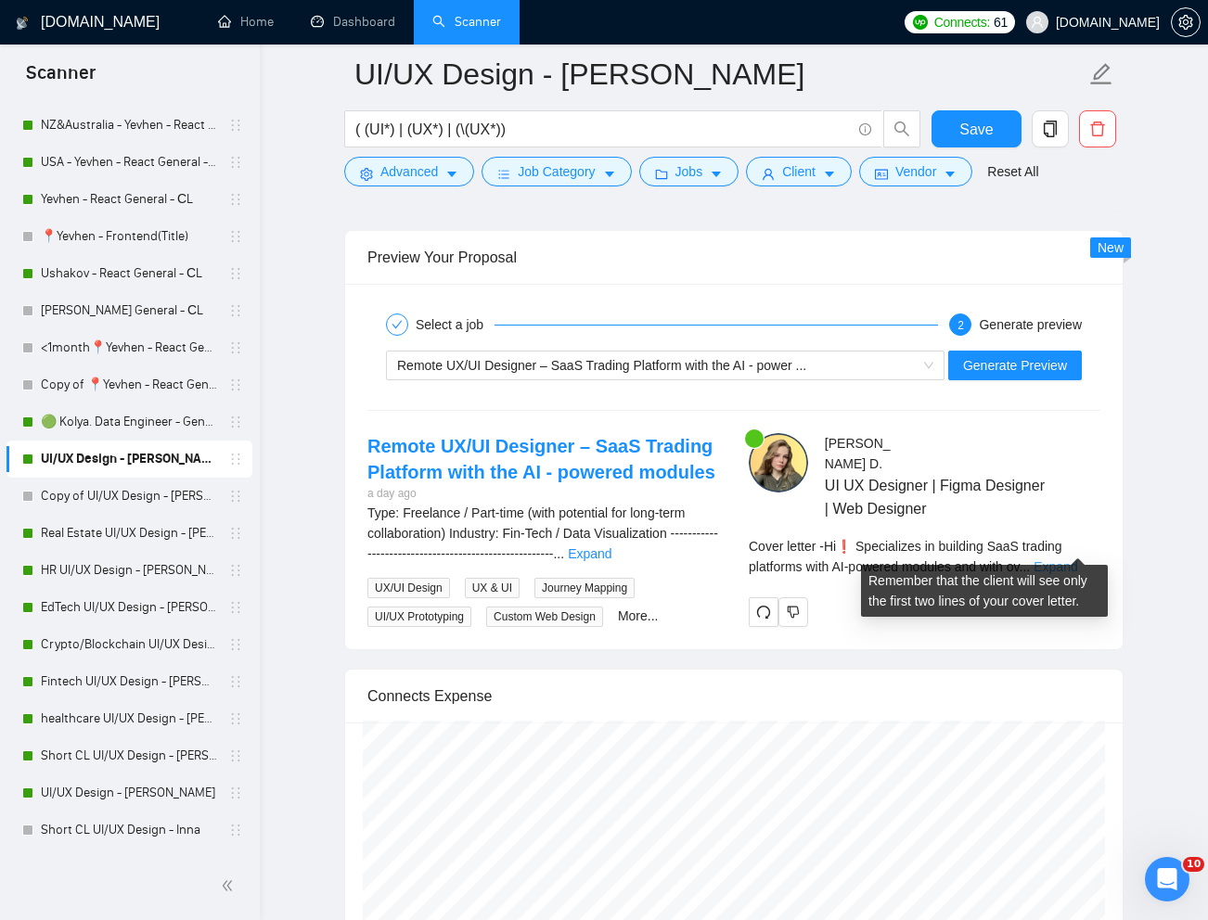
click at [1073, 559] on link "Expand" at bounding box center [1055, 566] width 44 height 15
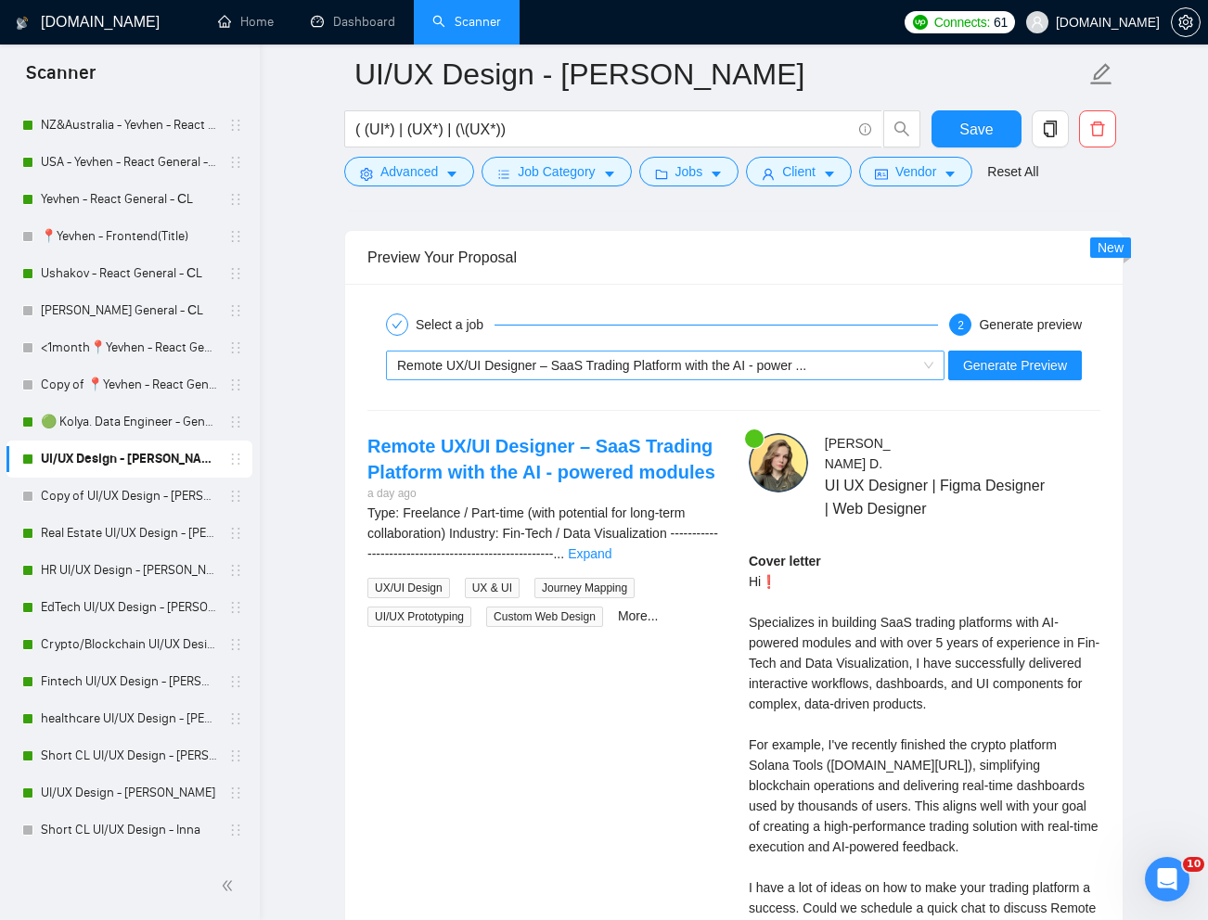
click at [778, 369] on span "Remote UX/UI Designer – SaaS Trading Platform with the AI - power ..." at bounding box center [601, 365] width 409 height 15
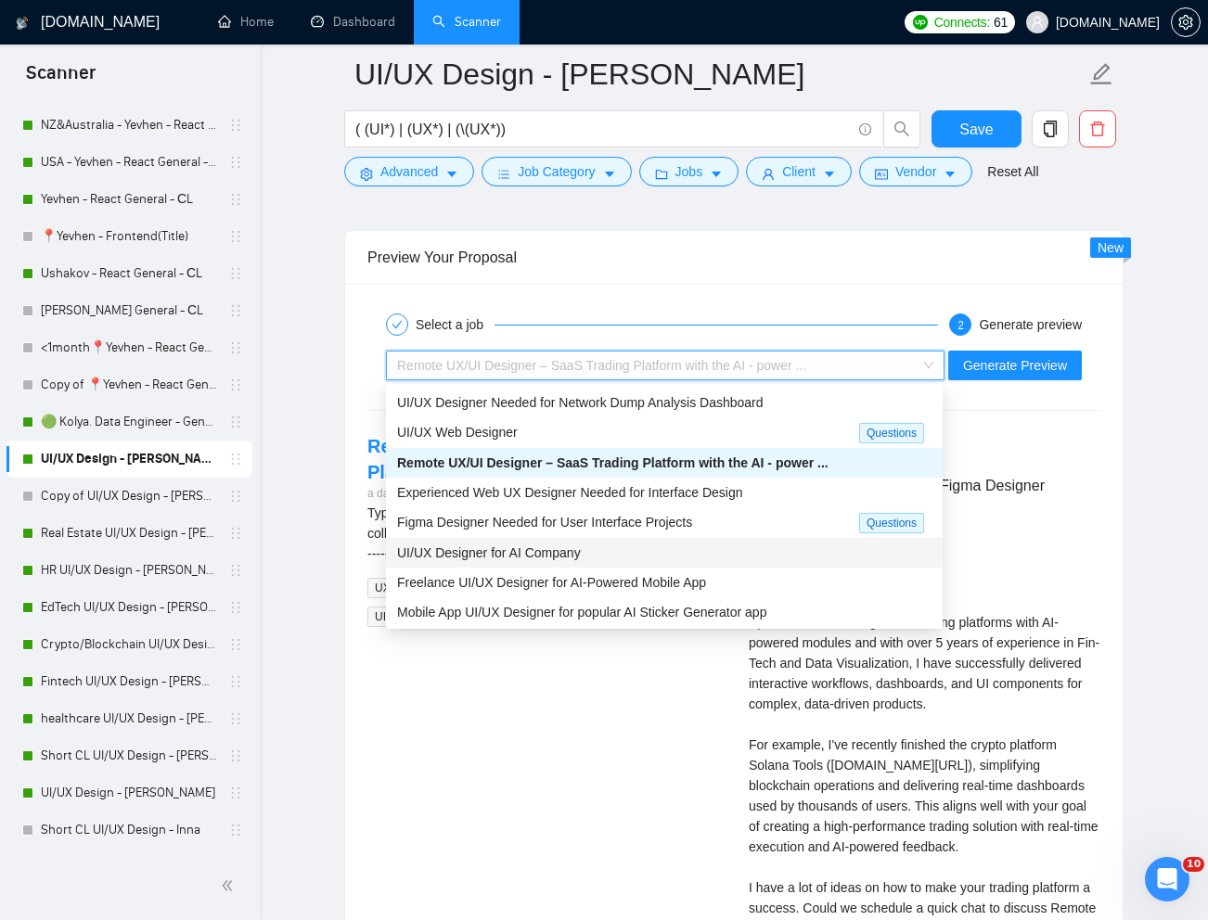
click at [590, 546] on div "UI/UX Designer for AI Company" at bounding box center [664, 553] width 534 height 20
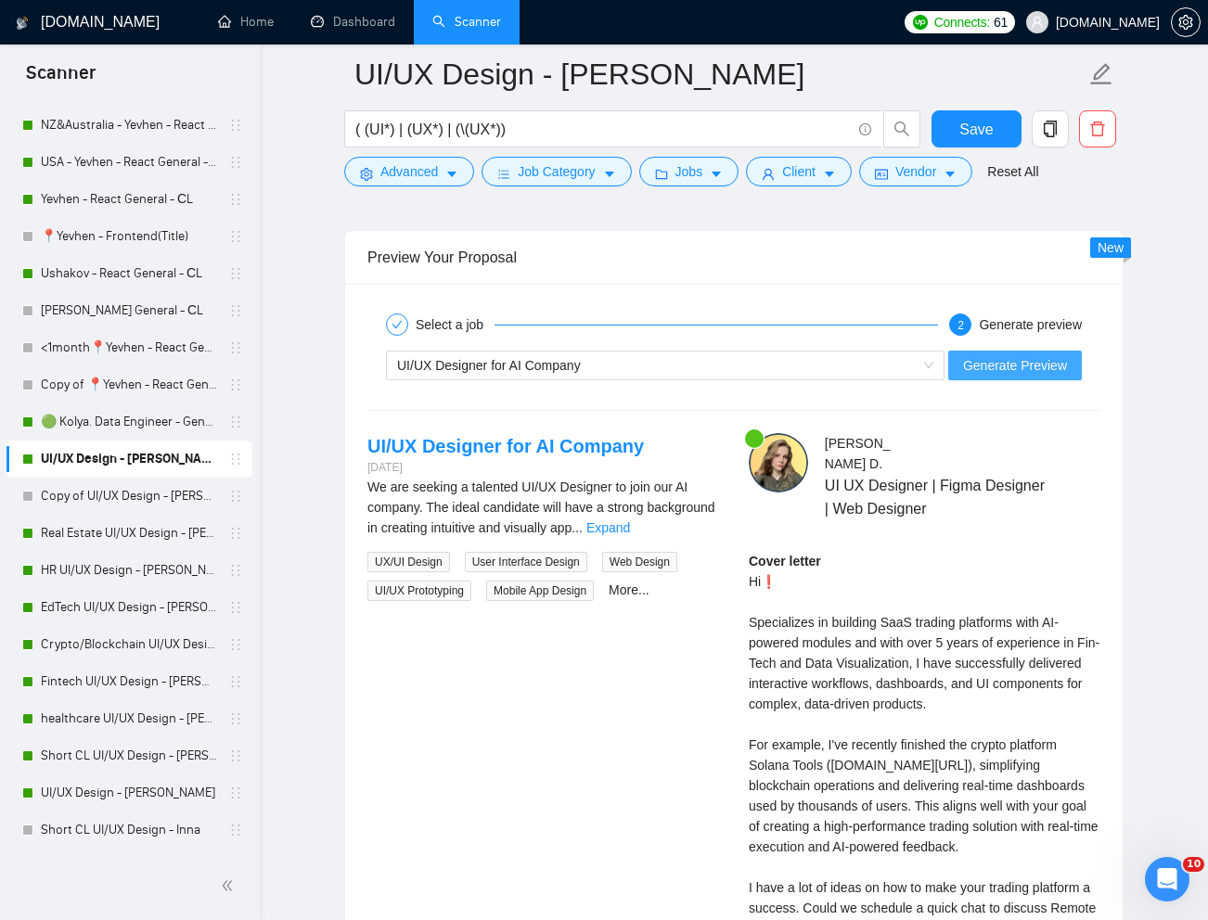
click at [1032, 375] on span "Generate Preview" at bounding box center [1015, 365] width 104 height 20
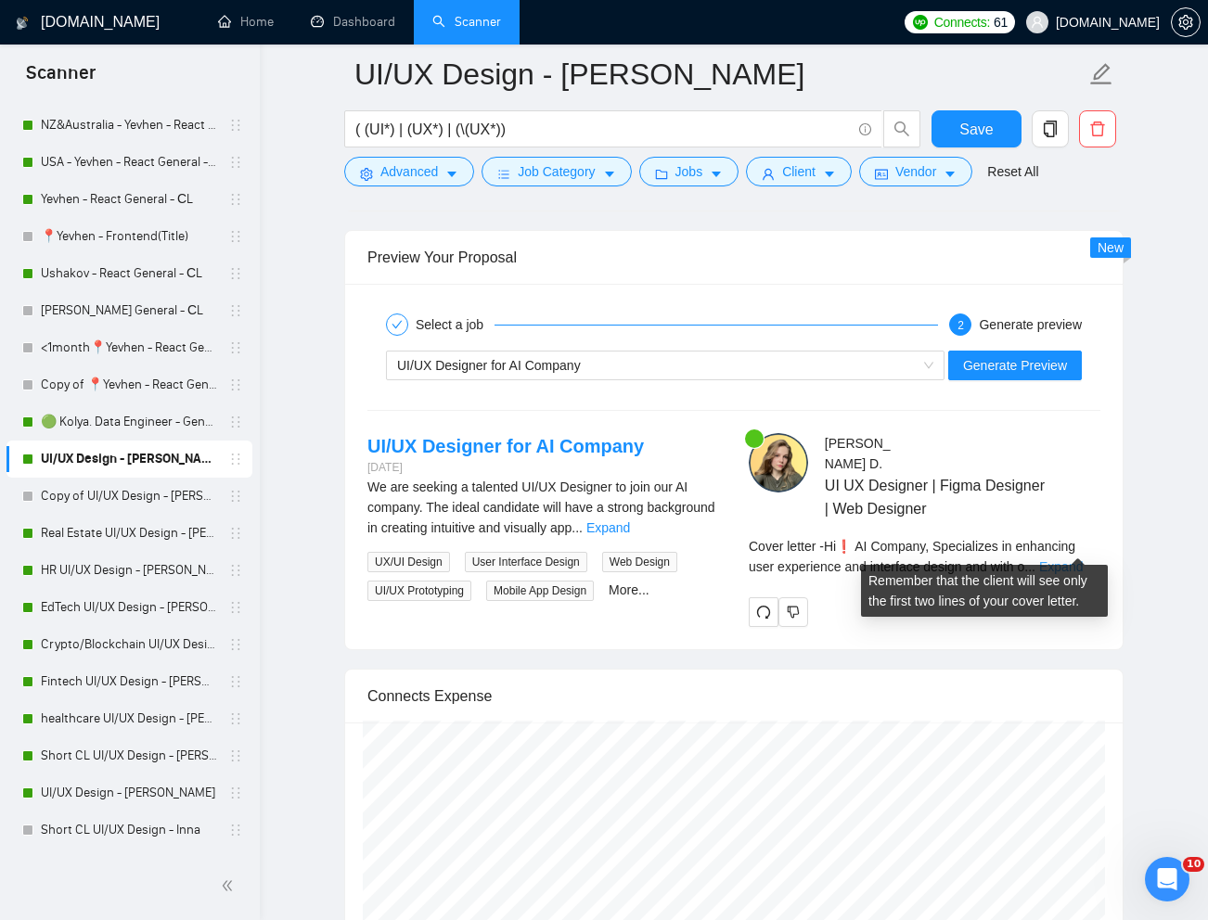
click at [1078, 559] on link "Expand" at bounding box center [1061, 566] width 44 height 15
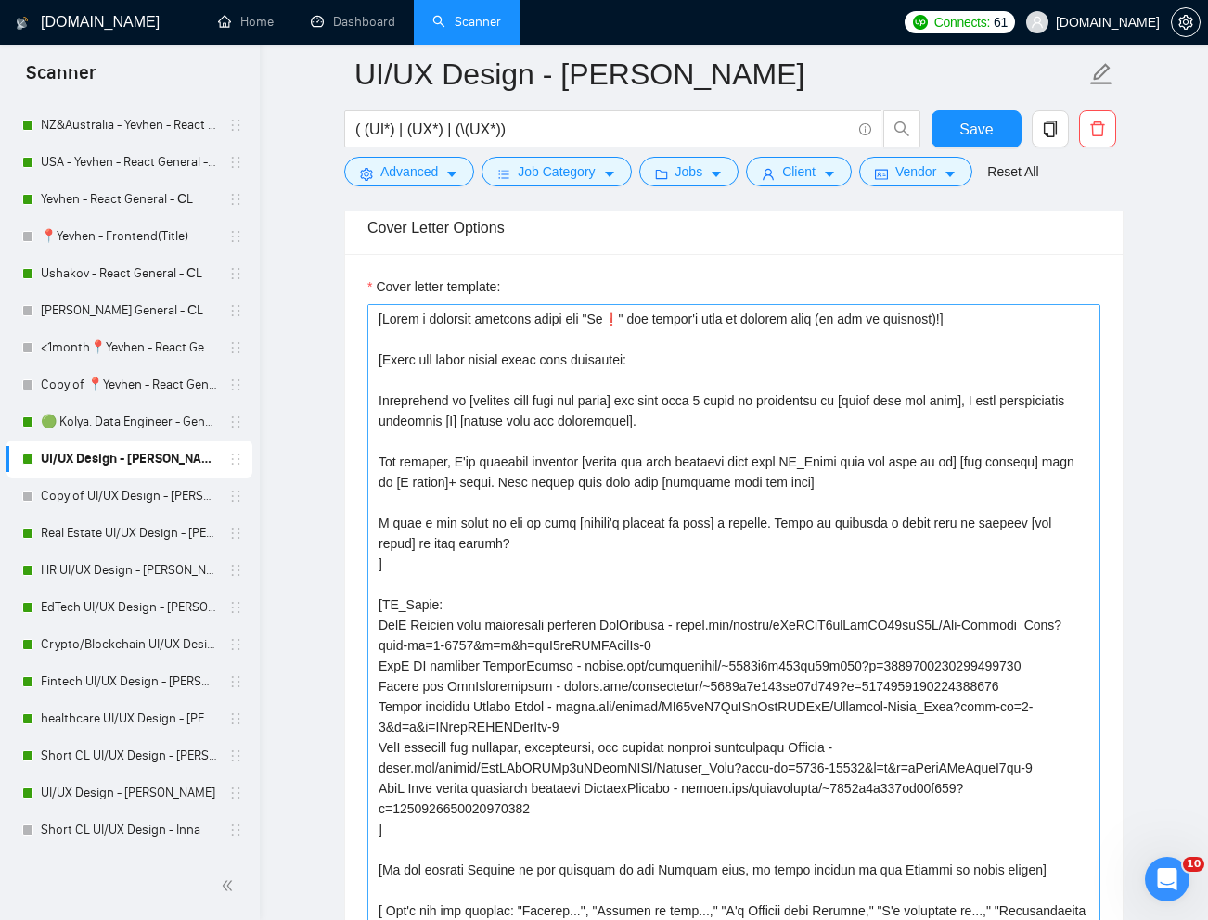
scroll to position [2057, 0]
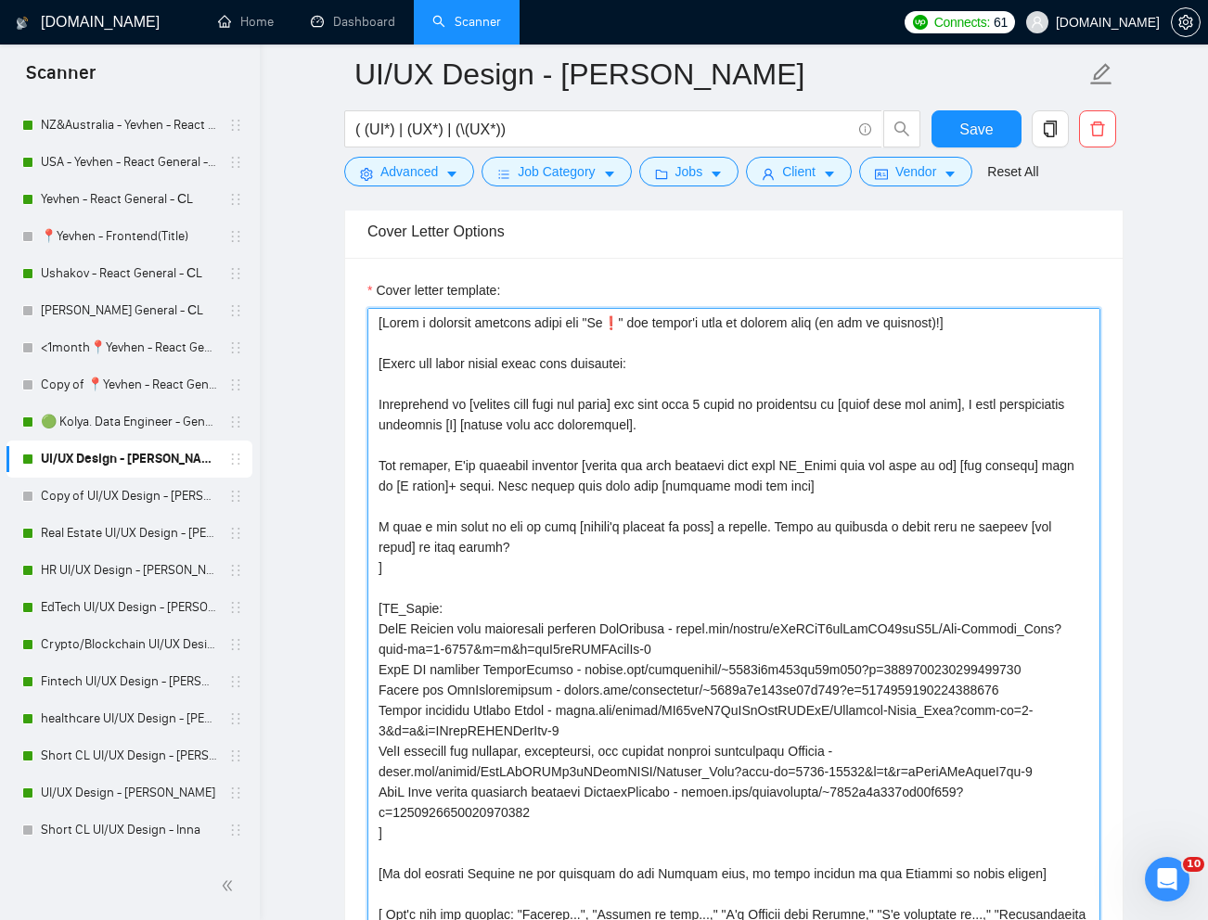
click at [525, 427] on textarea "Cover letter template:" at bounding box center [733, 760] width 733 height 905
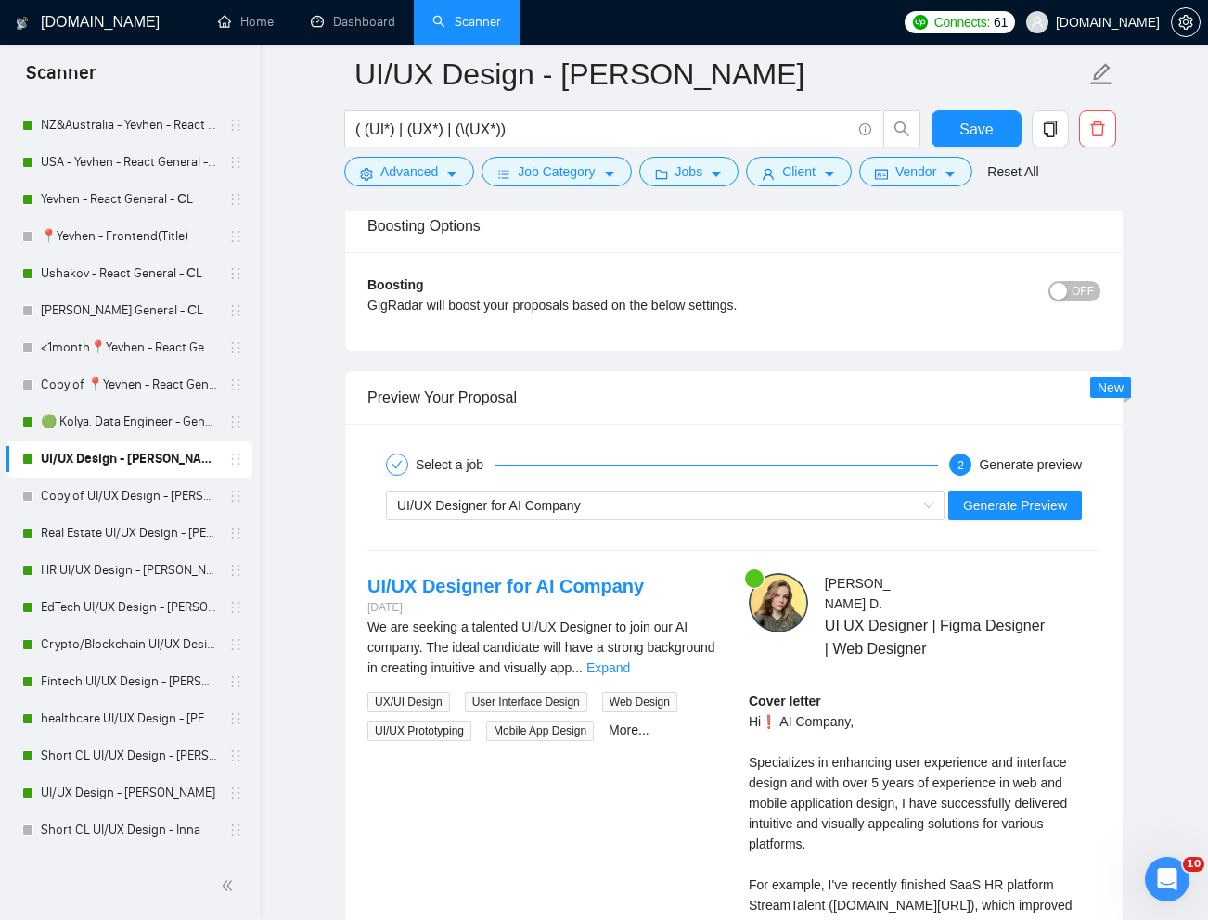
scroll to position [3854, 0]
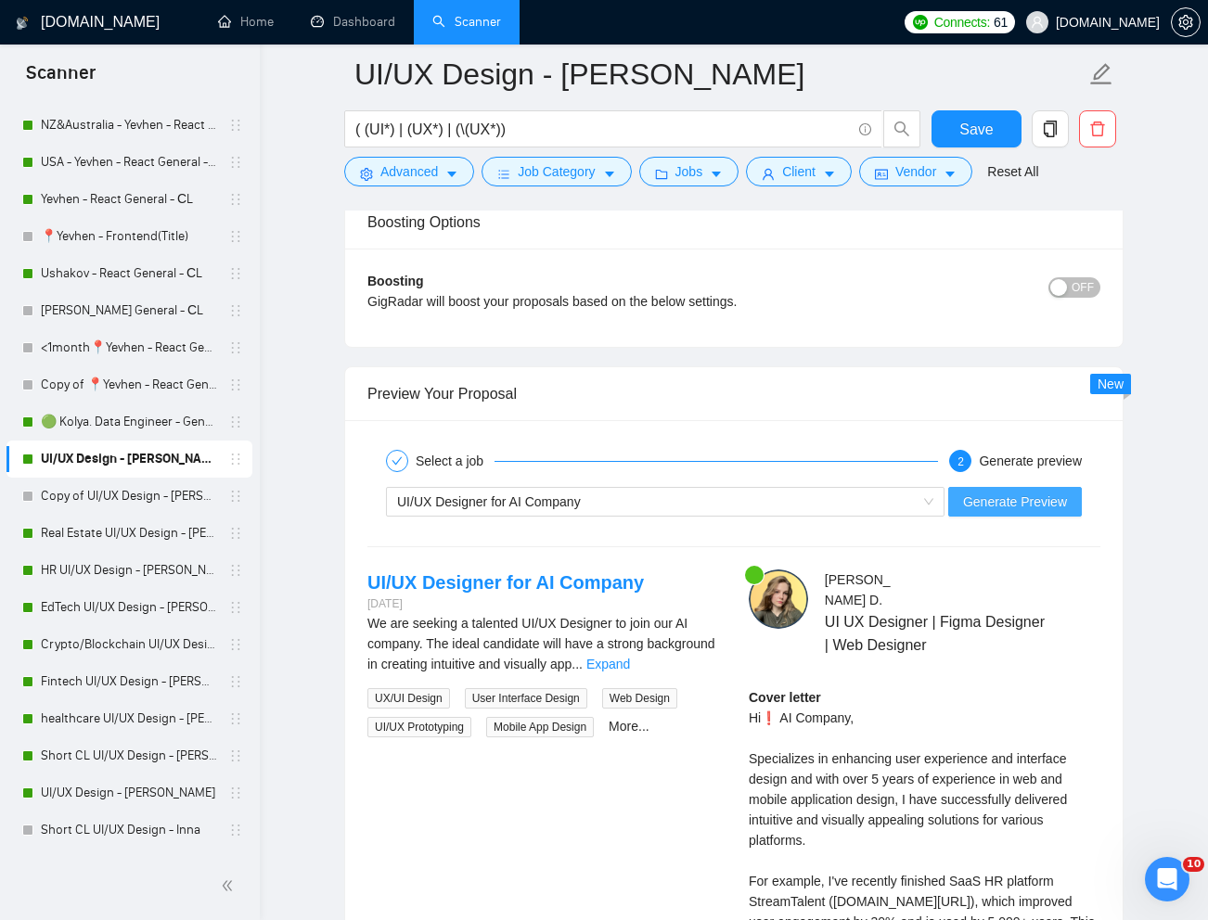
type textarea "[Lorem i dolorsit ametcons adipi eli "Se❗" doe tempor'i utla et dolorem aliq (e…"
click at [1029, 499] on span "Generate Preview" at bounding box center [1015, 502] width 104 height 20
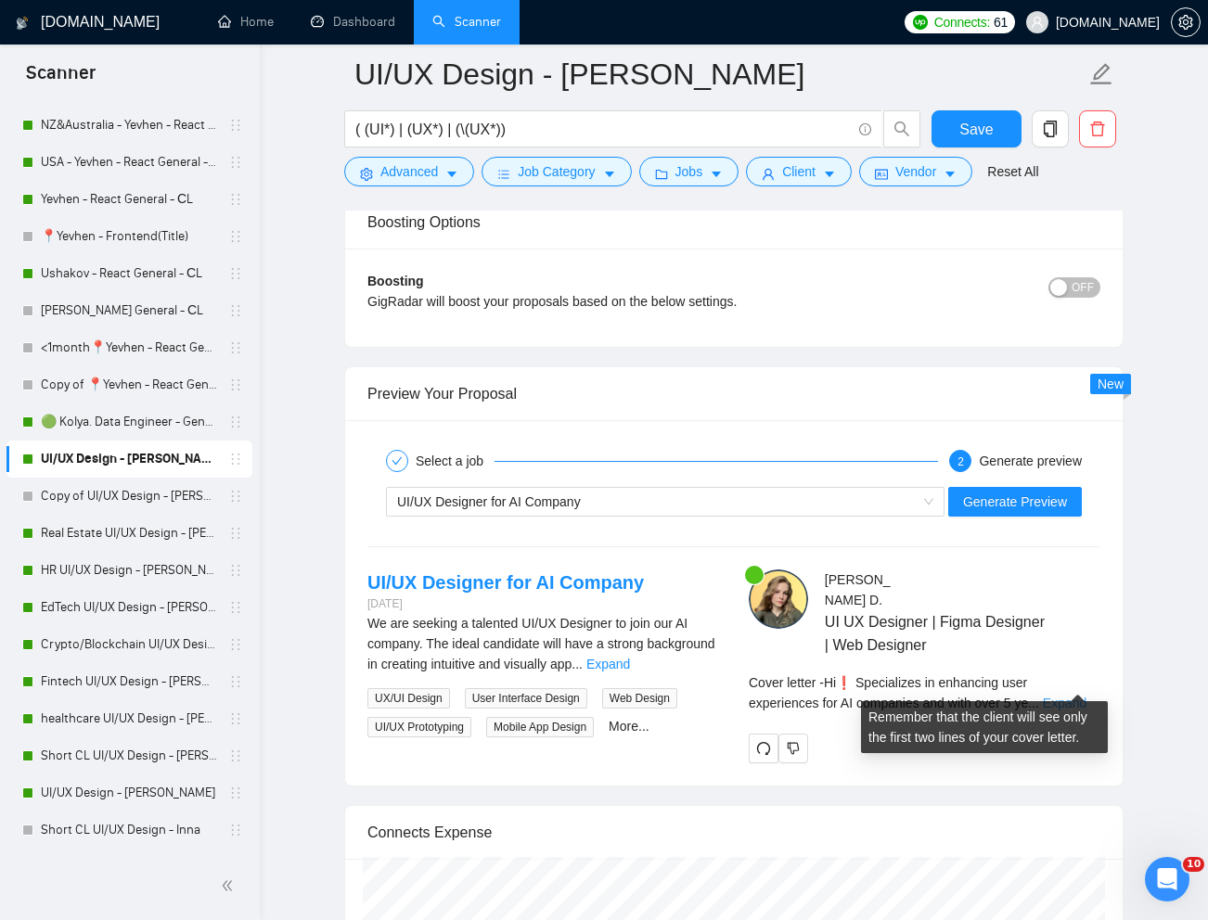
click at [1075, 696] on link "Expand" at bounding box center [1065, 703] width 44 height 15
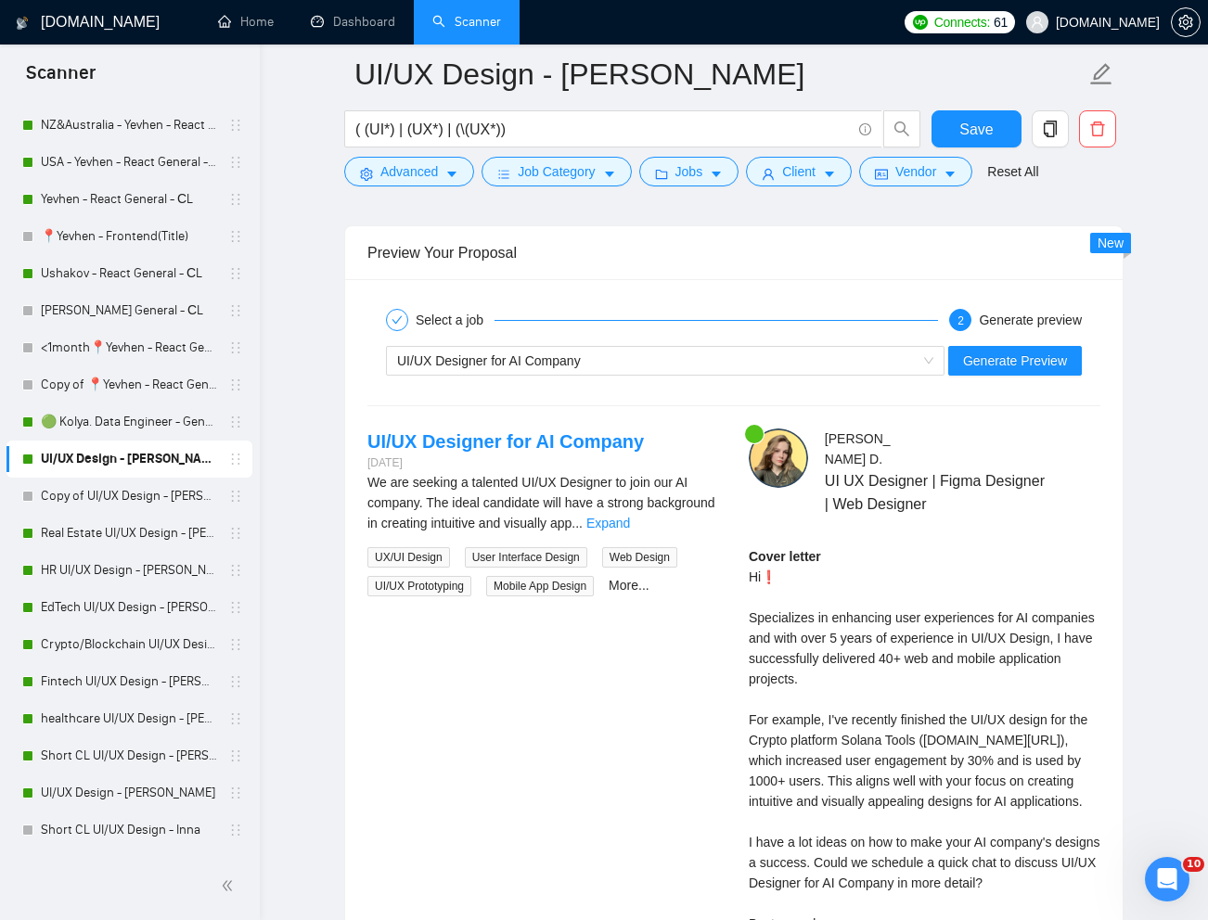
scroll to position [4000, 0]
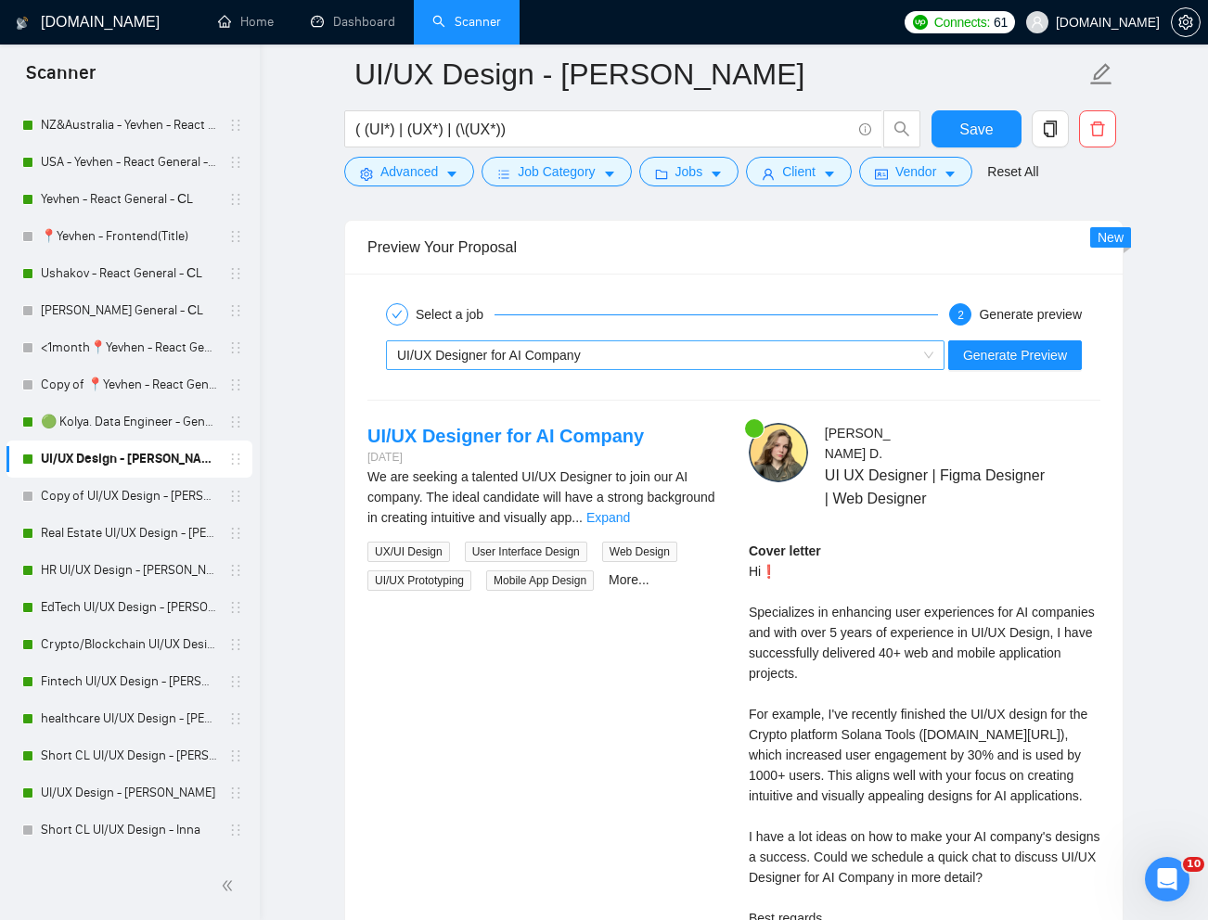
click at [927, 361] on span "UI/UX Designer for AI Company" at bounding box center [665, 355] width 536 height 28
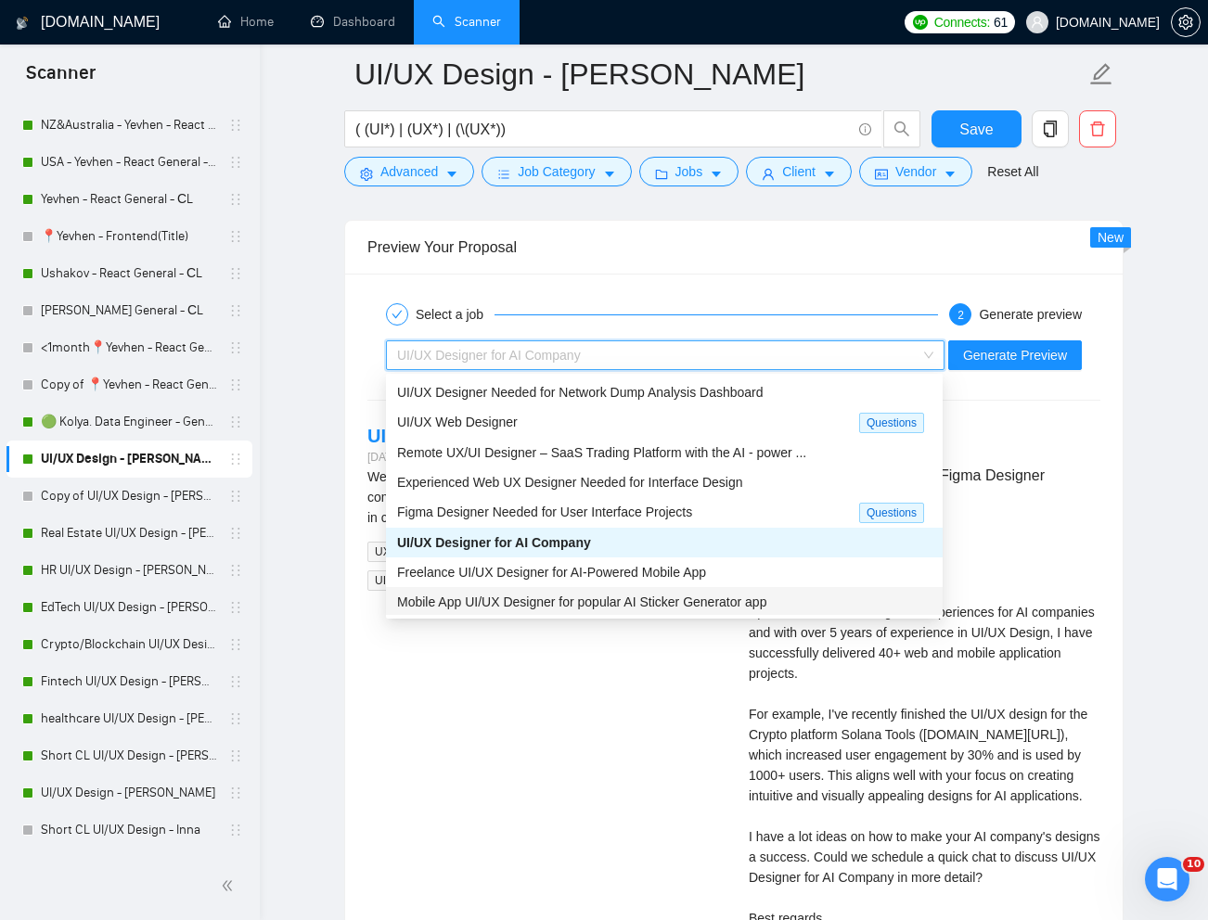
click at [714, 603] on span "Mobile App UI/UX Designer for popular AI Sticker Generator app" at bounding box center [581, 602] width 369 height 15
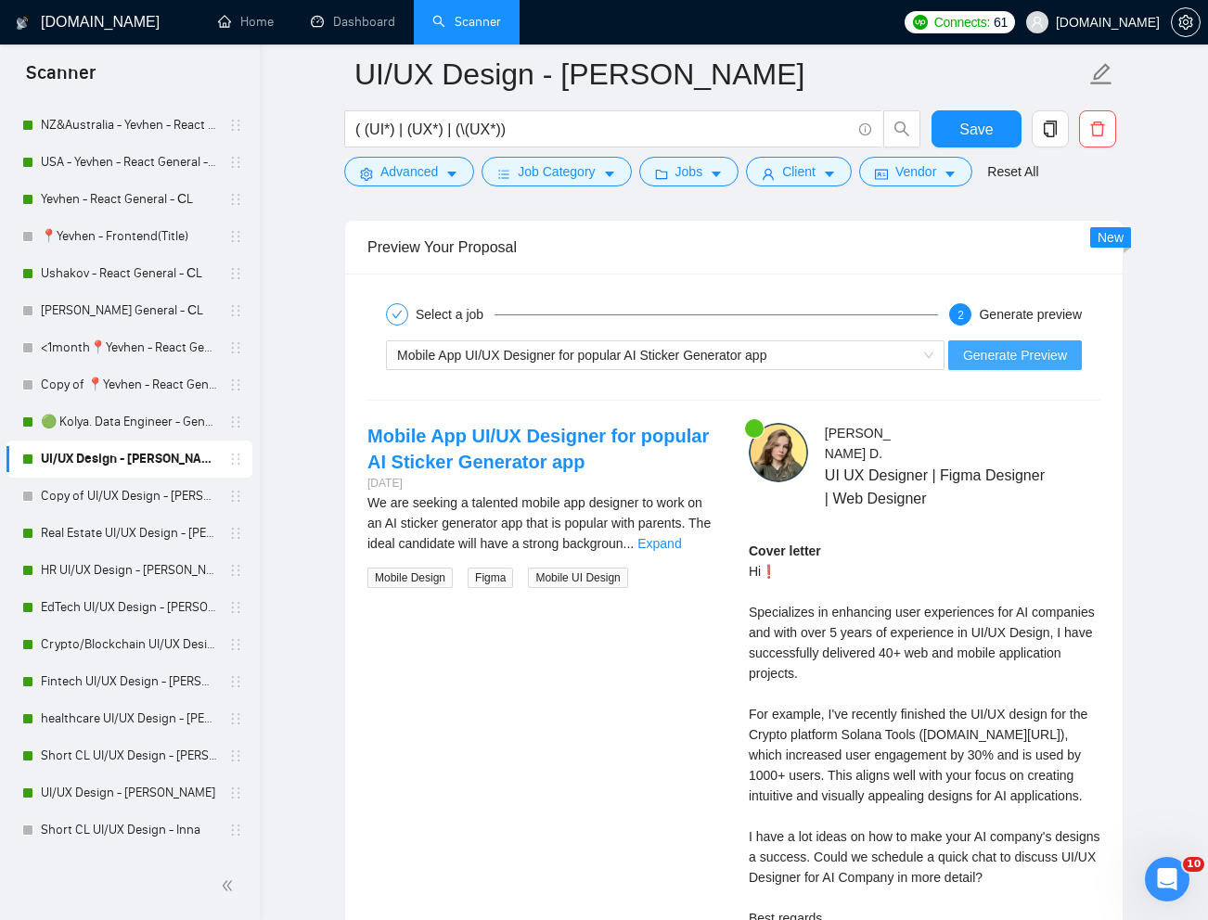
click at [1021, 350] on span "Generate Preview" at bounding box center [1015, 355] width 104 height 20
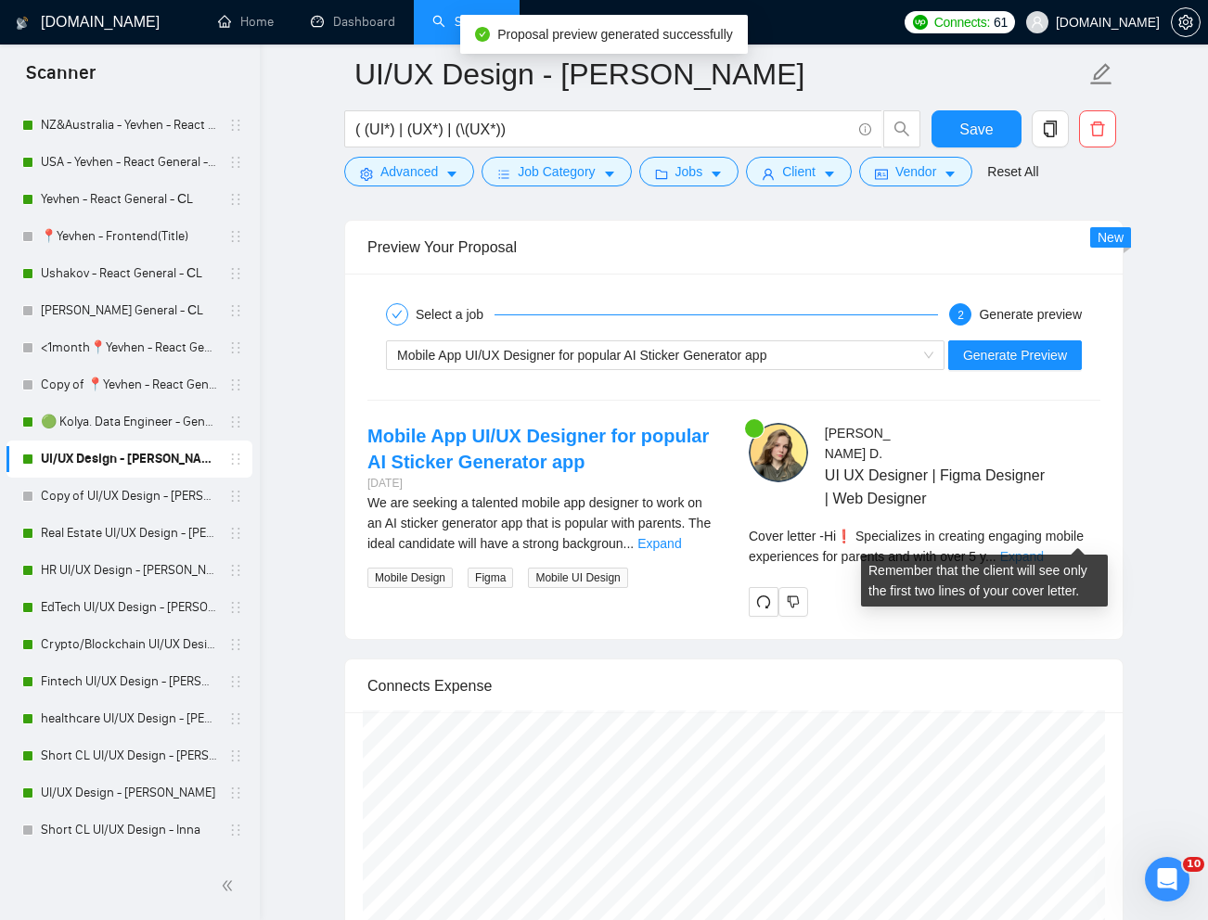
click at [1044, 549] on link "Expand" at bounding box center [1022, 556] width 44 height 15
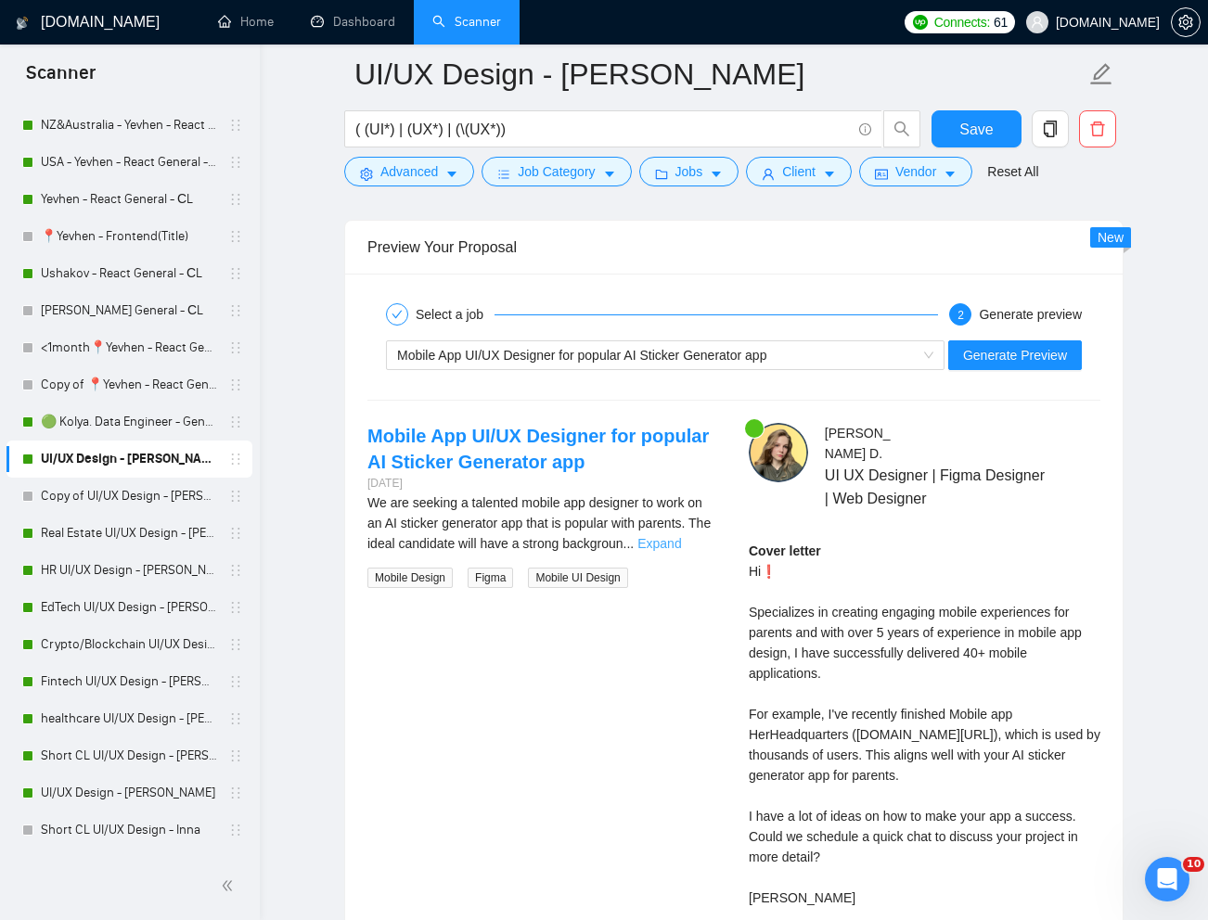
click at [681, 544] on link "Expand" at bounding box center [659, 543] width 44 height 15
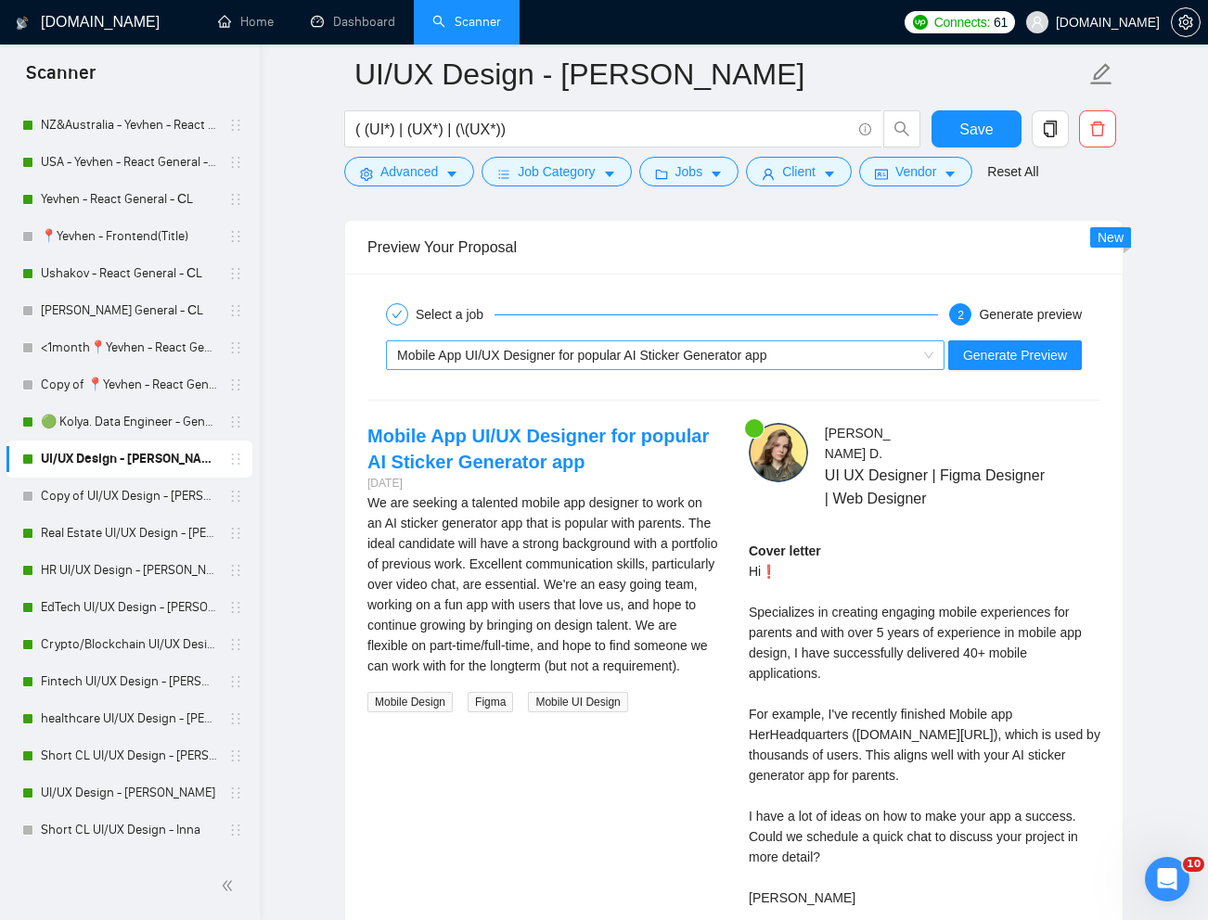
click at [830, 352] on div "Mobile App UI/UX Designer for popular AI Sticker Generator app" at bounding box center [656, 355] width 519 height 28
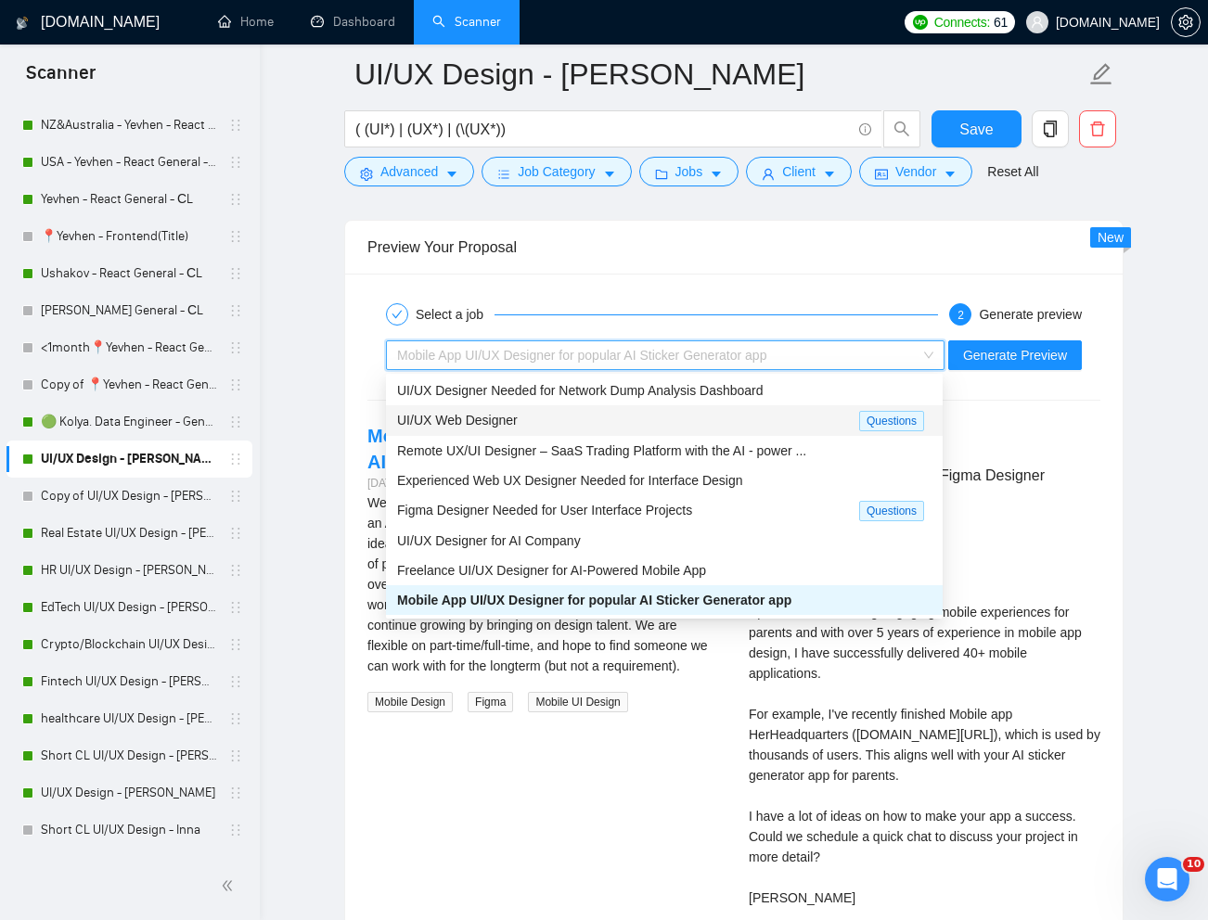
click at [571, 421] on div "UI/UX Web Designer" at bounding box center [628, 420] width 462 height 21
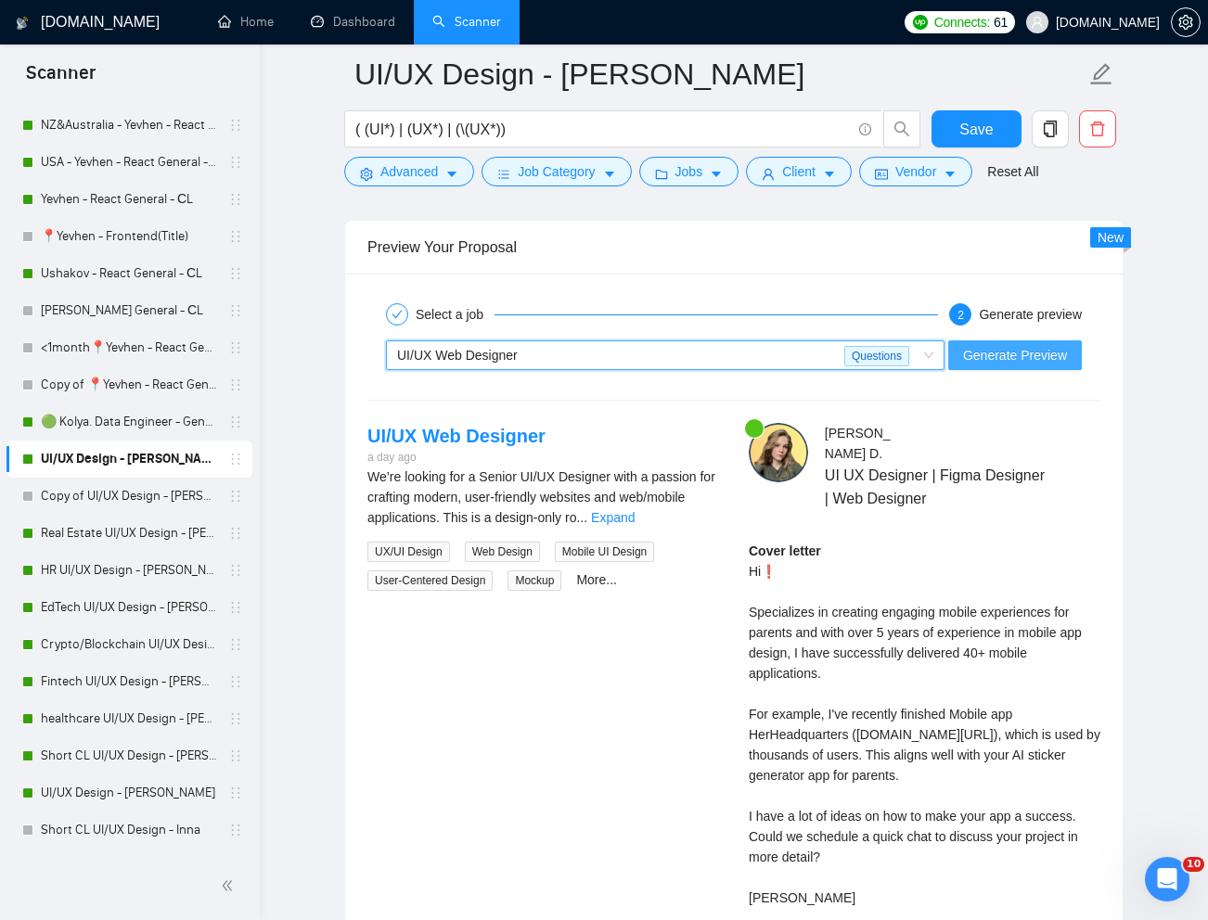
click at [1038, 358] on span "Generate Preview" at bounding box center [1015, 355] width 104 height 20
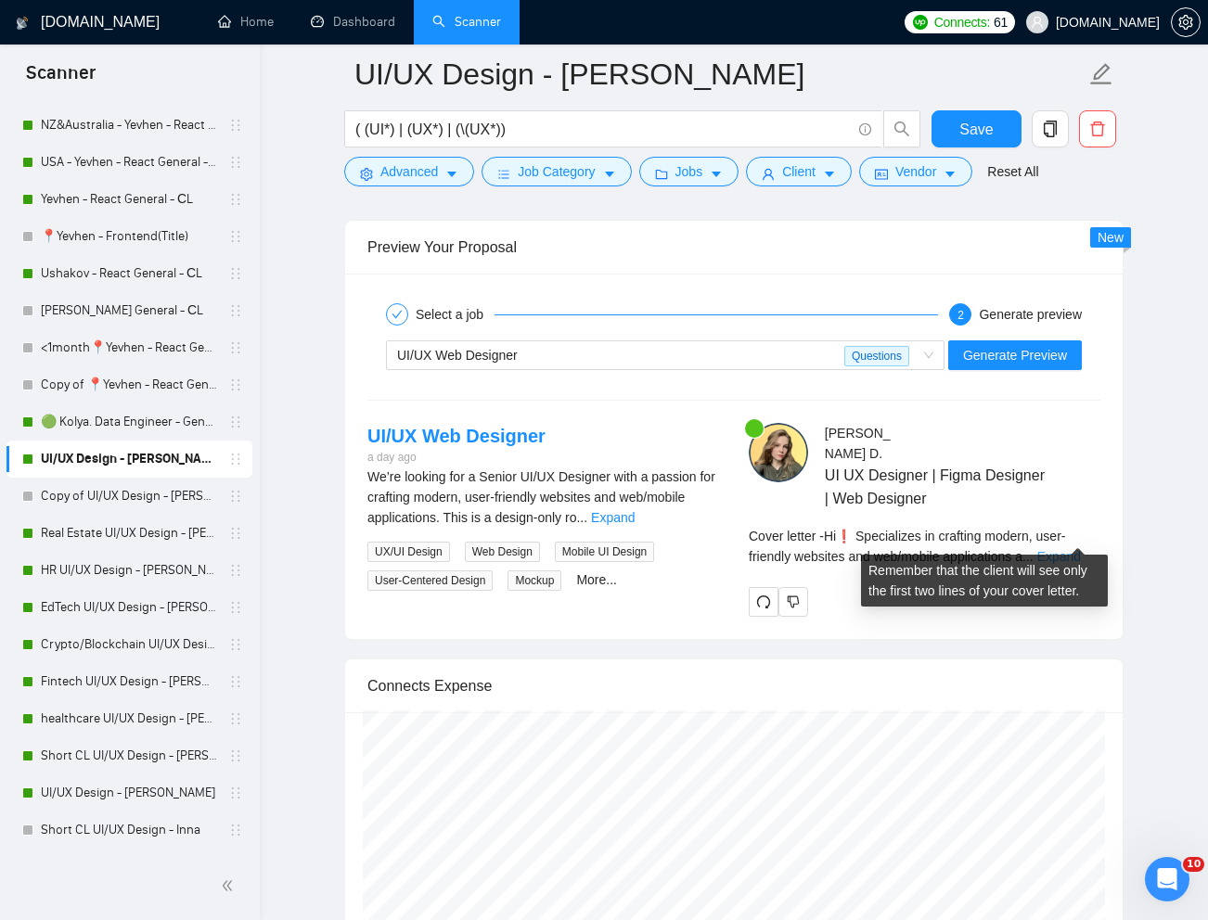
click at [1077, 549] on link "Expand" at bounding box center [1059, 556] width 44 height 15
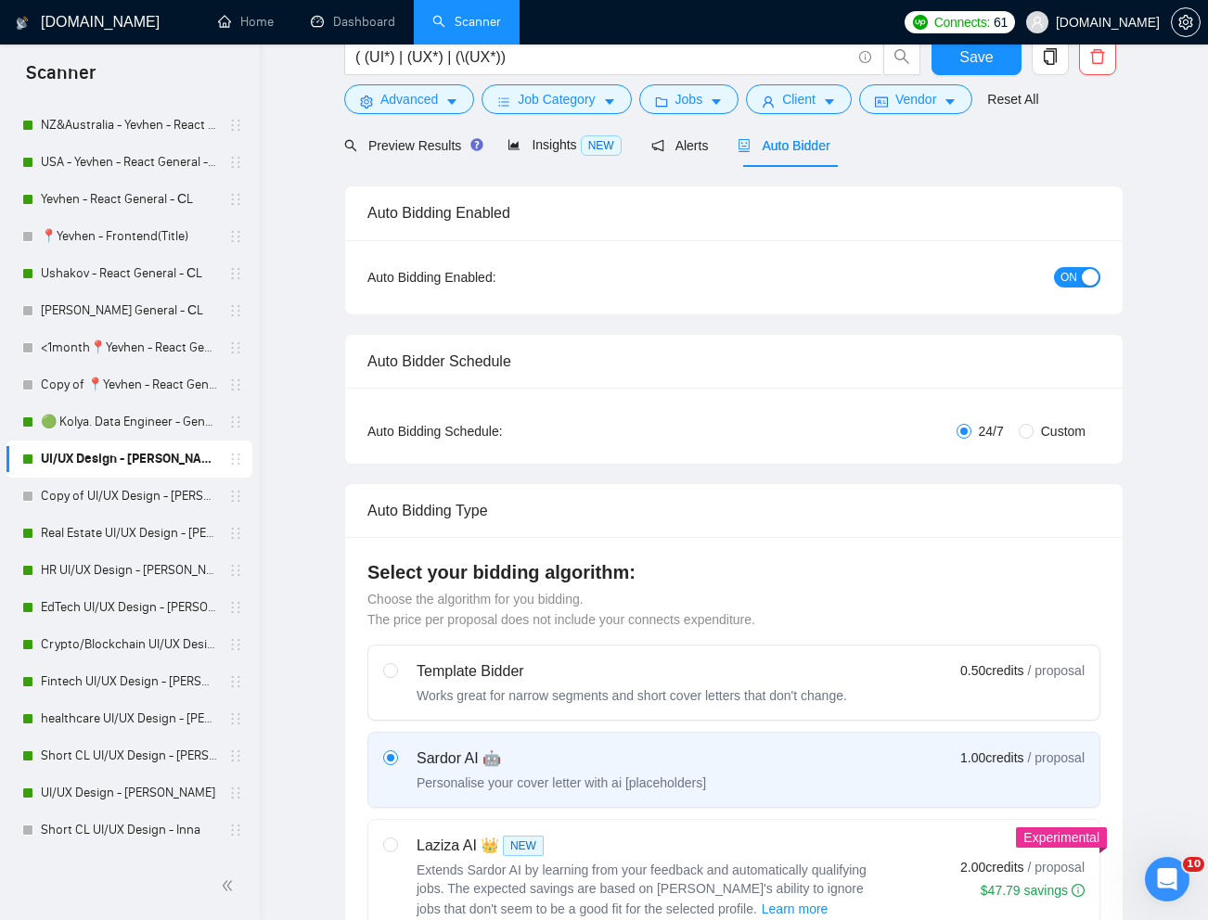
scroll to position [0, 0]
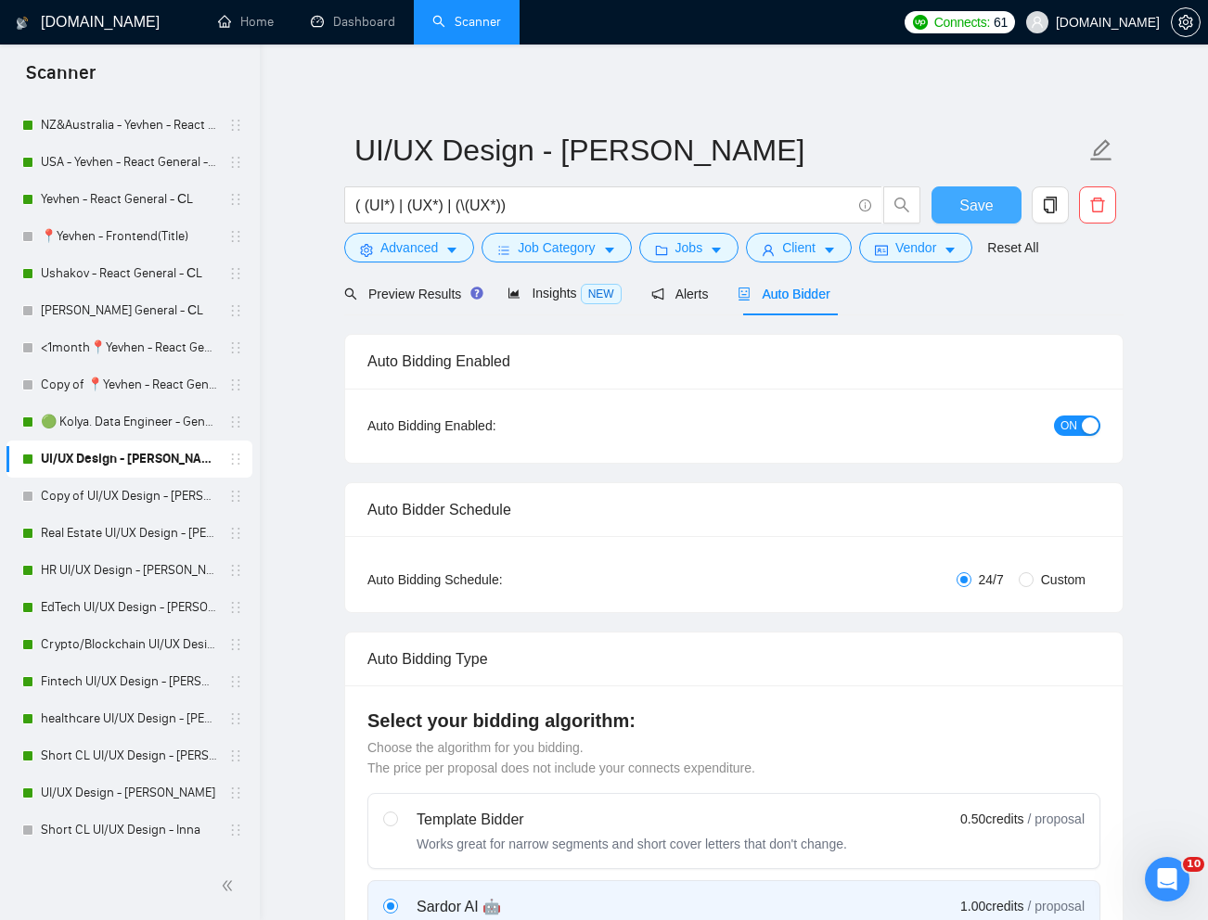
click at [994, 207] on button "Save" at bounding box center [976, 204] width 90 height 37
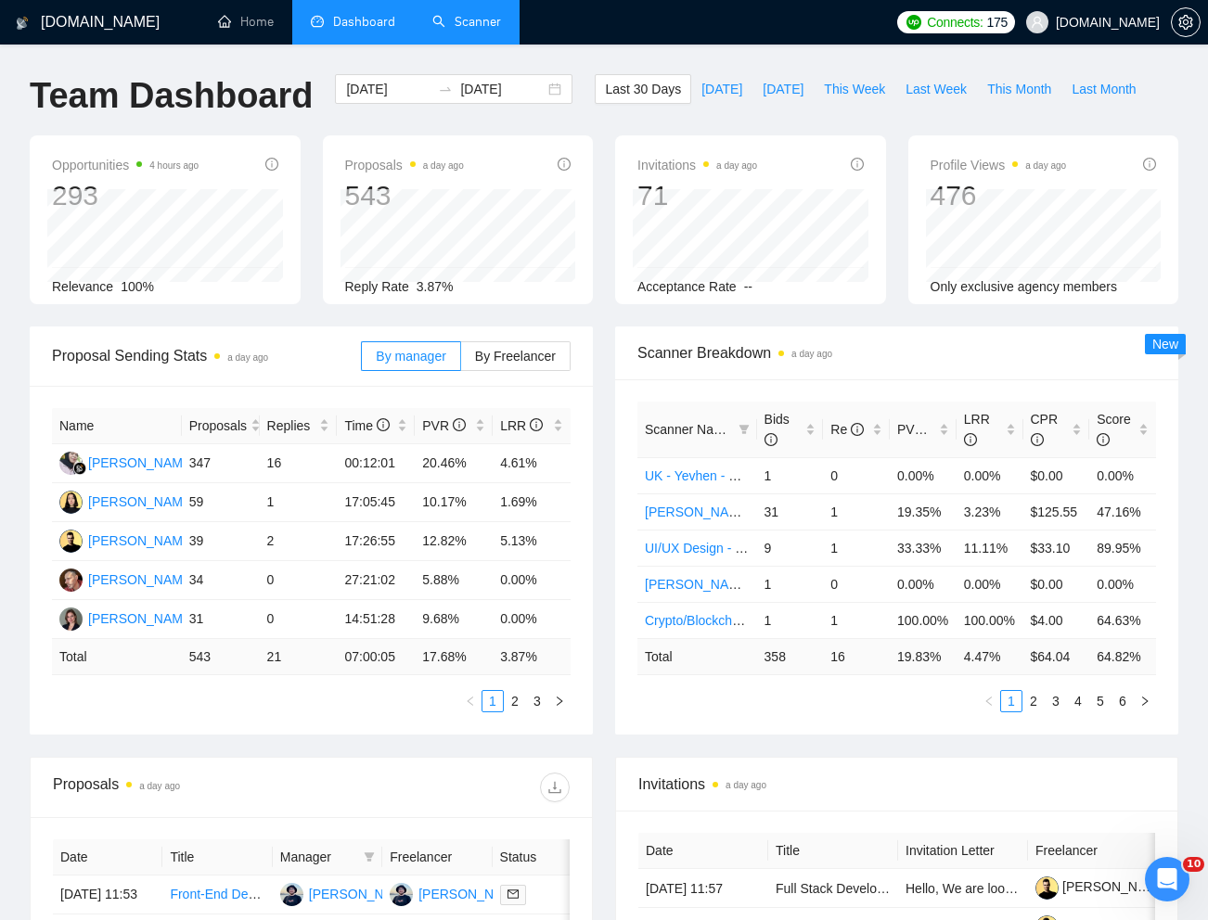
click at [460, 21] on link "Scanner" at bounding box center [466, 22] width 69 height 16
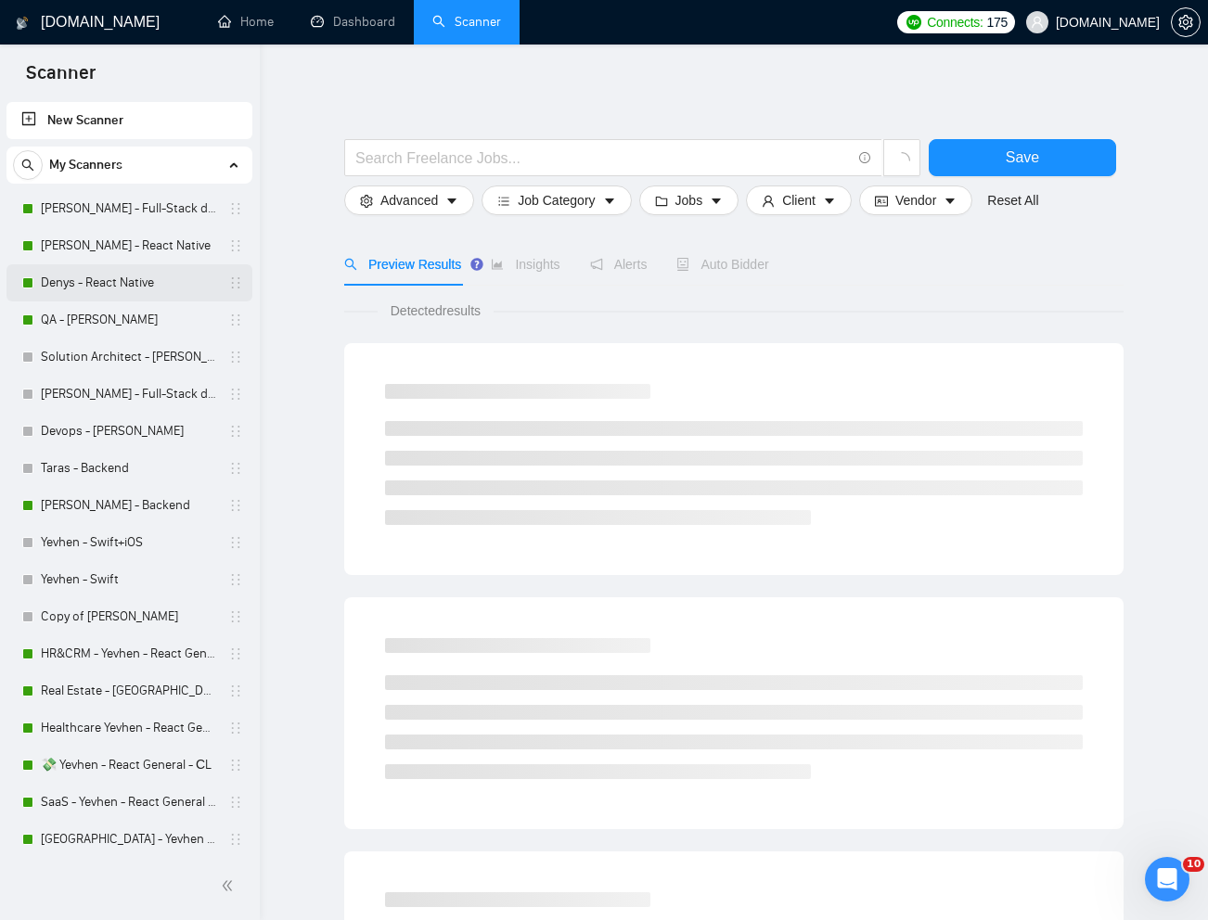
click at [136, 277] on link "Denys - React Native" at bounding box center [129, 282] width 176 height 37
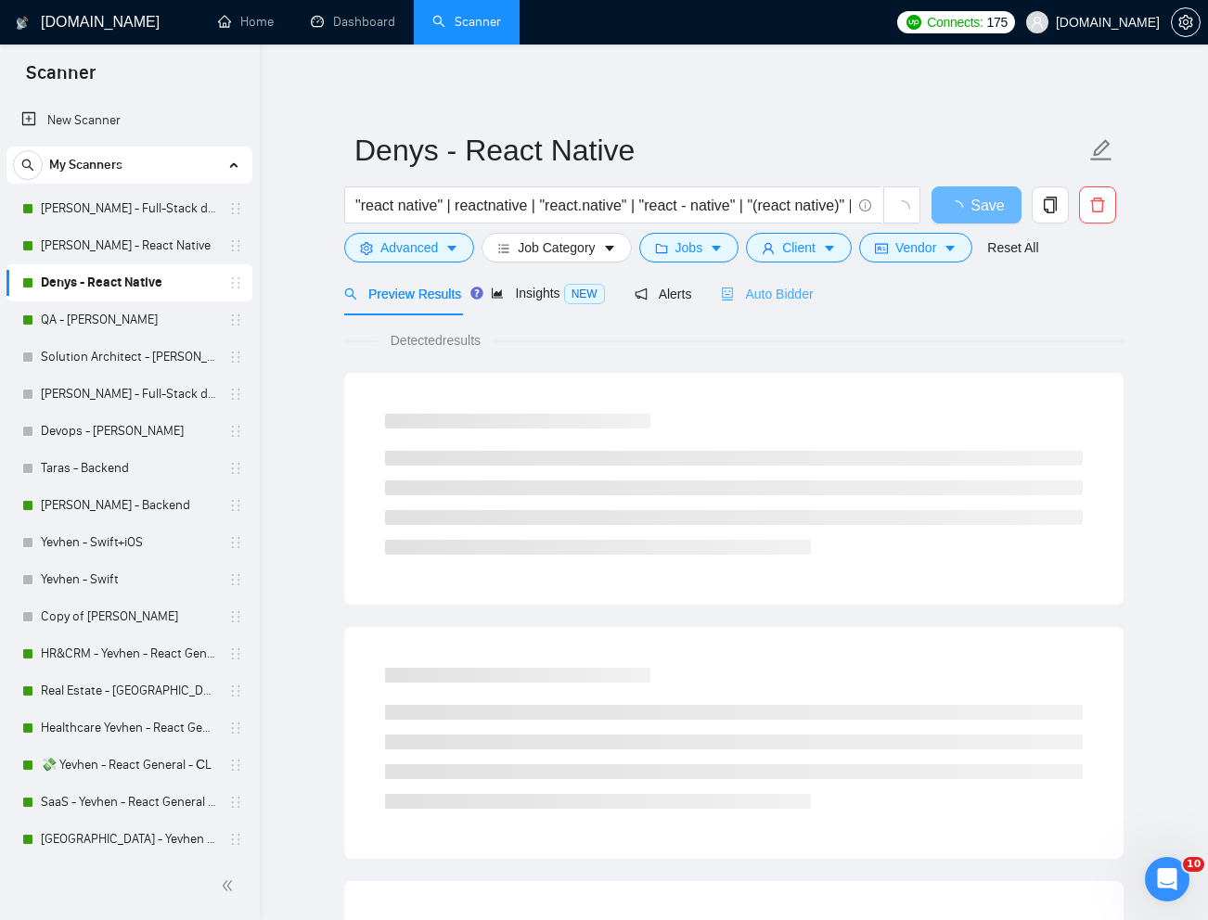
click at [772, 310] on div "Auto Bidder" at bounding box center [767, 294] width 92 height 44
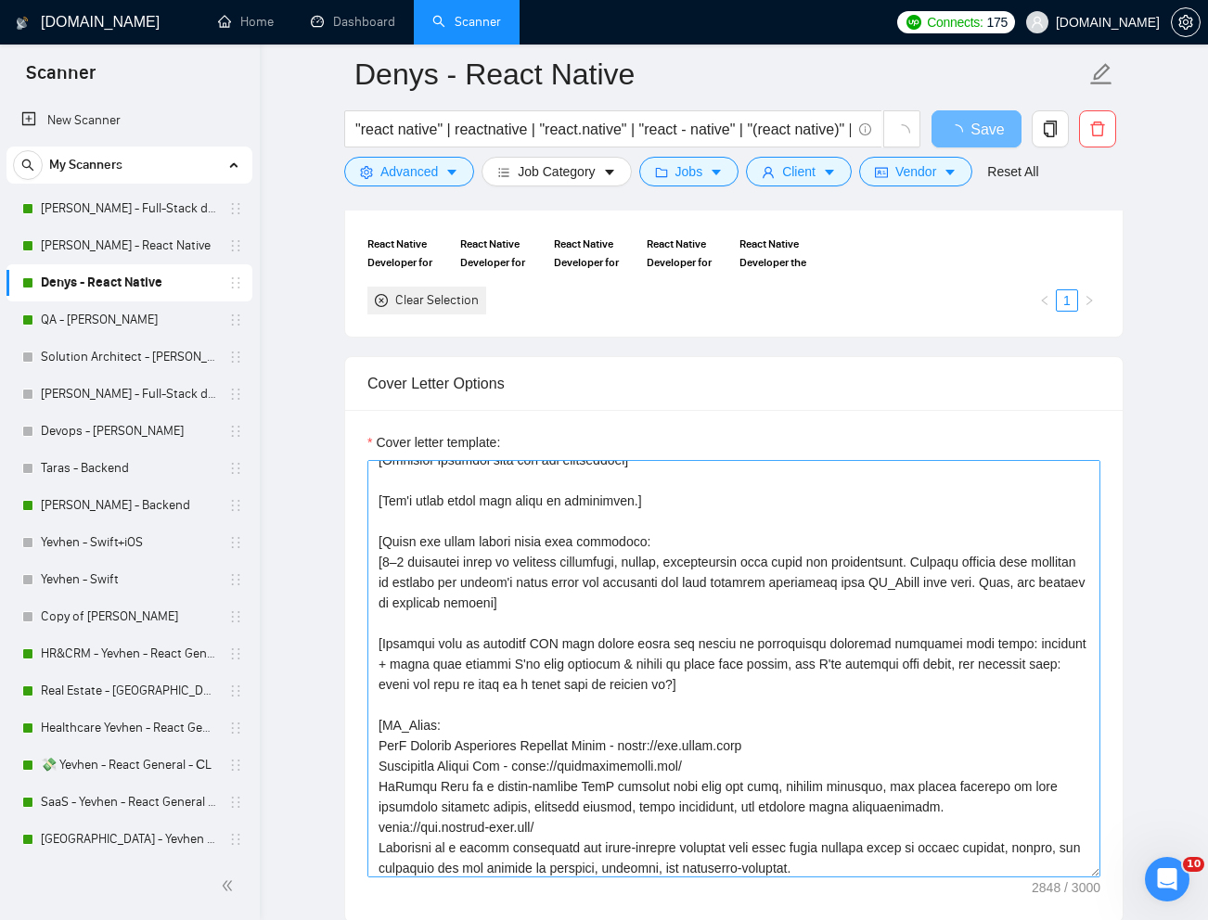
scroll to position [293, 0]
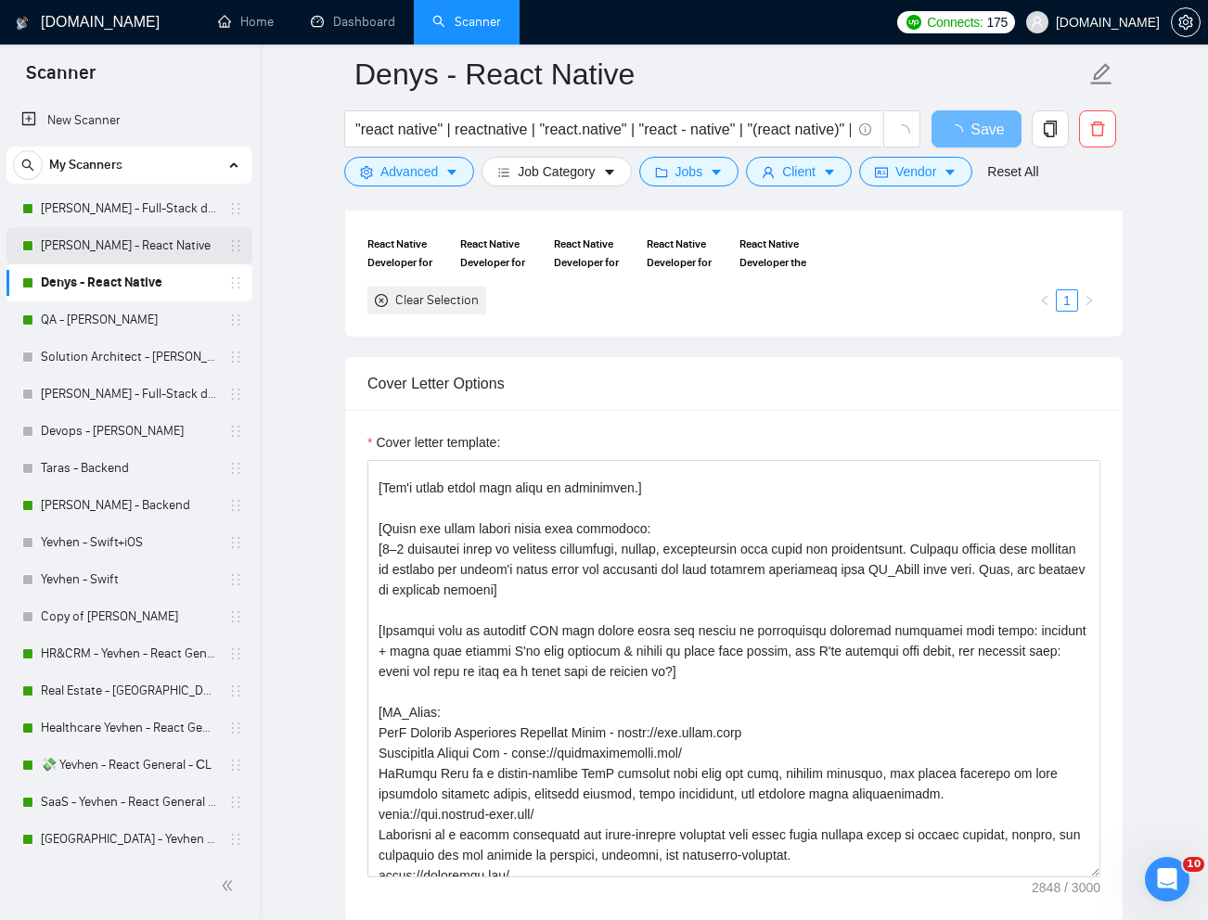
click at [150, 250] on link "[PERSON_NAME] - React Native" at bounding box center [129, 245] width 176 height 37
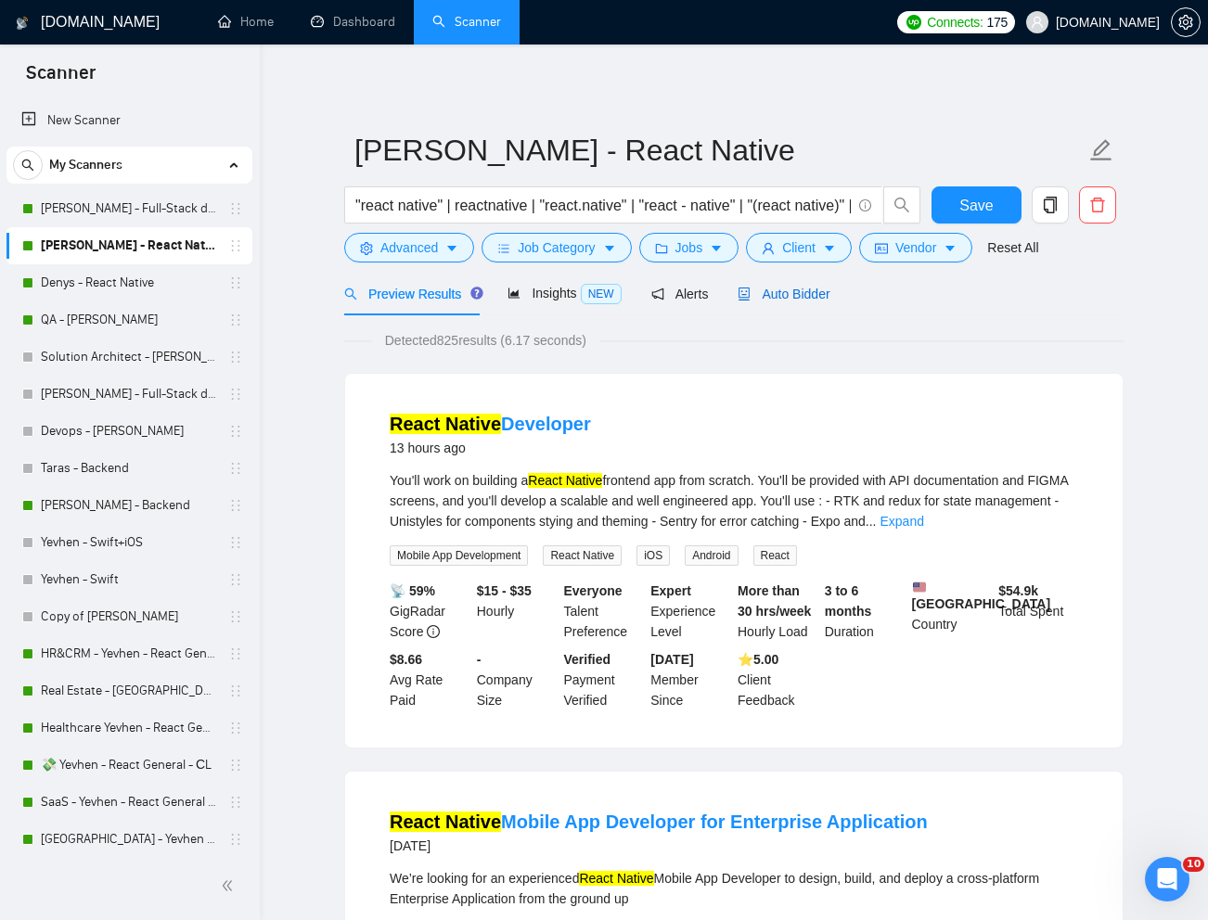
click at [788, 301] on span "Auto Bidder" at bounding box center [783, 294] width 92 height 15
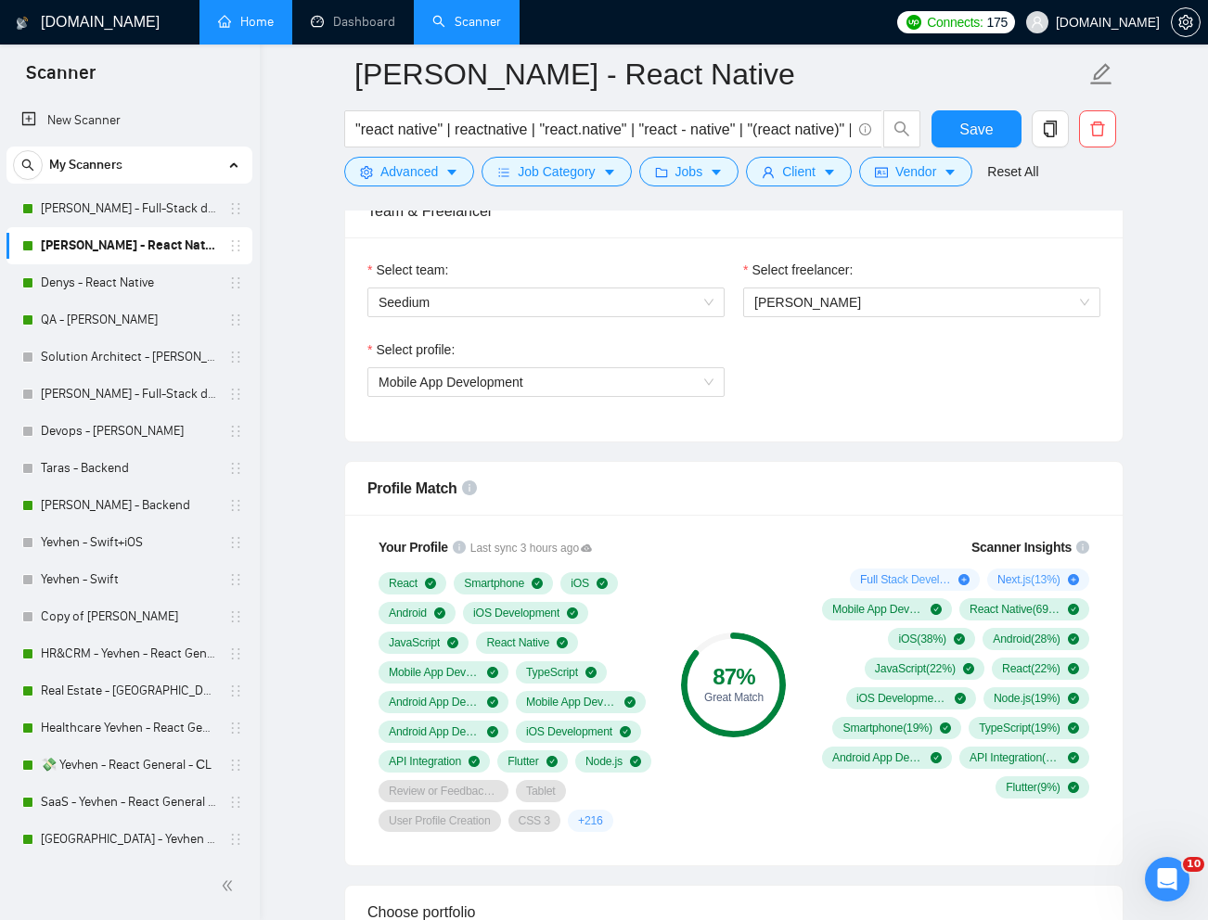
scroll to position [949, 0]
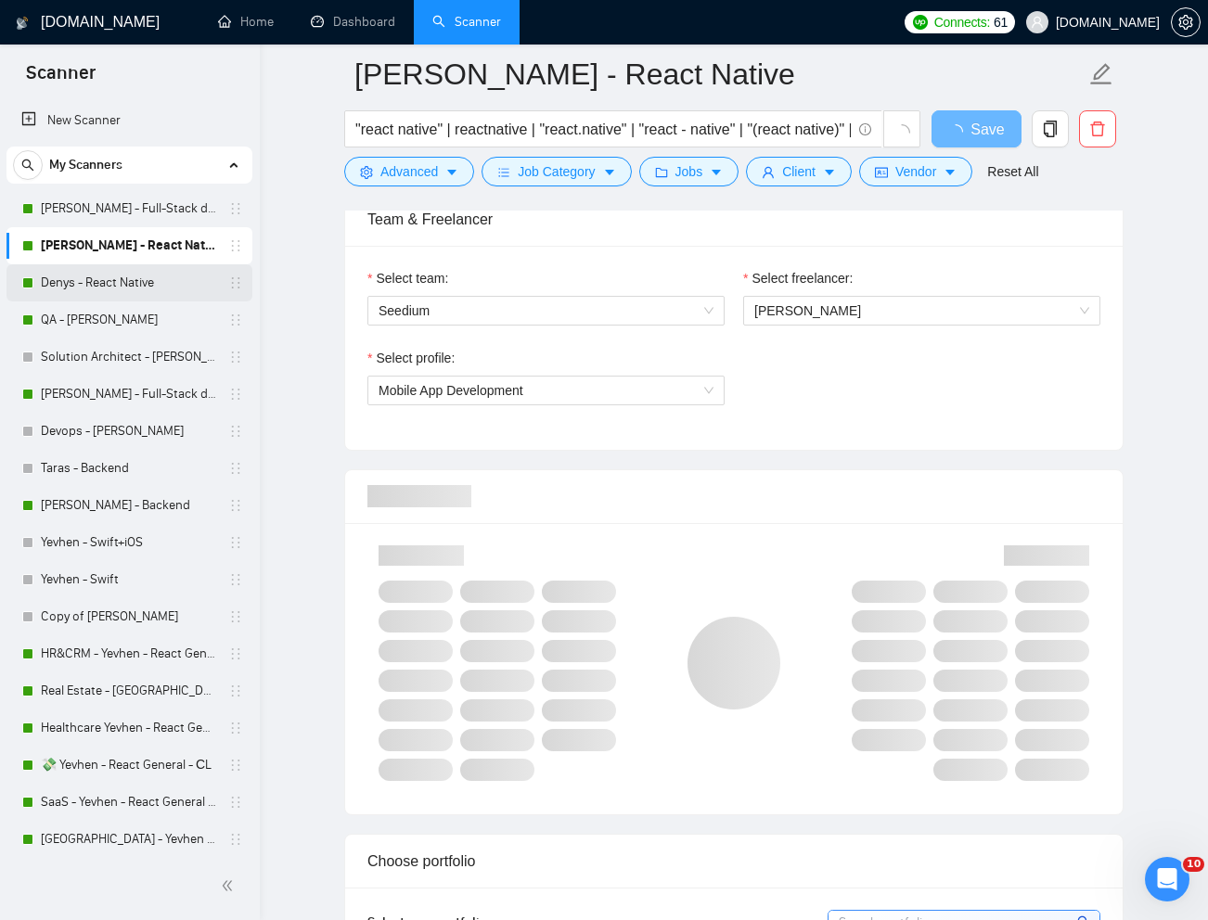
click at [114, 289] on link "Denys - React Native" at bounding box center [129, 282] width 176 height 37
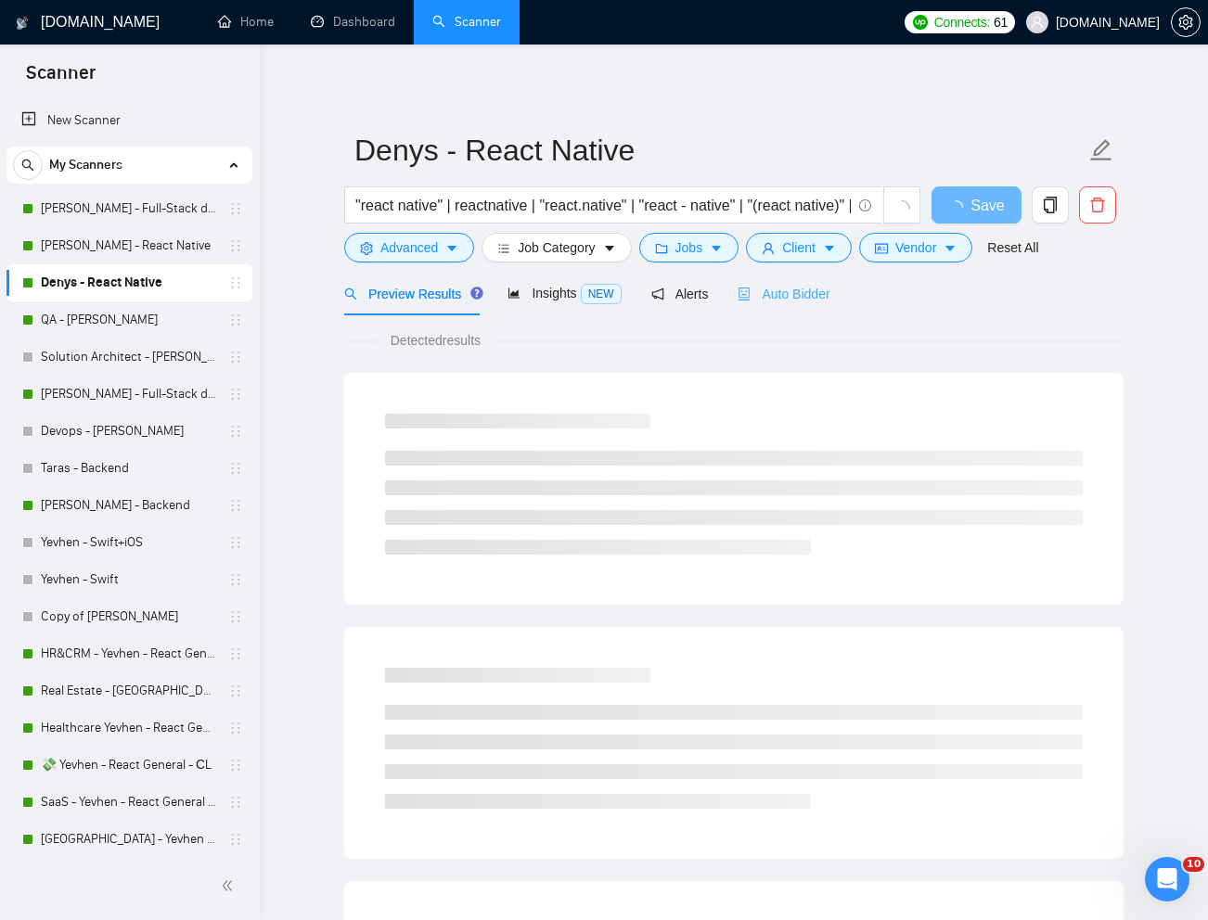
click at [811, 307] on div "Auto Bidder" at bounding box center [783, 294] width 92 height 44
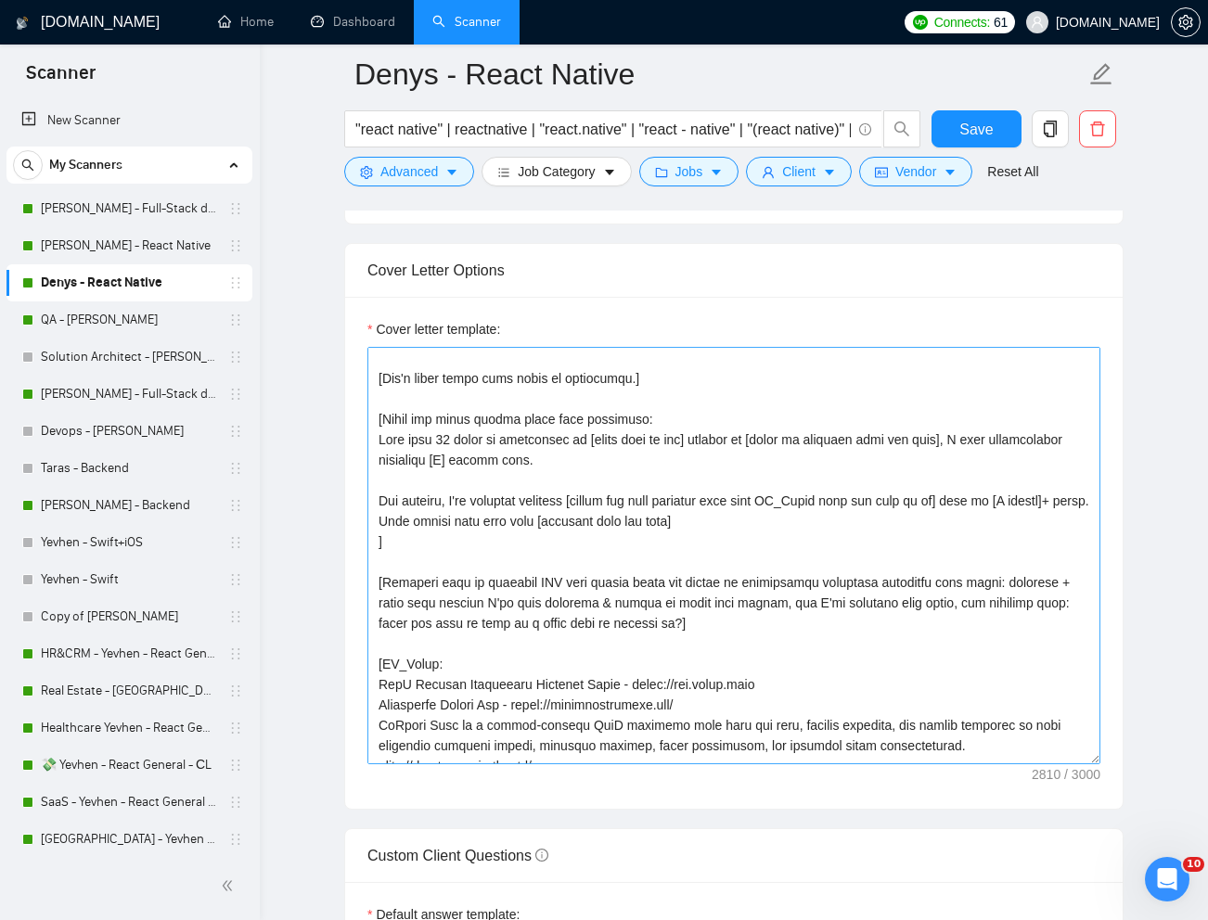
scroll to position [293, 0]
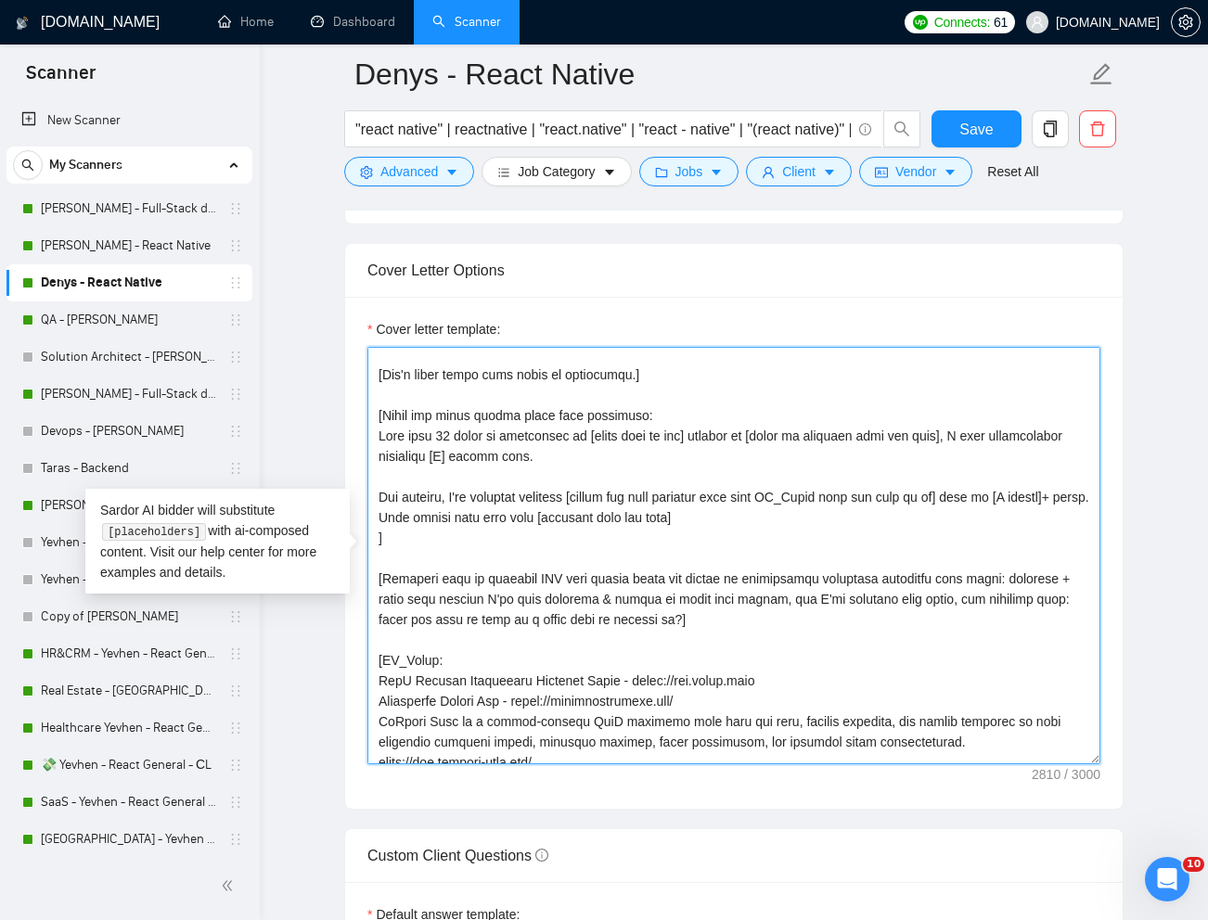
drag, startPoint x: 380, startPoint y: 435, endPoint x: 865, endPoint y: 514, distance: 490.6
click at [865, 514] on textarea "Cover letter template:" at bounding box center [733, 555] width 733 height 417
